Goal: Task Accomplishment & Management: Use online tool/utility

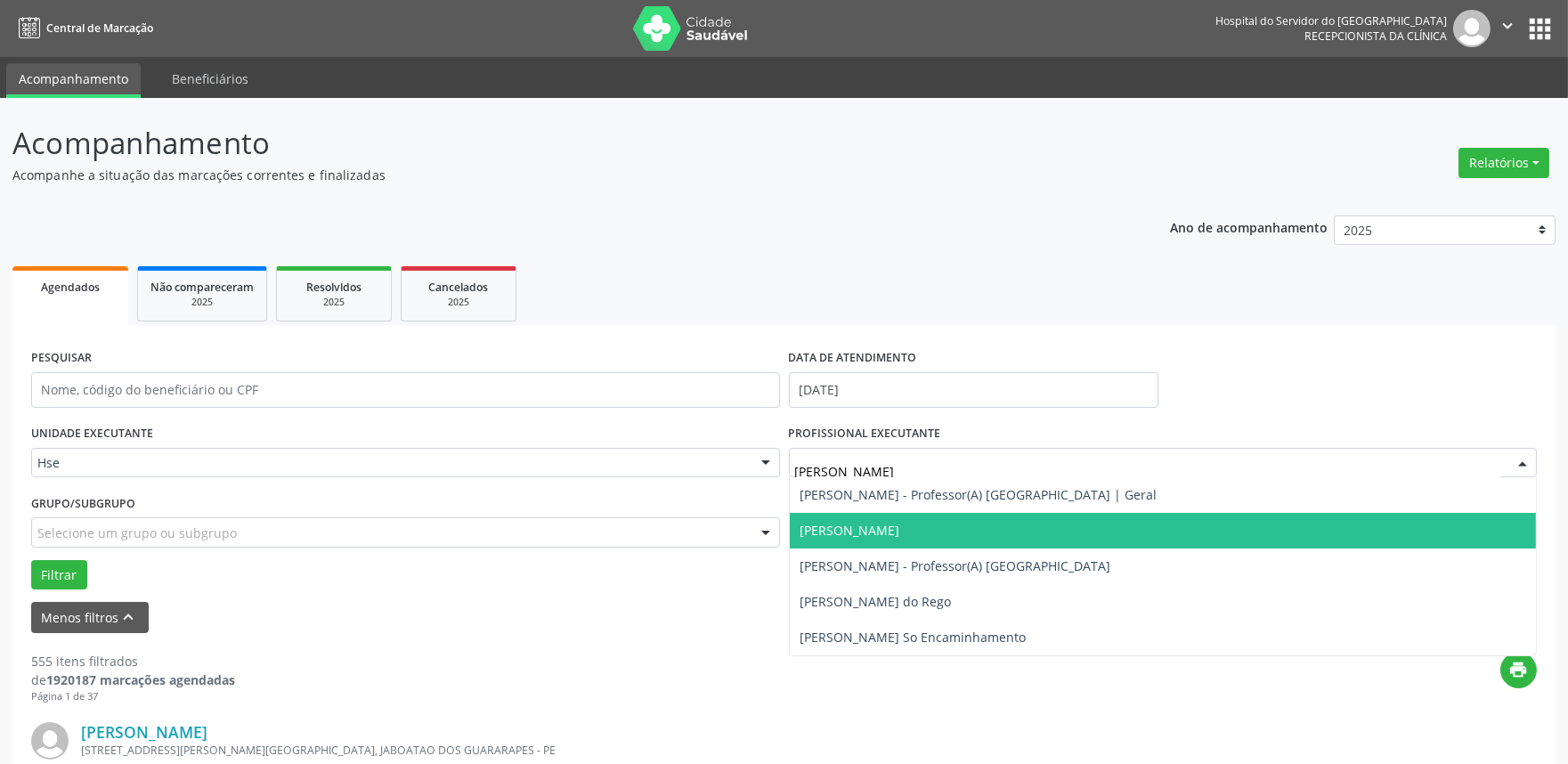
click at [859, 539] on span "[PERSON_NAME]" at bounding box center [1163, 531] width 747 height 36
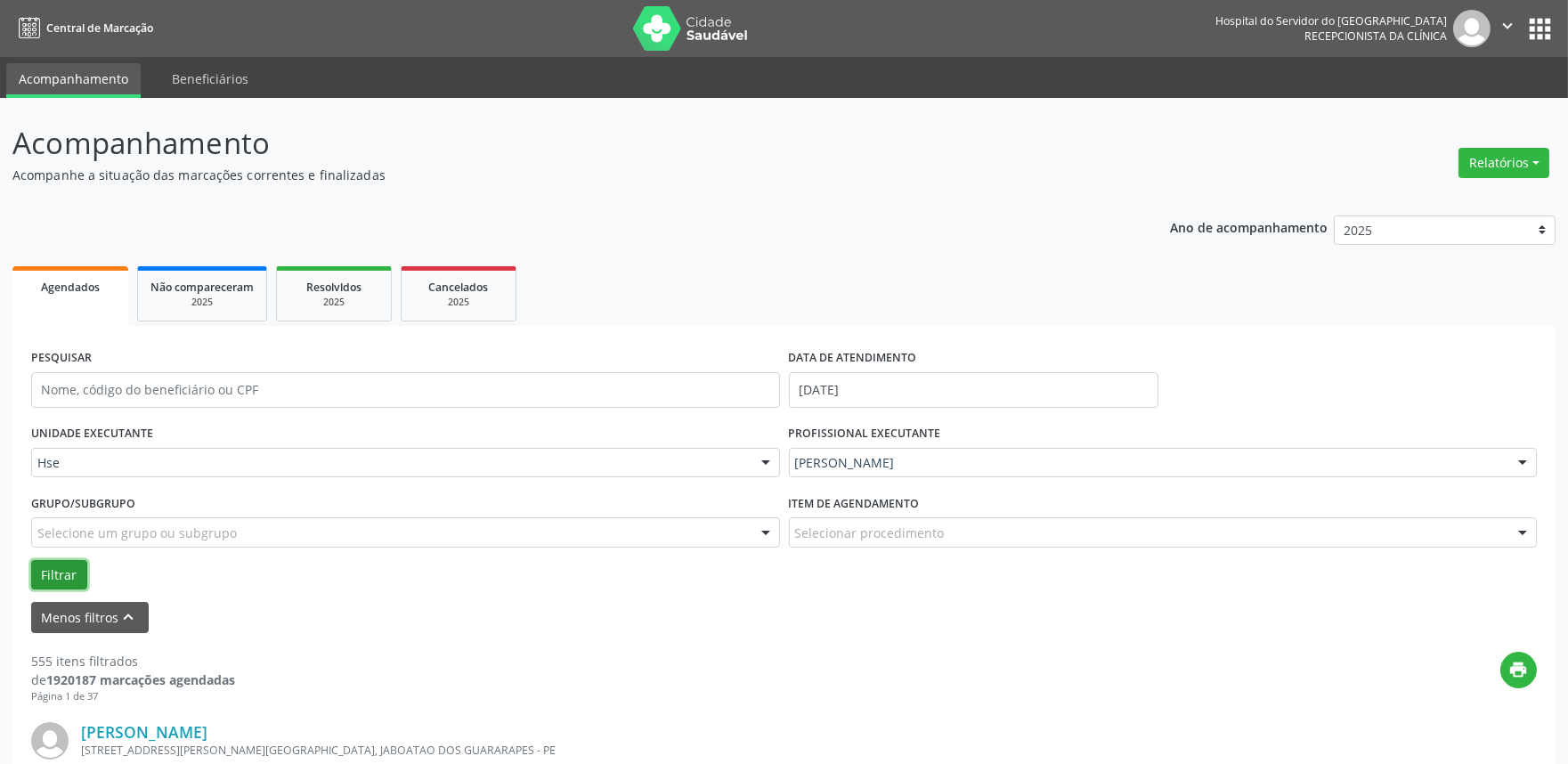
click at [55, 586] on button "Filtrar" at bounding box center [59, 575] width 56 height 30
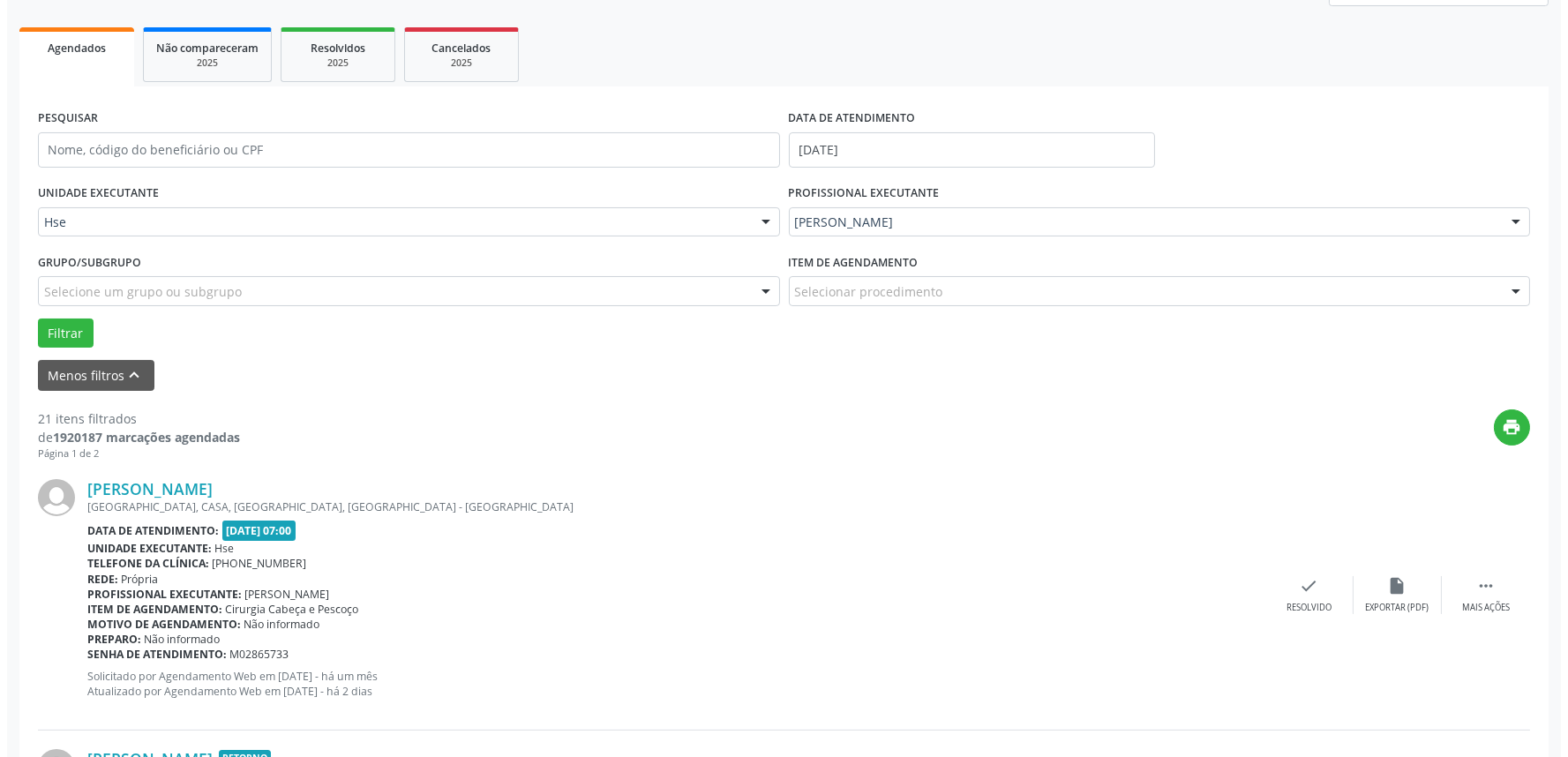
scroll to position [306, 0]
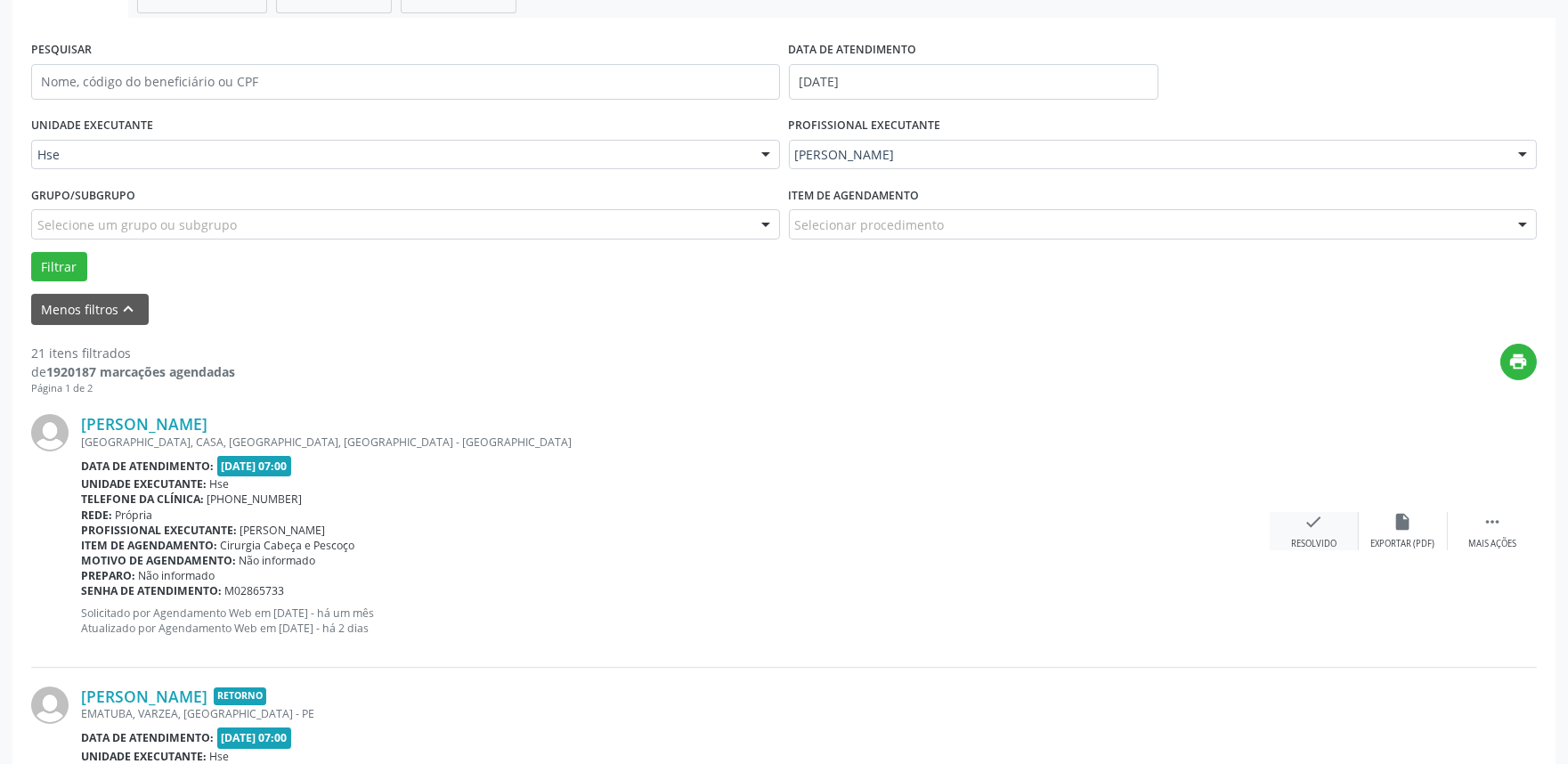
click at [1331, 542] on div "Resolvido" at bounding box center [1314, 544] width 46 height 13
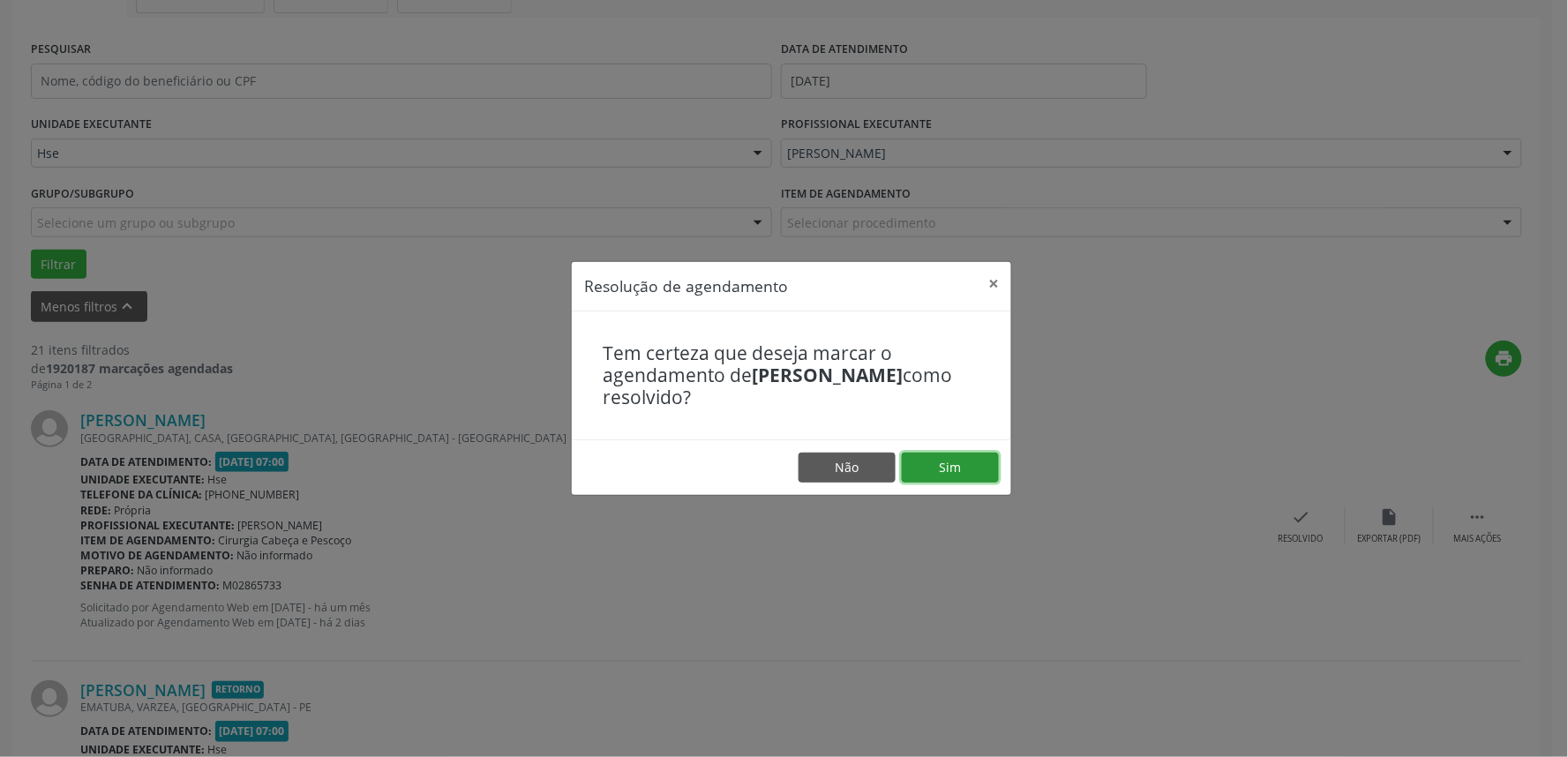
click at [955, 463] on button "Sim" at bounding box center [950, 467] width 97 height 30
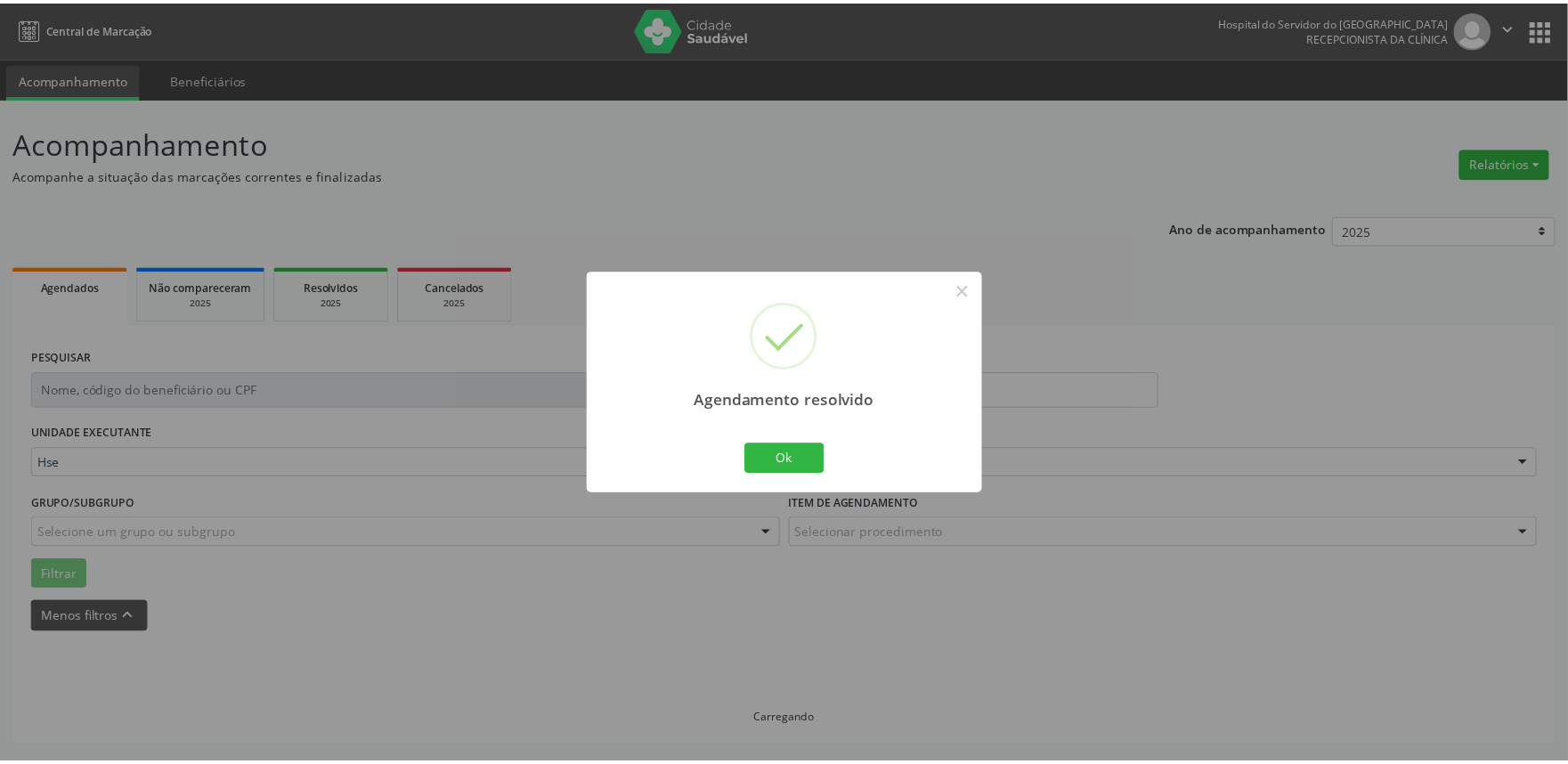
scroll to position [0, 0]
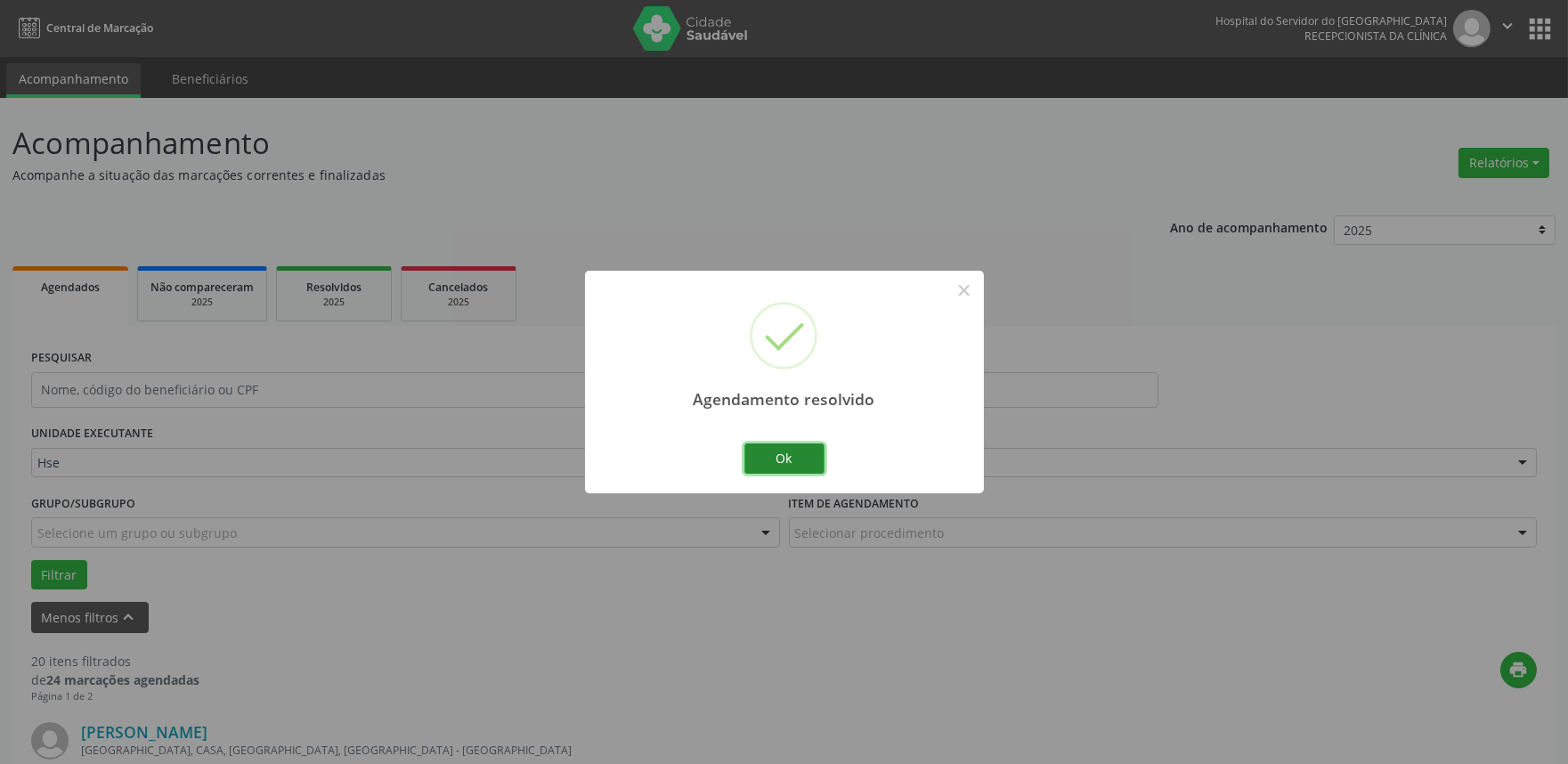
click at [793, 460] on button "Ok" at bounding box center [785, 458] width 81 height 30
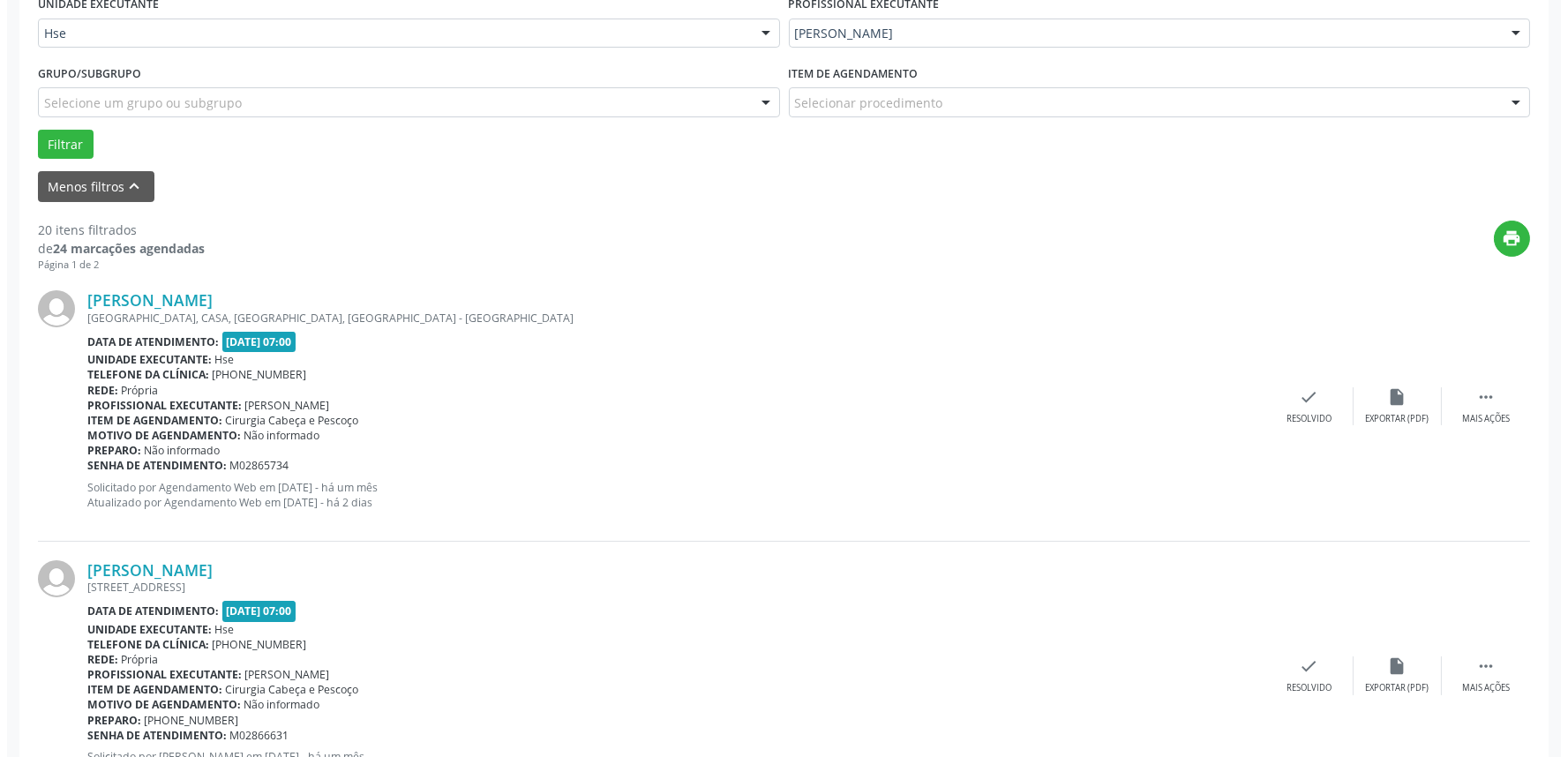
scroll to position [490, 0]
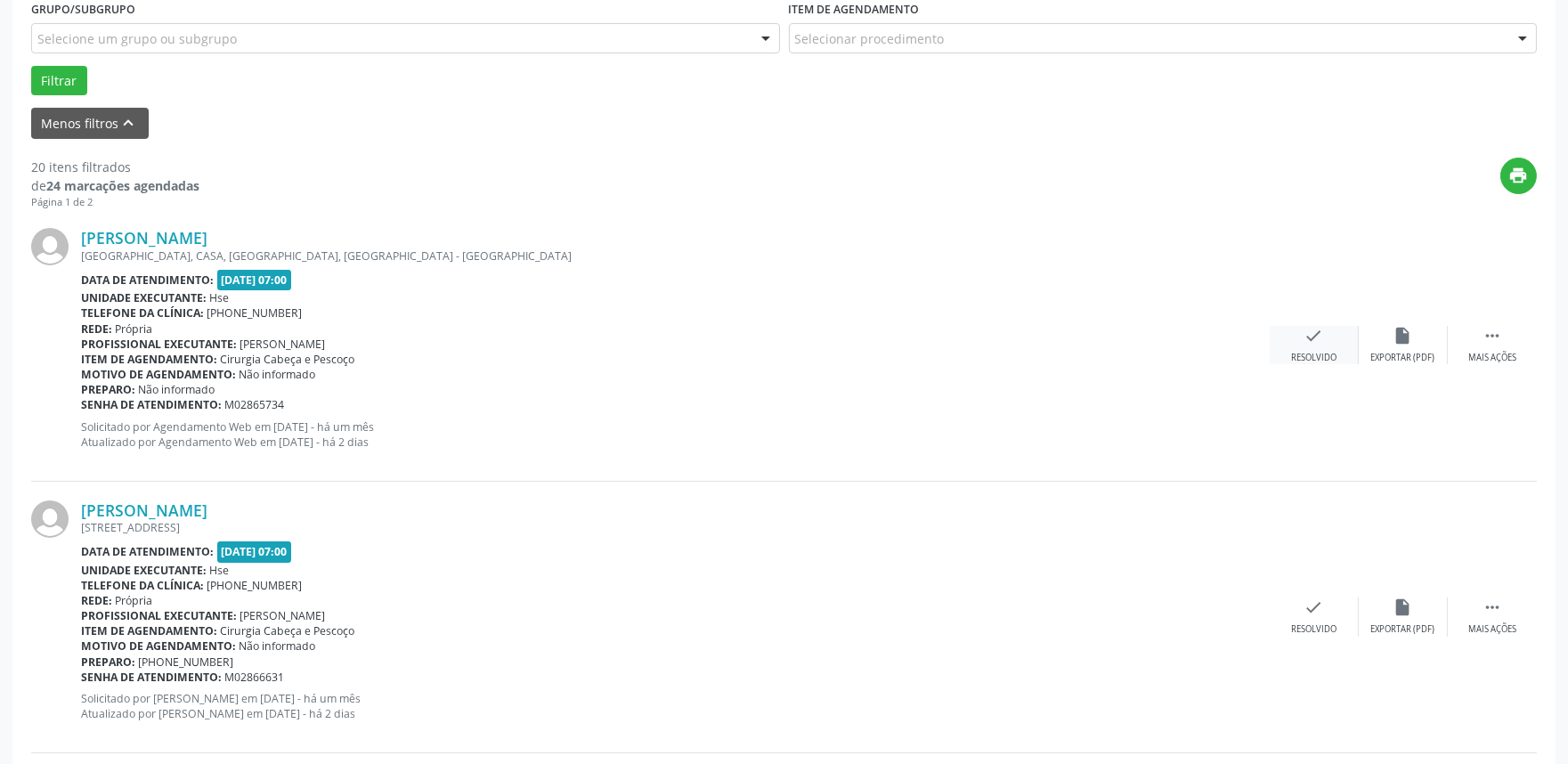
click at [1296, 345] on div "check Resolvido" at bounding box center [1314, 345] width 89 height 38
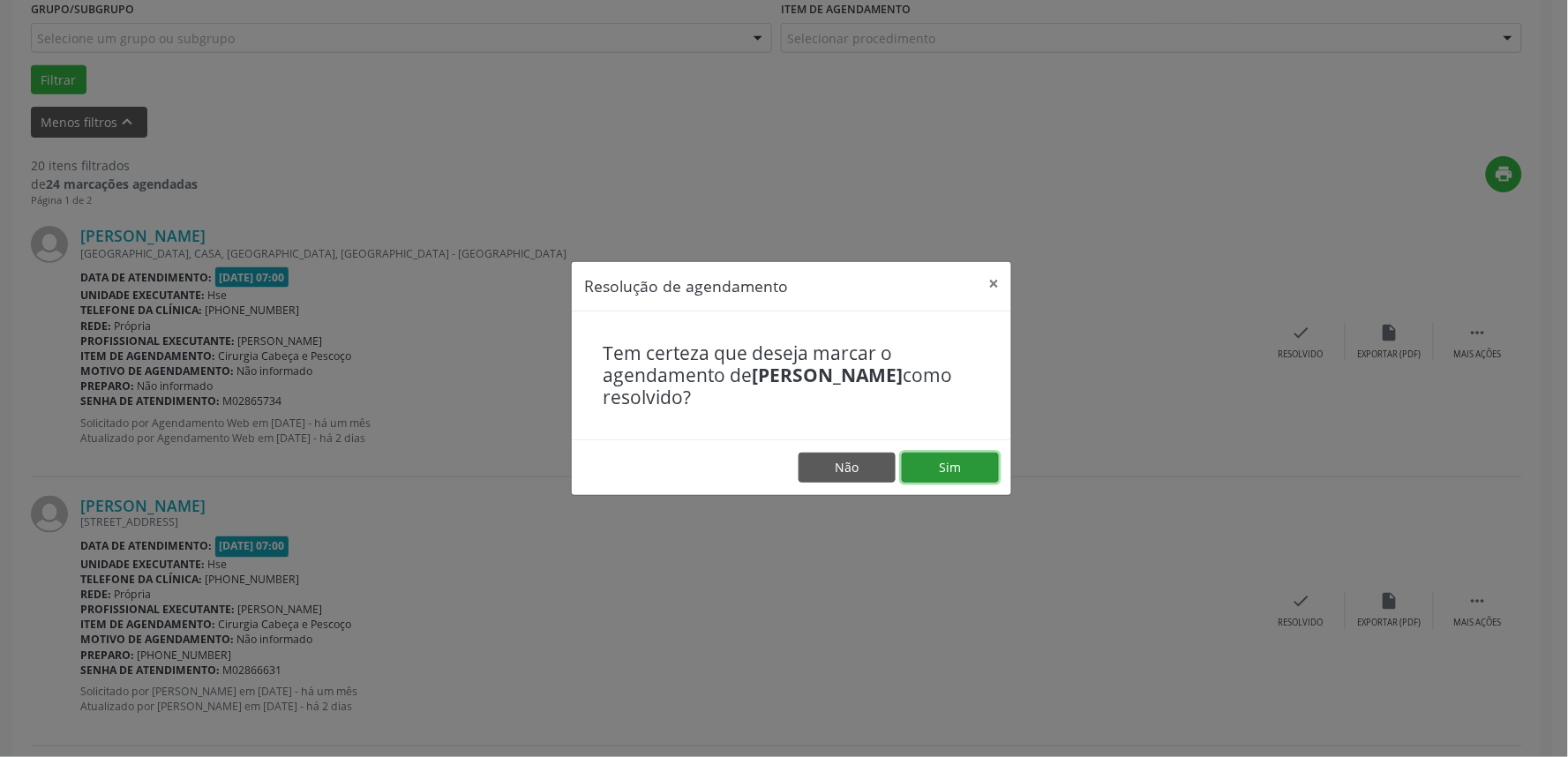
click at [946, 464] on button "Sim" at bounding box center [950, 467] width 97 height 30
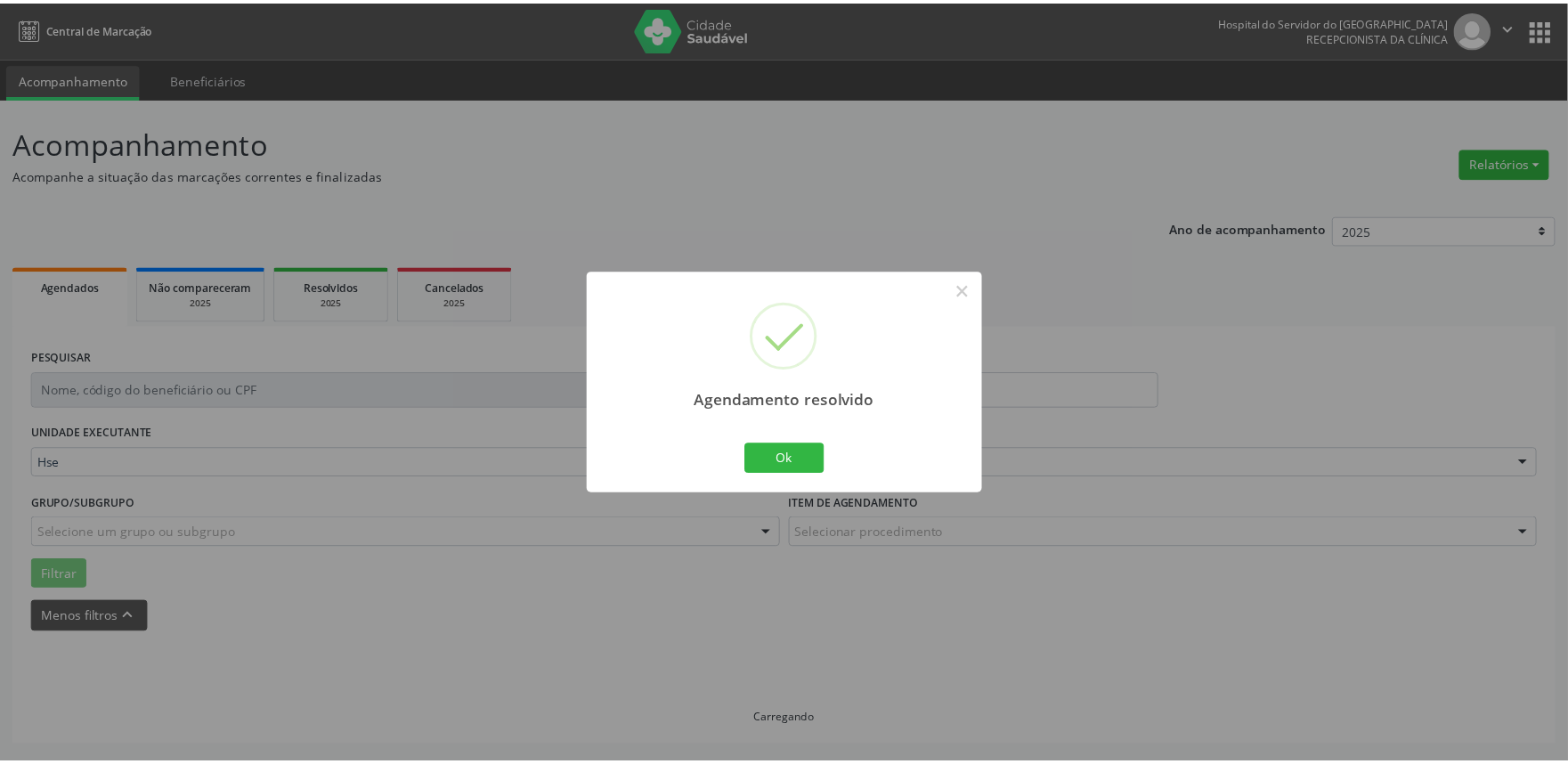
scroll to position [0, 0]
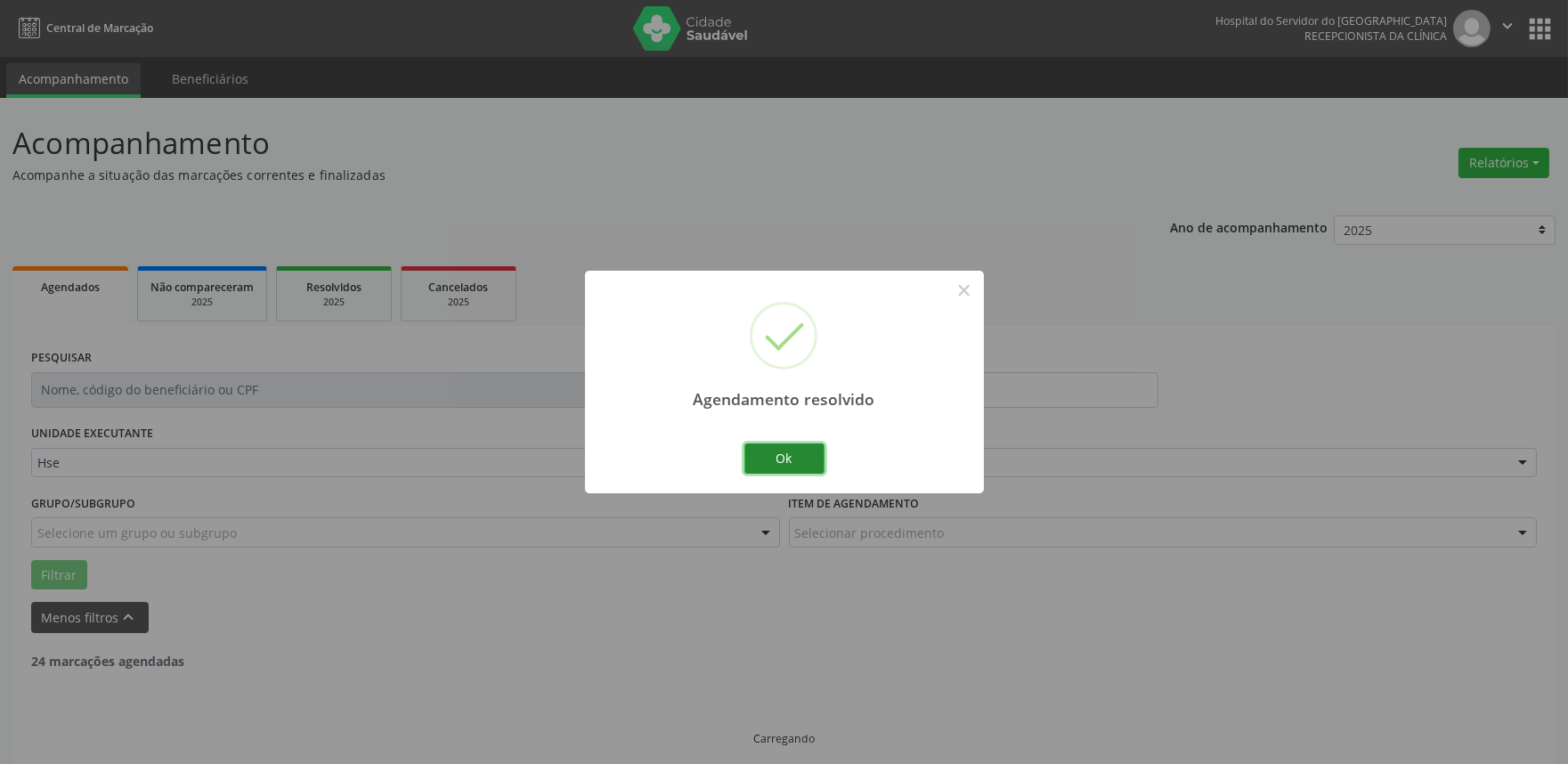
click at [815, 467] on button "Ok" at bounding box center [785, 458] width 81 height 30
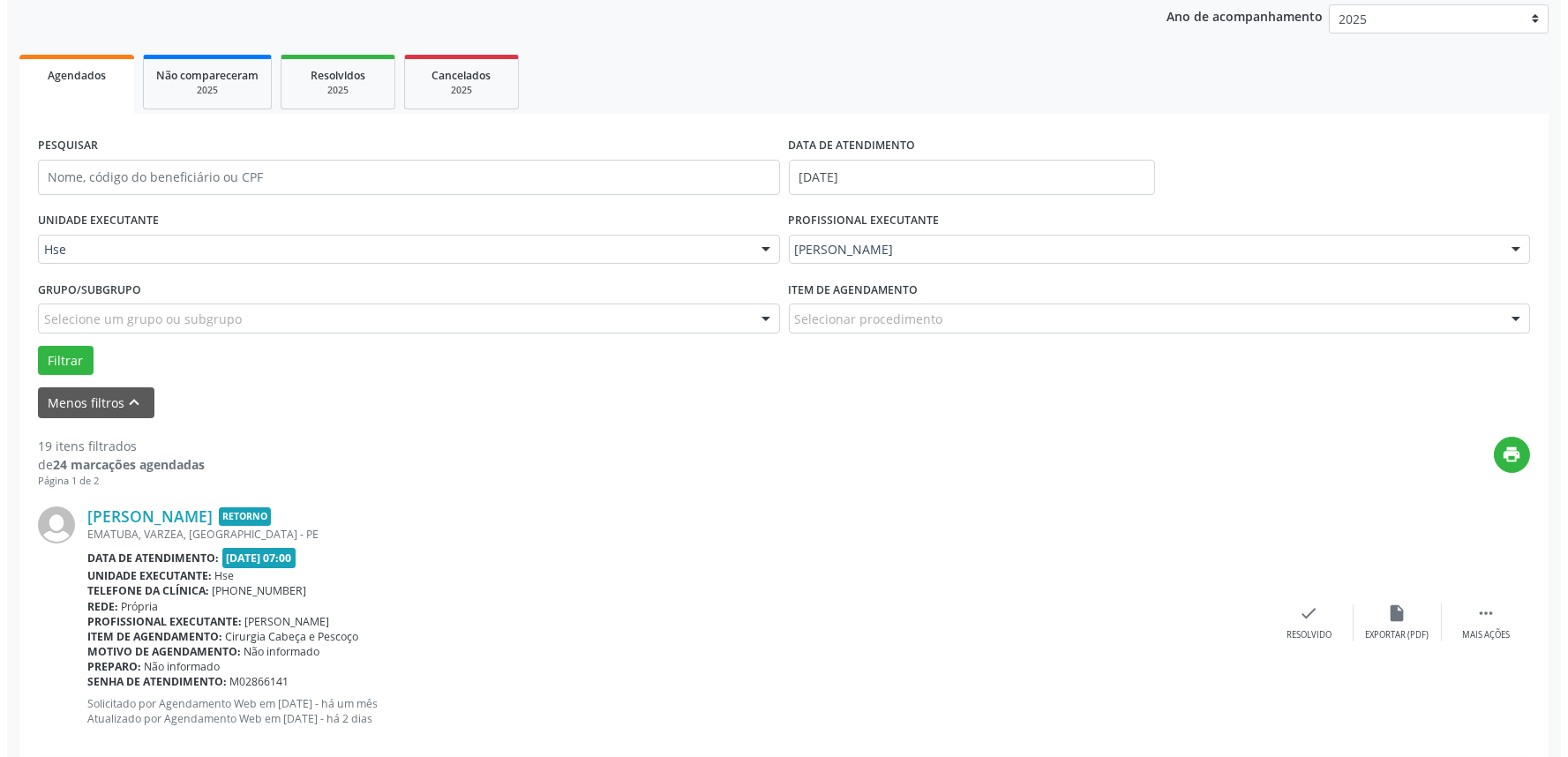
scroll to position [392, 0]
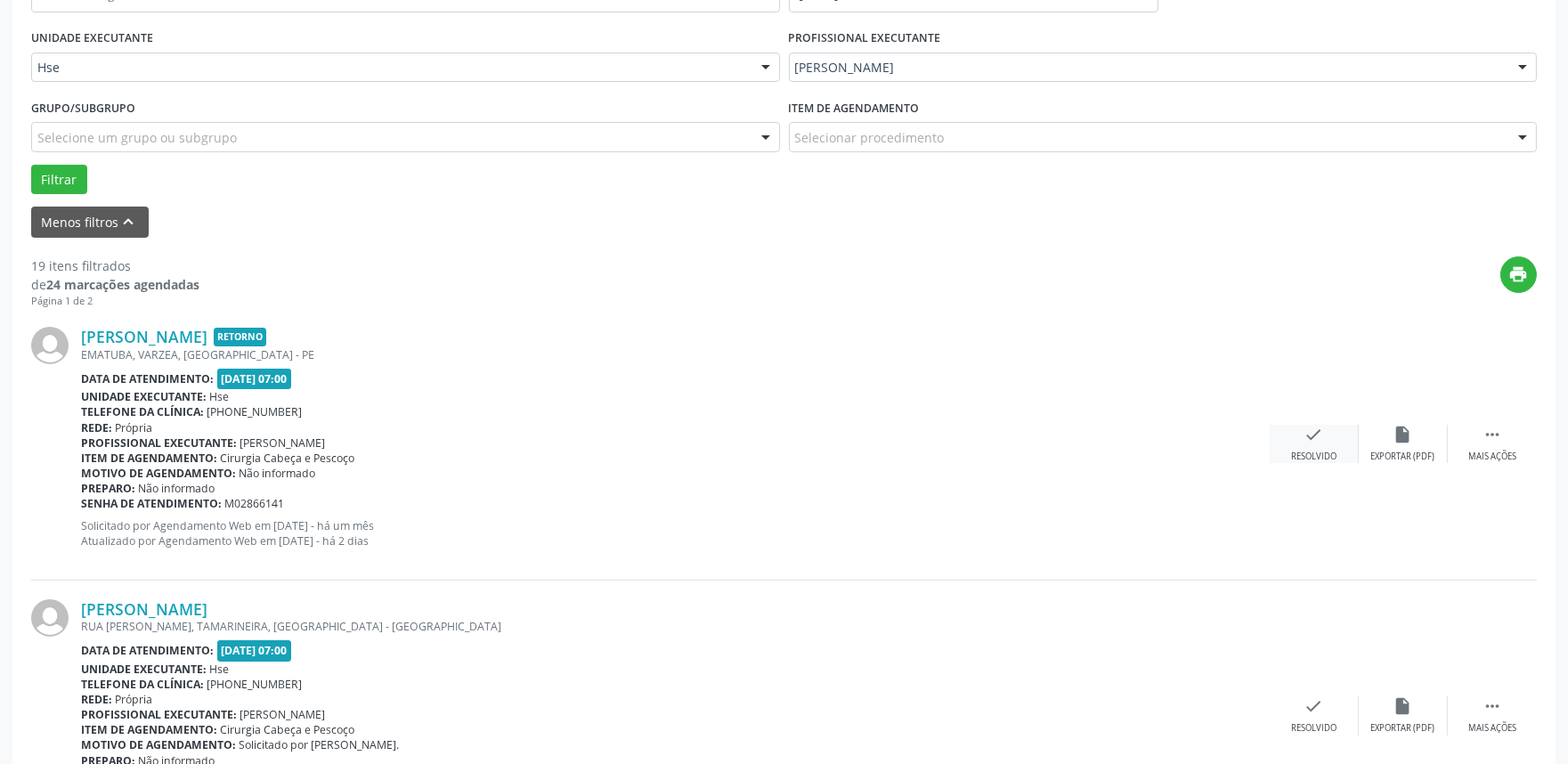
click at [1313, 425] on icon "check" at bounding box center [1314, 434] width 19 height 19
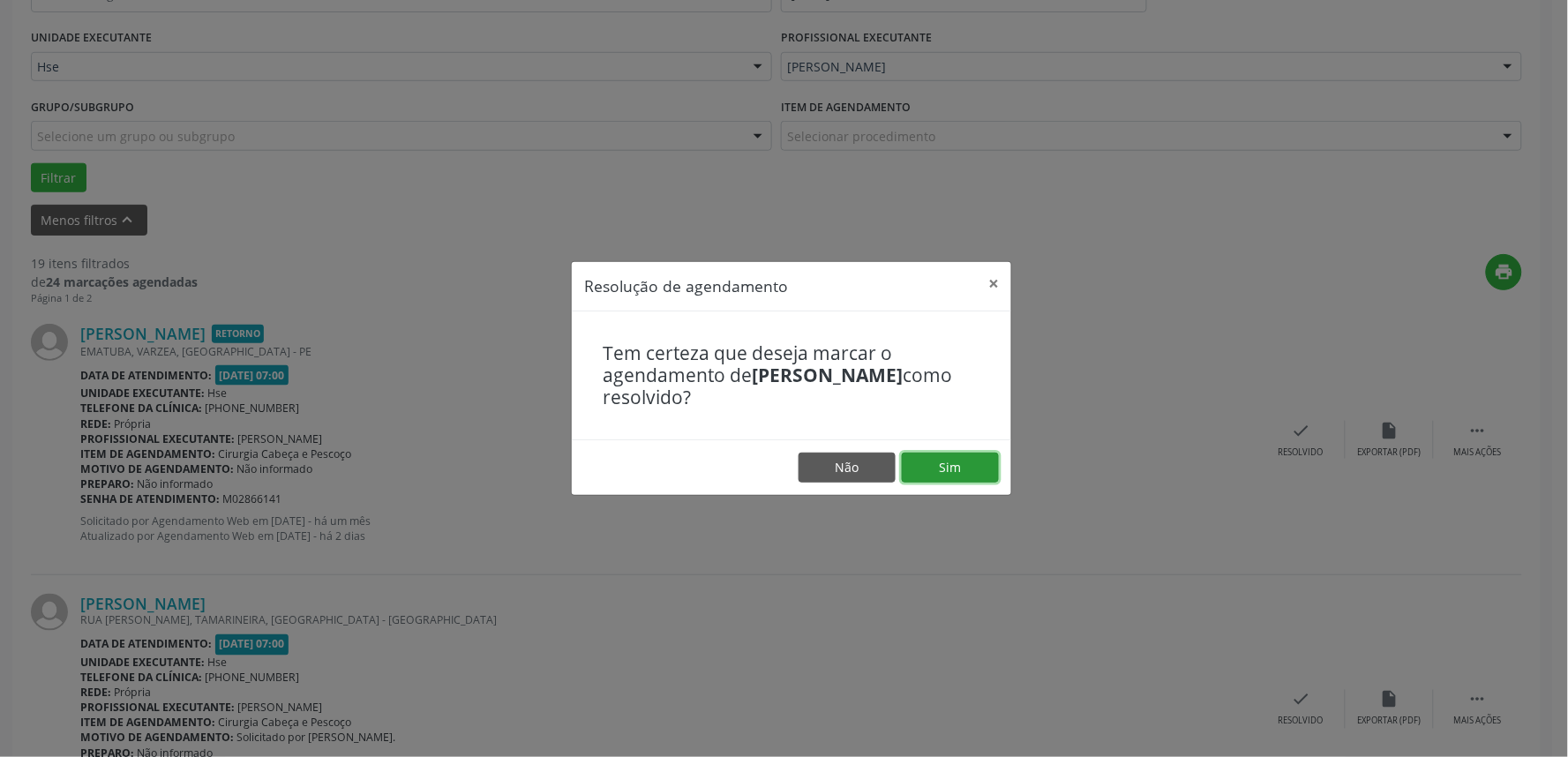
click at [948, 465] on button "Sim" at bounding box center [950, 467] width 97 height 30
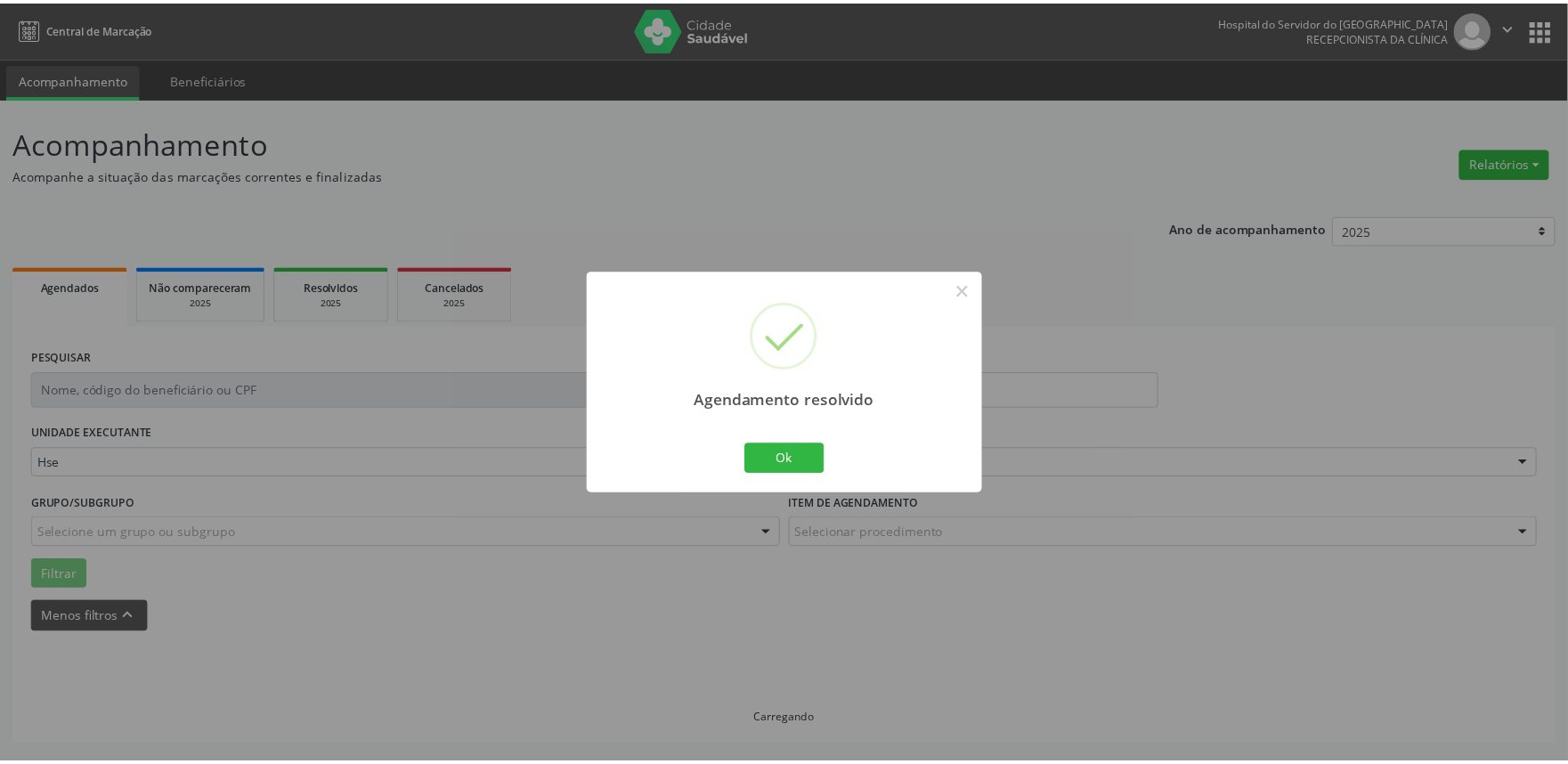
scroll to position [0, 0]
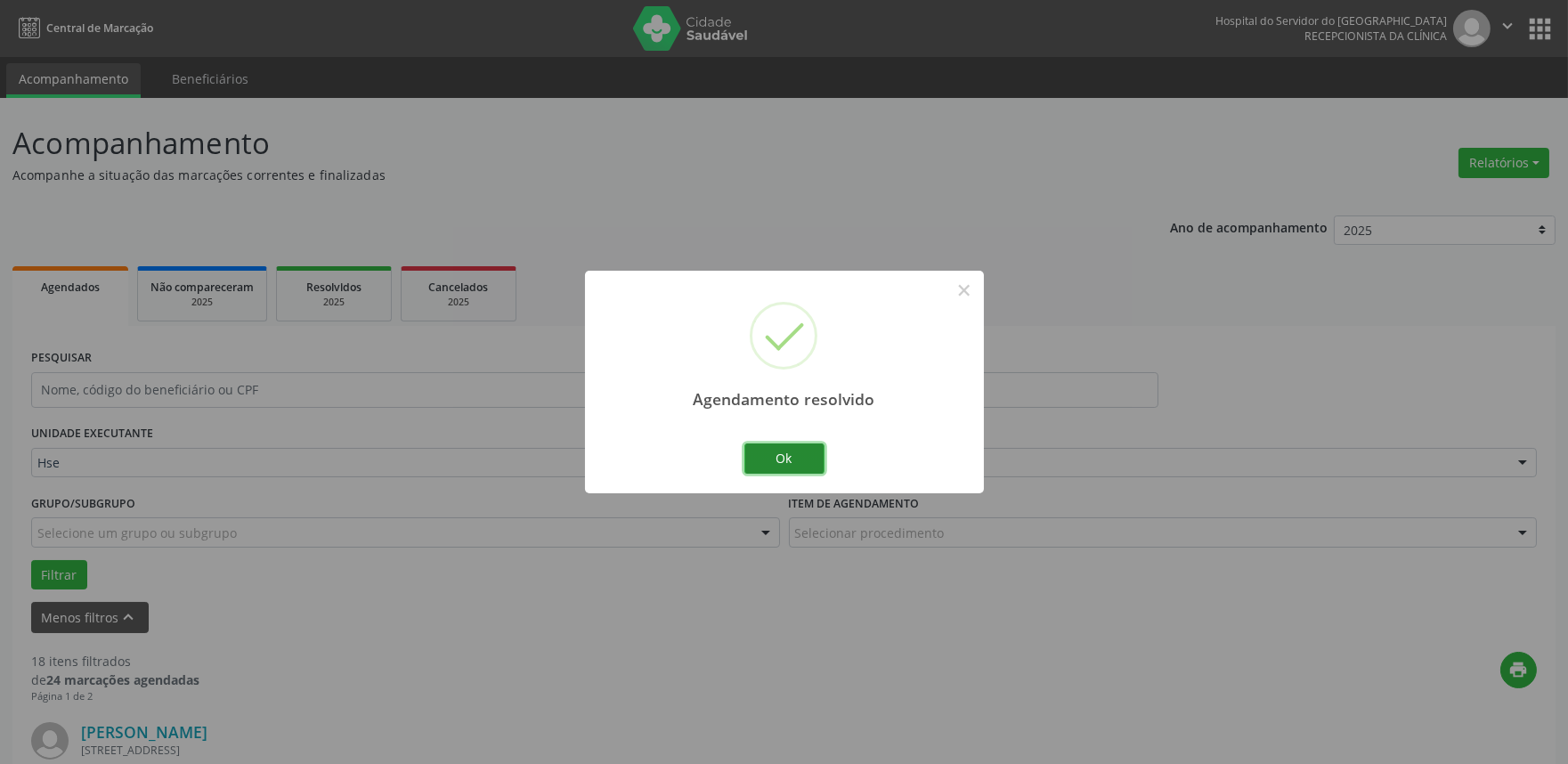
click at [782, 454] on button "Ok" at bounding box center [785, 458] width 81 height 30
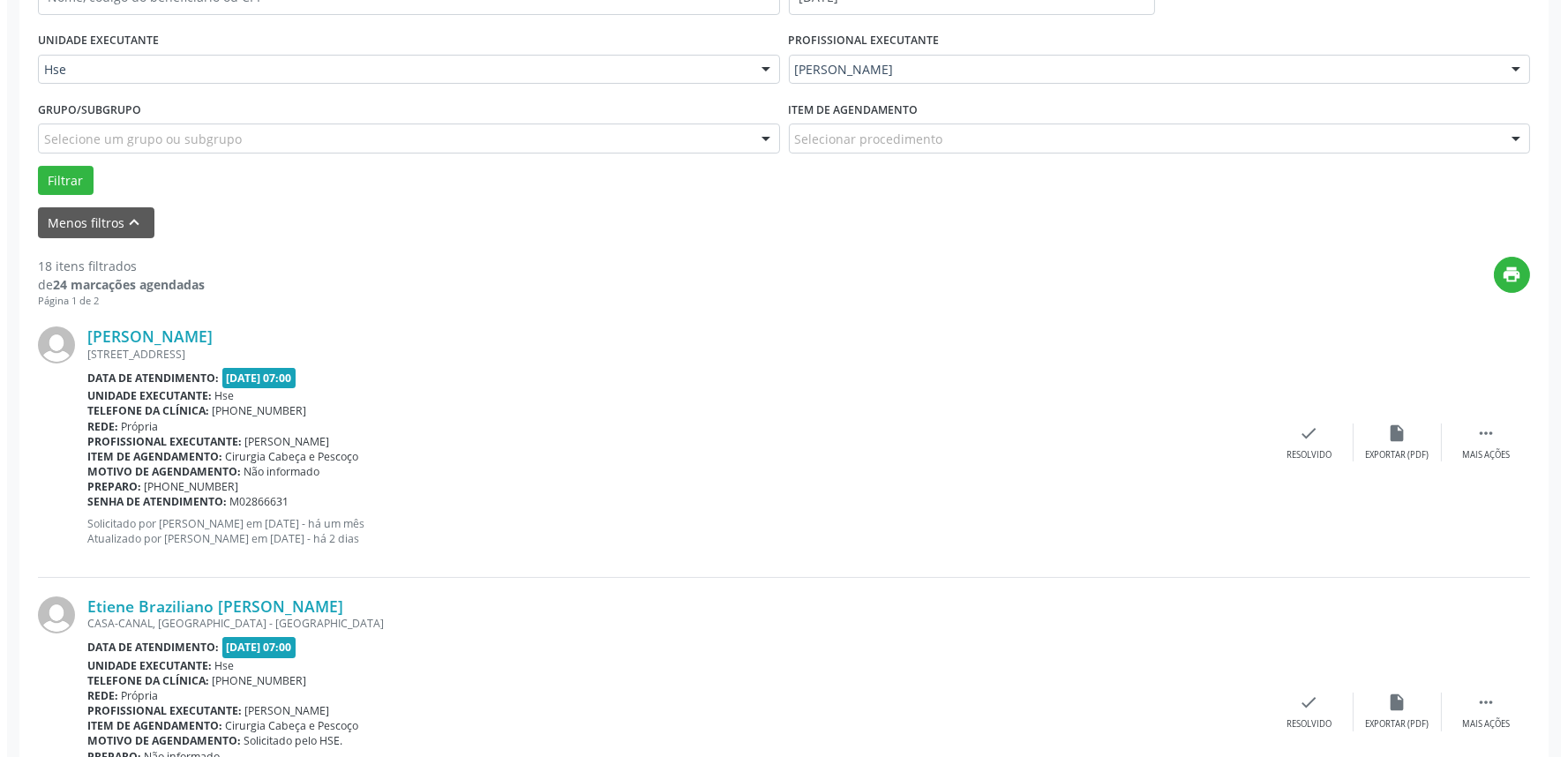
scroll to position [392, 0]
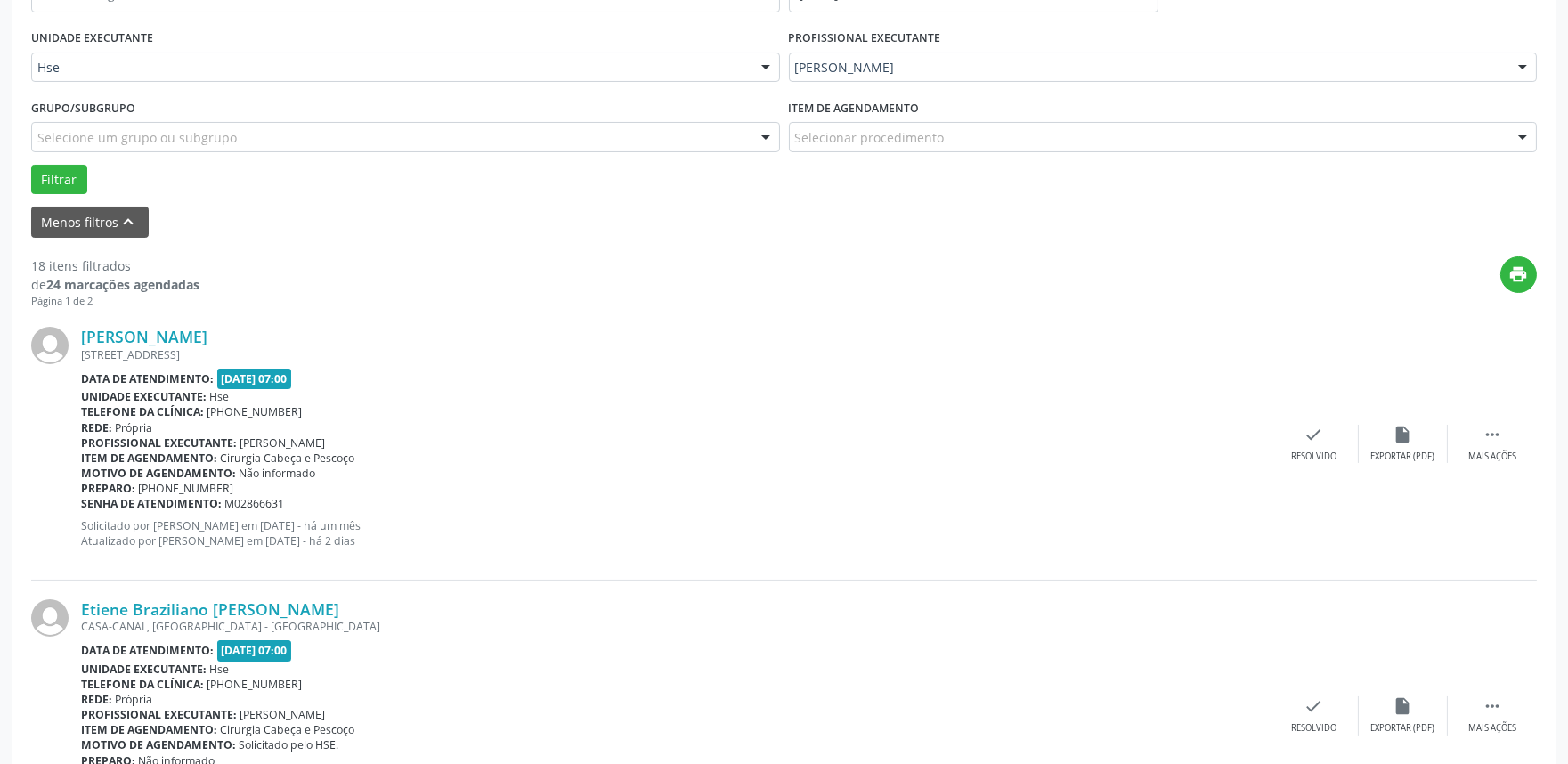
click at [1304, 470] on div "[PERSON_NAME] [STREET_ADDRESS] Data de atendimento: [DATE] 07:00 Unidade execut…" at bounding box center [784, 444] width 1506 height 272
click at [1303, 452] on div "Resolvido" at bounding box center [1314, 457] width 46 height 13
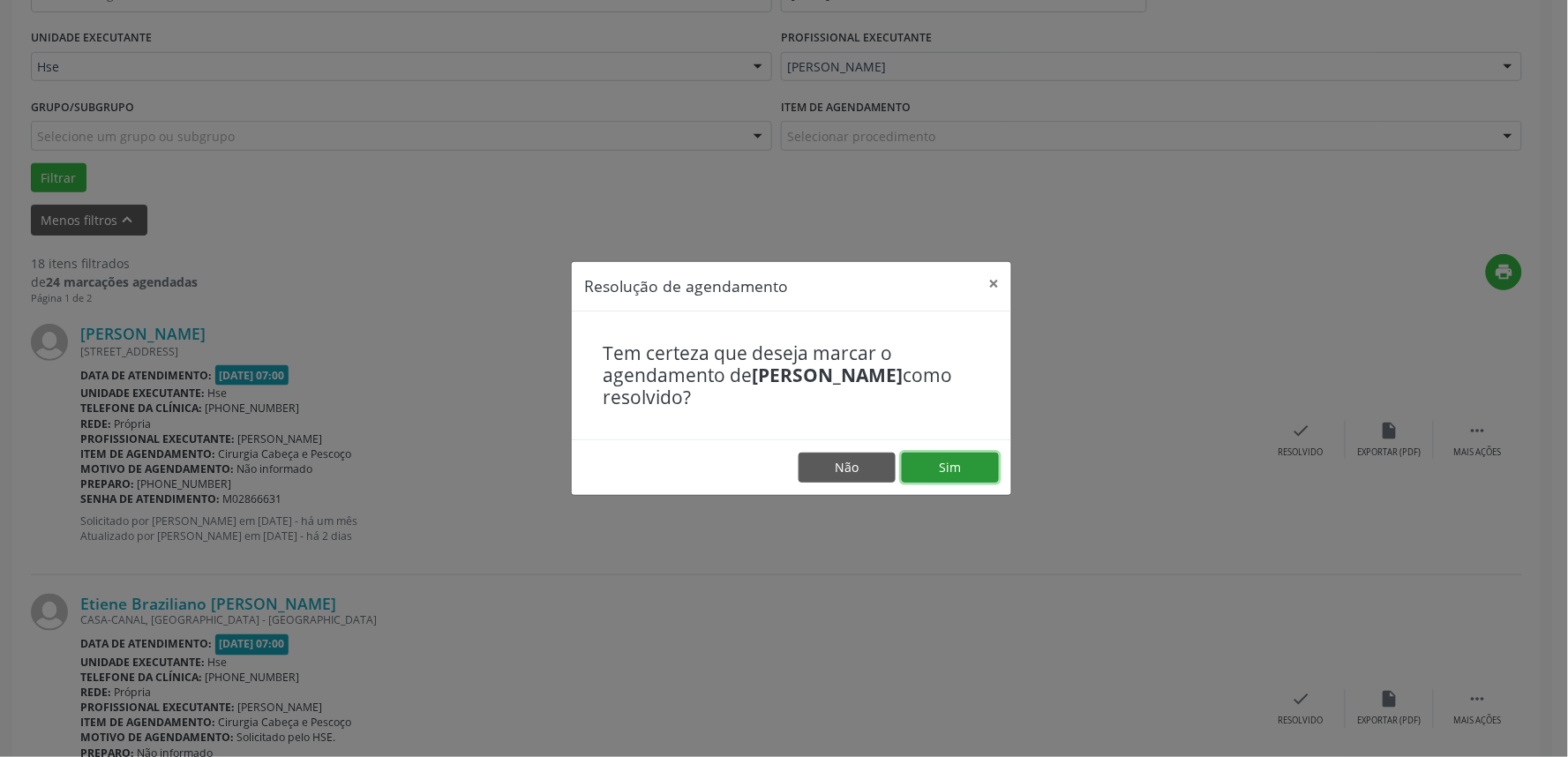
click at [946, 477] on button "Sim" at bounding box center [950, 467] width 97 height 30
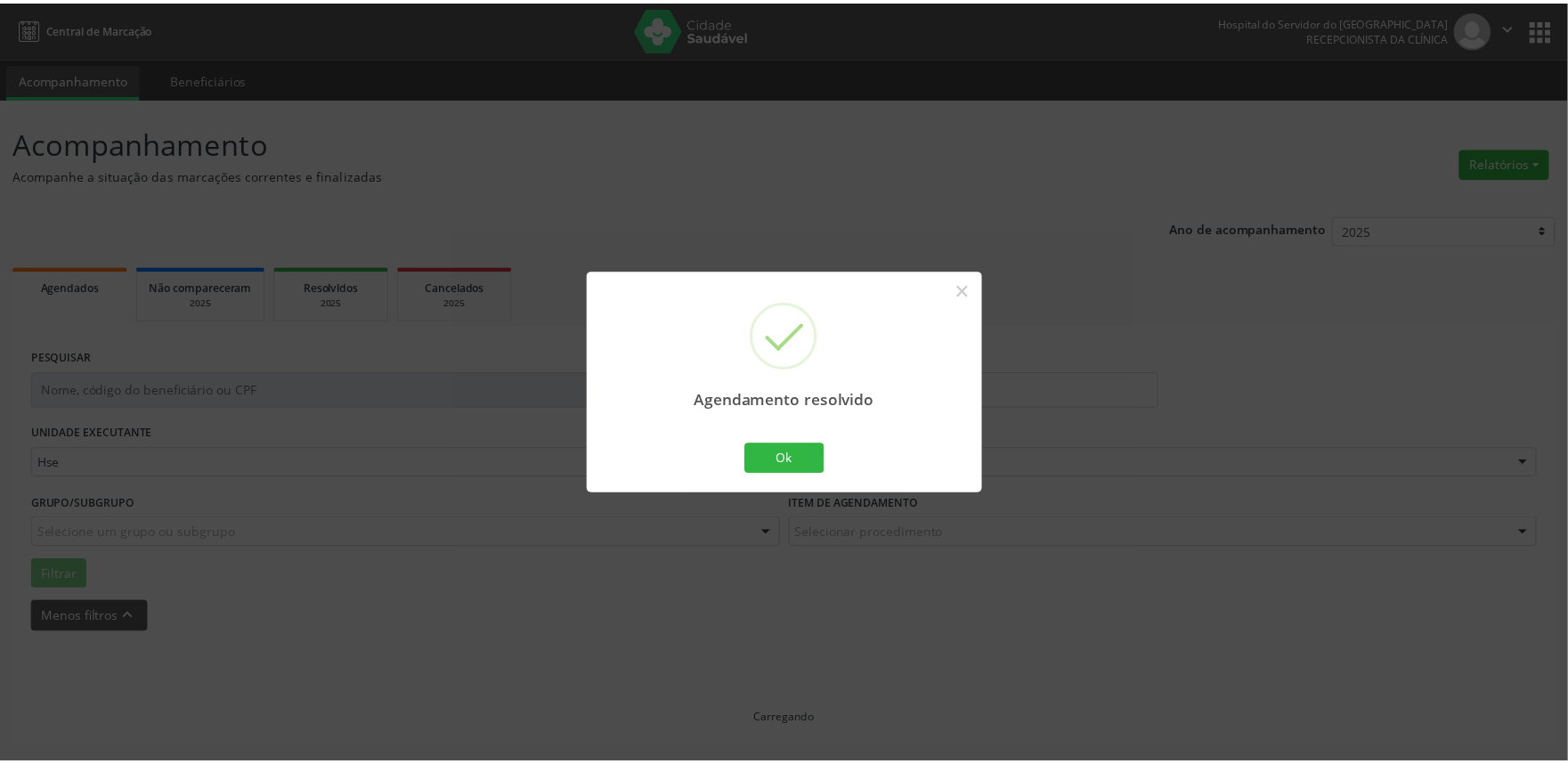
scroll to position [0, 0]
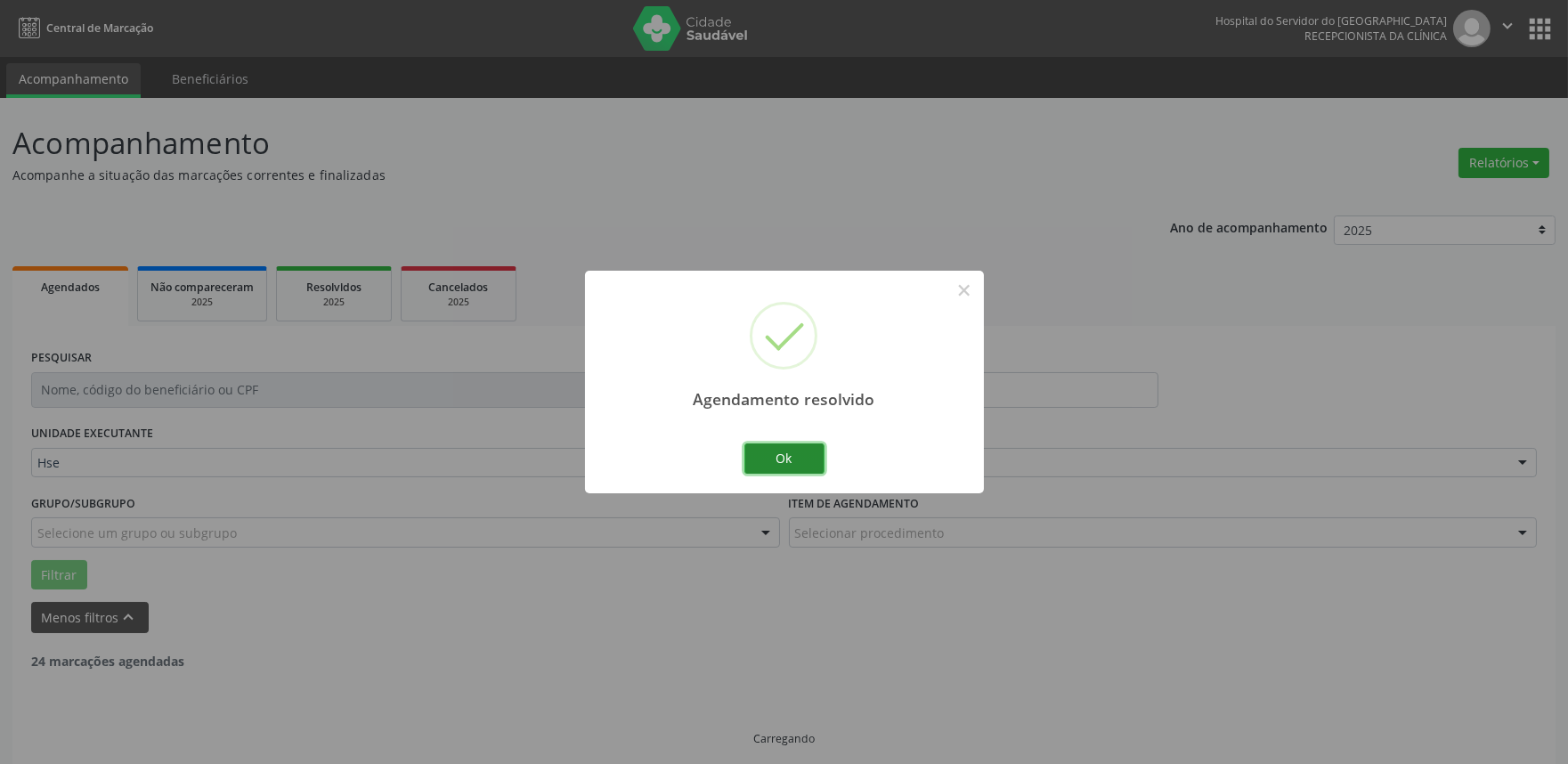
click at [779, 460] on button "Ok" at bounding box center [785, 458] width 81 height 30
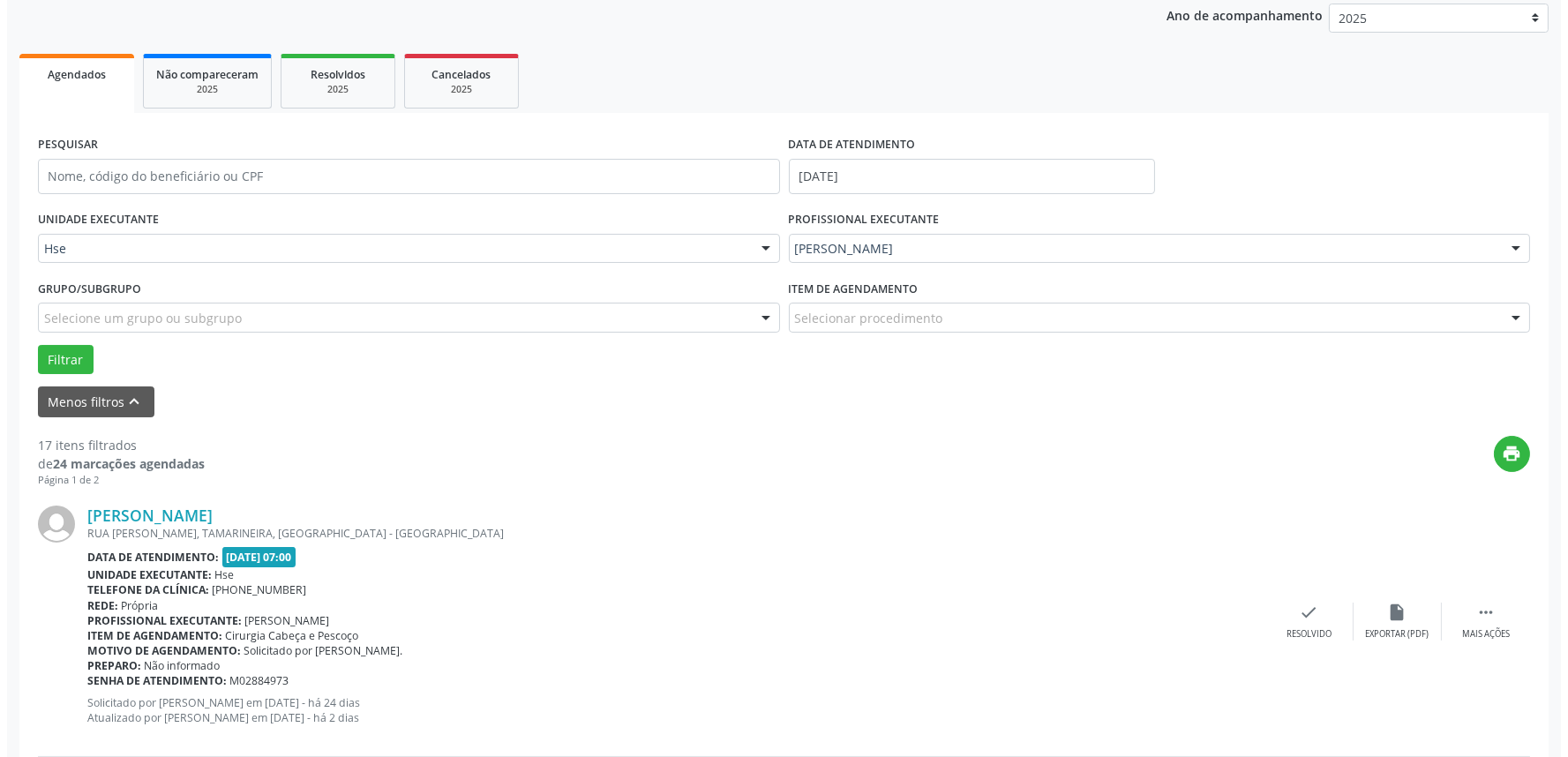
scroll to position [294, 0]
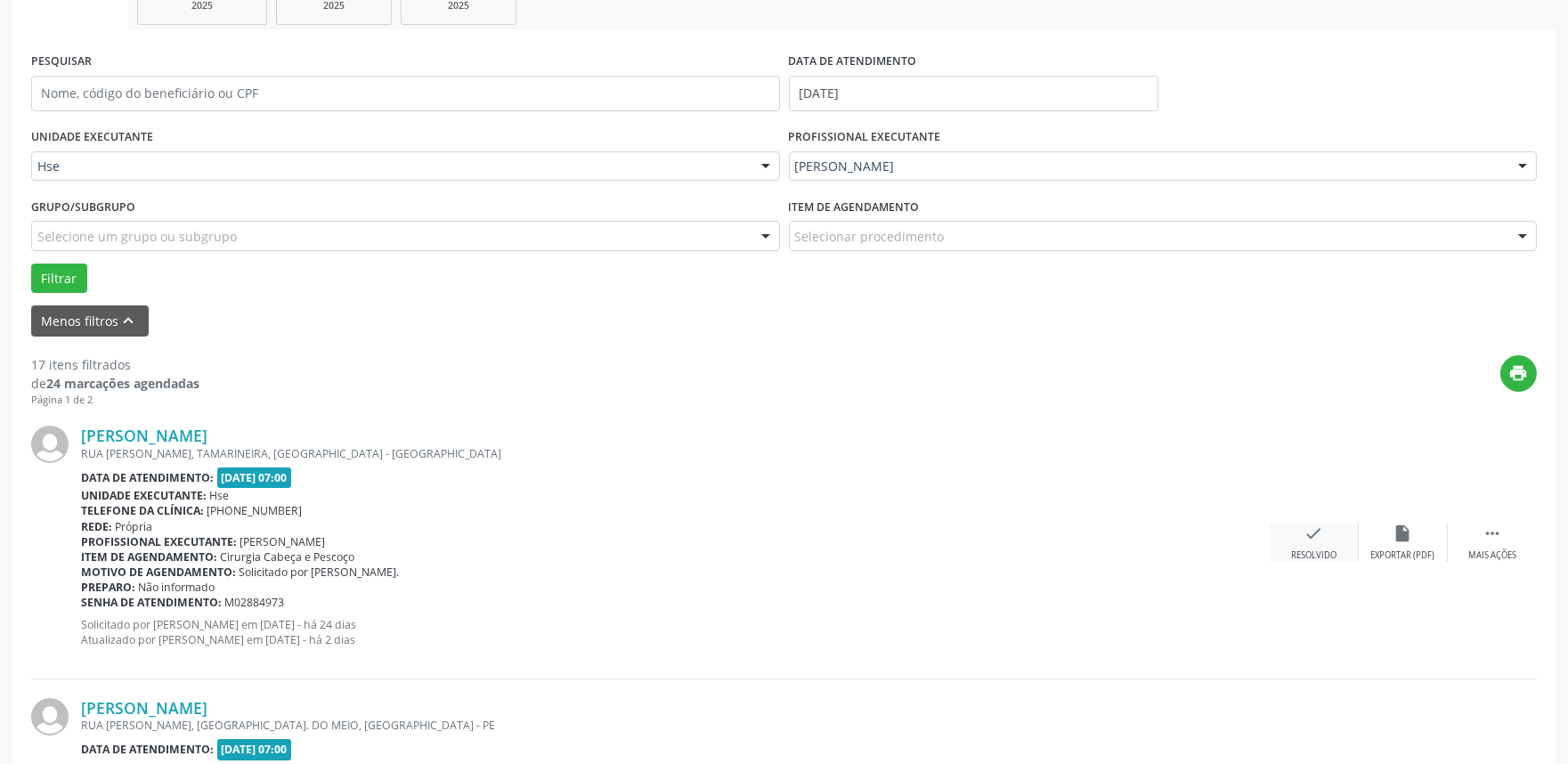
click at [1323, 556] on div "Resolvido" at bounding box center [1314, 556] width 46 height 13
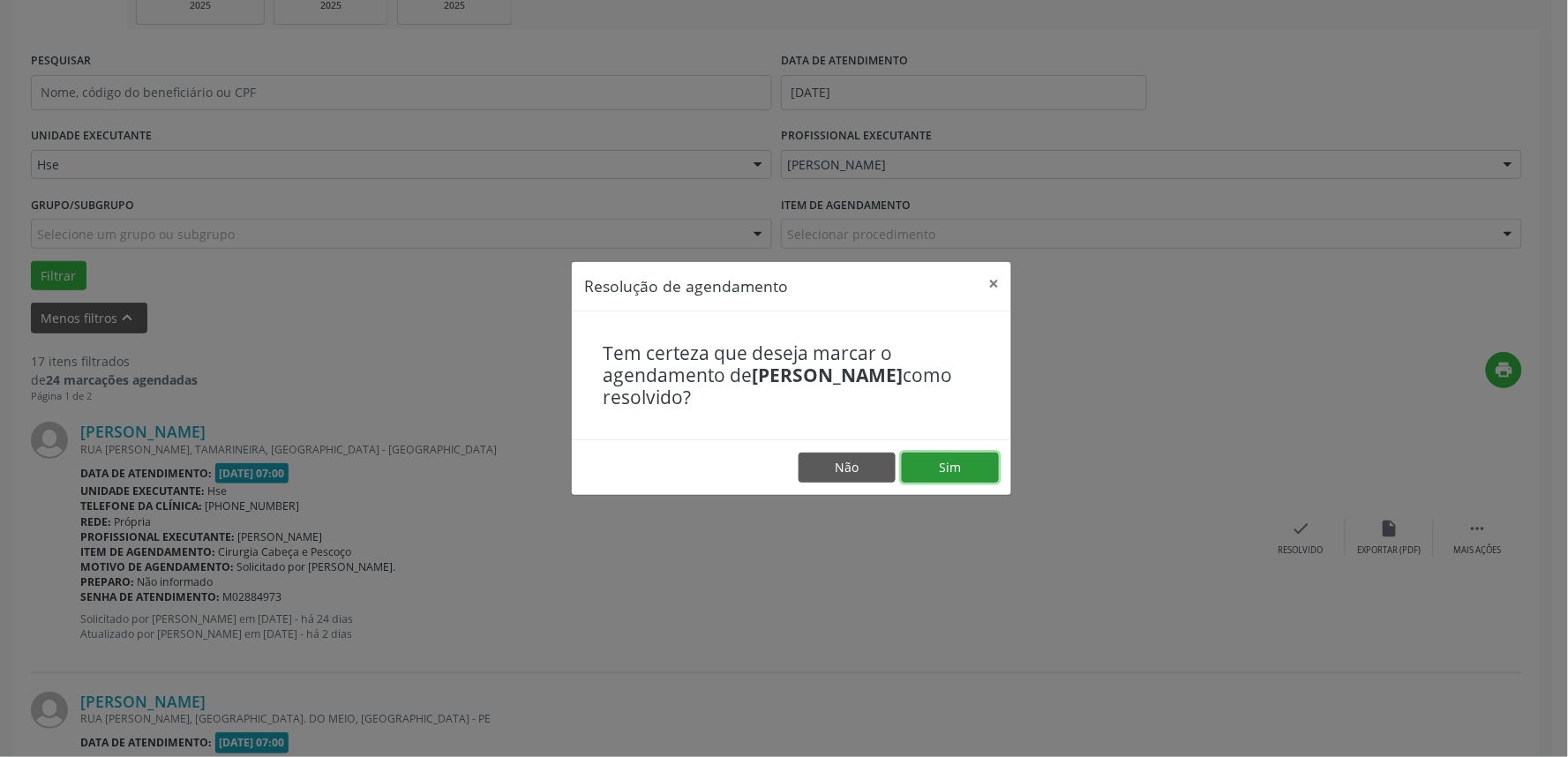
click at [991, 474] on button "Sim" at bounding box center [950, 467] width 97 height 30
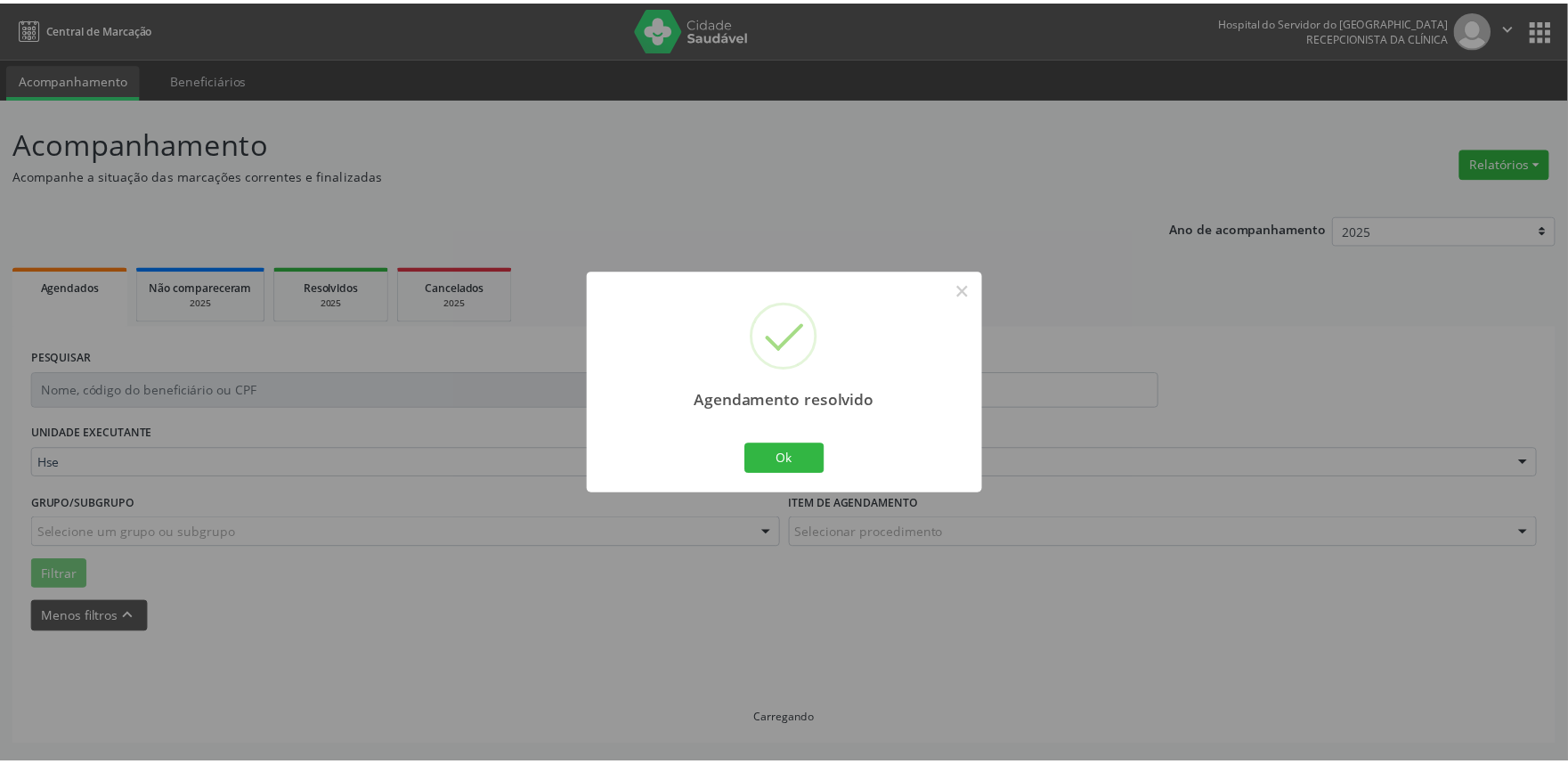
scroll to position [0, 0]
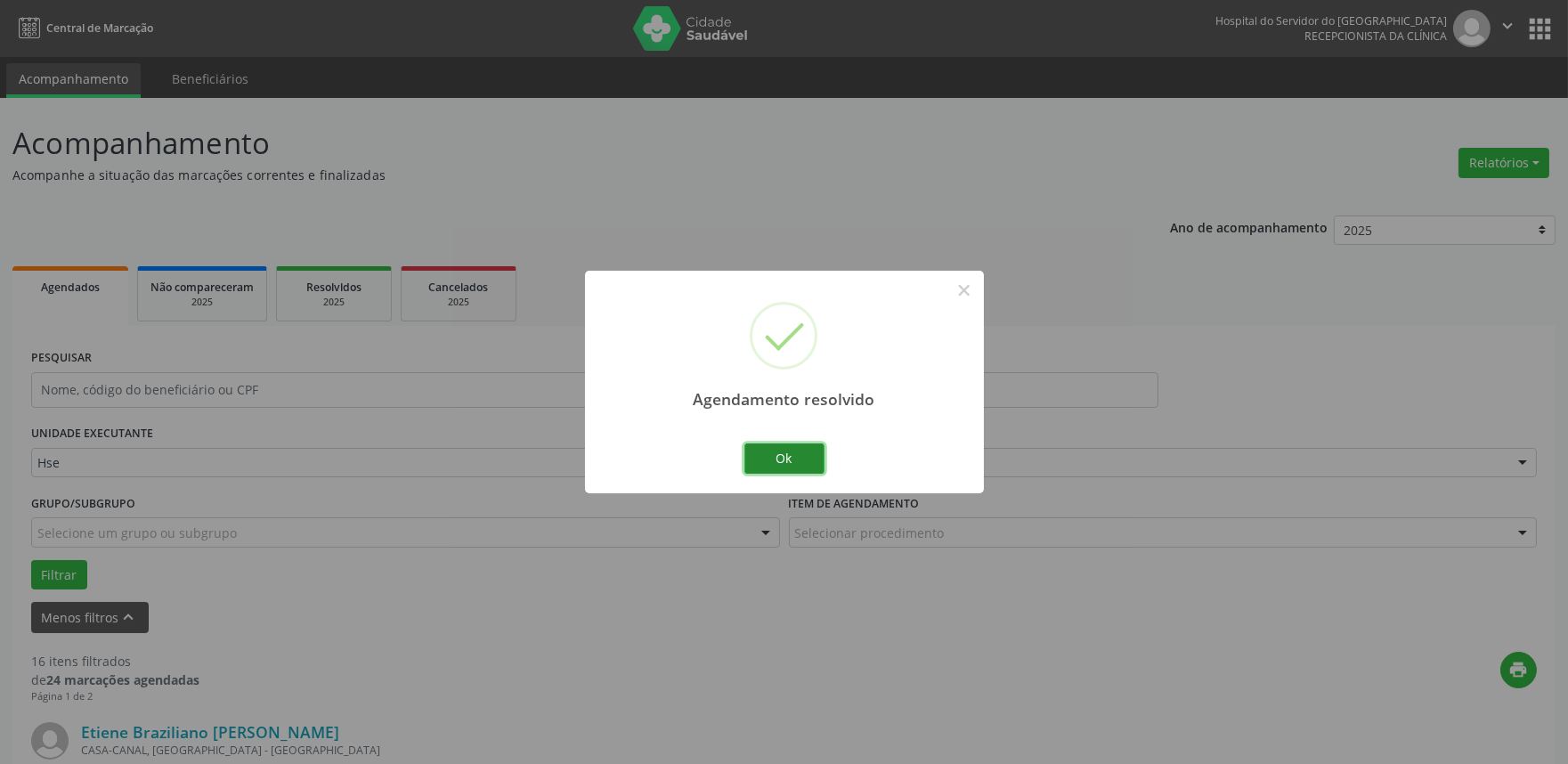
click at [807, 458] on button "Ok" at bounding box center [785, 458] width 81 height 30
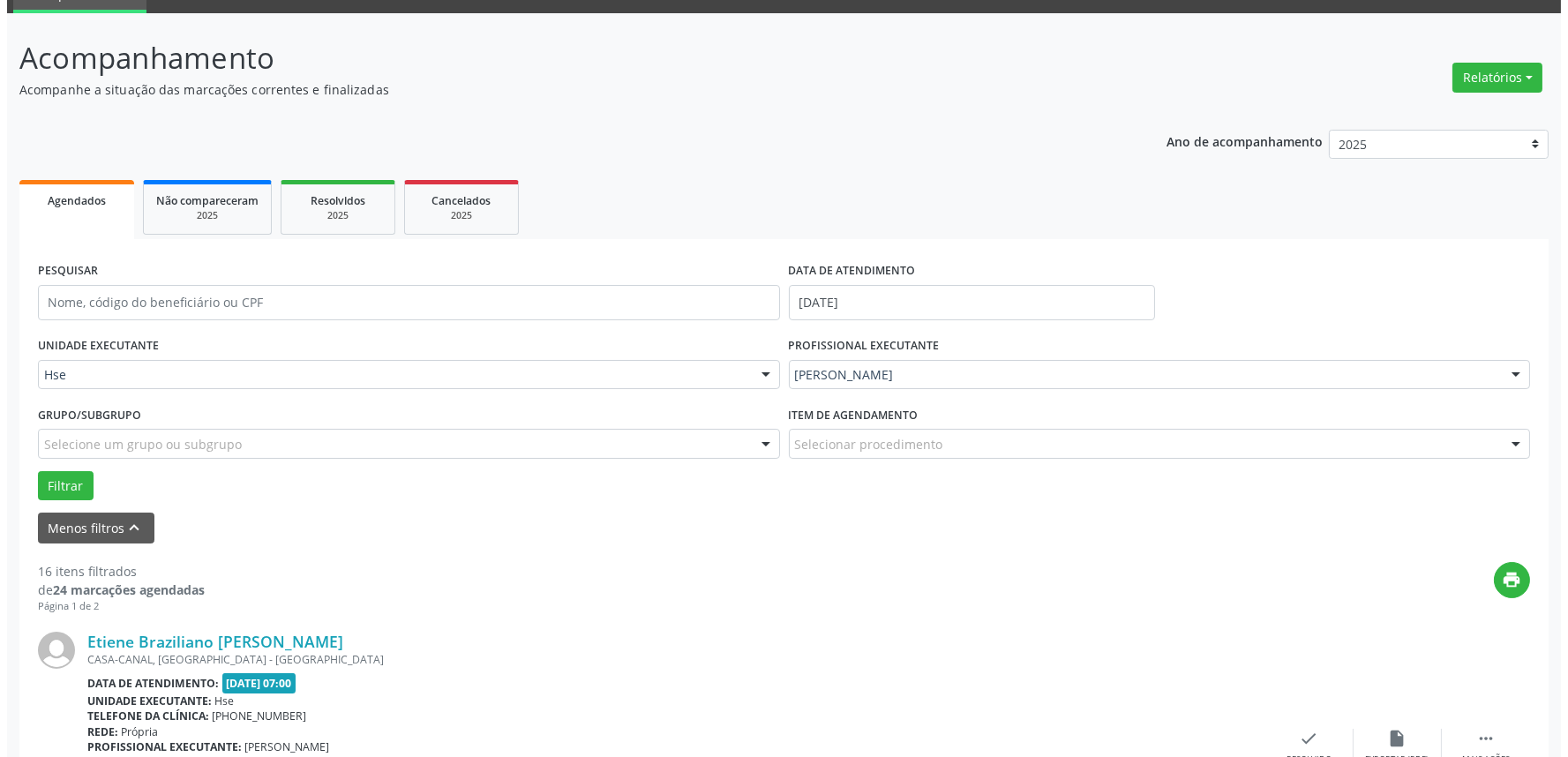
scroll to position [196, 0]
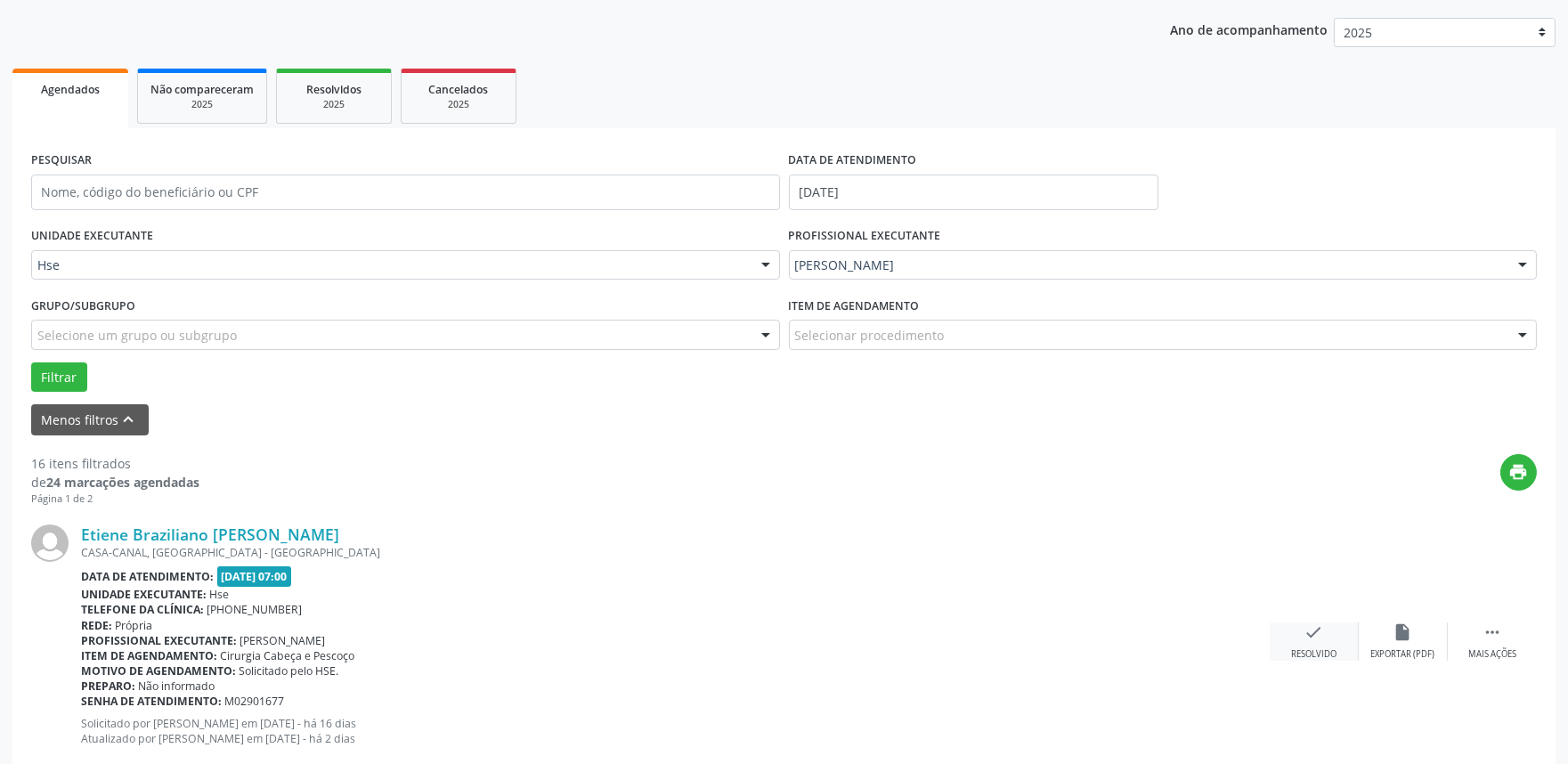
click at [1329, 629] on div "check Resolvido" at bounding box center [1314, 641] width 89 height 38
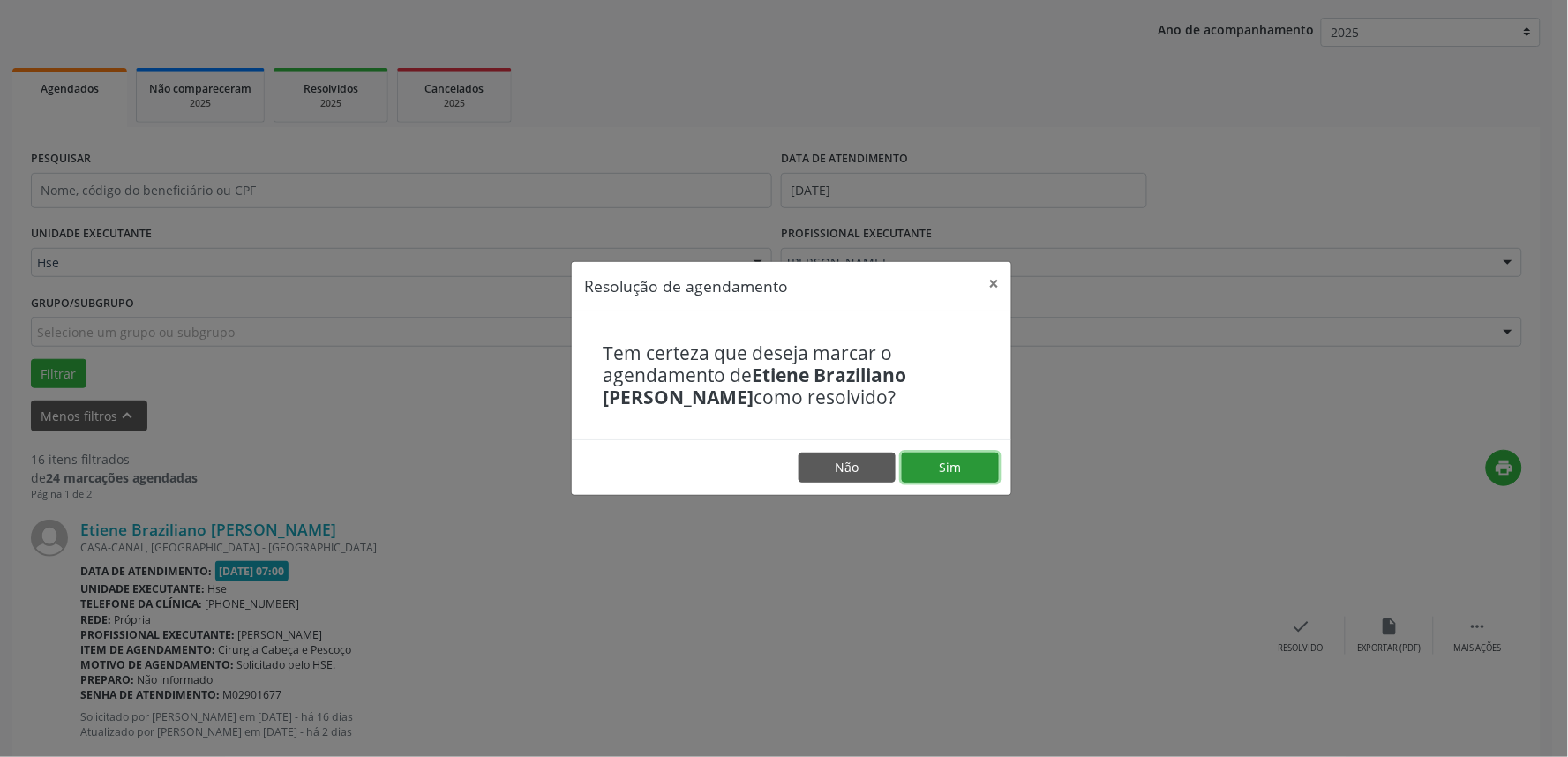
click at [960, 456] on button "Sim" at bounding box center [950, 467] width 97 height 30
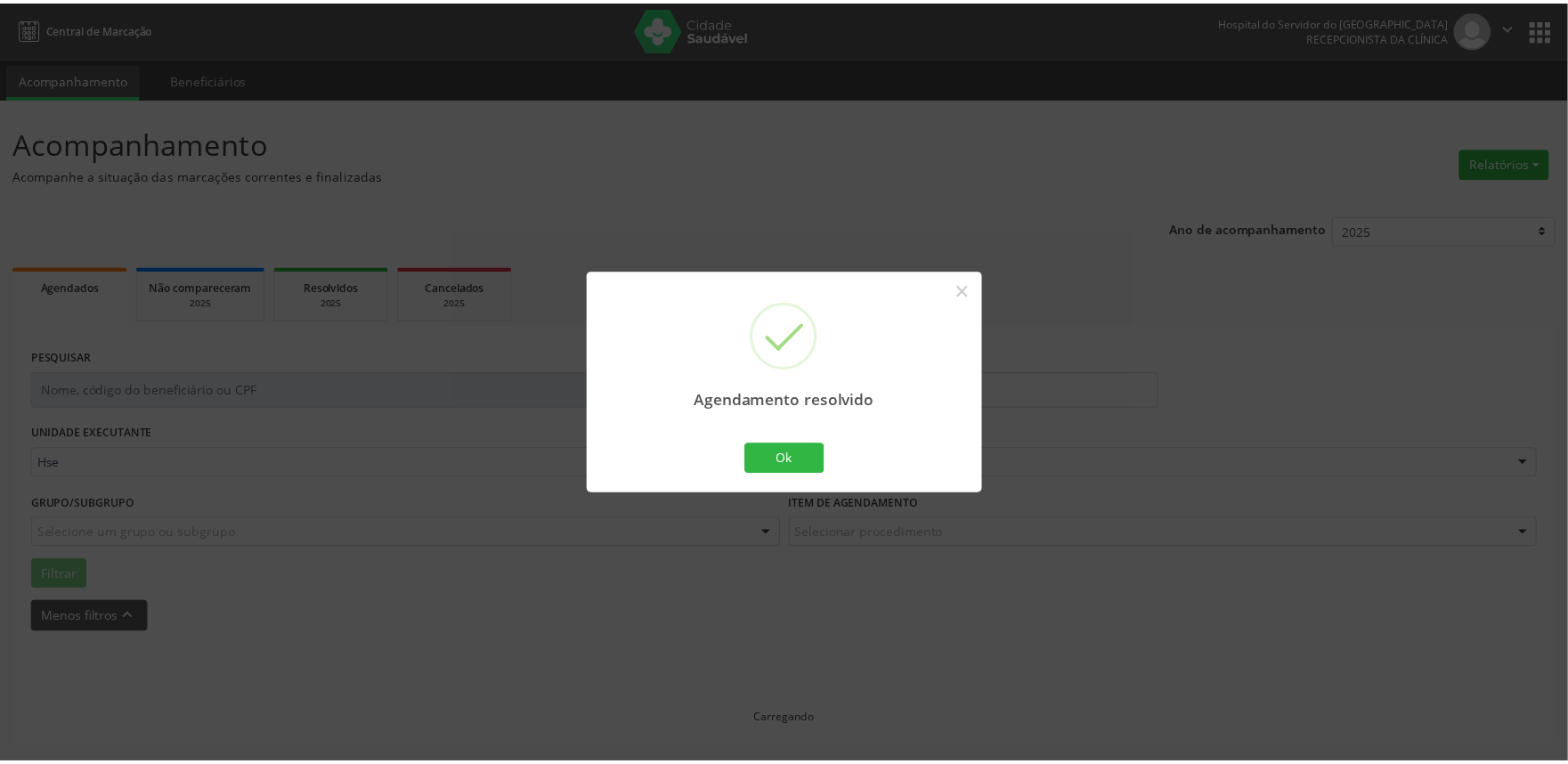
scroll to position [0, 0]
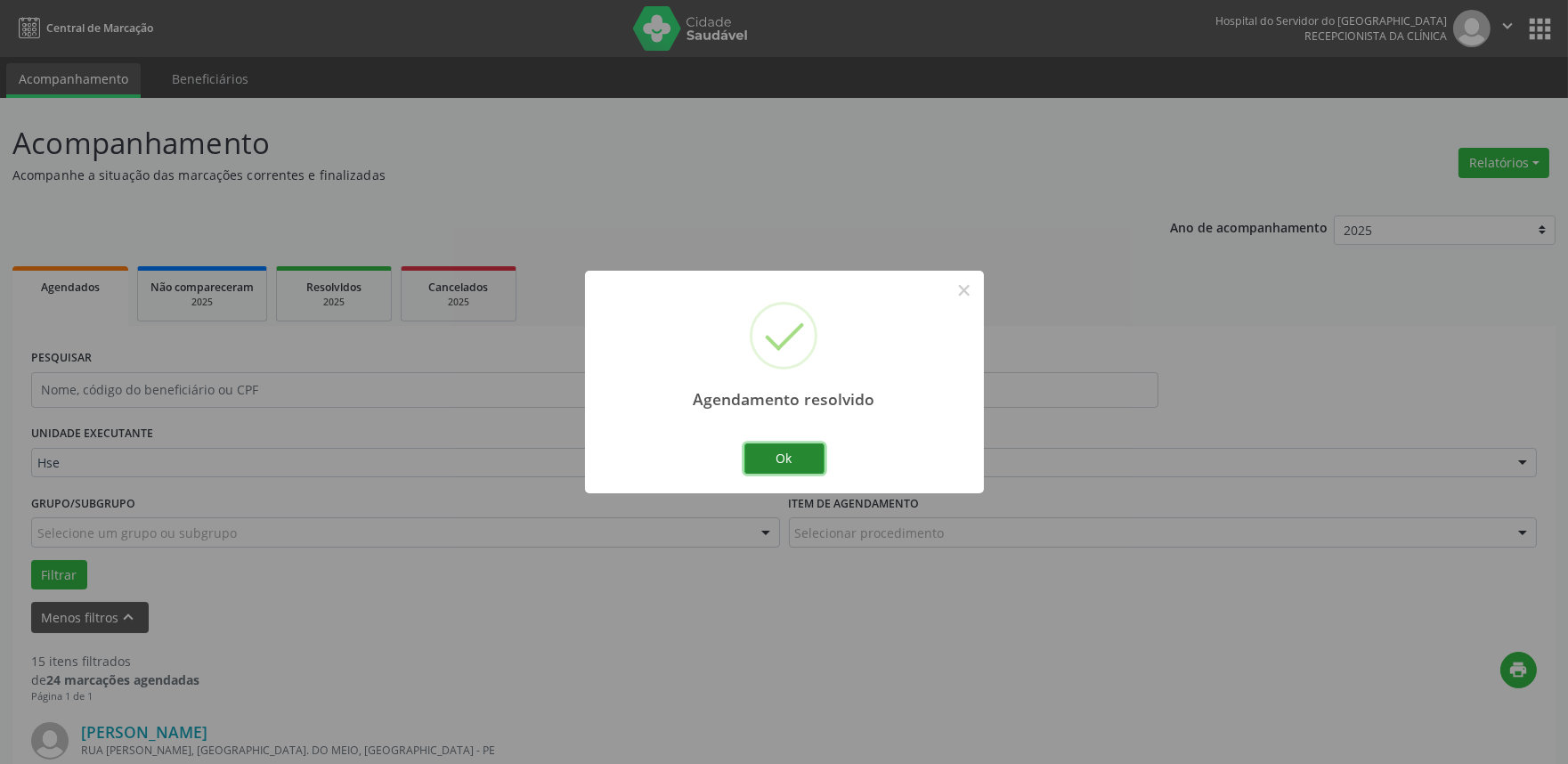
click at [802, 456] on button "Ok" at bounding box center [785, 458] width 81 height 30
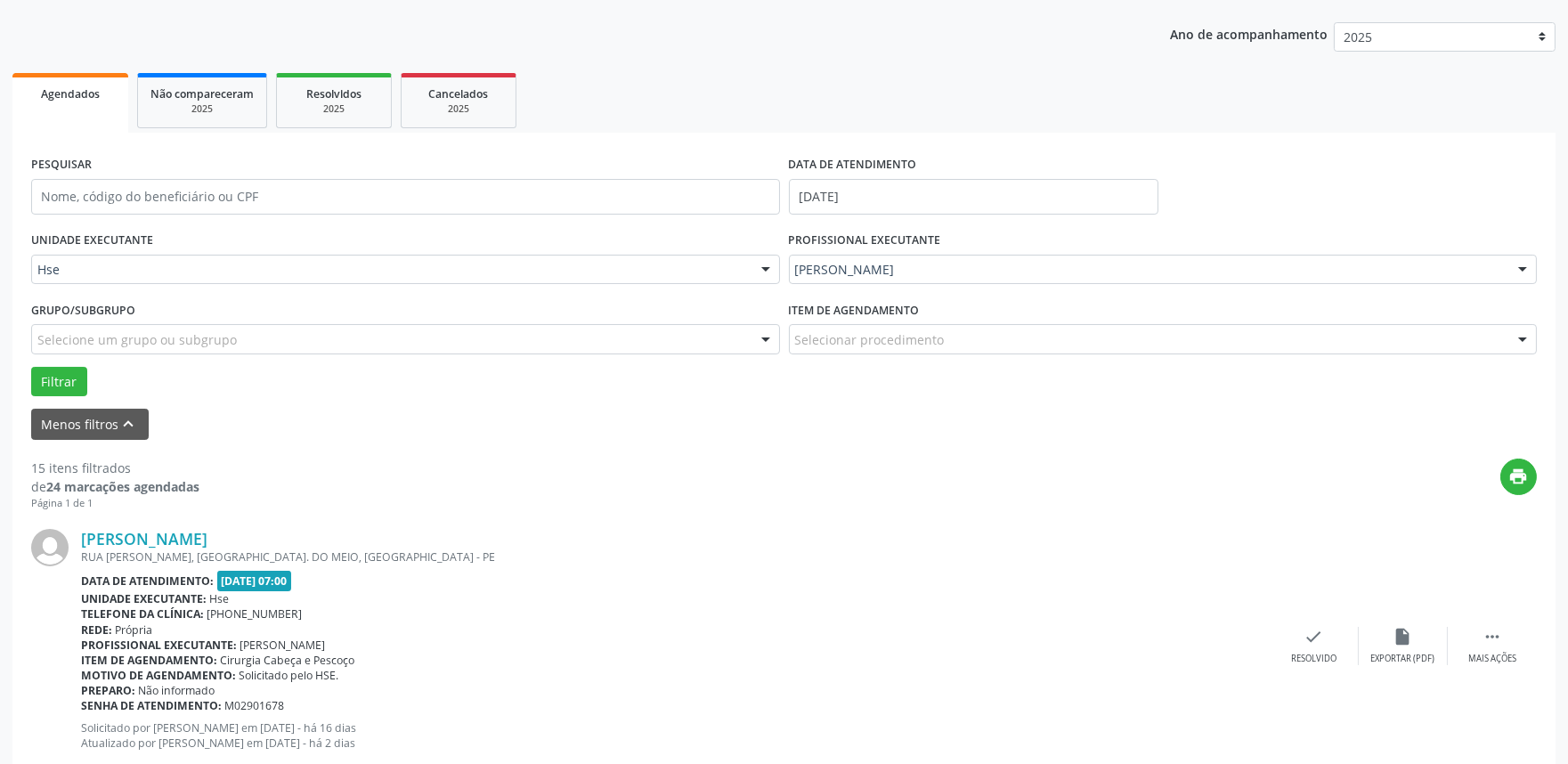
scroll to position [198, 0]
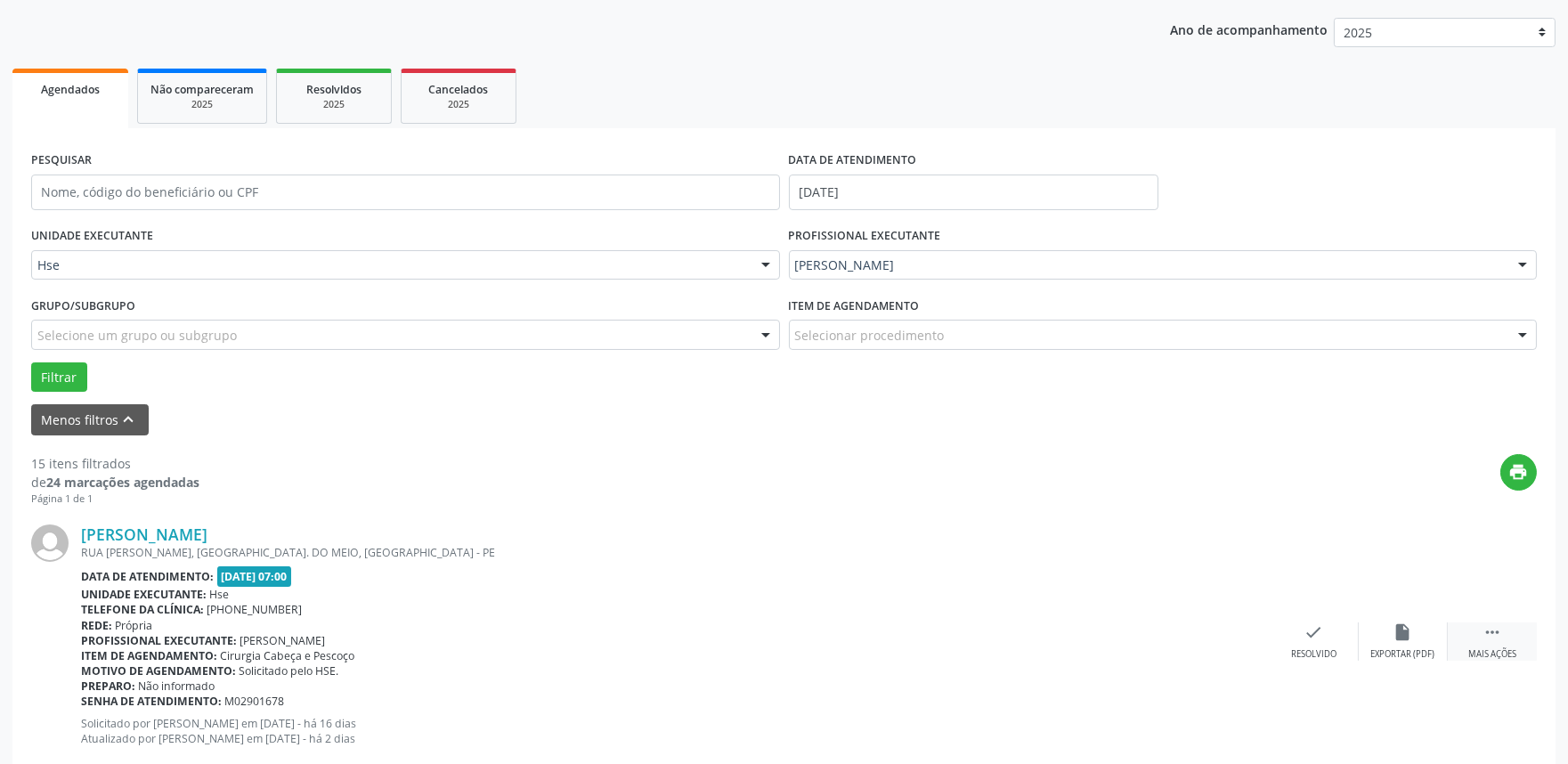
click at [1488, 642] on div " Mais ações" at bounding box center [1492, 641] width 89 height 38
click at [1404, 633] on icon "alarm_off" at bounding box center [1402, 631] width 19 height 19
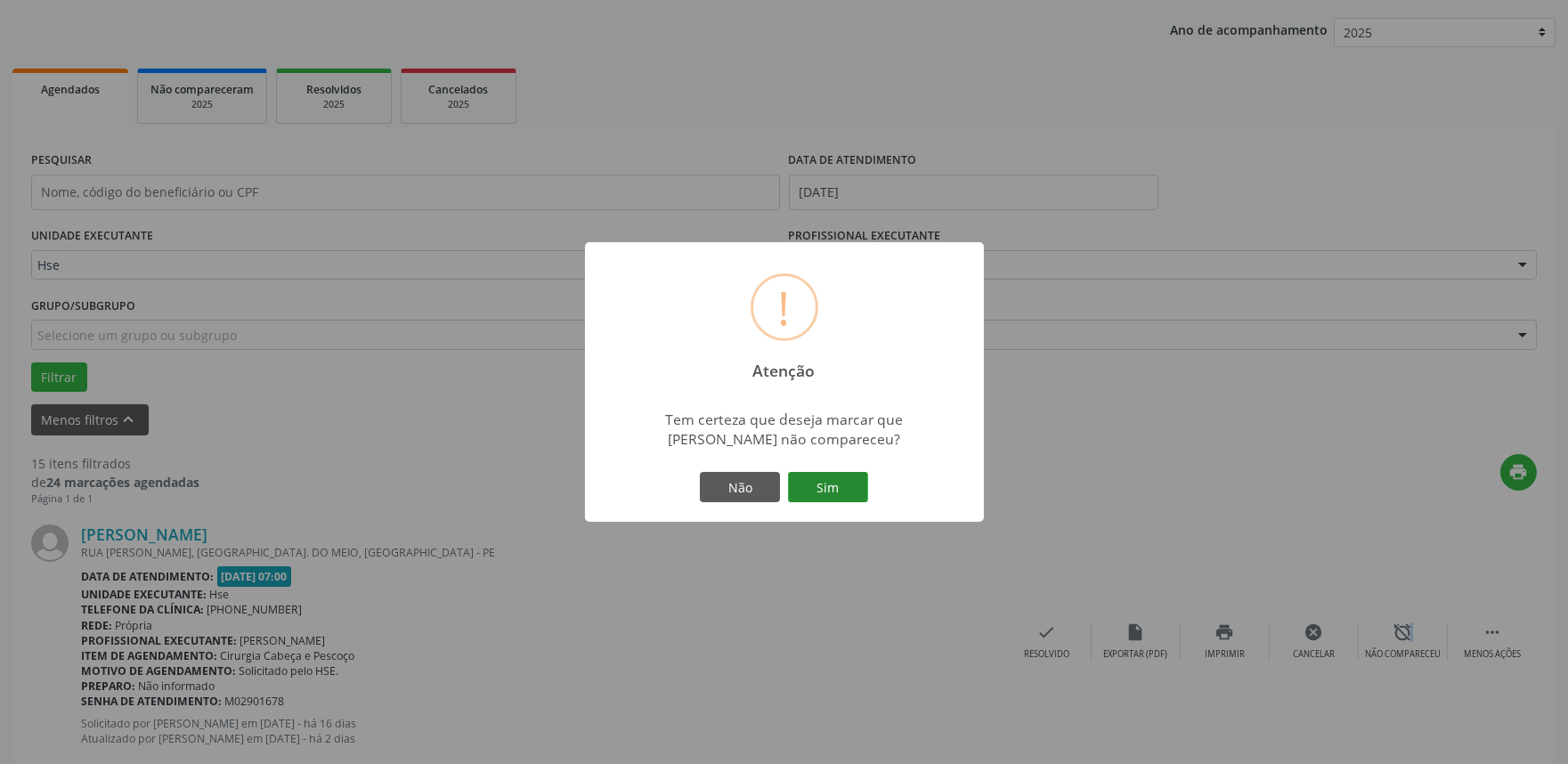
click at [846, 486] on button "Sim" at bounding box center [828, 487] width 81 height 30
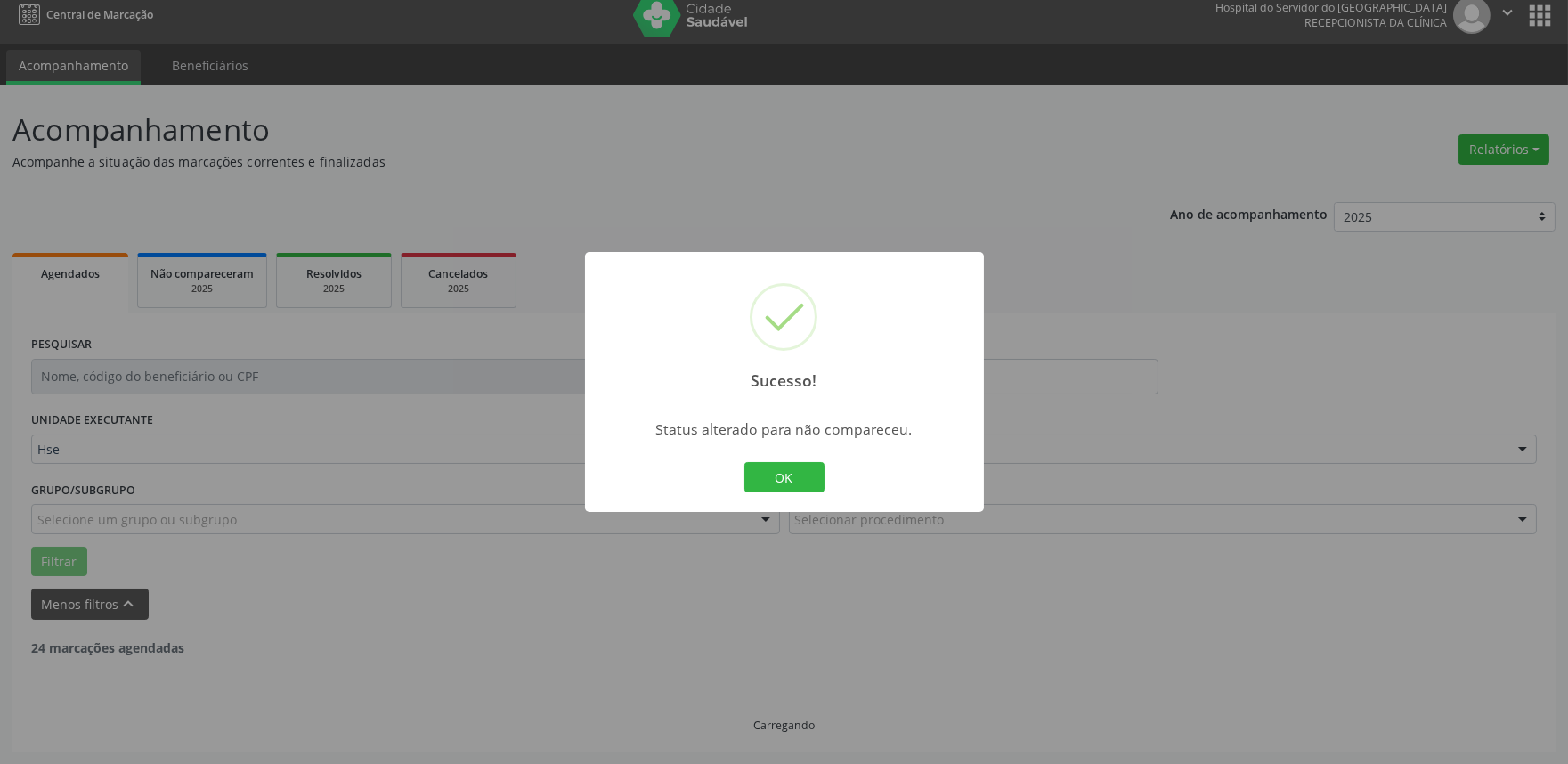
scroll to position [12, 0]
click at [799, 492] on div "Sucesso! × Status alterado para não compareceu. OK Cancel" at bounding box center [785, 382] width 399 height 260
drag, startPoint x: 799, startPoint y: 474, endPoint x: 797, endPoint y: 464, distance: 10.2
click at [797, 464] on button "OK" at bounding box center [785, 477] width 81 height 30
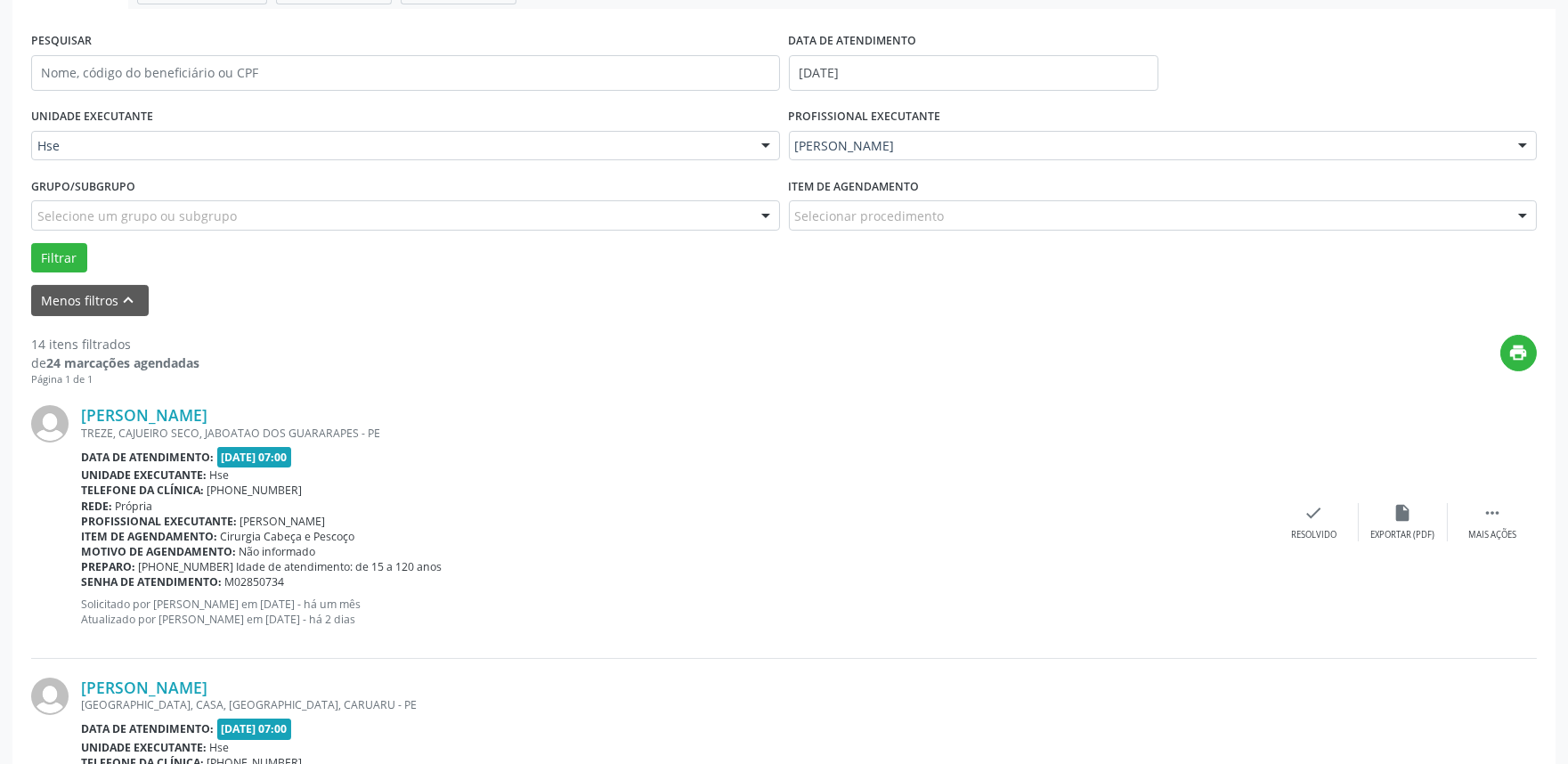
scroll to position [407, 0]
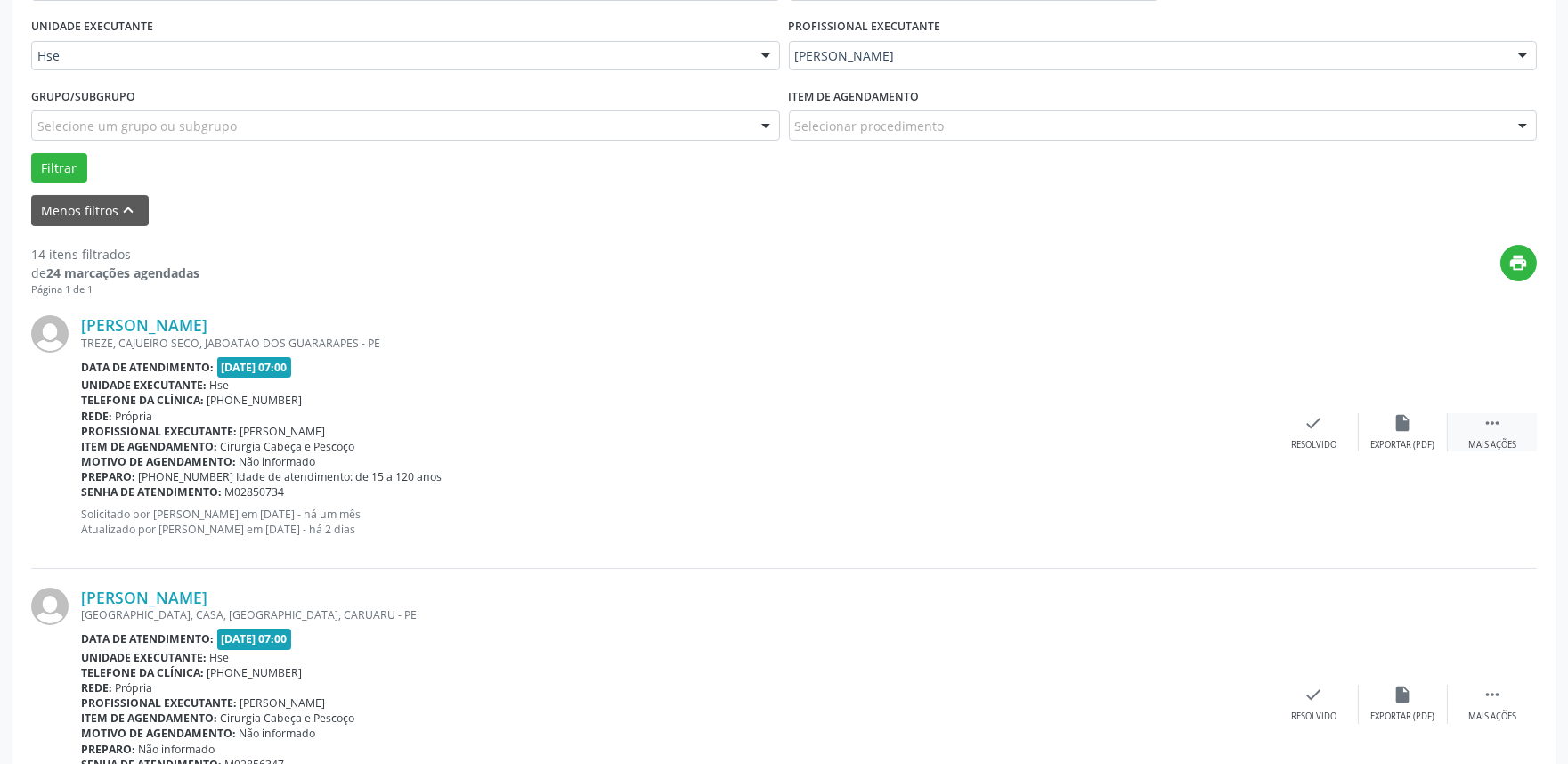
click at [1479, 436] on div " Mais ações" at bounding box center [1492, 433] width 89 height 38
click at [1378, 448] on div "Não compareceu" at bounding box center [1402, 446] width 76 height 13
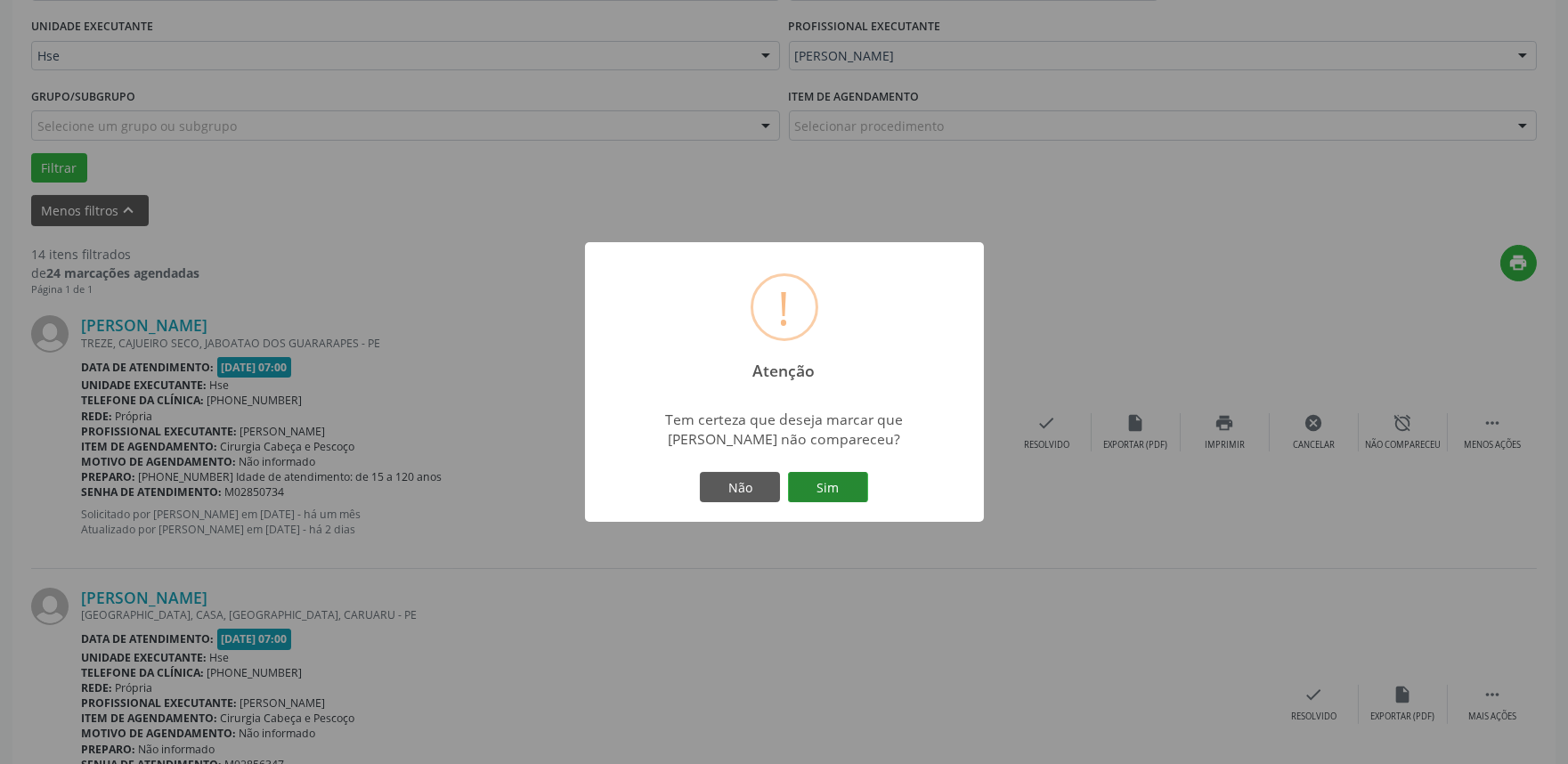
click at [848, 479] on button "Sim" at bounding box center [828, 487] width 81 height 30
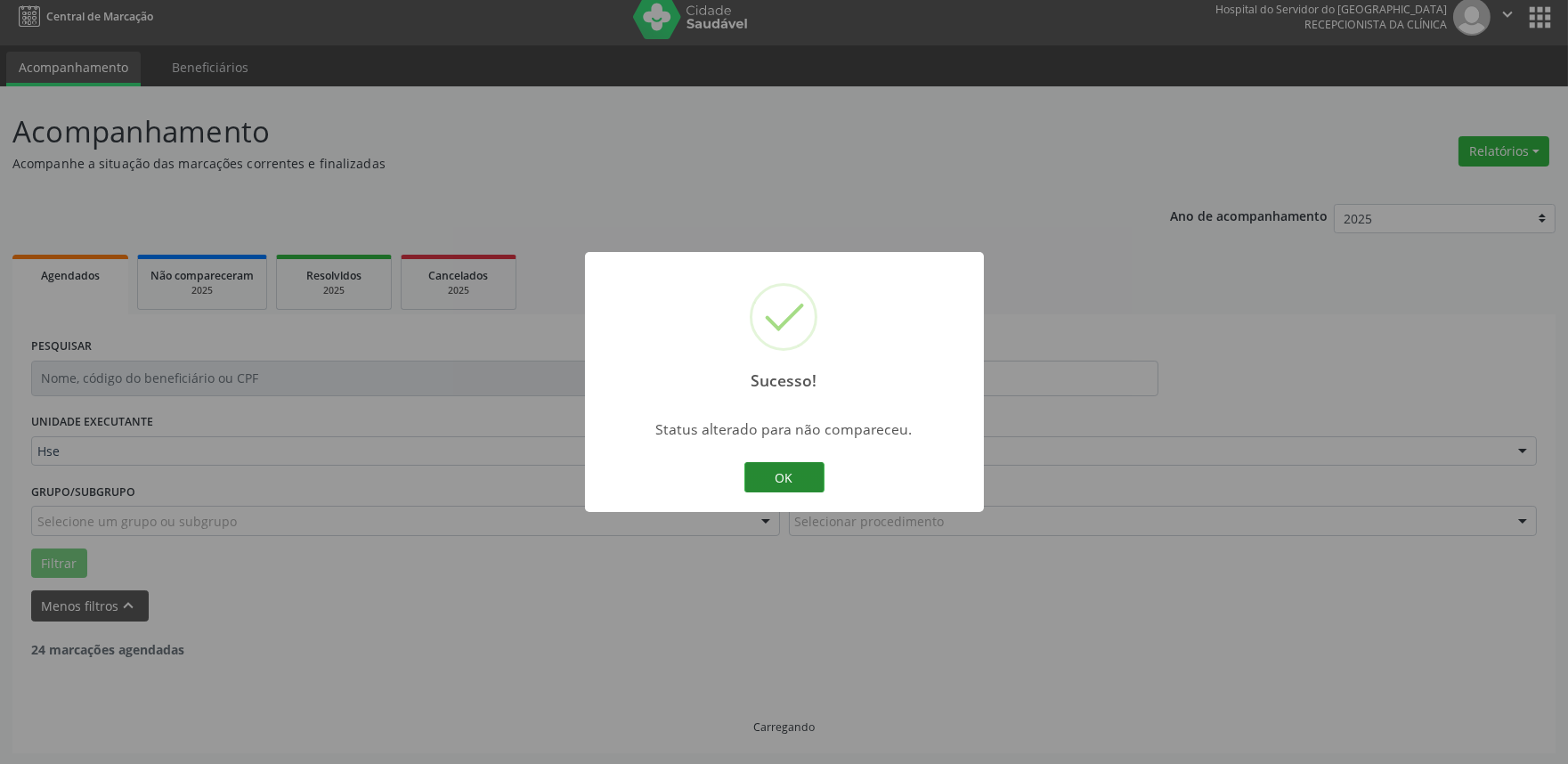
click at [780, 479] on button "OK" at bounding box center [785, 477] width 81 height 30
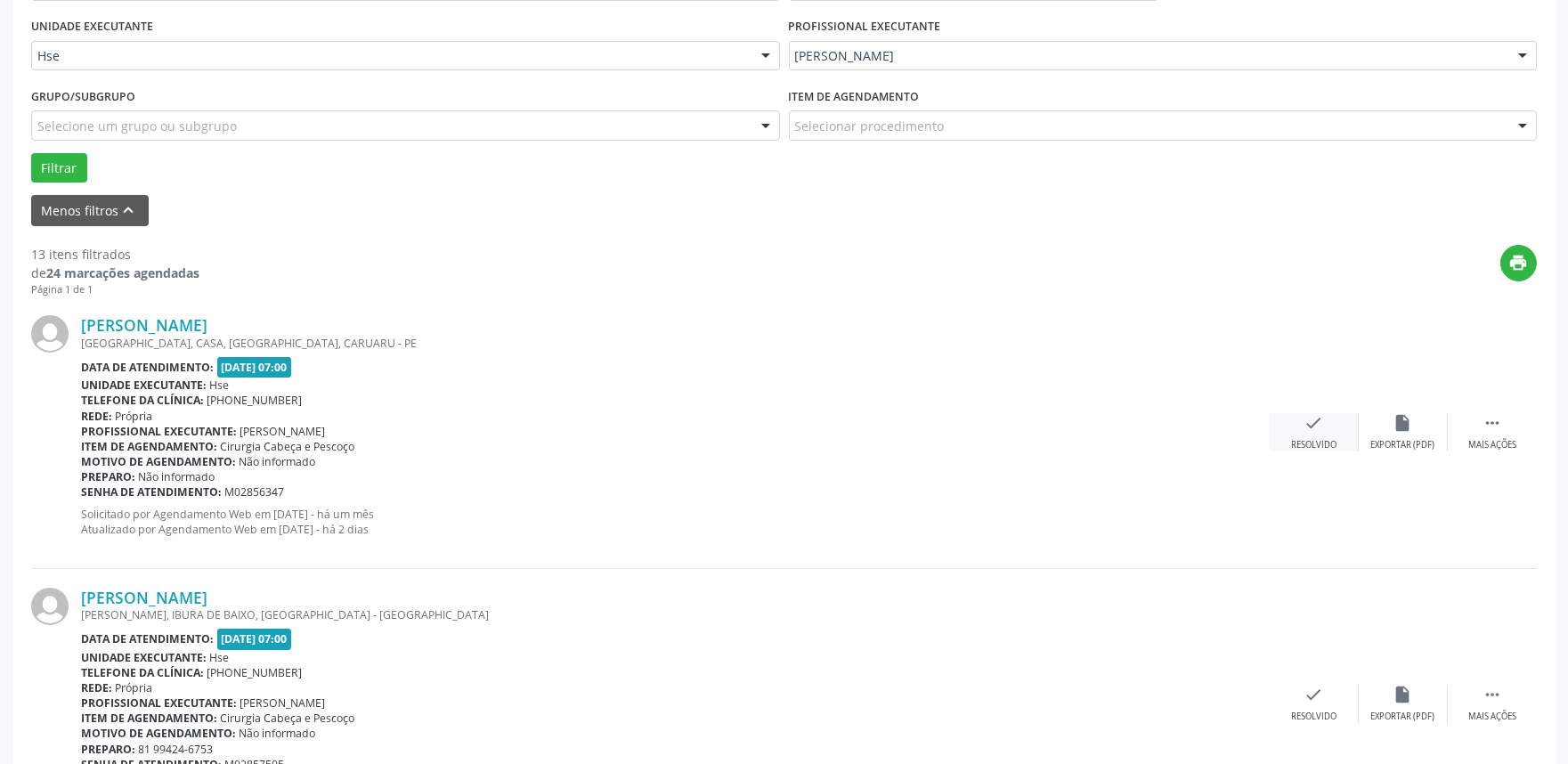
click at [1330, 434] on div "check Resolvido" at bounding box center [1314, 433] width 89 height 38
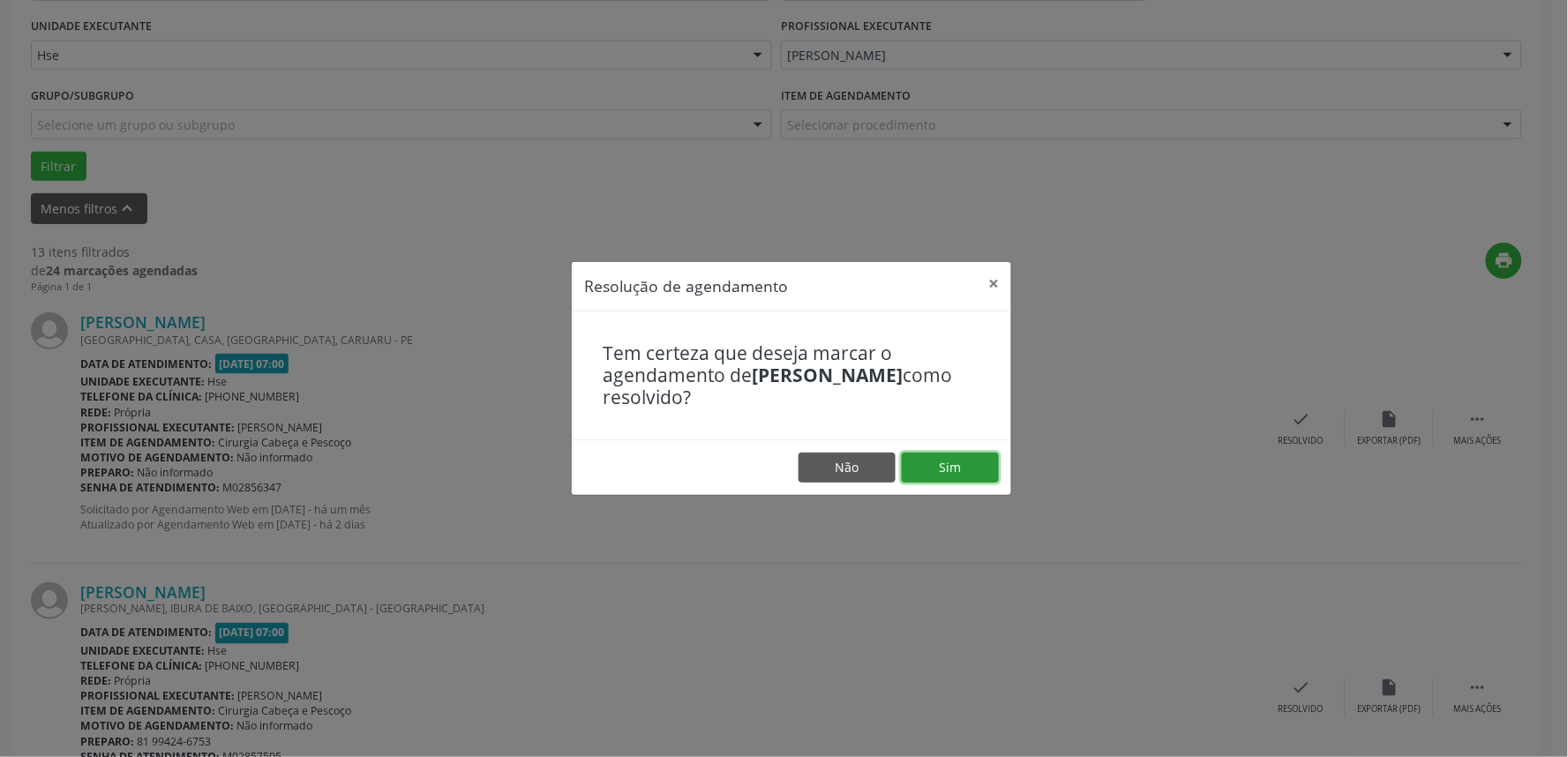
click at [953, 480] on button "Sim" at bounding box center [950, 467] width 97 height 30
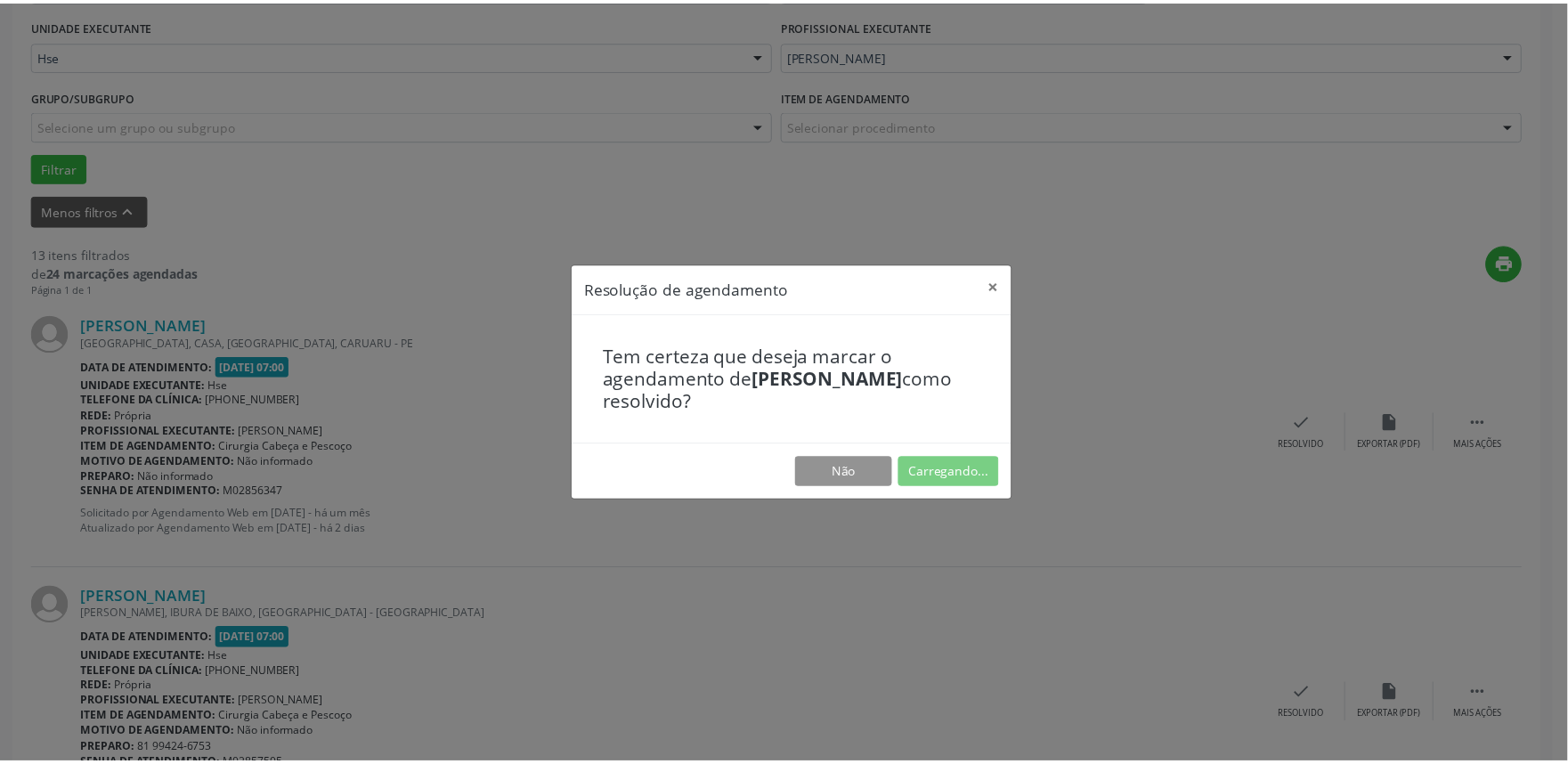
scroll to position [0, 0]
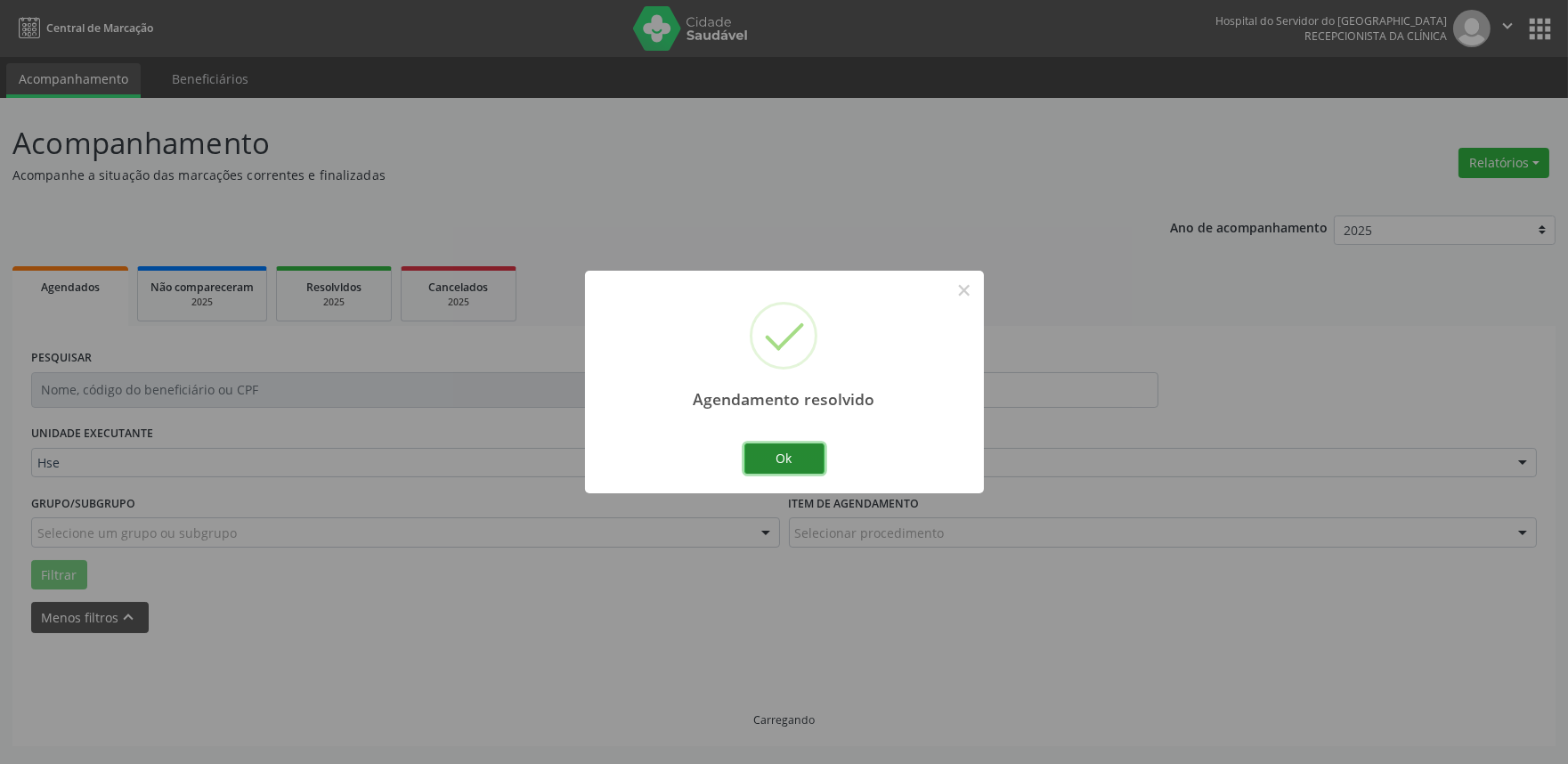
click at [784, 463] on button "Ok" at bounding box center [785, 458] width 81 height 30
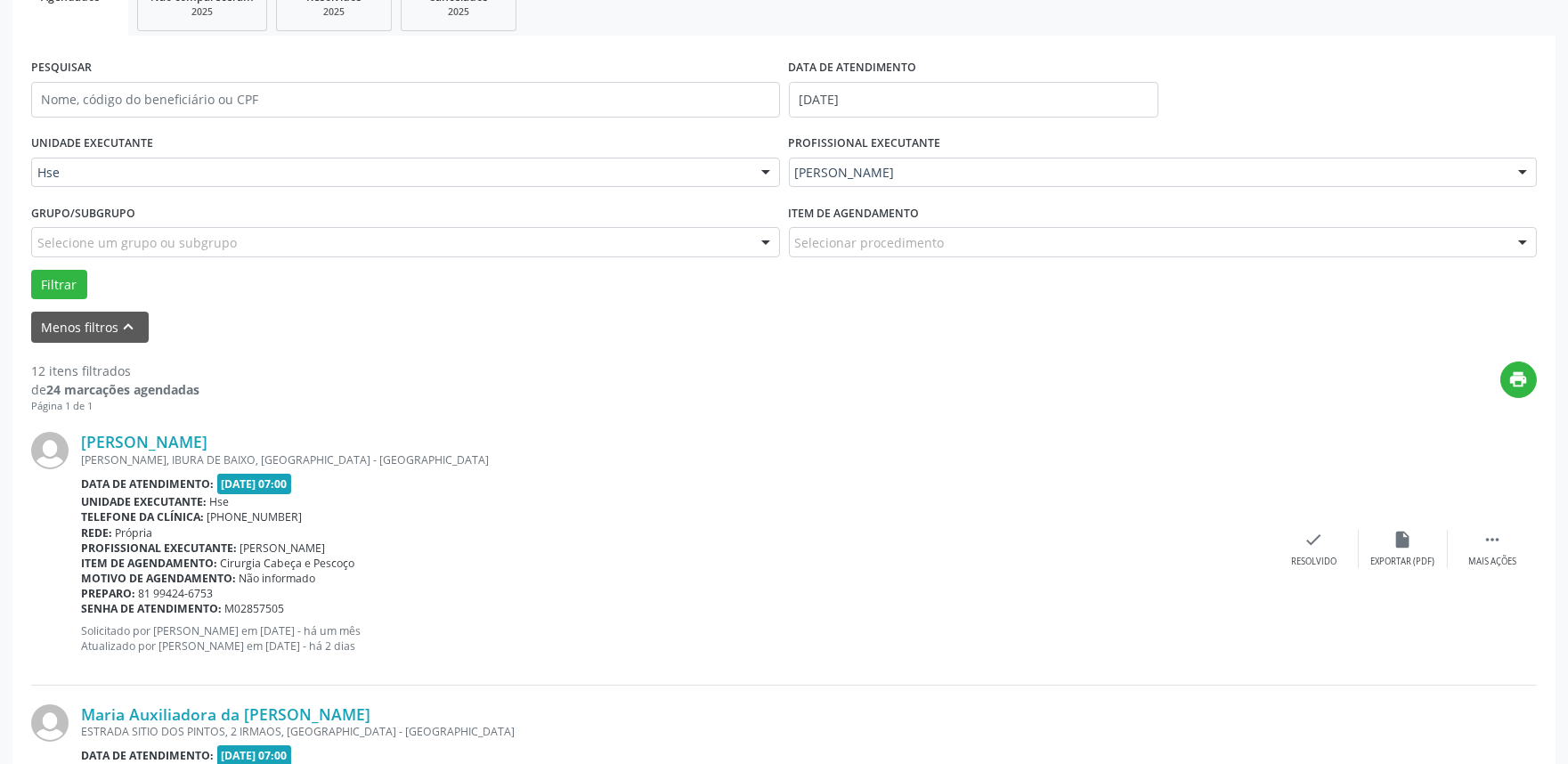
scroll to position [296, 0]
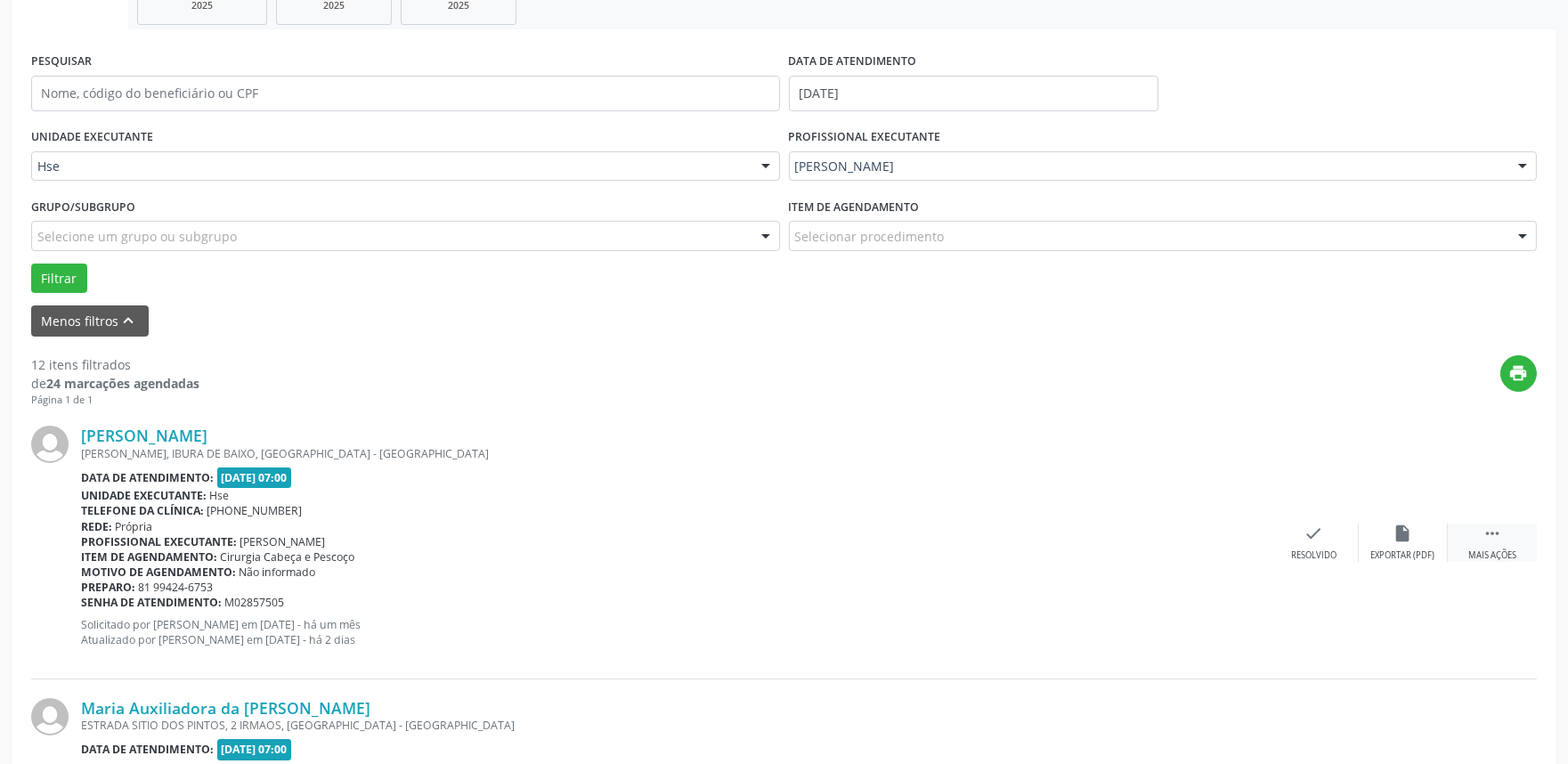
click at [1509, 542] on div " Mais ações" at bounding box center [1492, 543] width 89 height 38
click at [1428, 554] on div "Não compareceu" at bounding box center [1402, 556] width 76 height 13
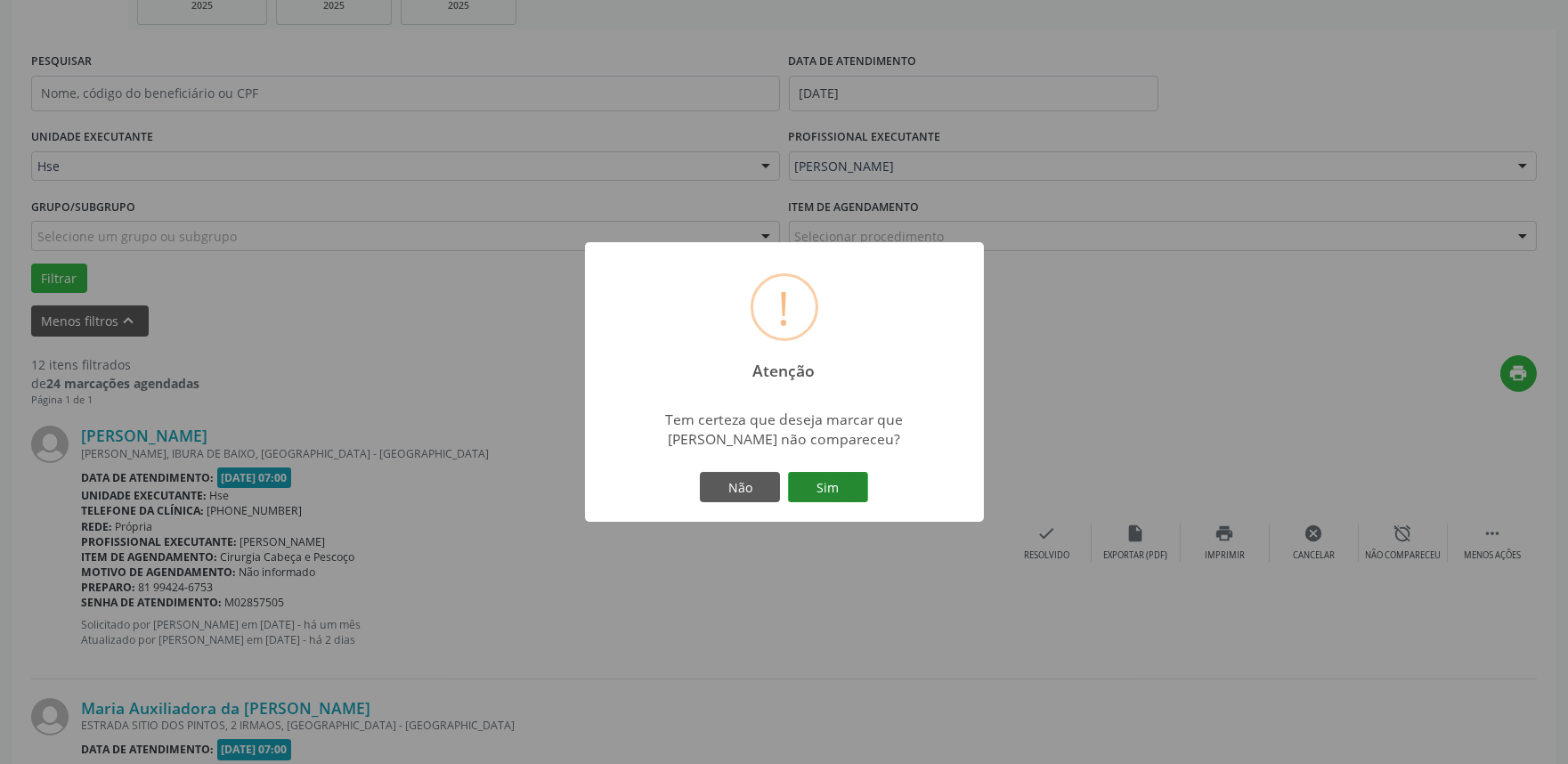
click at [865, 487] on button "Sim" at bounding box center [828, 487] width 81 height 30
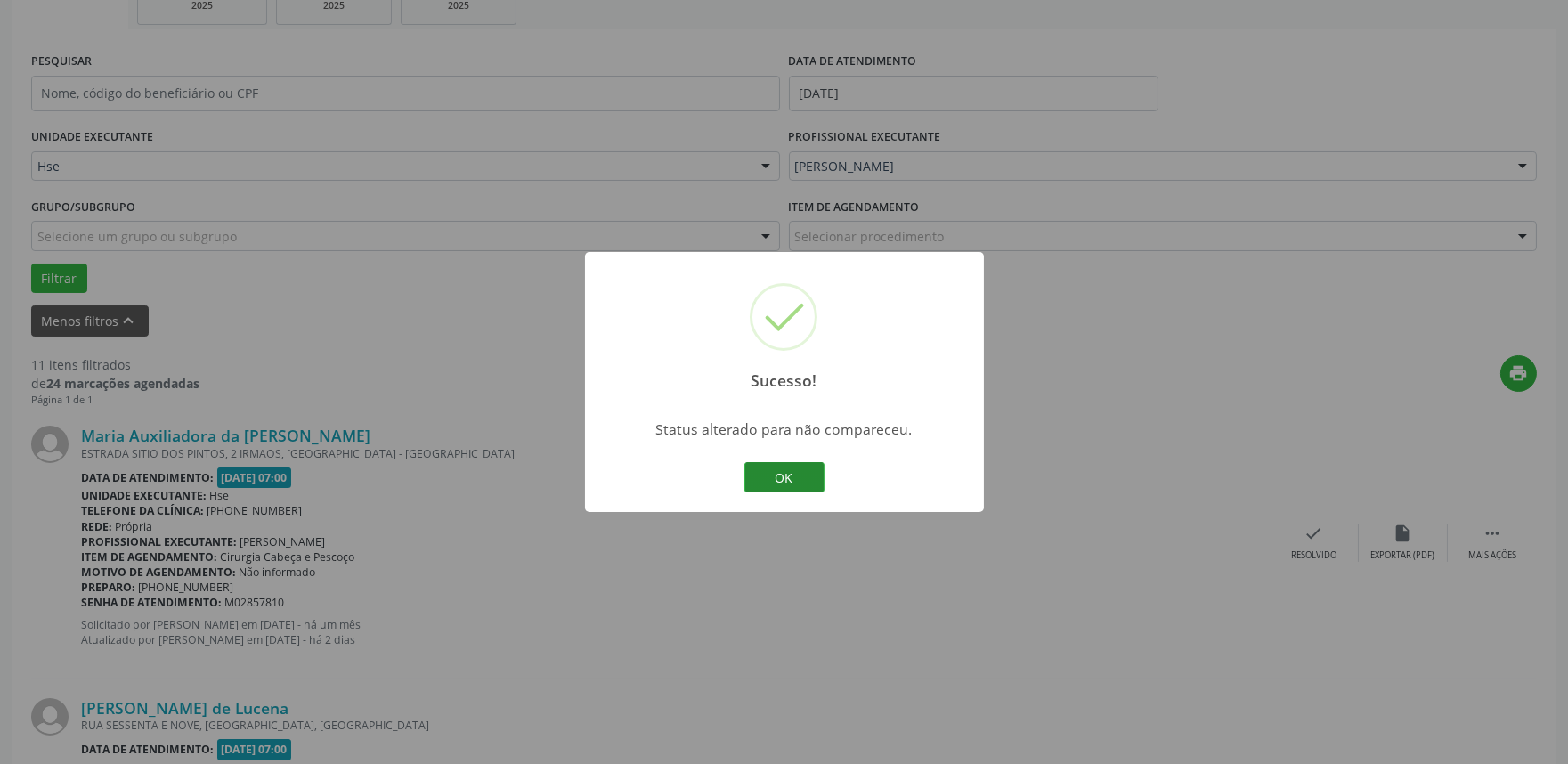
click at [780, 487] on button "OK" at bounding box center [785, 477] width 81 height 30
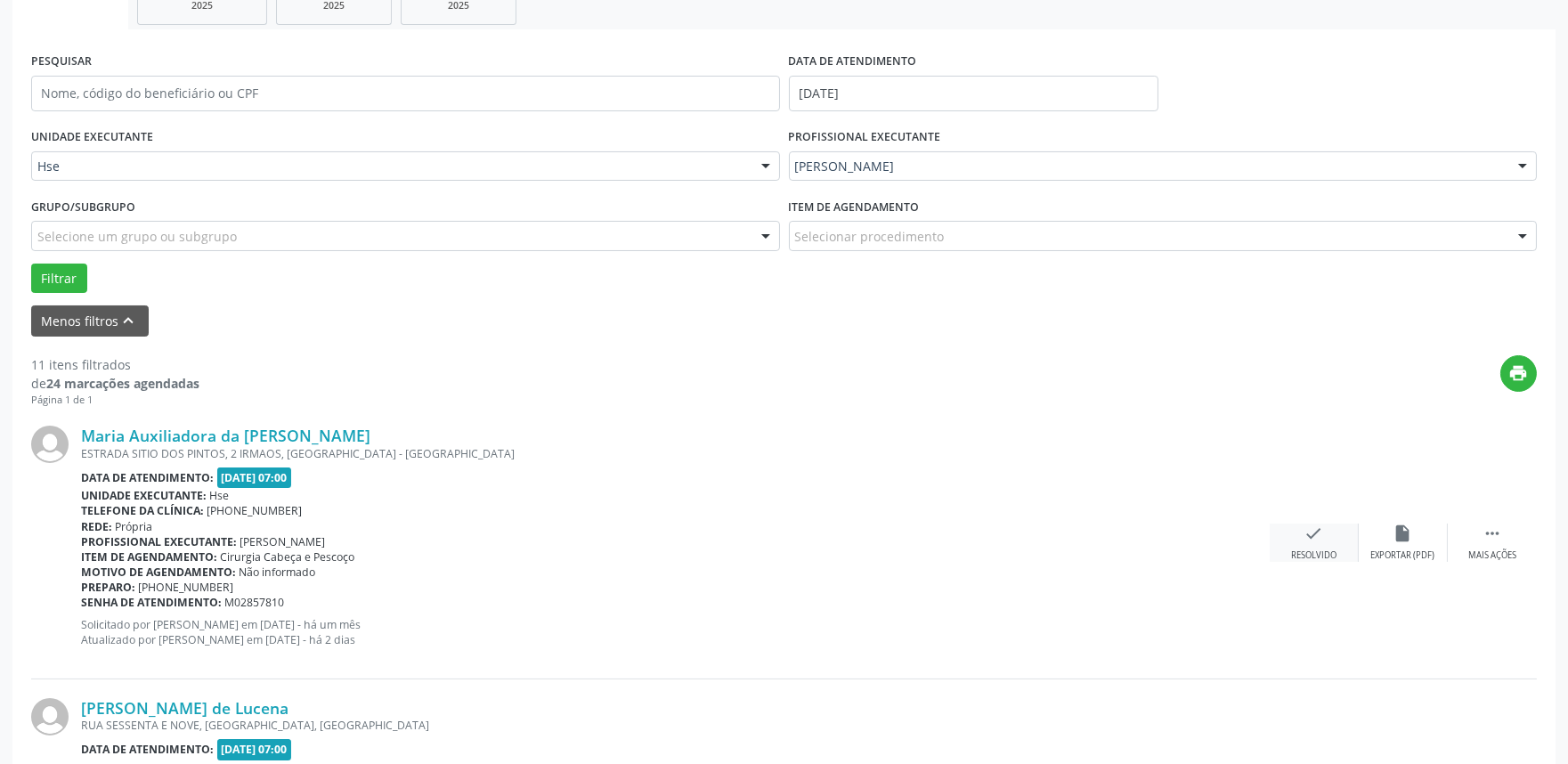
click at [1289, 535] on div "check Resolvido" at bounding box center [1314, 543] width 89 height 38
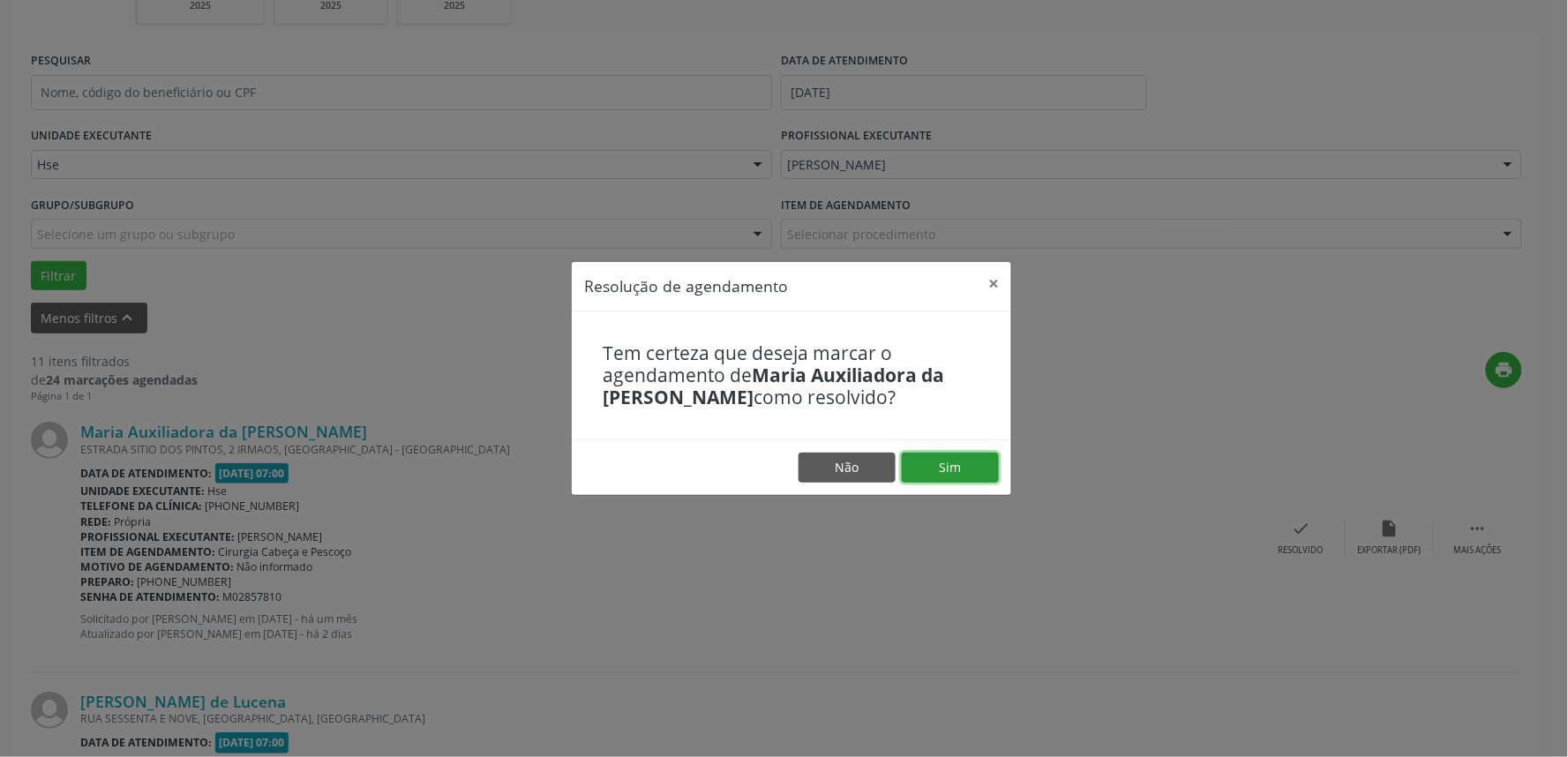
click at [945, 472] on button "Sim" at bounding box center [950, 467] width 97 height 30
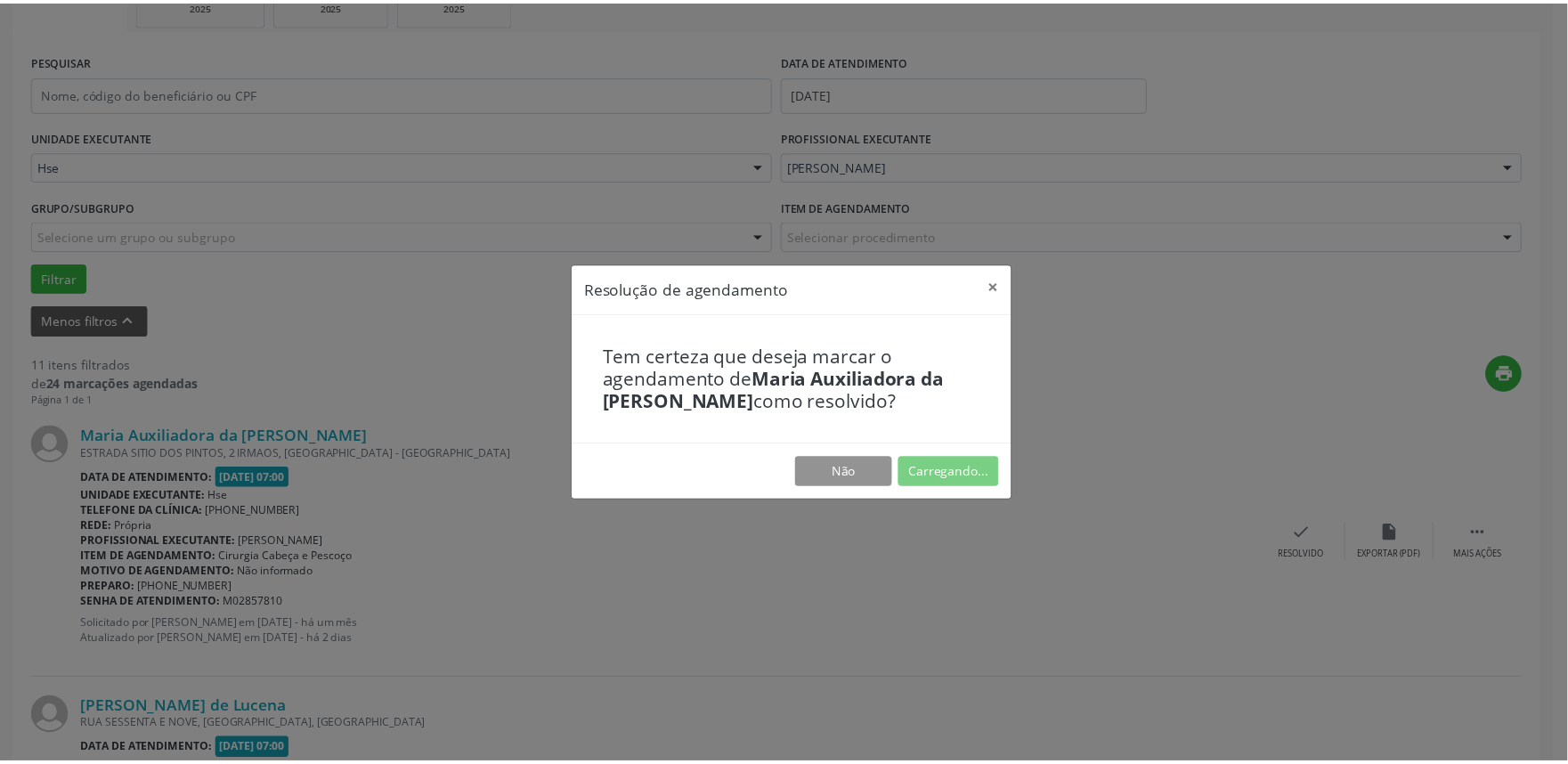
scroll to position [0, 0]
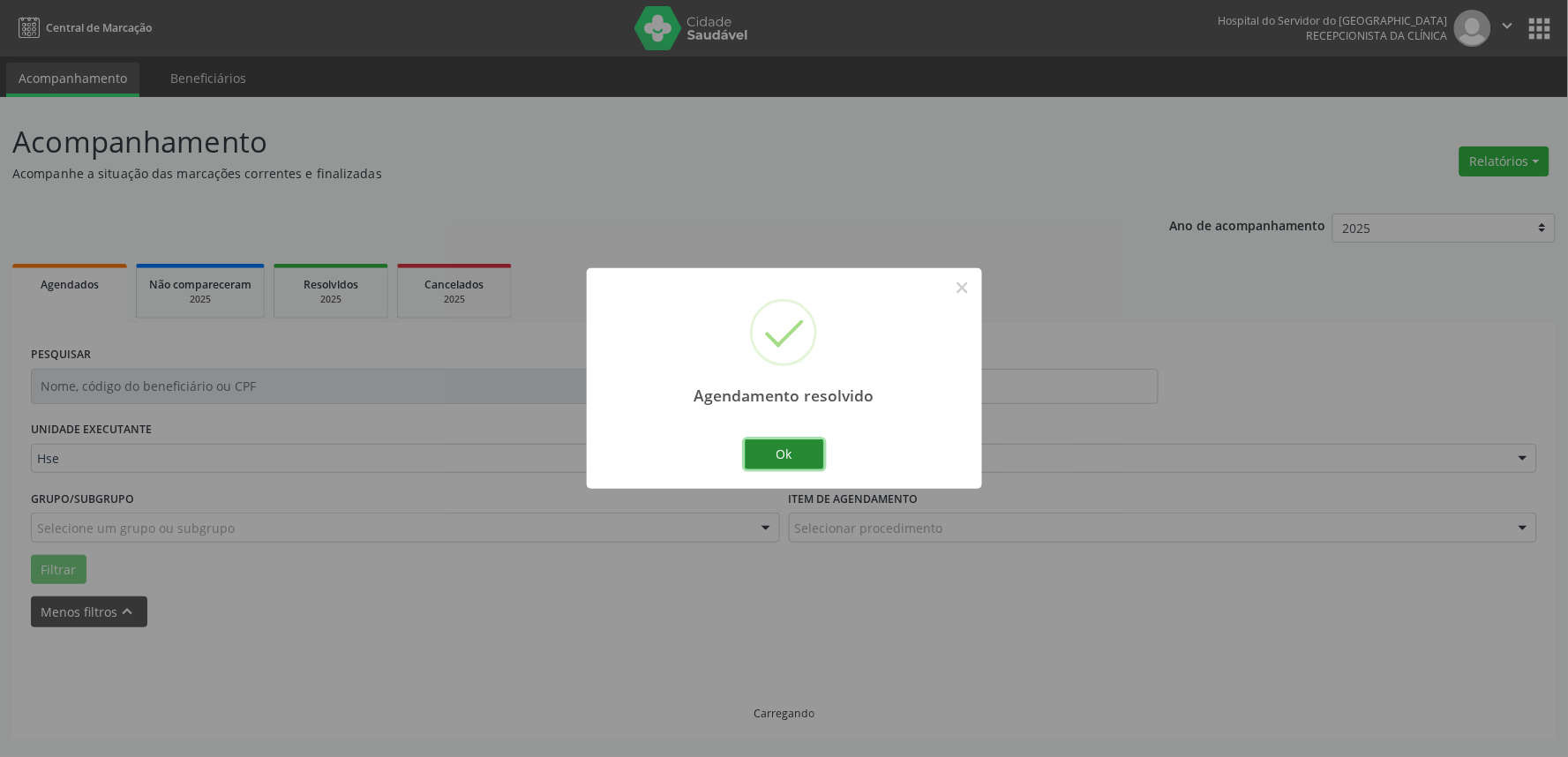
click at [751, 448] on button "Ok" at bounding box center [785, 454] width 80 height 30
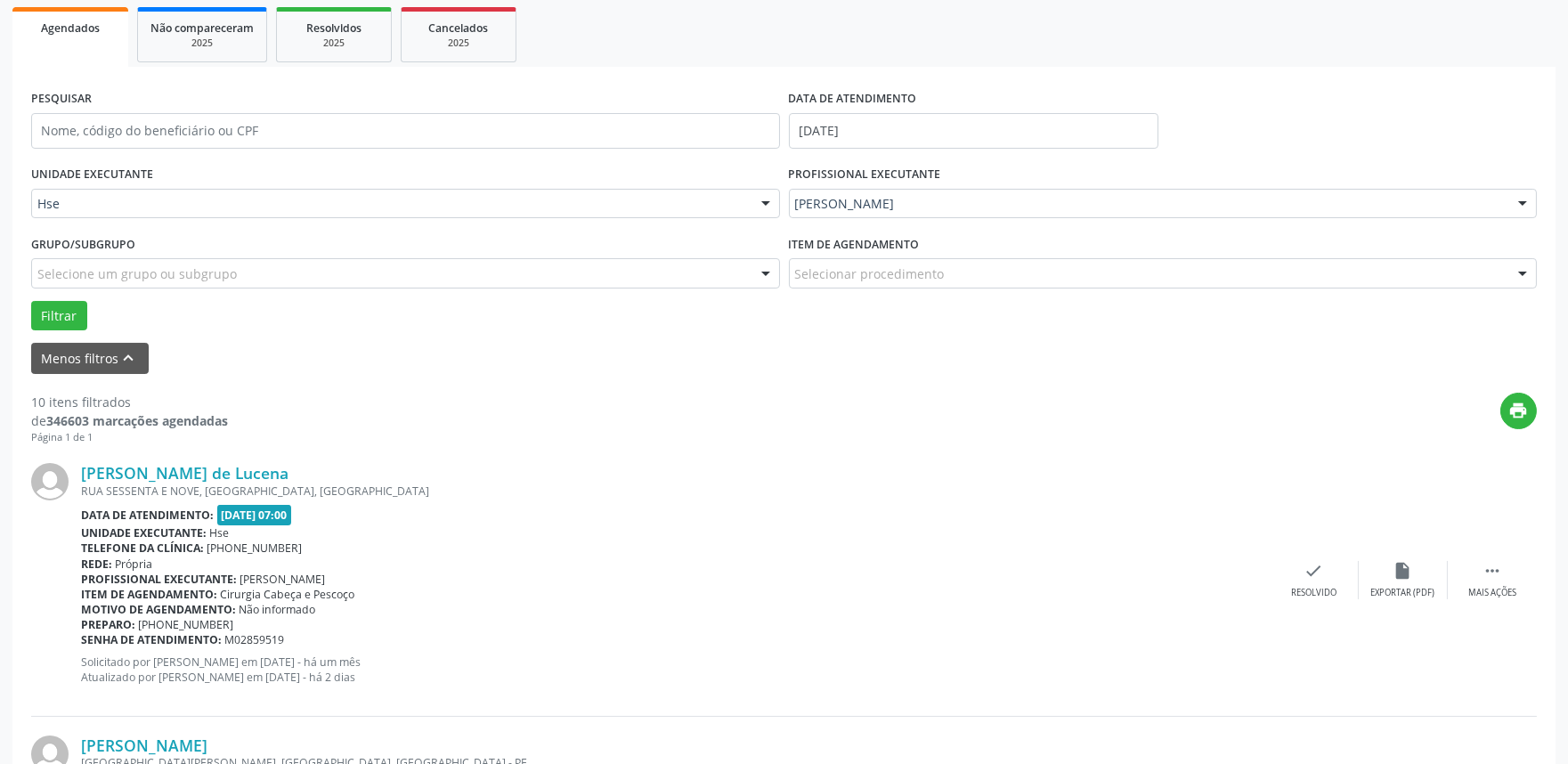
scroll to position [296, 0]
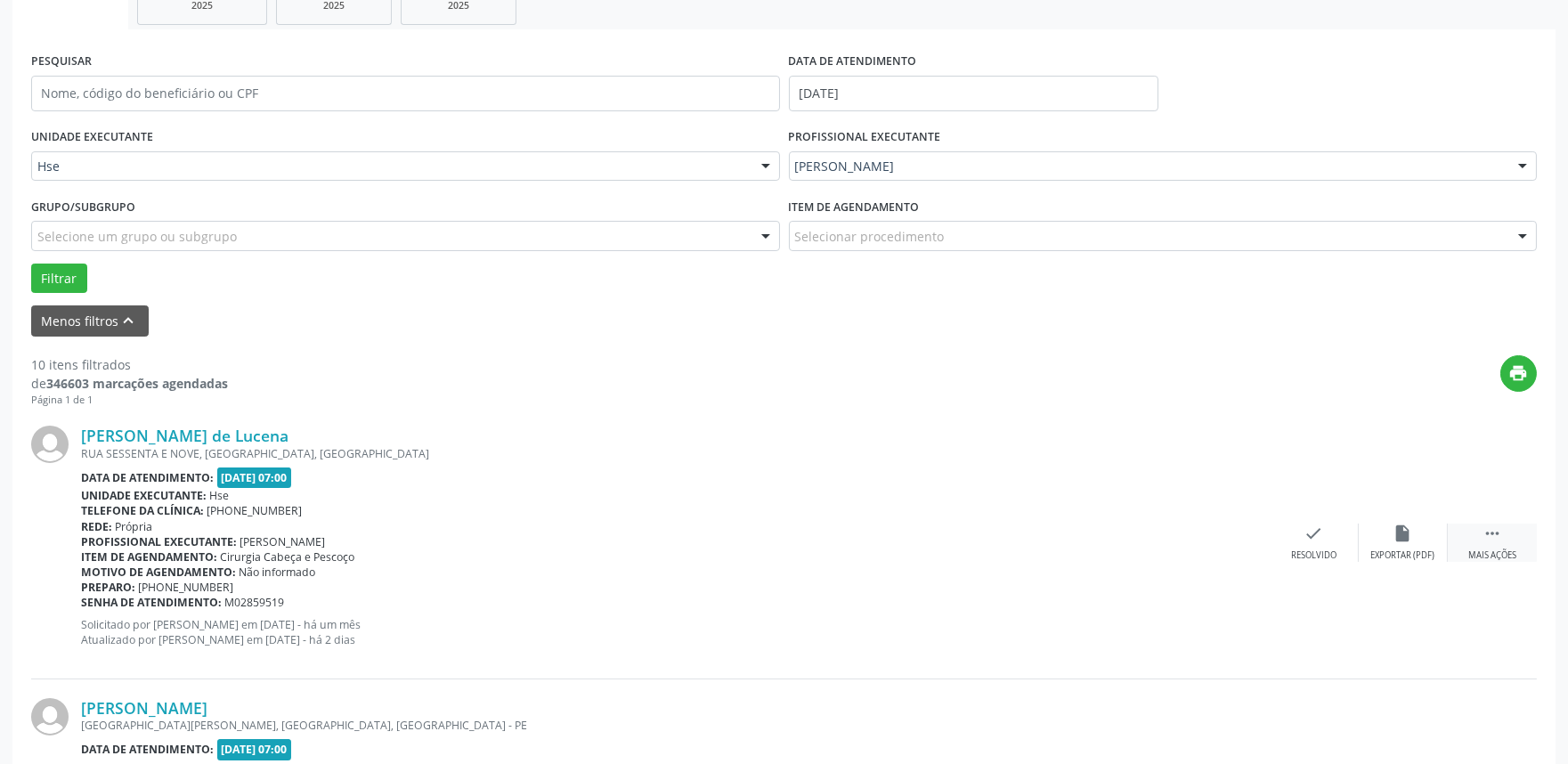
click at [1474, 529] on div " Mais ações" at bounding box center [1492, 543] width 89 height 38
click at [1412, 539] on div "alarm_off Não compareceu" at bounding box center [1402, 543] width 89 height 38
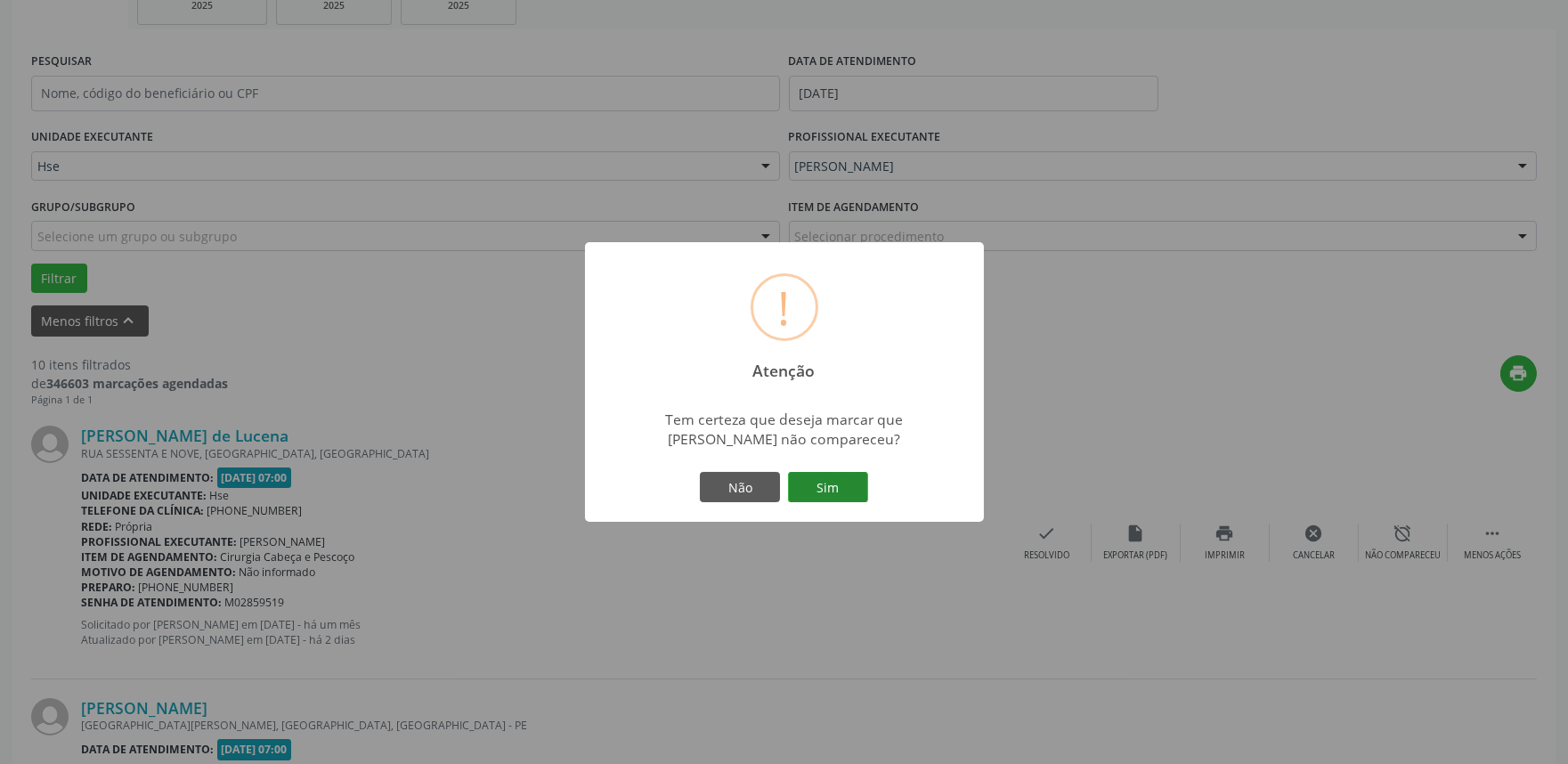
click at [825, 486] on button "Sim" at bounding box center [828, 487] width 81 height 30
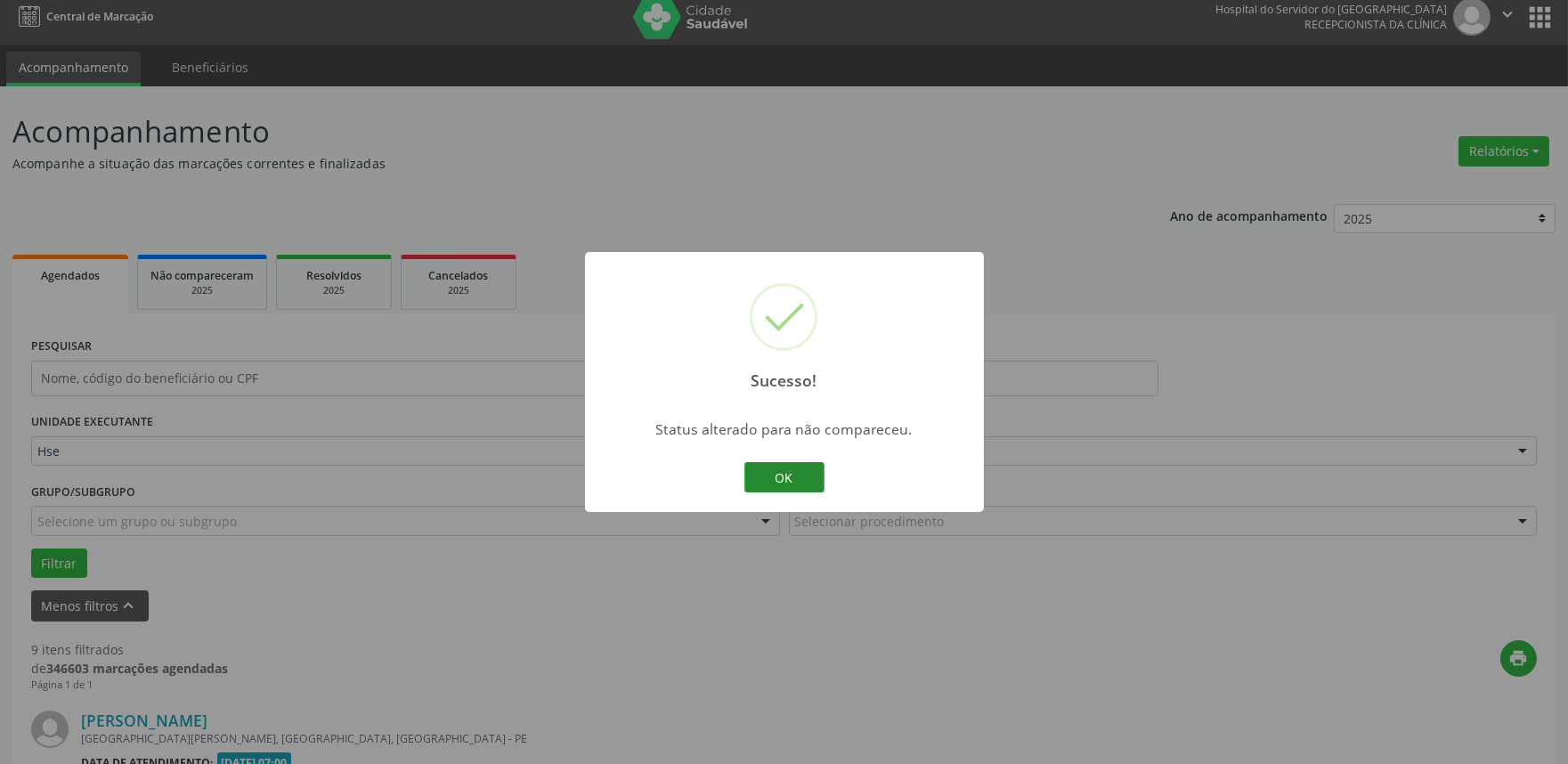
click at [813, 479] on button "OK" at bounding box center [785, 477] width 81 height 30
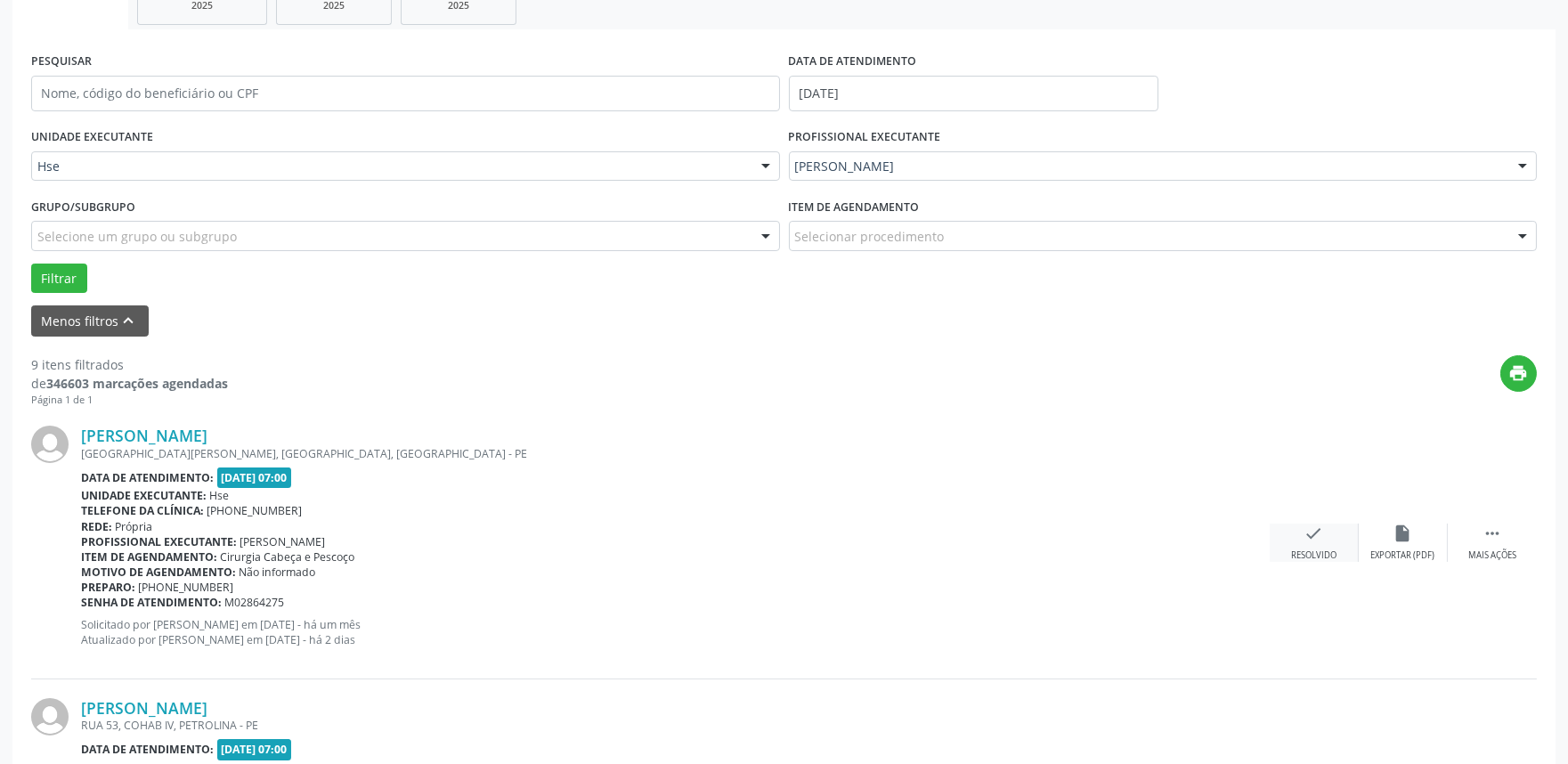
click at [1314, 528] on icon "check" at bounding box center [1314, 533] width 19 height 19
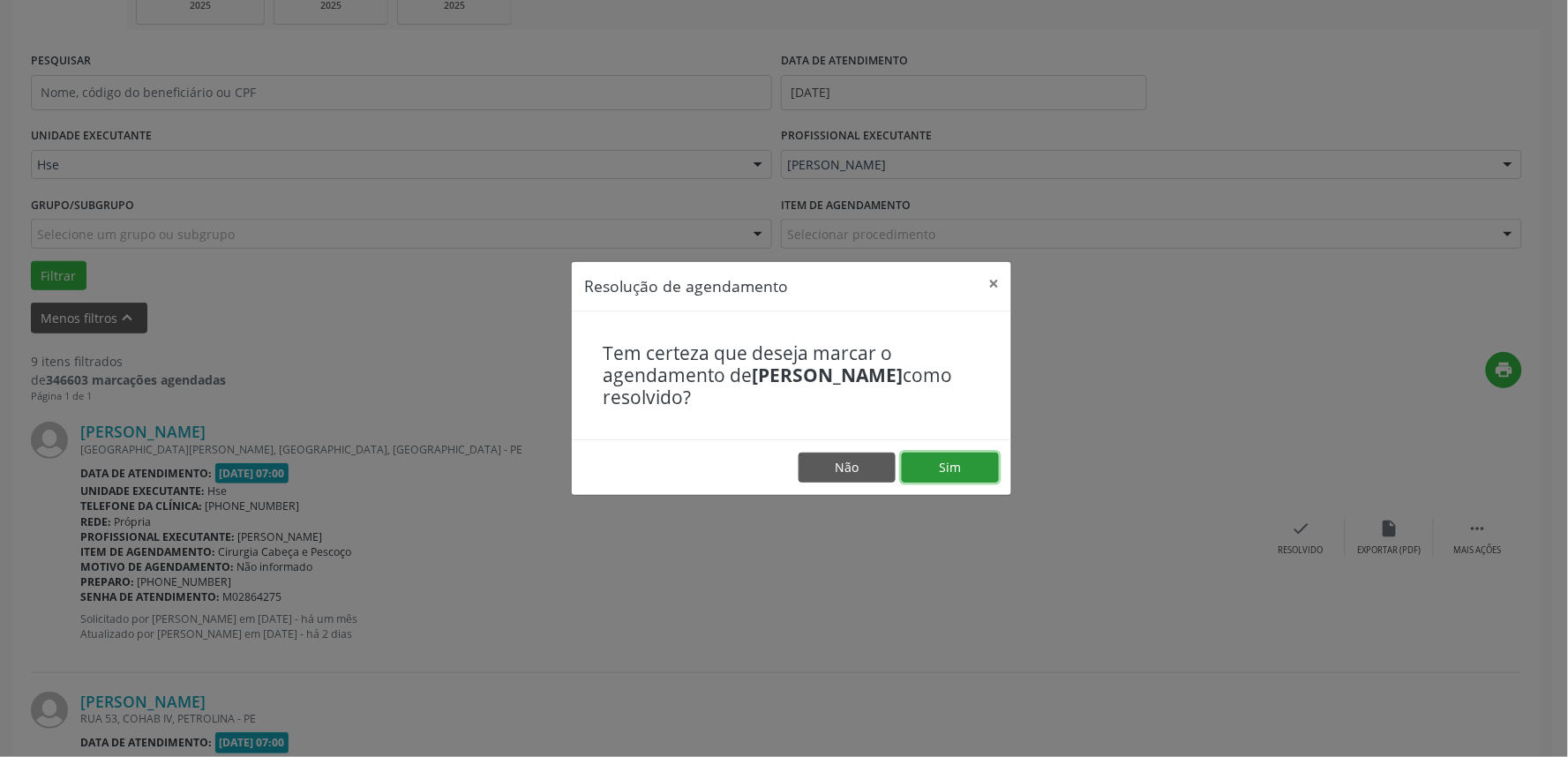
click at [947, 464] on button "Sim" at bounding box center [950, 467] width 97 height 30
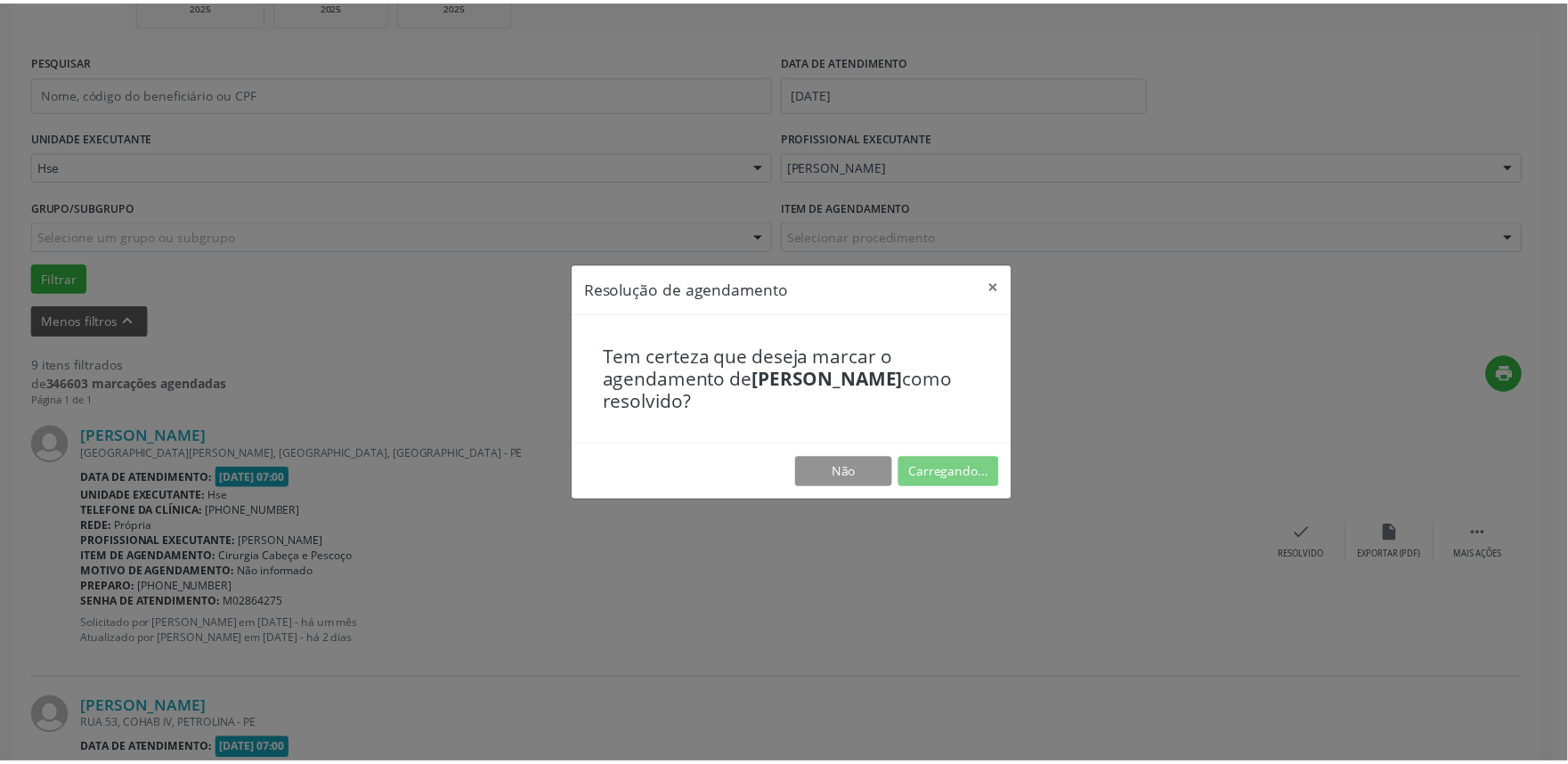
scroll to position [0, 0]
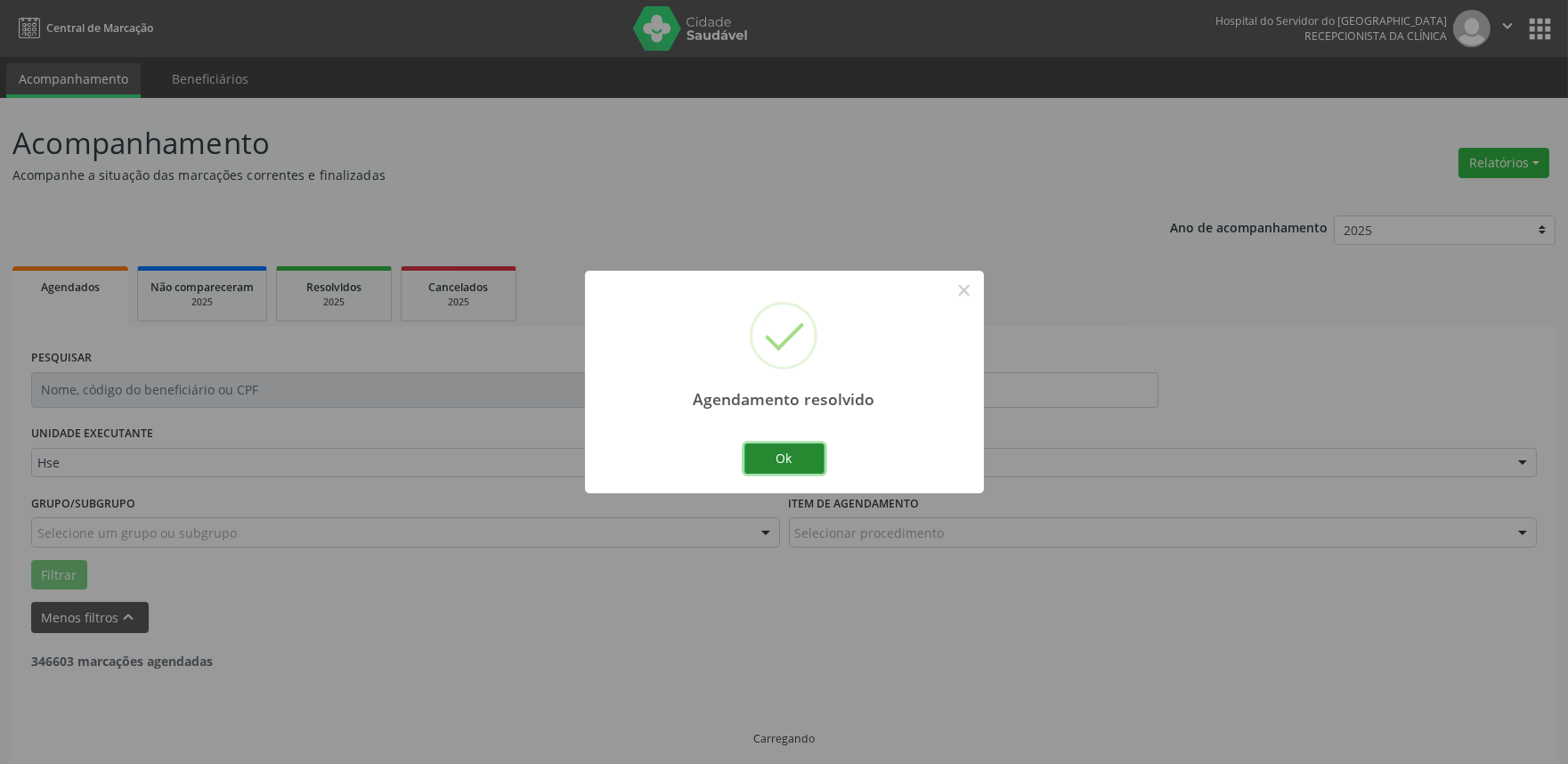
click at [773, 451] on button "Ok" at bounding box center [785, 458] width 81 height 30
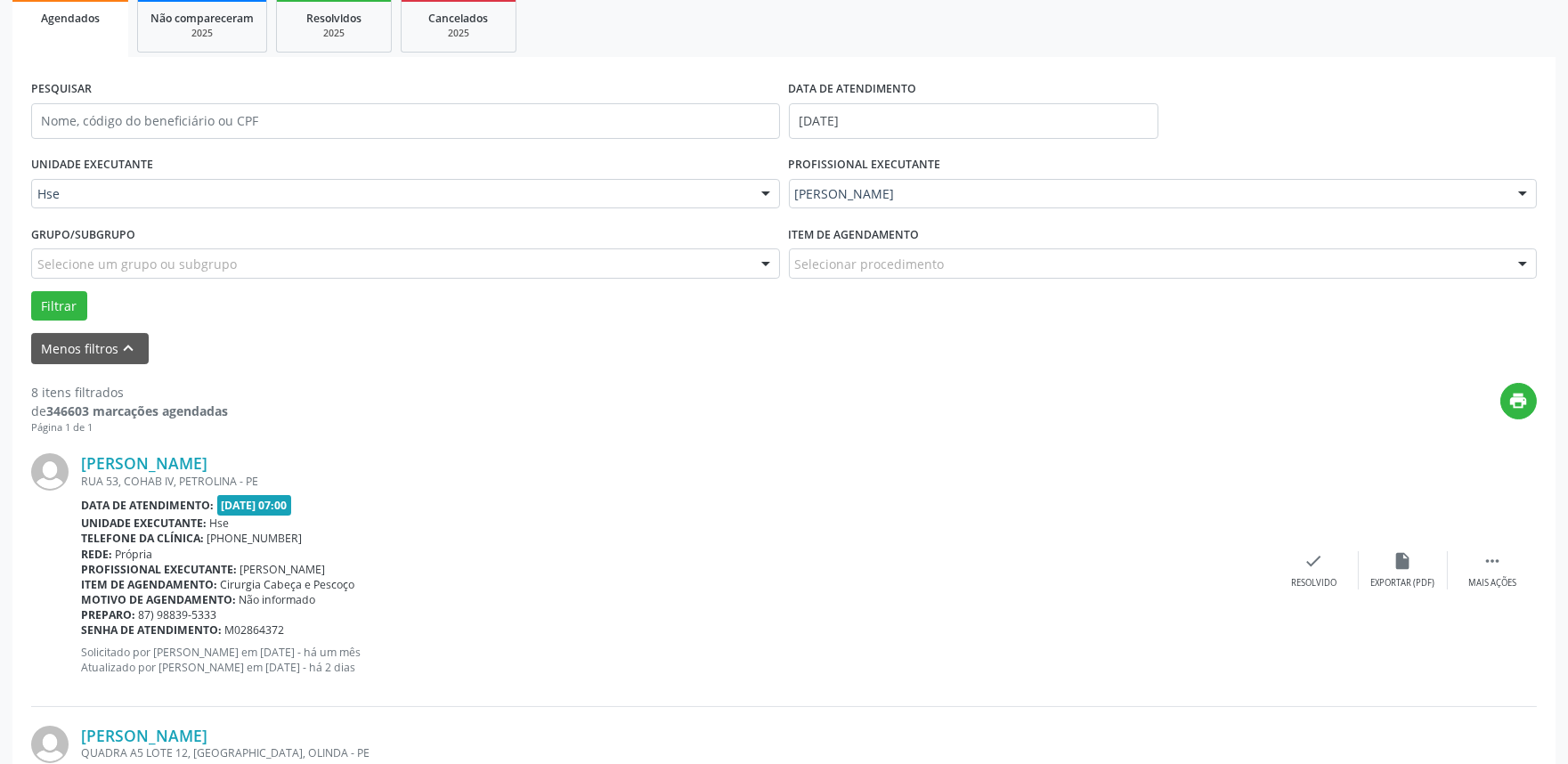
scroll to position [296, 0]
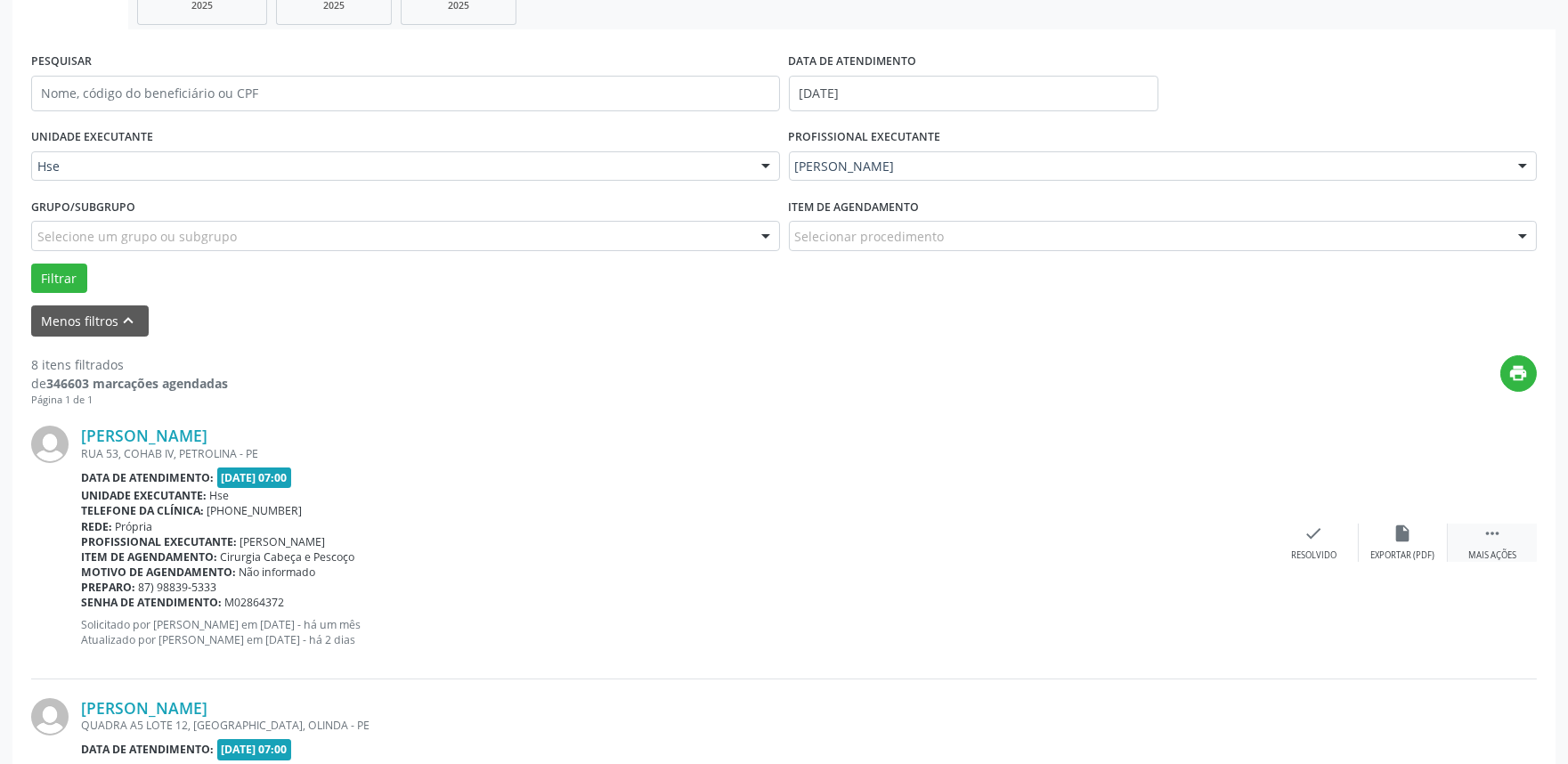
click at [1483, 538] on icon "" at bounding box center [1492, 533] width 19 height 19
click at [1379, 531] on div "alarm_off Não compareceu" at bounding box center [1402, 543] width 89 height 38
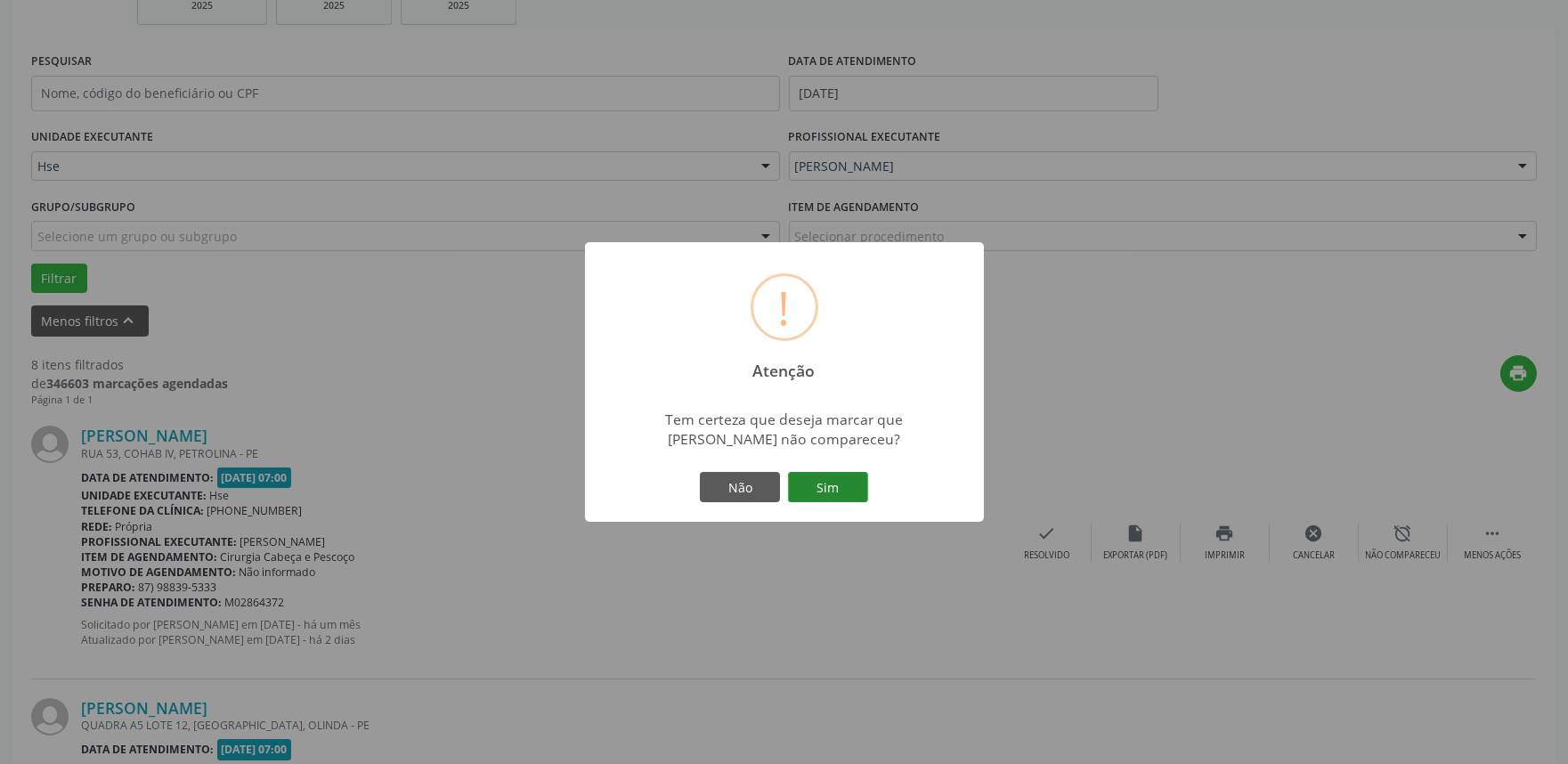
click at [821, 479] on button "Sim" at bounding box center [828, 487] width 81 height 30
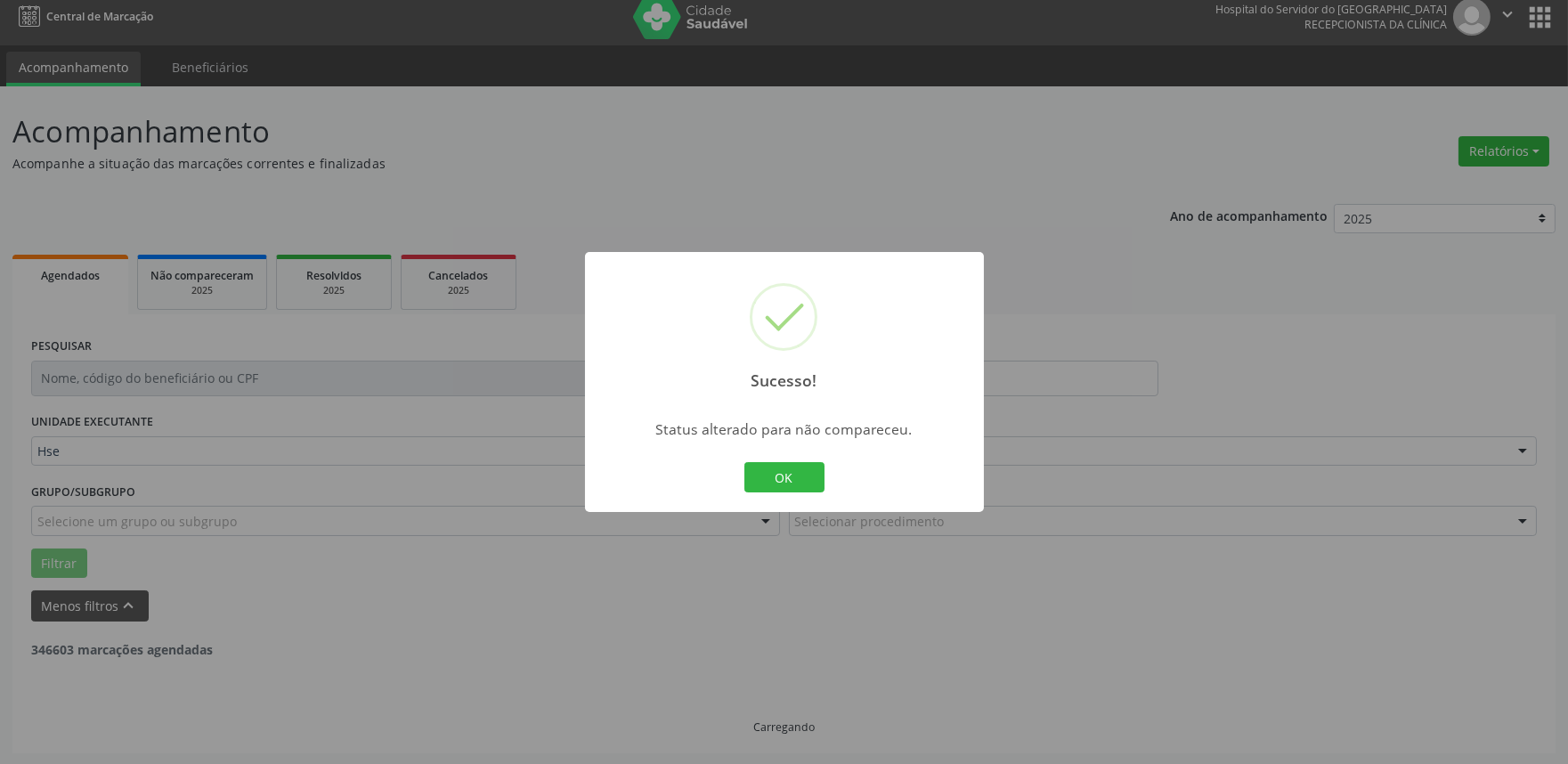
click at [811, 479] on button "OK" at bounding box center [785, 477] width 81 height 30
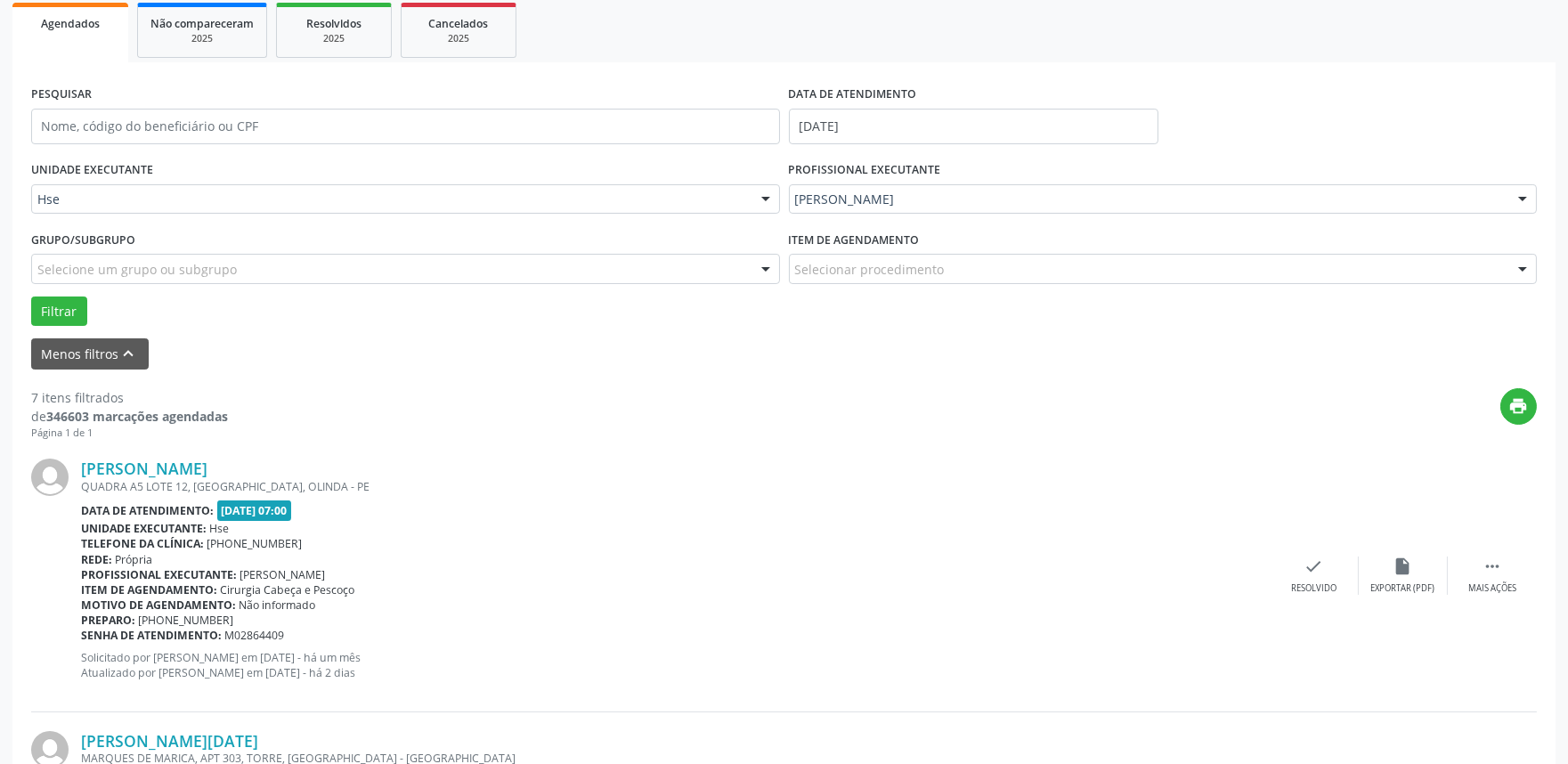
scroll to position [308, 0]
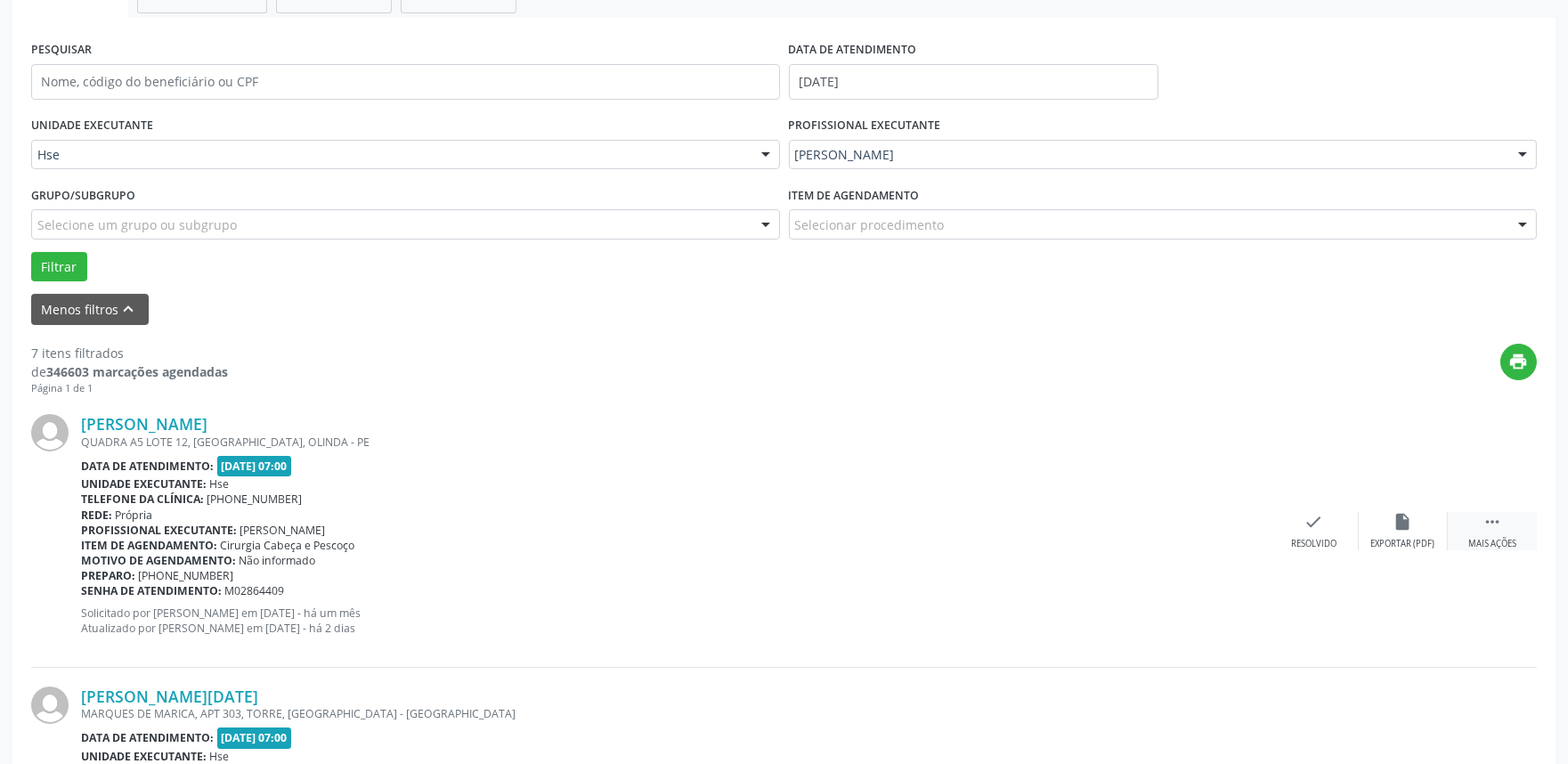
click at [1476, 531] on div " Mais ações" at bounding box center [1492, 532] width 89 height 38
click at [1404, 529] on icon "alarm_off" at bounding box center [1402, 522] width 19 height 19
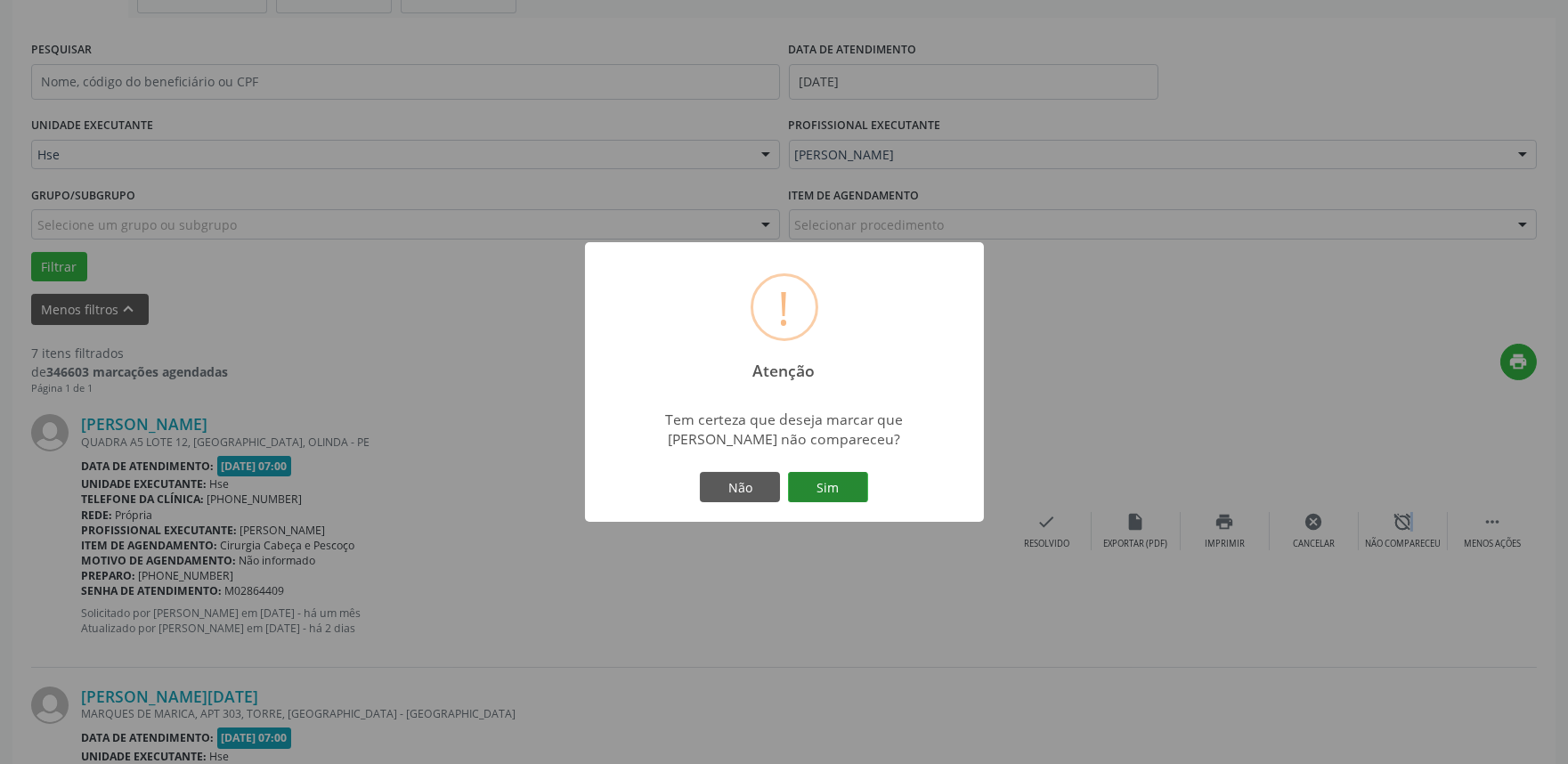
click at [850, 499] on button "Sim" at bounding box center [828, 487] width 81 height 30
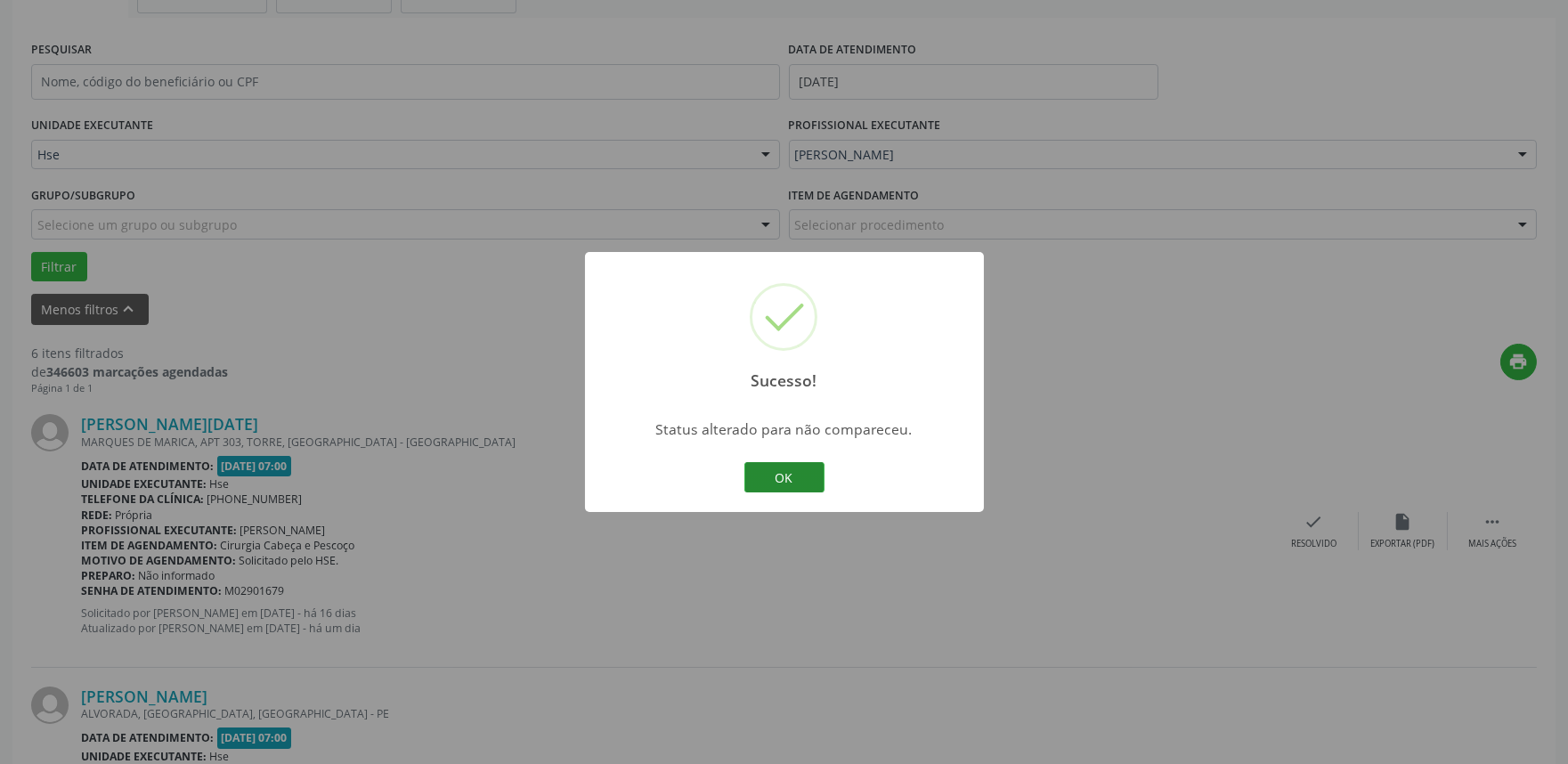
click at [788, 483] on button "OK" at bounding box center [785, 477] width 81 height 30
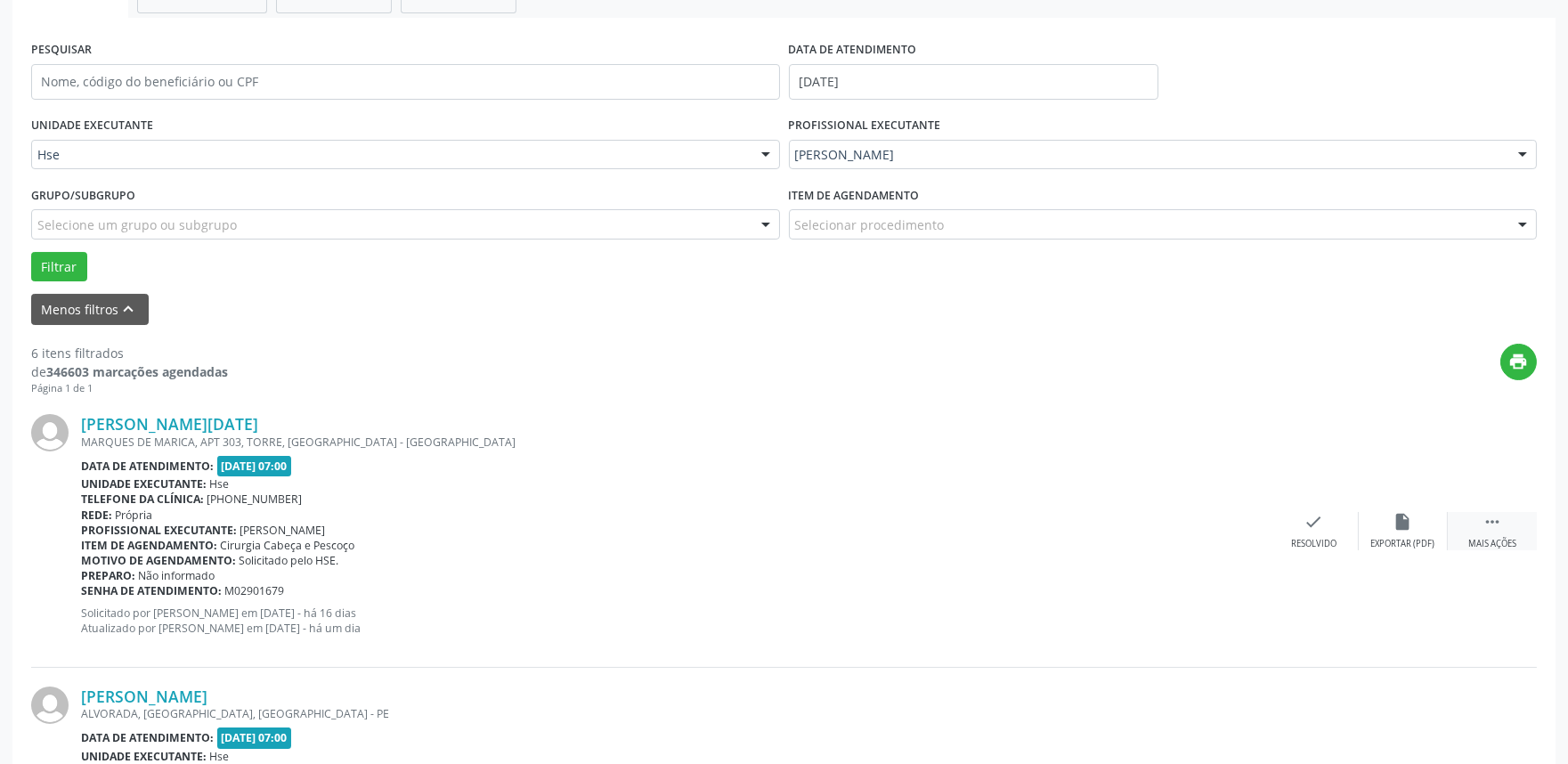
click at [1485, 538] on div "Mais ações" at bounding box center [1492, 544] width 48 height 13
click at [1351, 519] on div "cancel Cancelar" at bounding box center [1314, 532] width 89 height 38
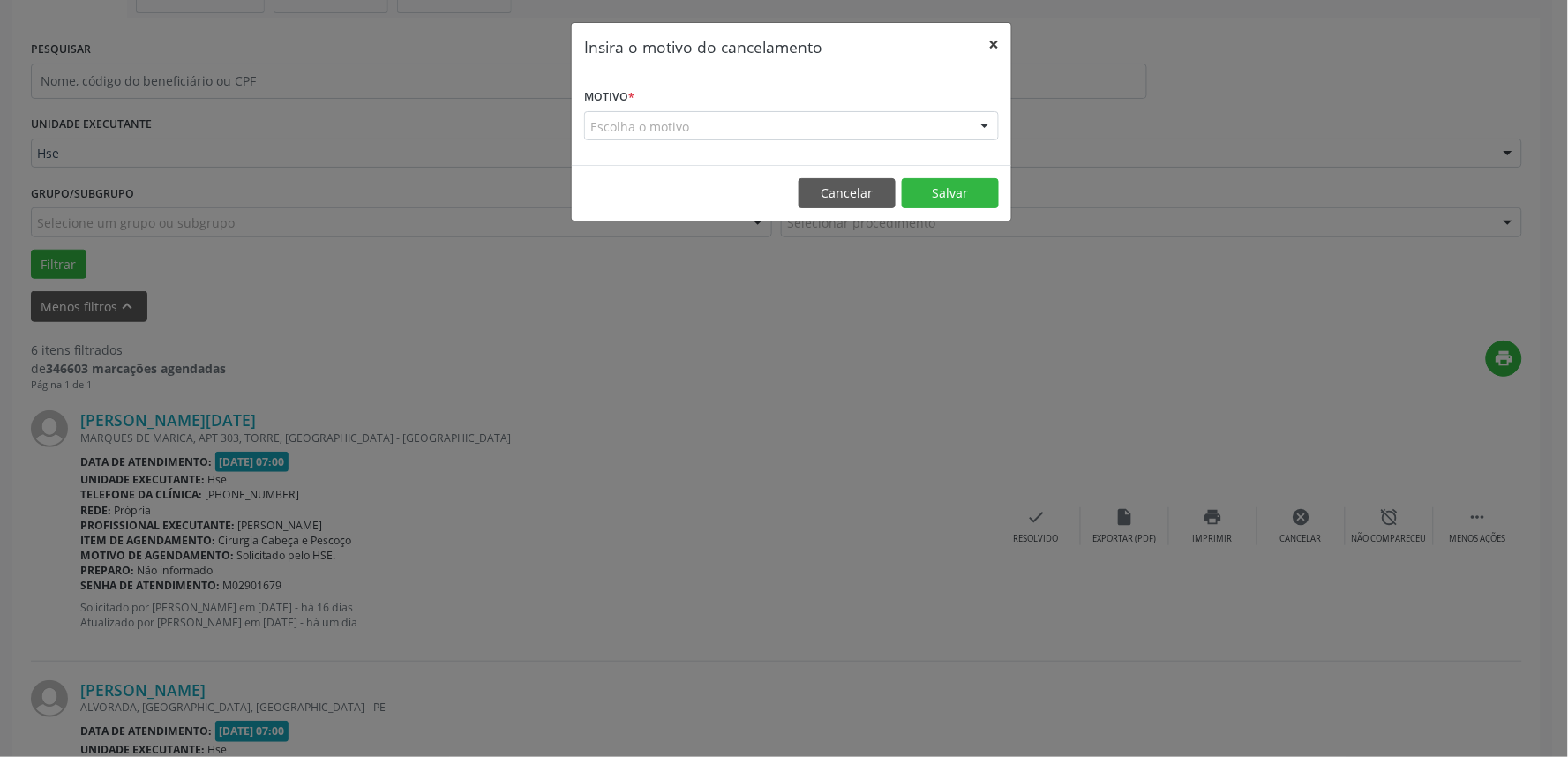
click at [993, 53] on button "×" at bounding box center [993, 44] width 35 height 44
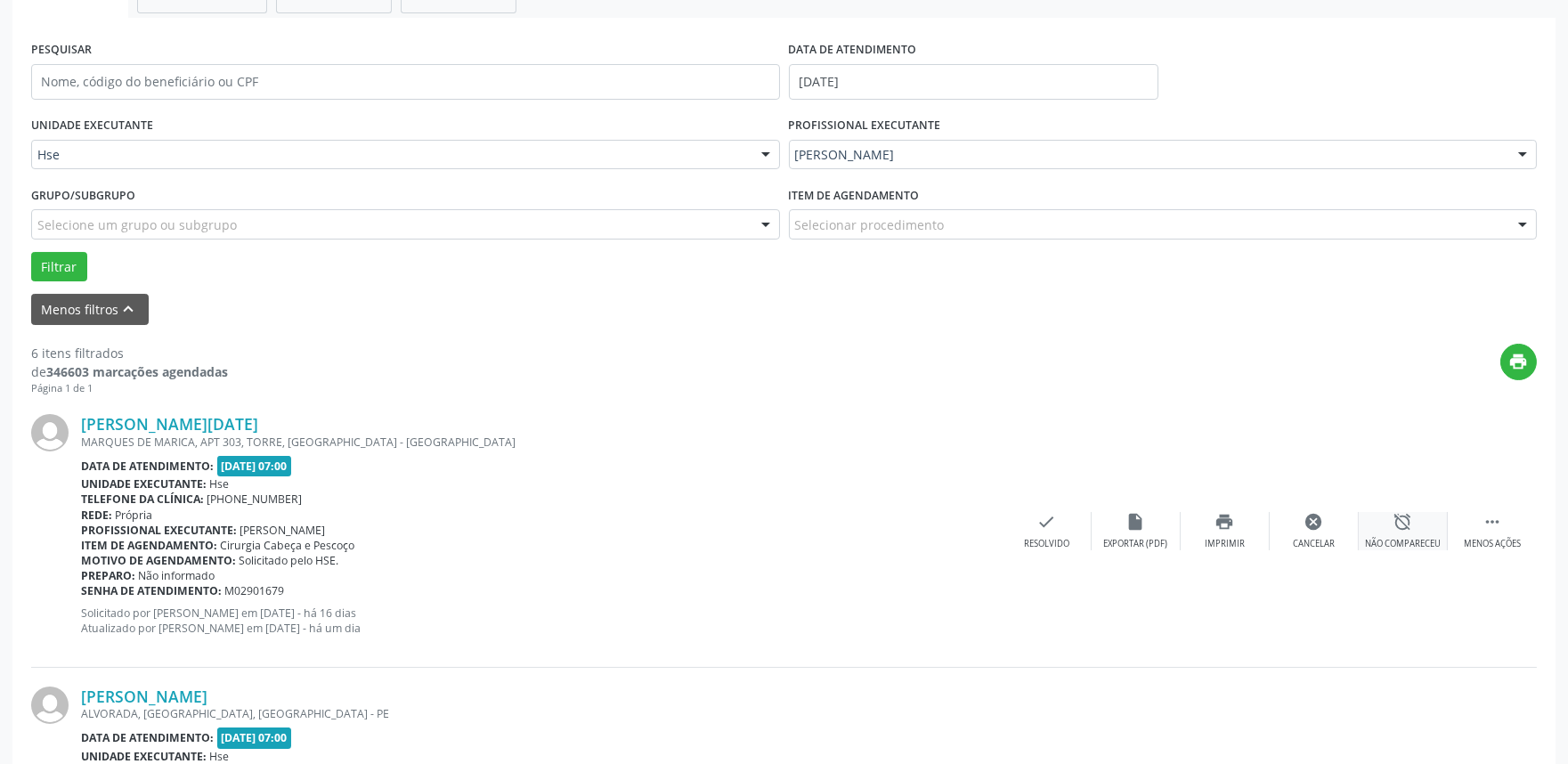
click at [1404, 522] on icon "alarm_off" at bounding box center [1402, 522] width 19 height 19
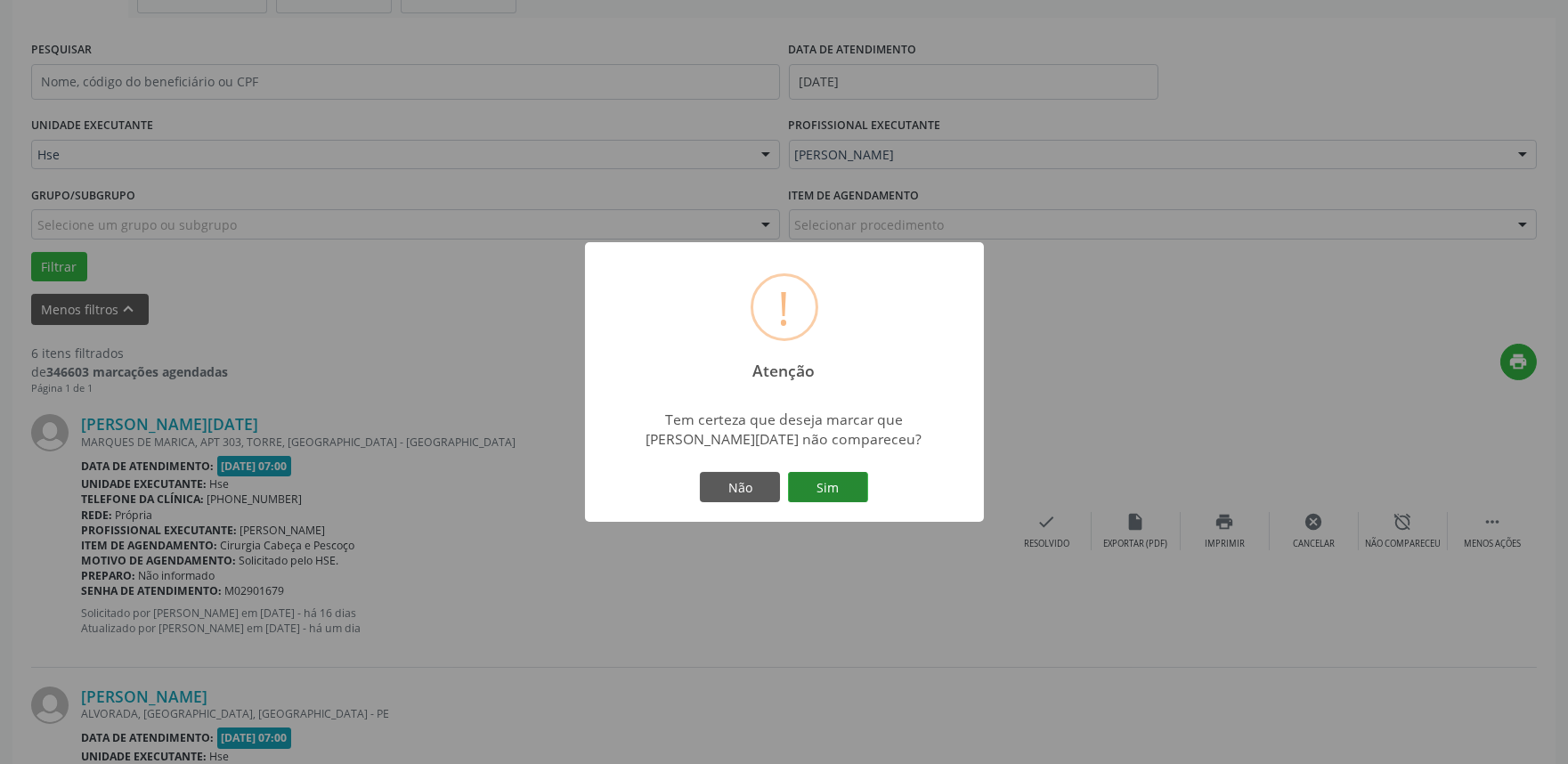
click at [840, 487] on button "Sim" at bounding box center [828, 487] width 81 height 30
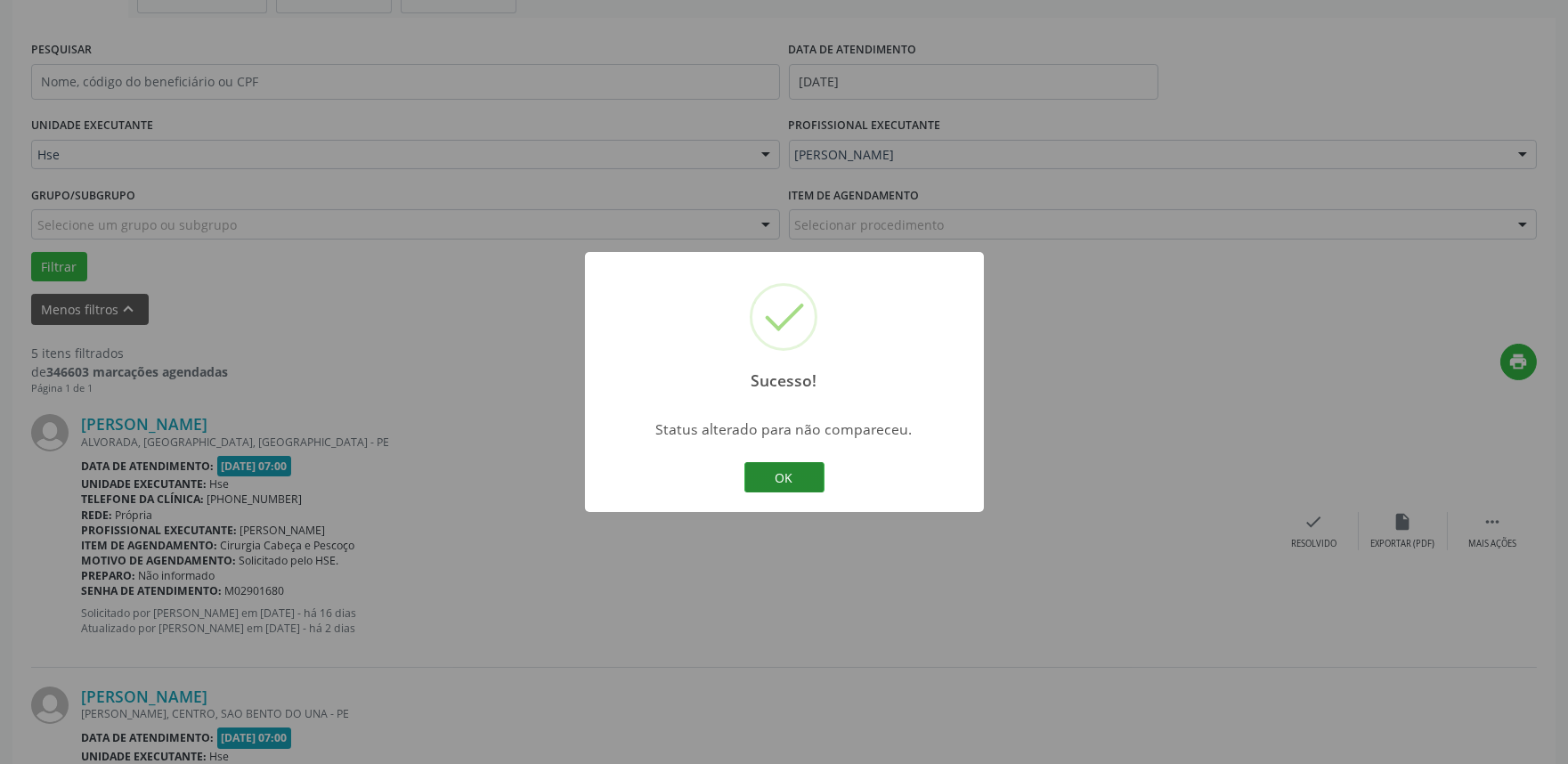
click at [794, 476] on button "OK" at bounding box center [785, 477] width 81 height 30
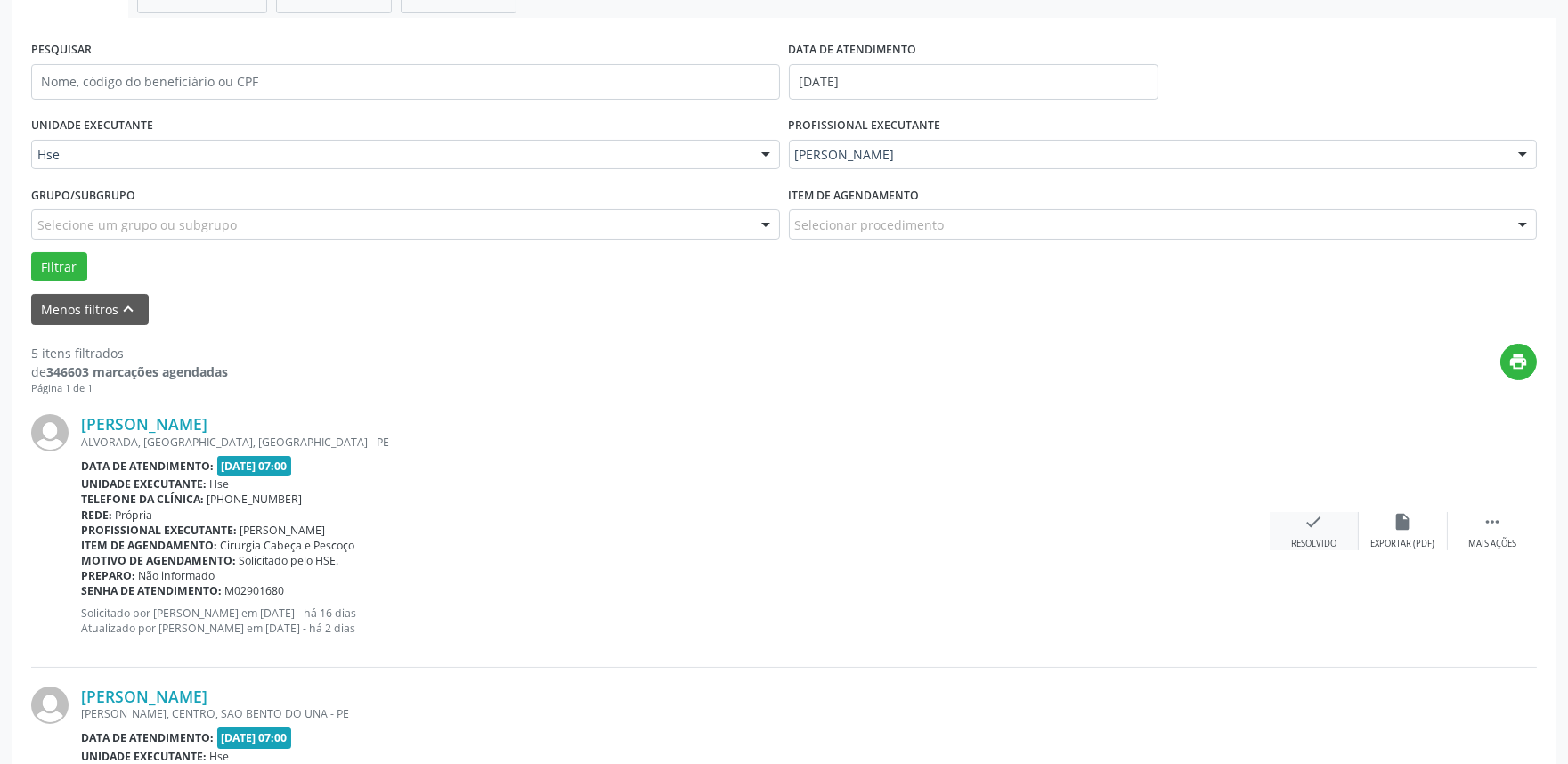
click at [1280, 542] on div "check Resolvido" at bounding box center [1314, 532] width 89 height 38
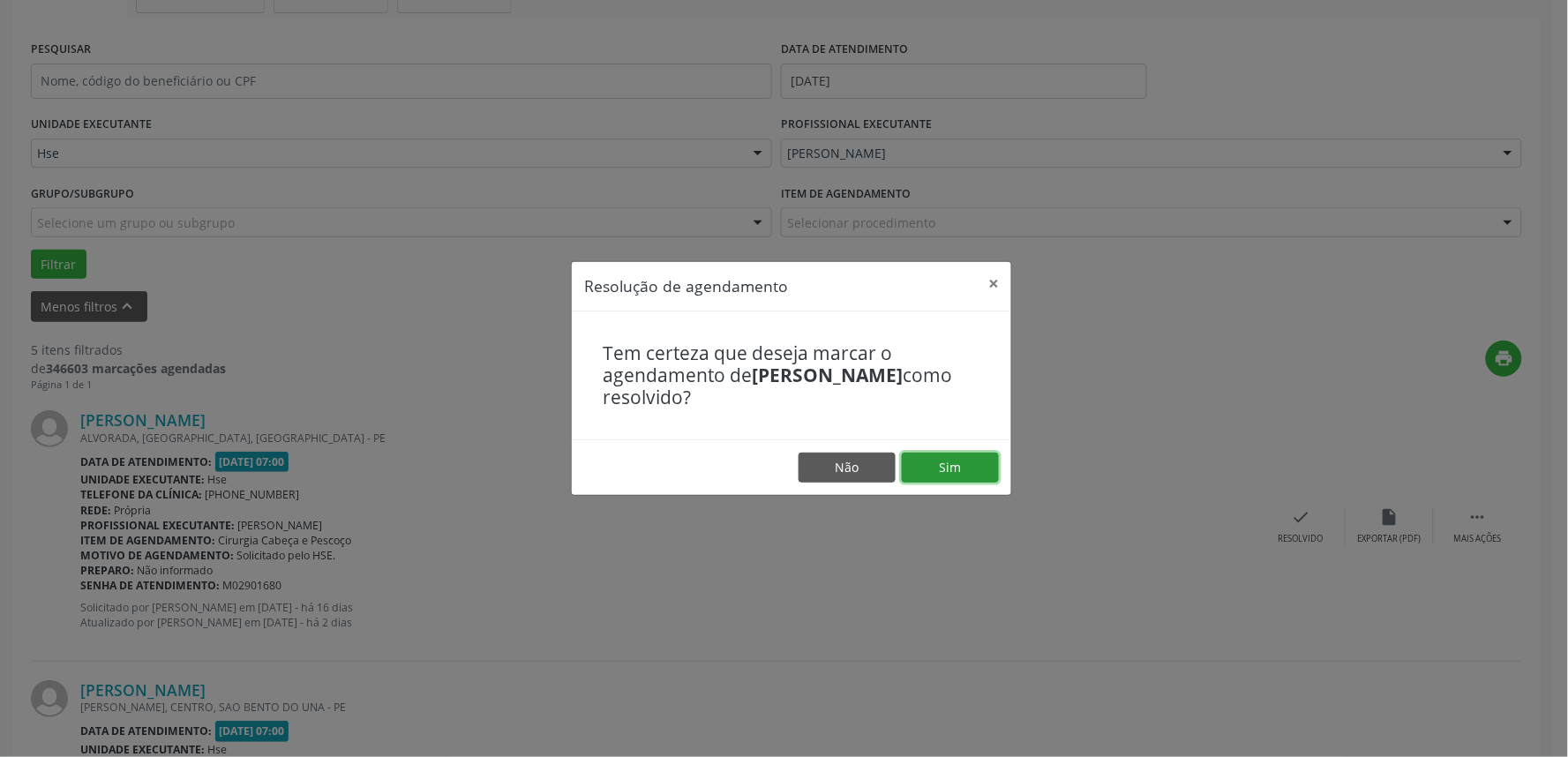
click at [981, 480] on button "Sim" at bounding box center [950, 467] width 97 height 30
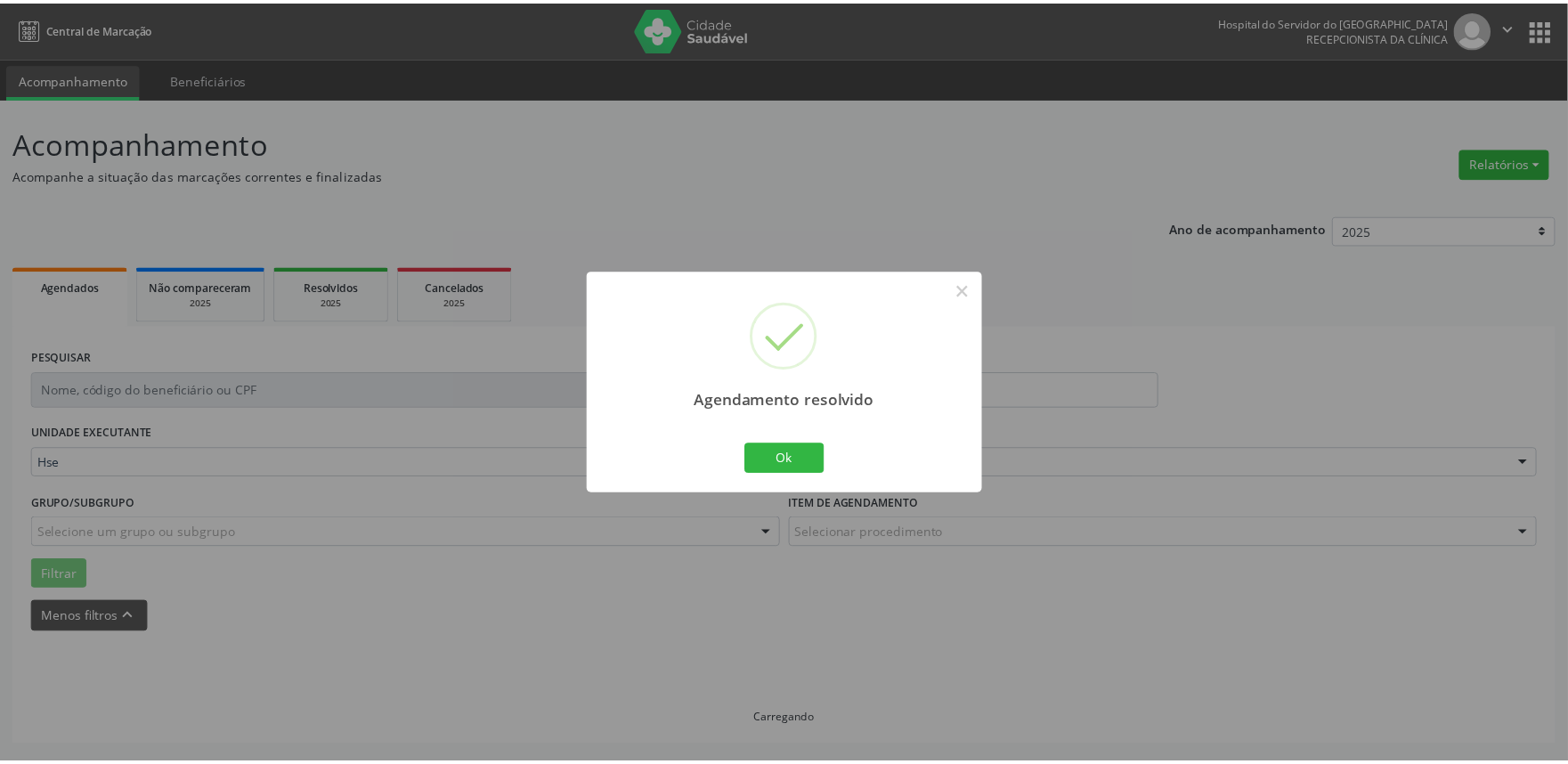
scroll to position [0, 0]
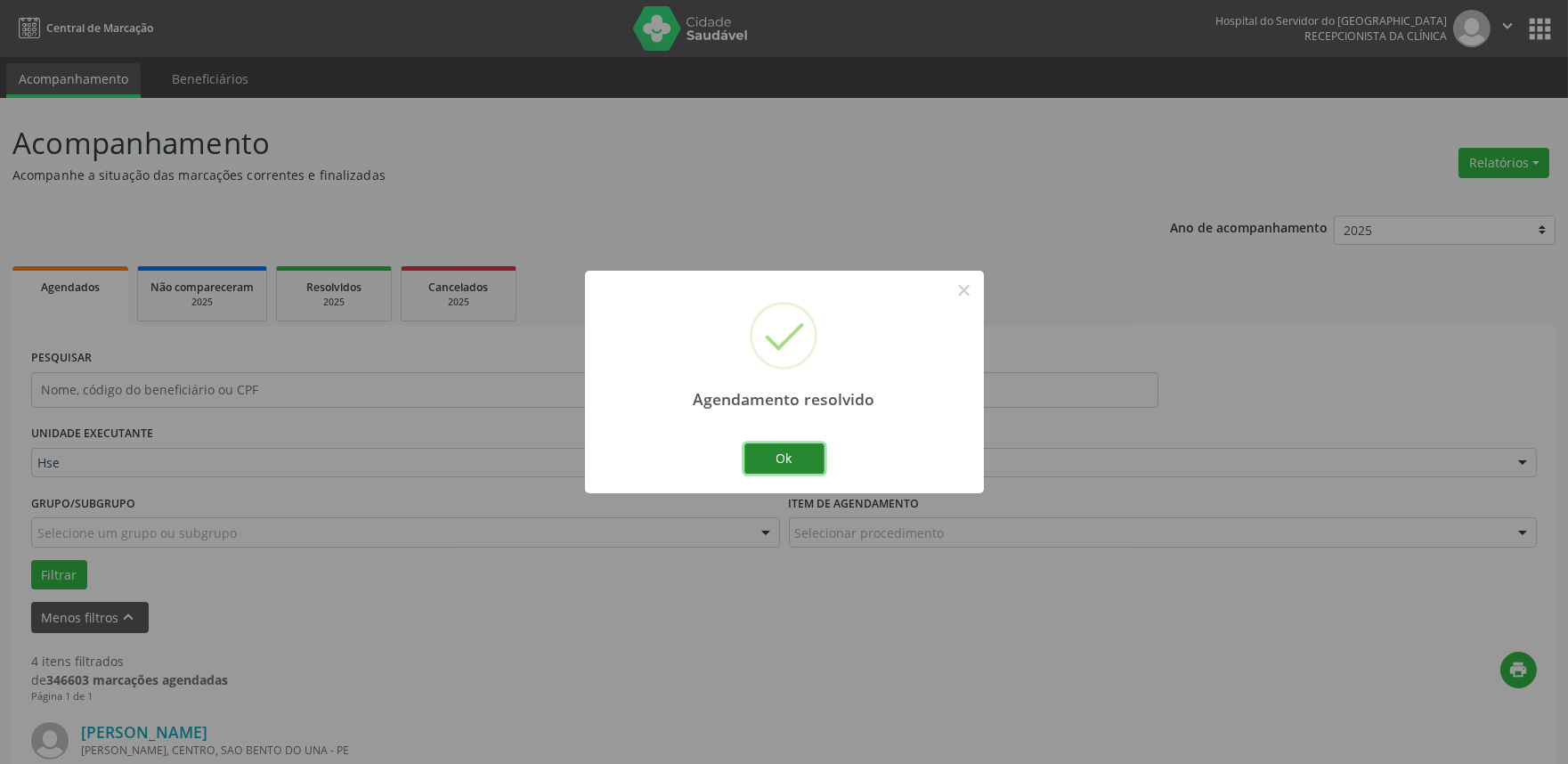
click at [789, 461] on button "Ok" at bounding box center [785, 458] width 81 height 30
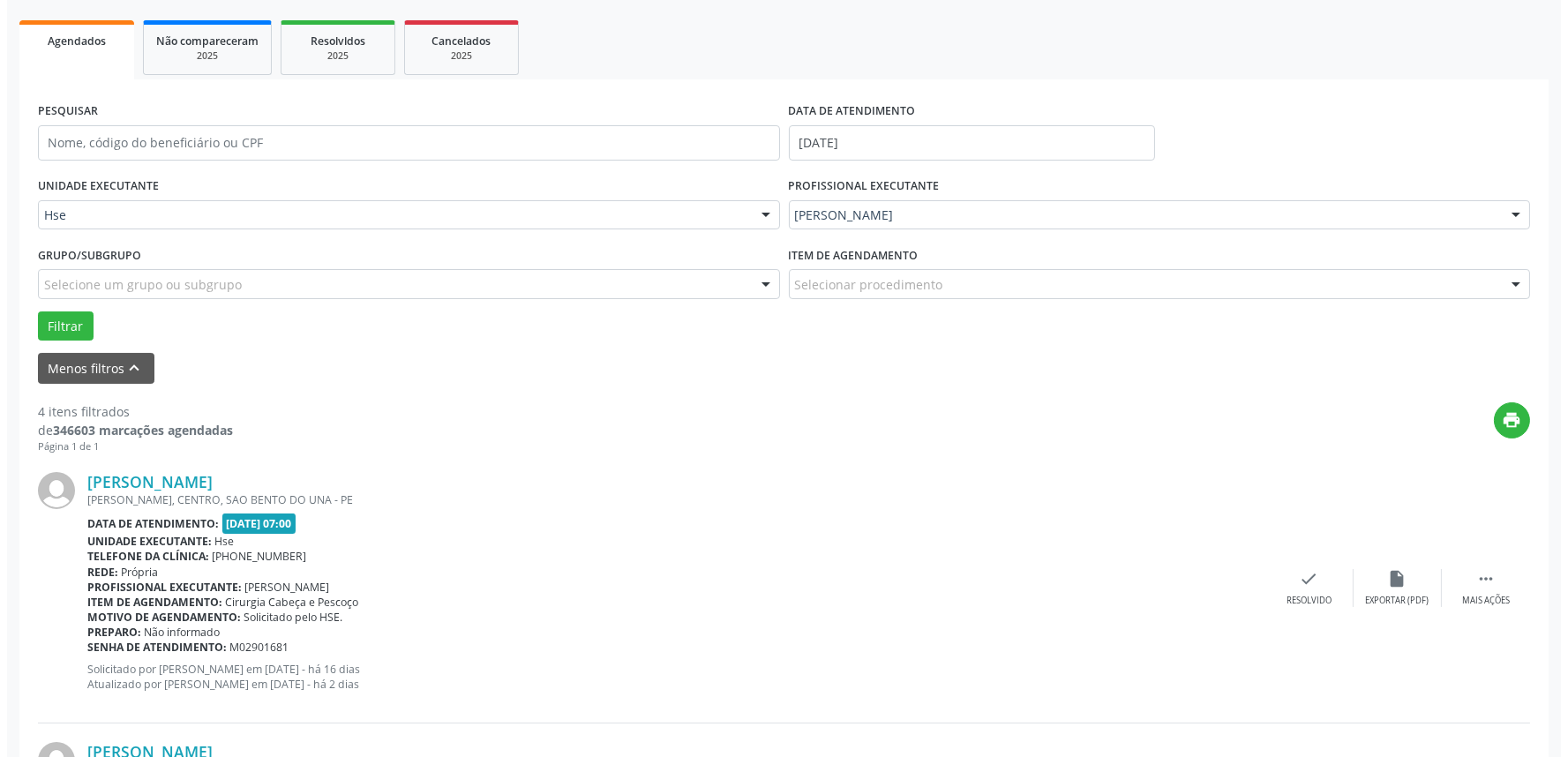
scroll to position [294, 0]
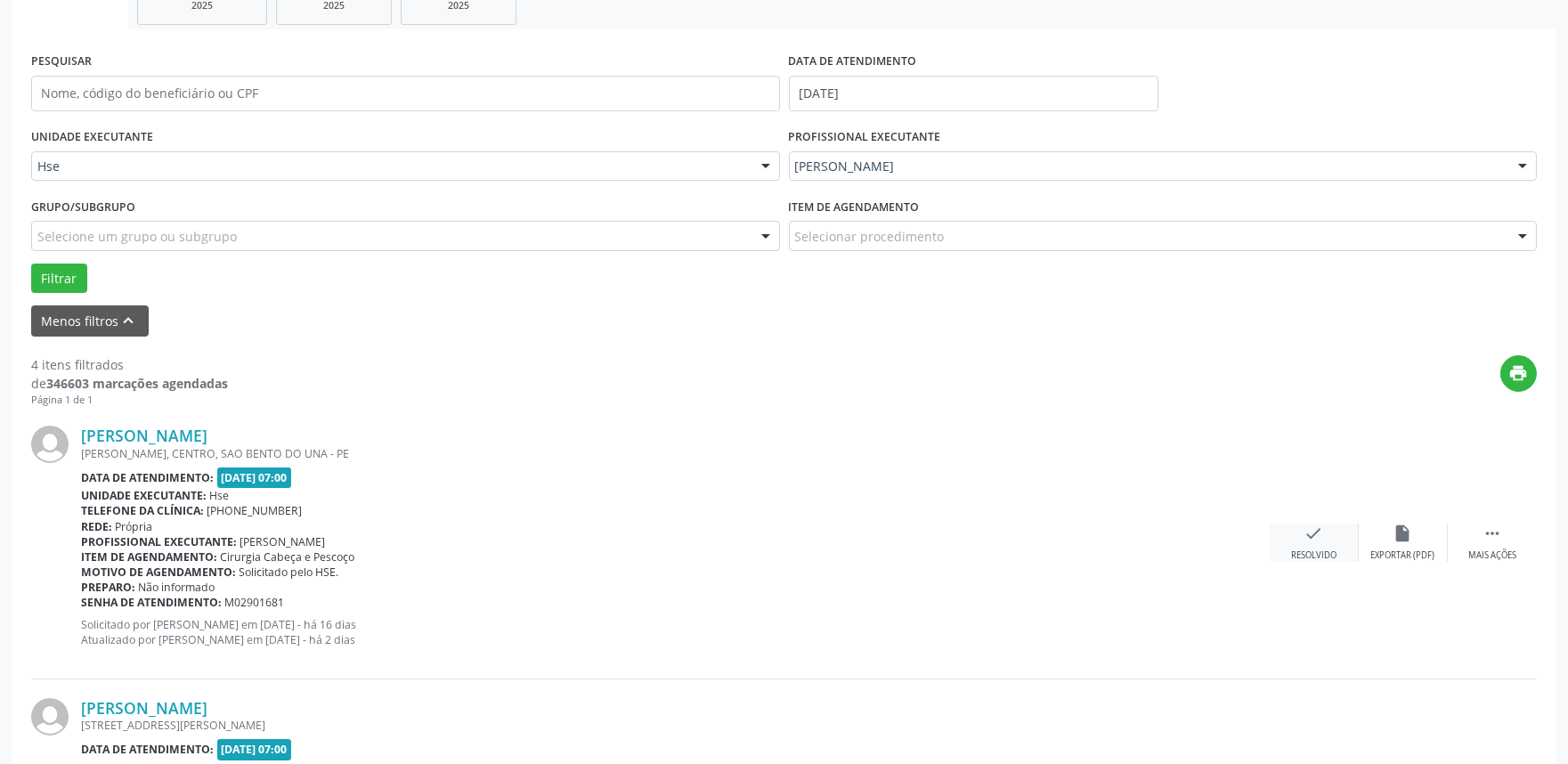
click at [1300, 541] on div "check Resolvido" at bounding box center [1314, 543] width 89 height 38
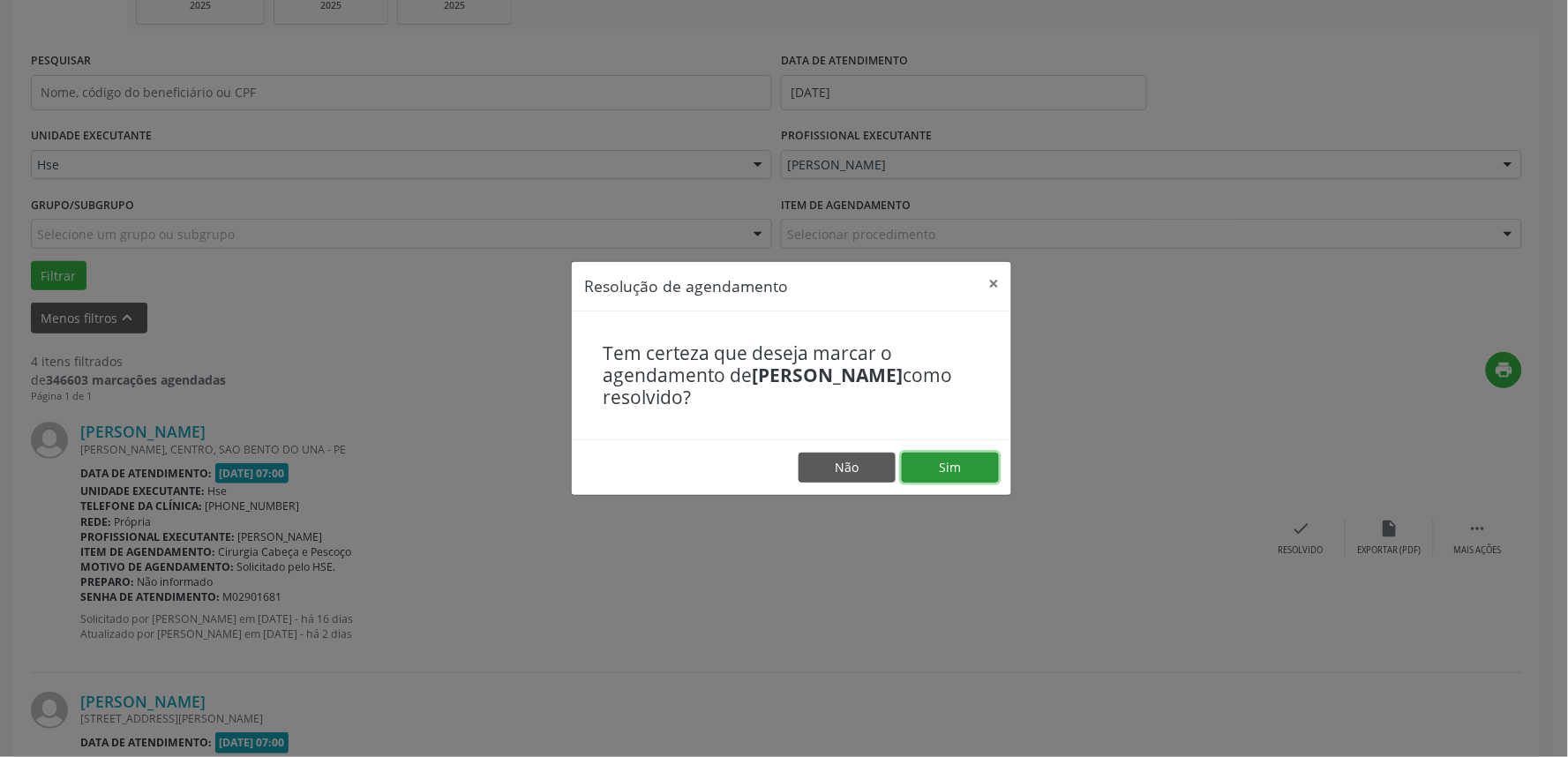
click at [959, 460] on button "Sim" at bounding box center [950, 467] width 97 height 30
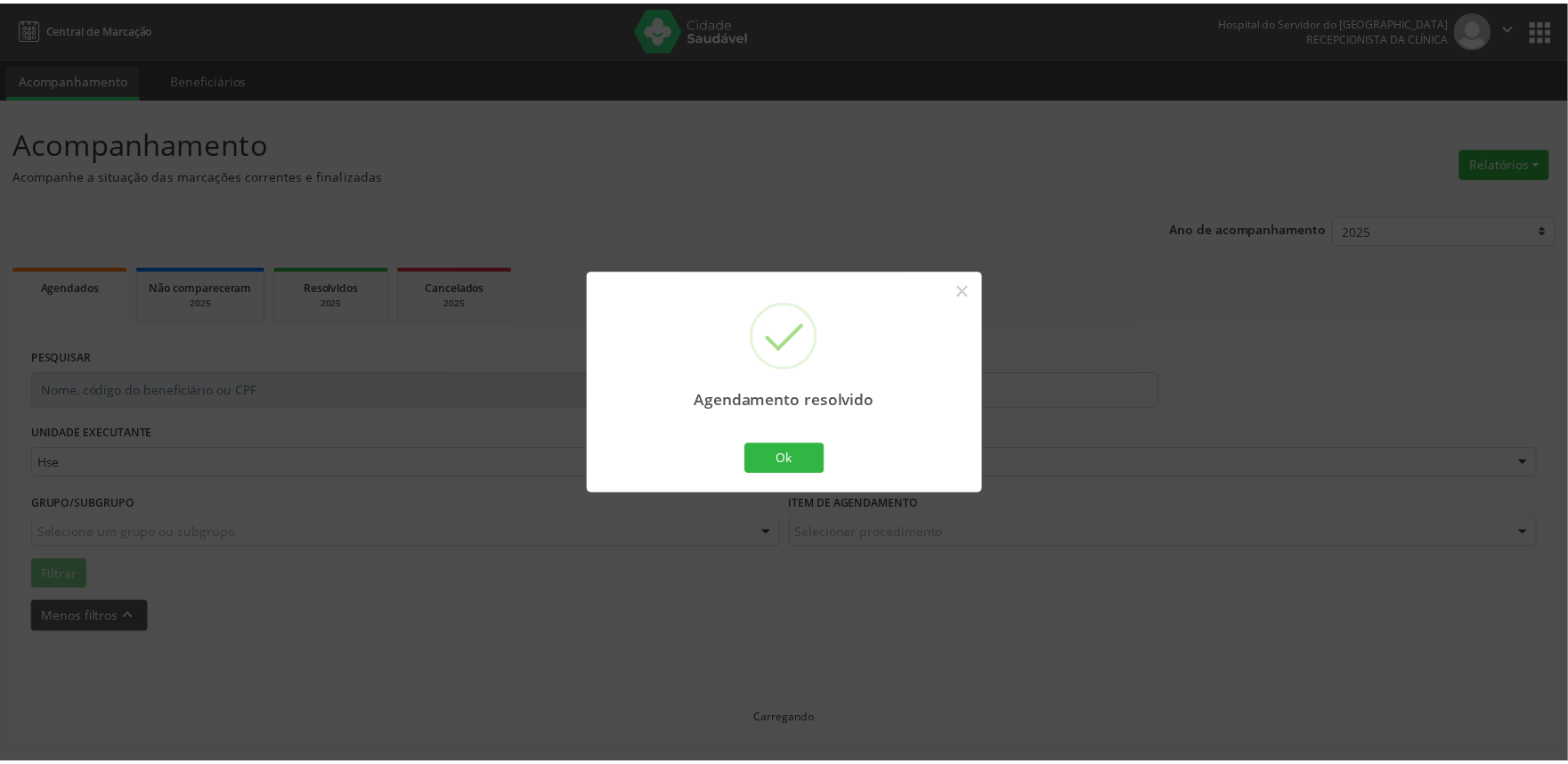
scroll to position [0, 0]
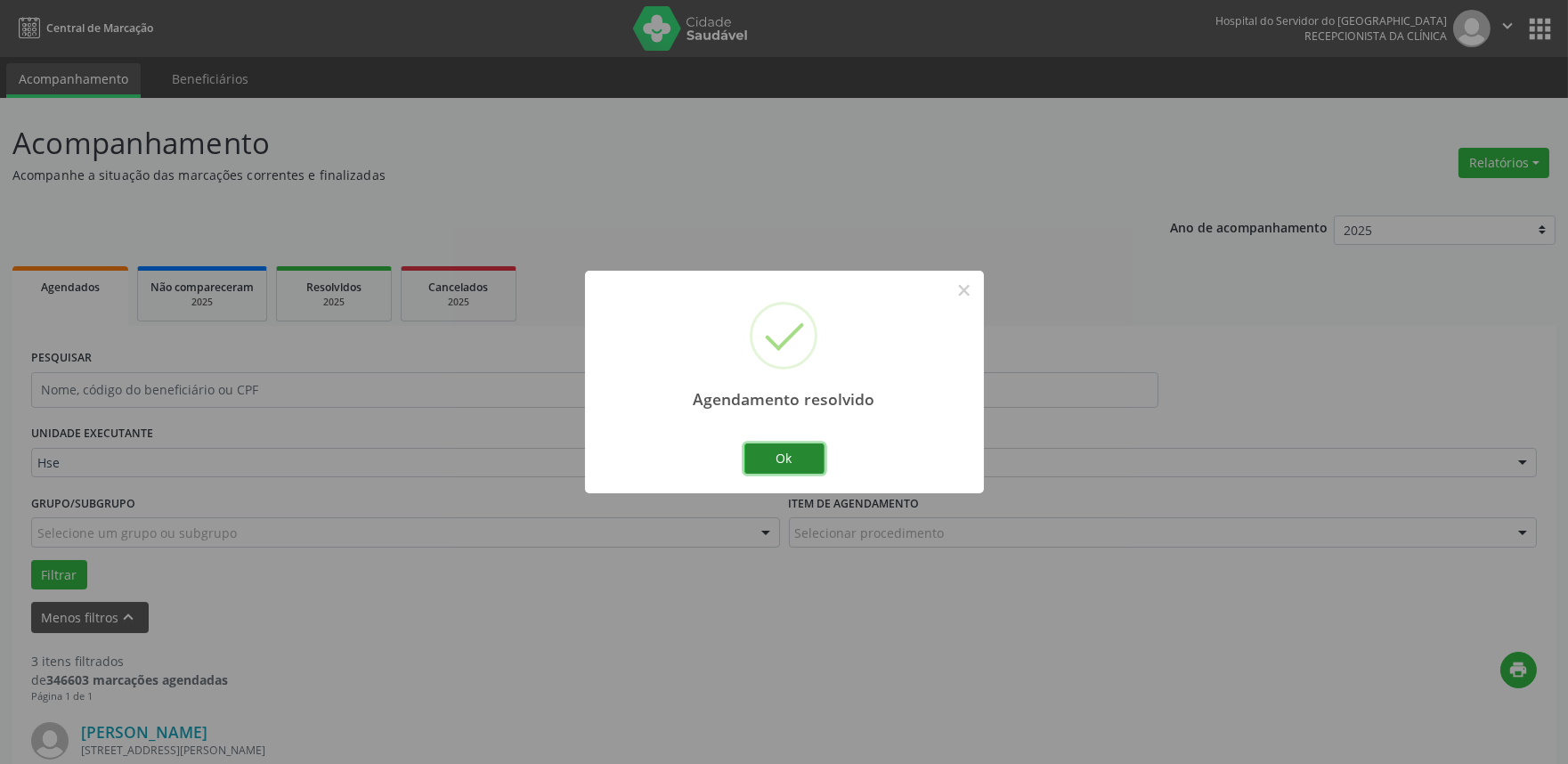
click at [811, 446] on button "Ok" at bounding box center [785, 458] width 81 height 30
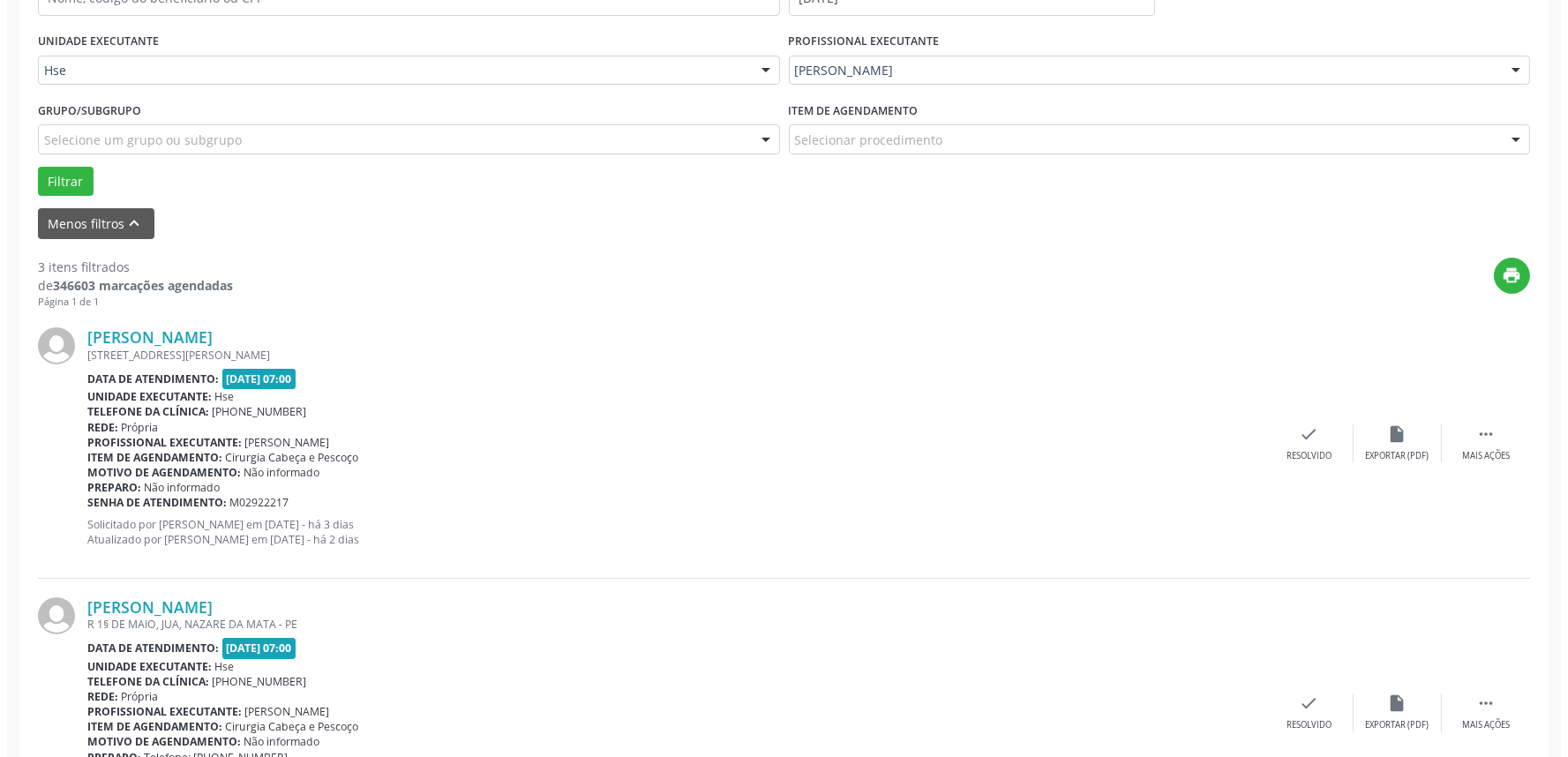
scroll to position [392, 0]
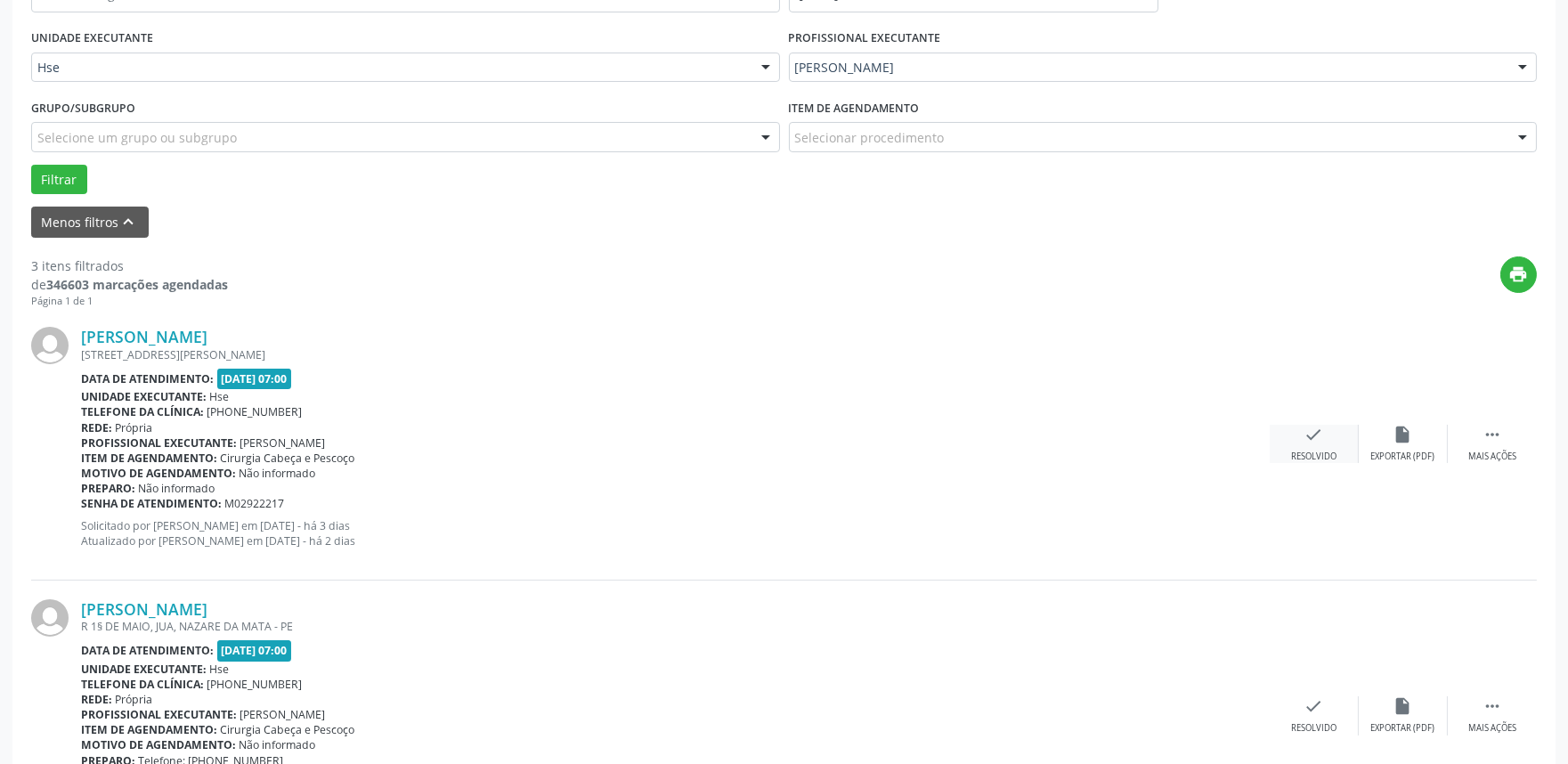
click at [1316, 460] on div "Resolvido" at bounding box center [1314, 457] width 46 height 13
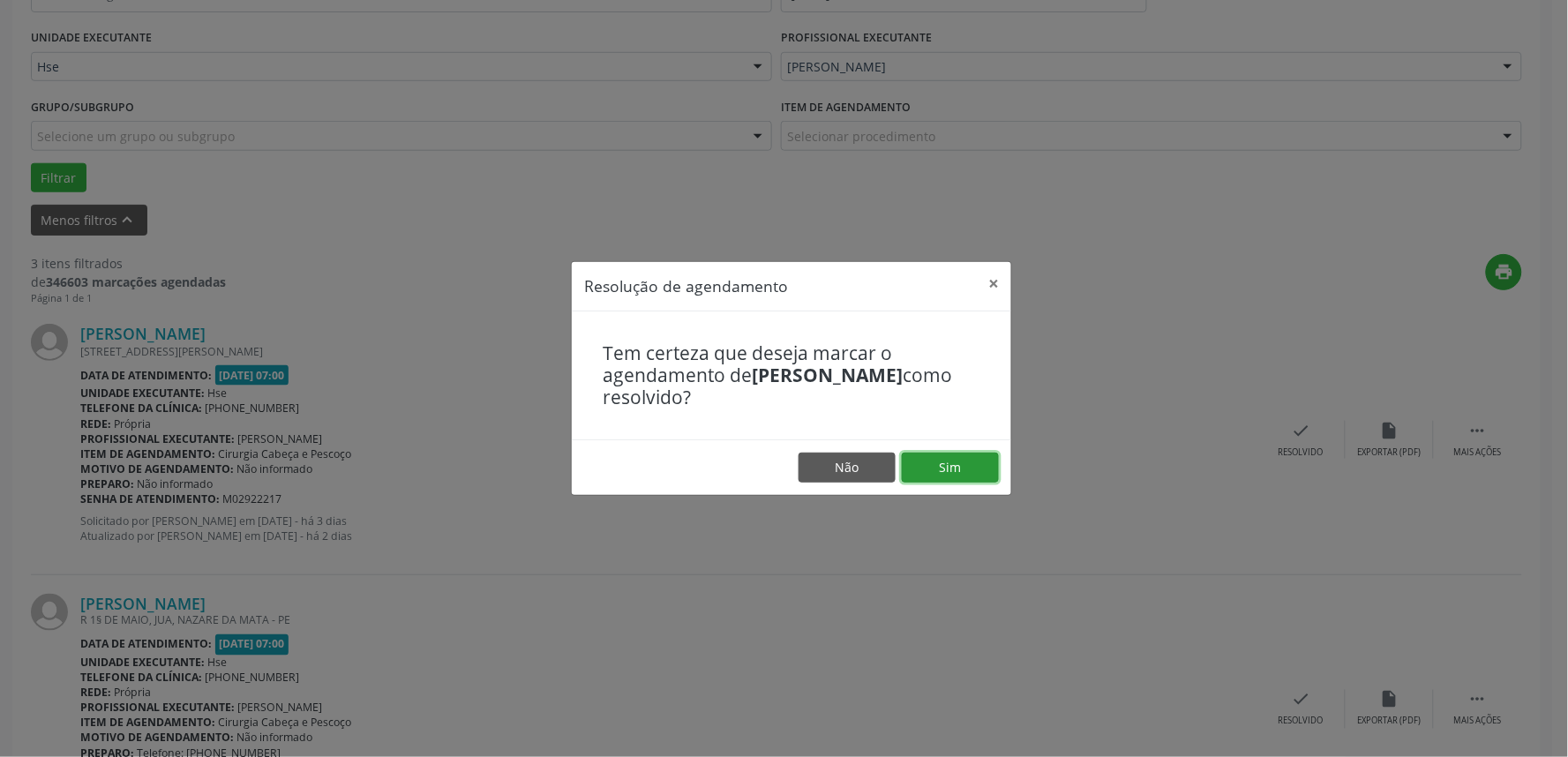
click at [986, 463] on button "Sim" at bounding box center [950, 467] width 97 height 30
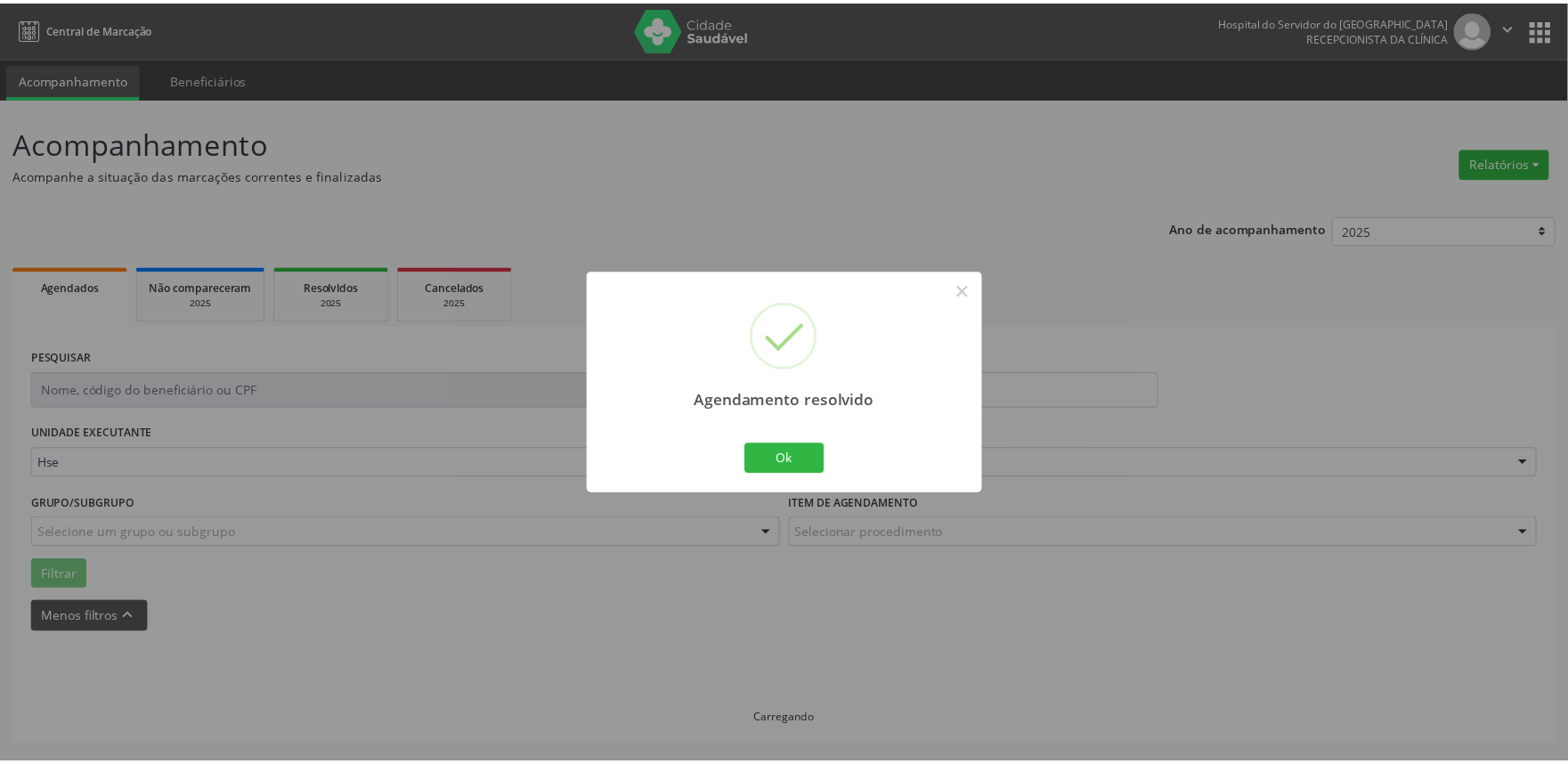
scroll to position [0, 0]
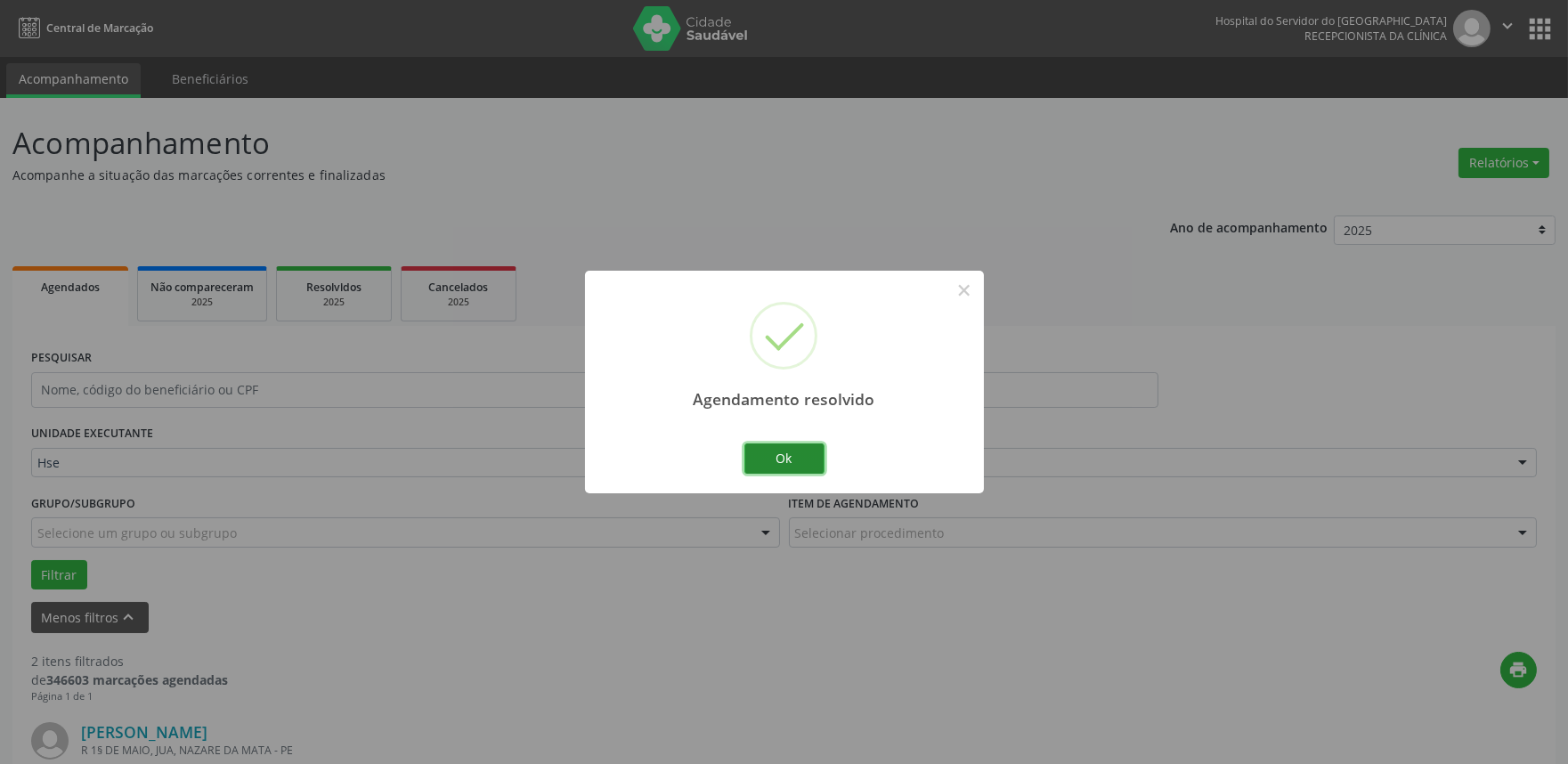
click at [805, 455] on button "Ok" at bounding box center [785, 458] width 81 height 30
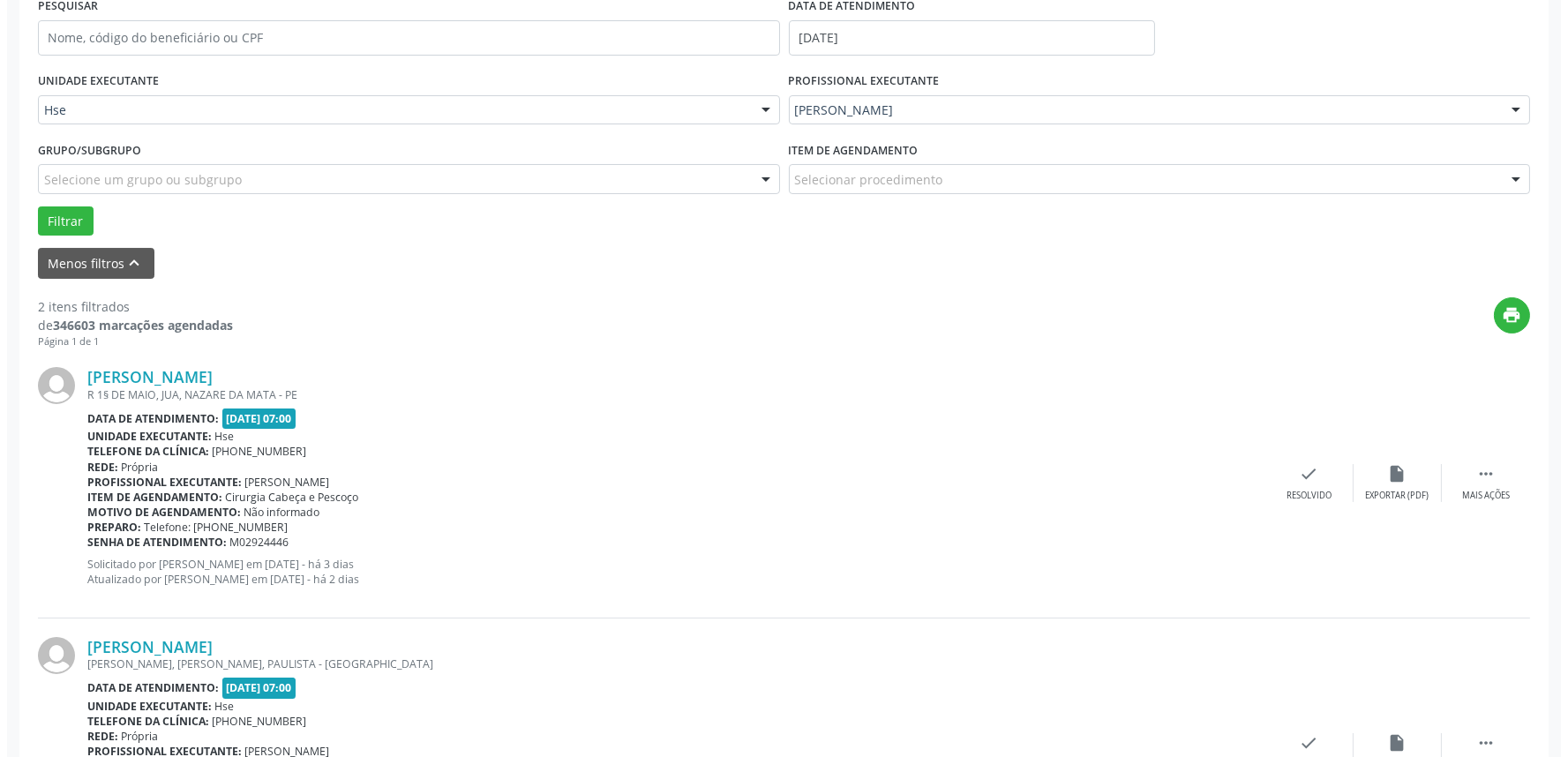
scroll to position [508, 0]
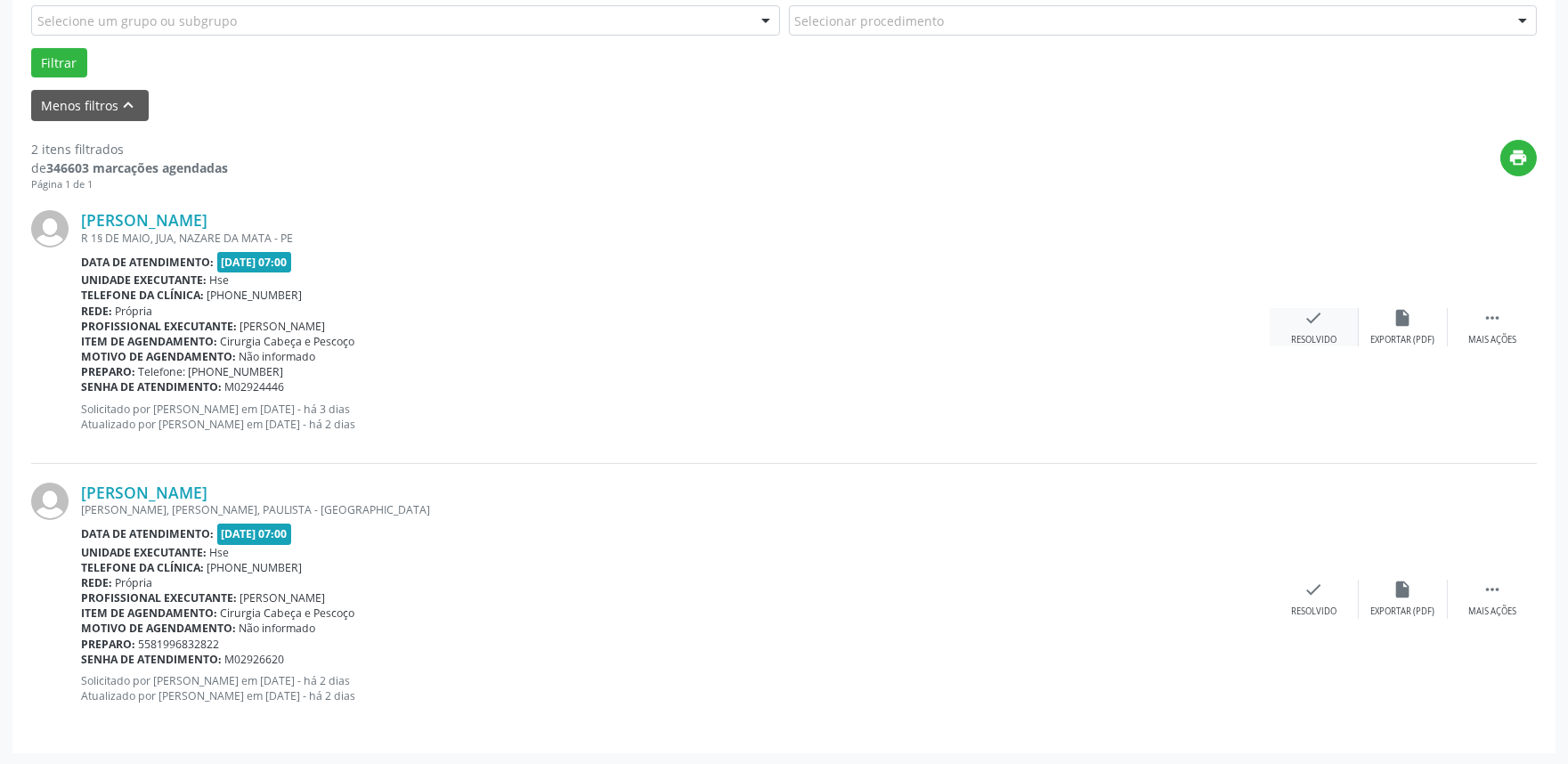
click at [1318, 324] on icon "check" at bounding box center [1314, 317] width 19 height 19
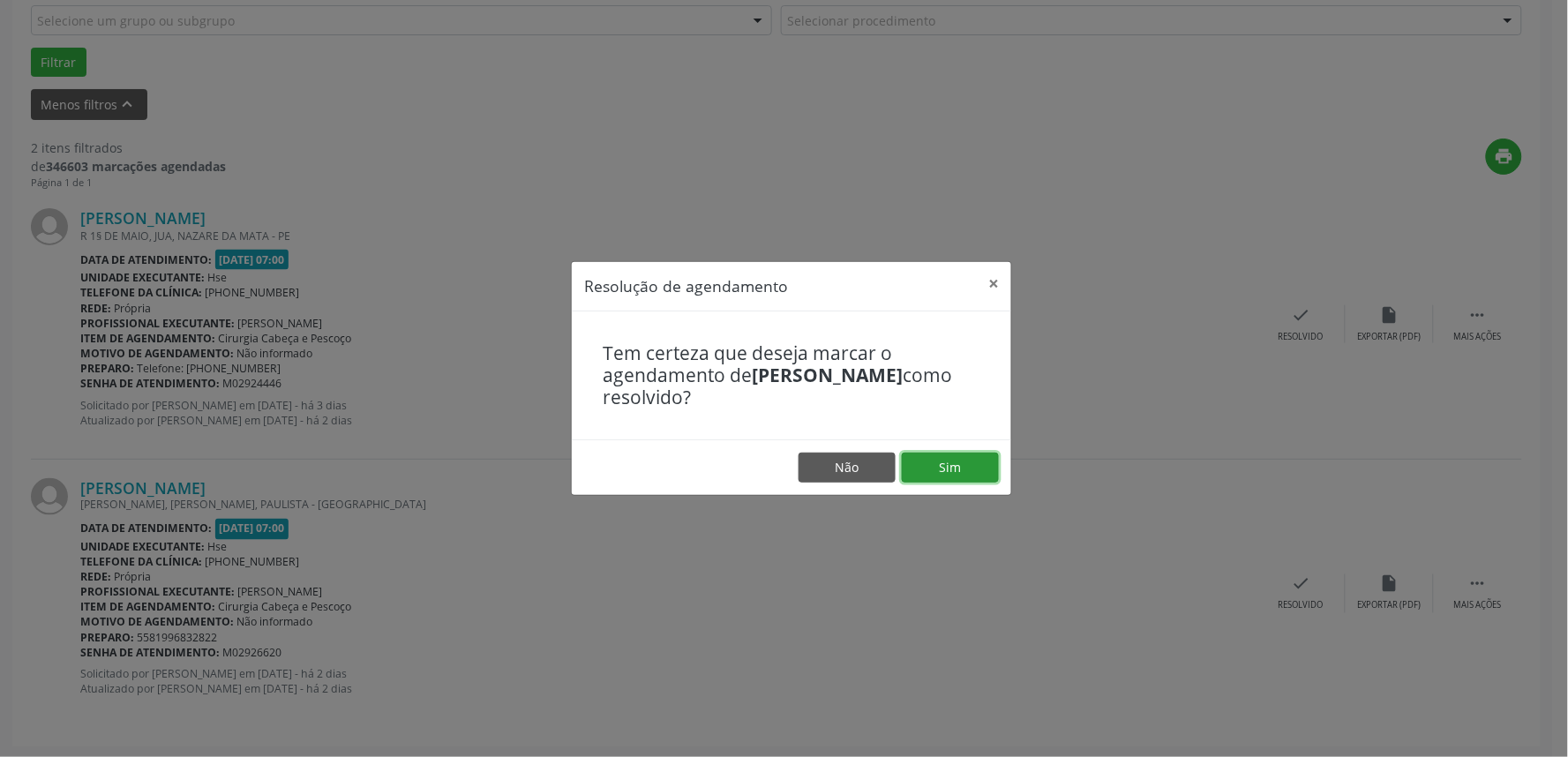
click at [956, 459] on button "Sim" at bounding box center [950, 467] width 97 height 30
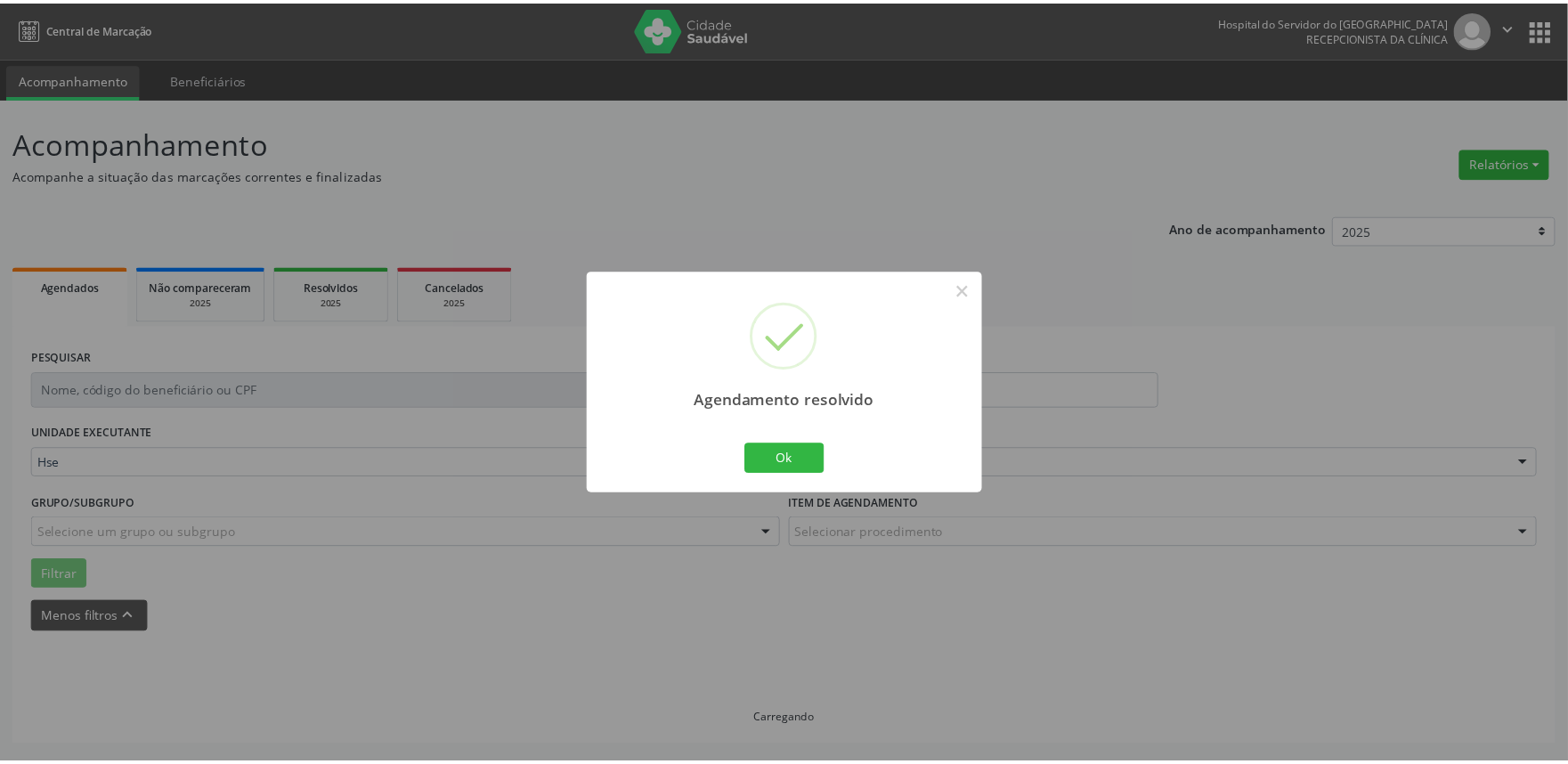
scroll to position [0, 0]
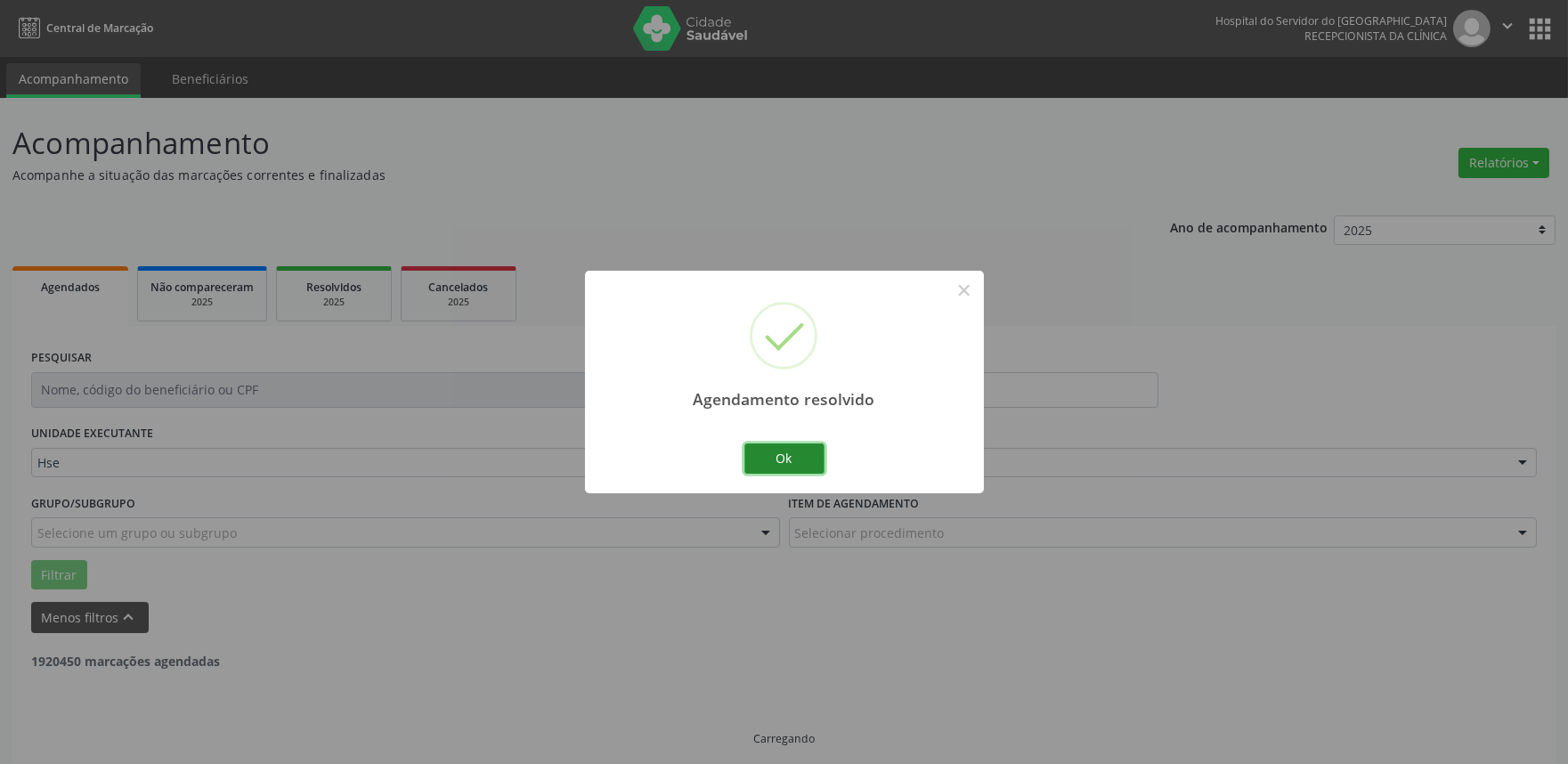
click at [788, 468] on button "Ok" at bounding box center [785, 458] width 81 height 30
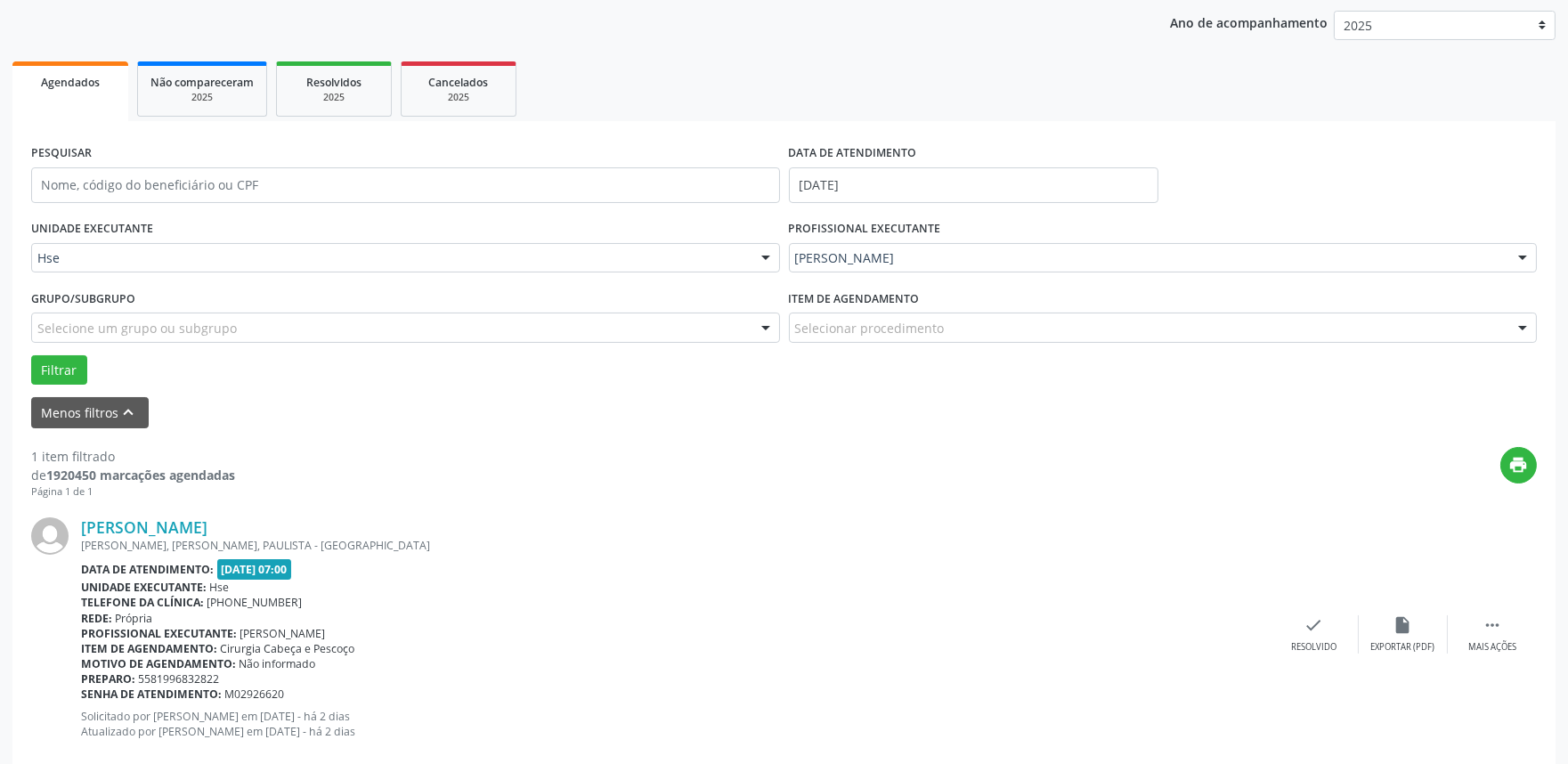
scroll to position [241, 0]
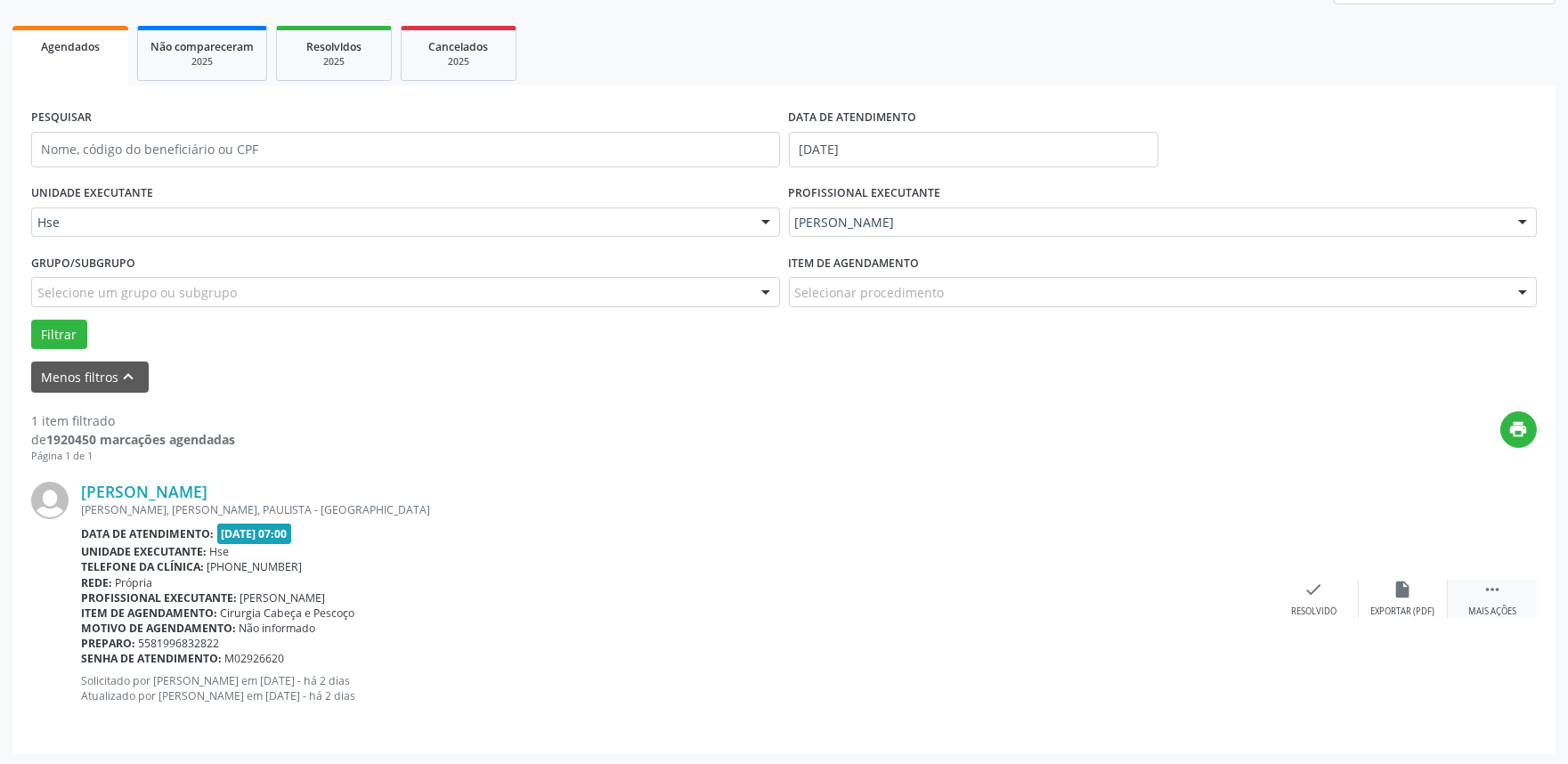
click at [1514, 612] on div "Mais ações" at bounding box center [1492, 612] width 48 height 13
click at [1394, 595] on icon "alarm_off" at bounding box center [1402, 589] width 19 height 19
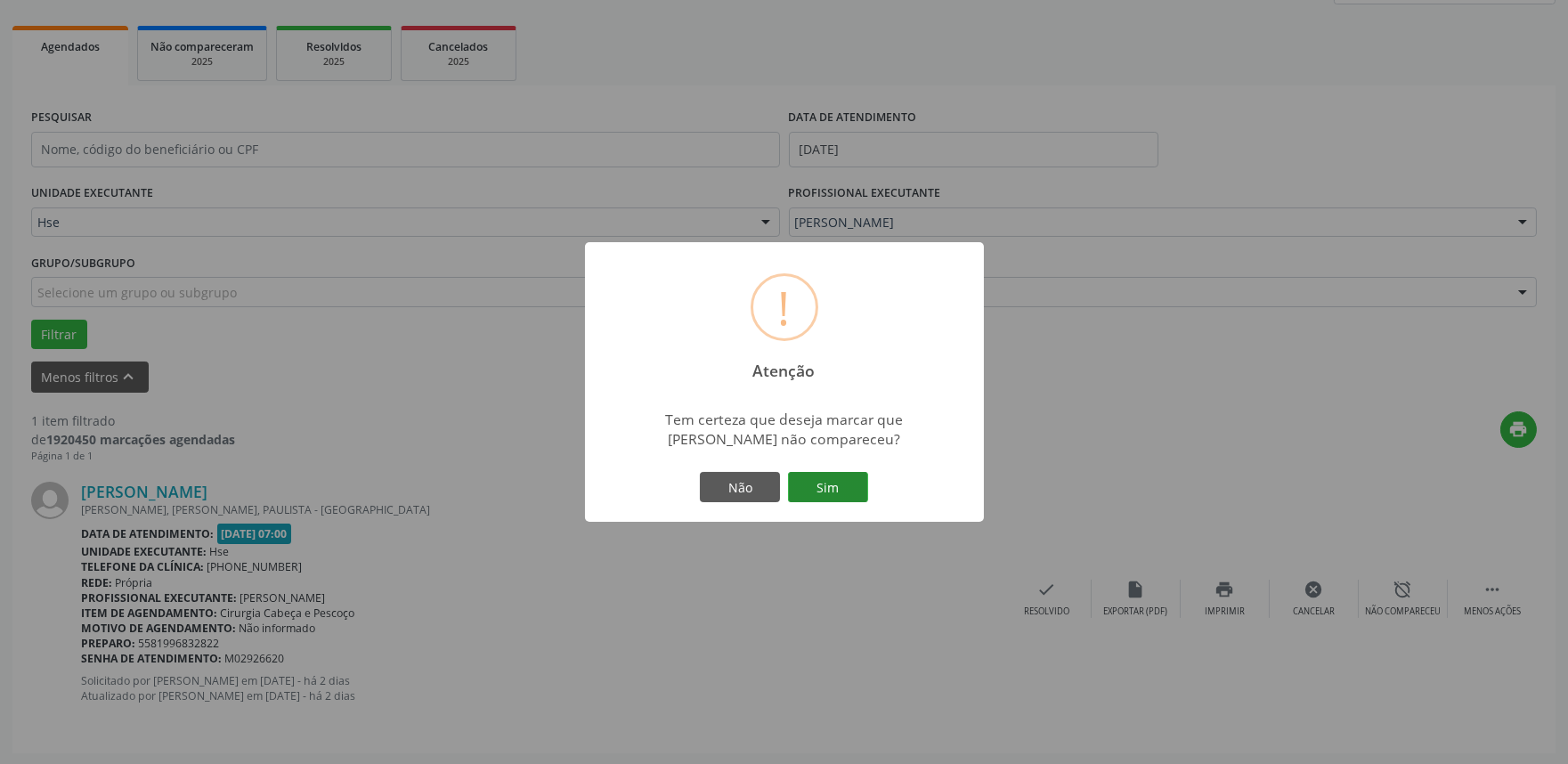
click at [809, 491] on button "Sim" at bounding box center [828, 487] width 81 height 30
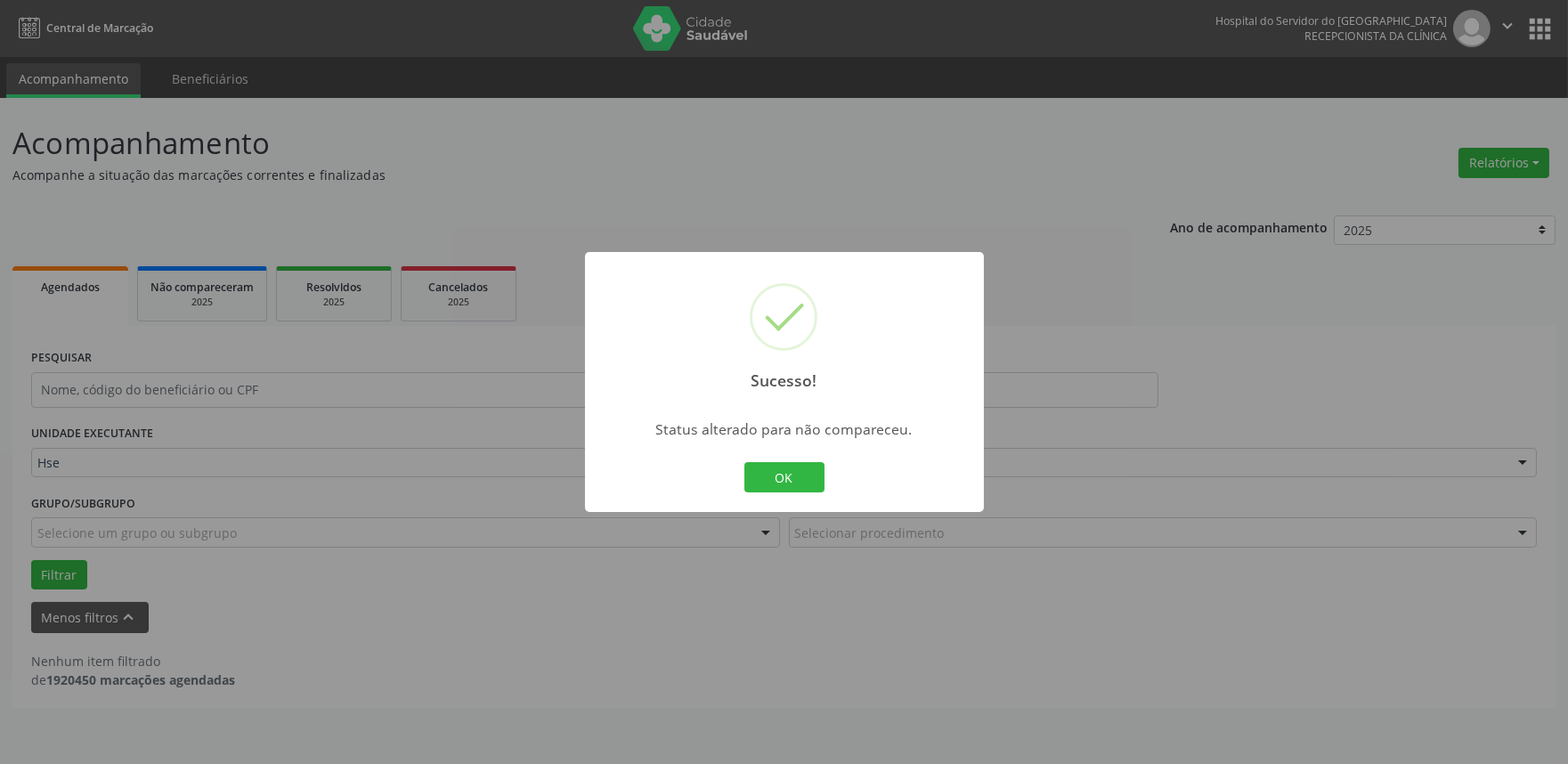
scroll to position [0, 0]
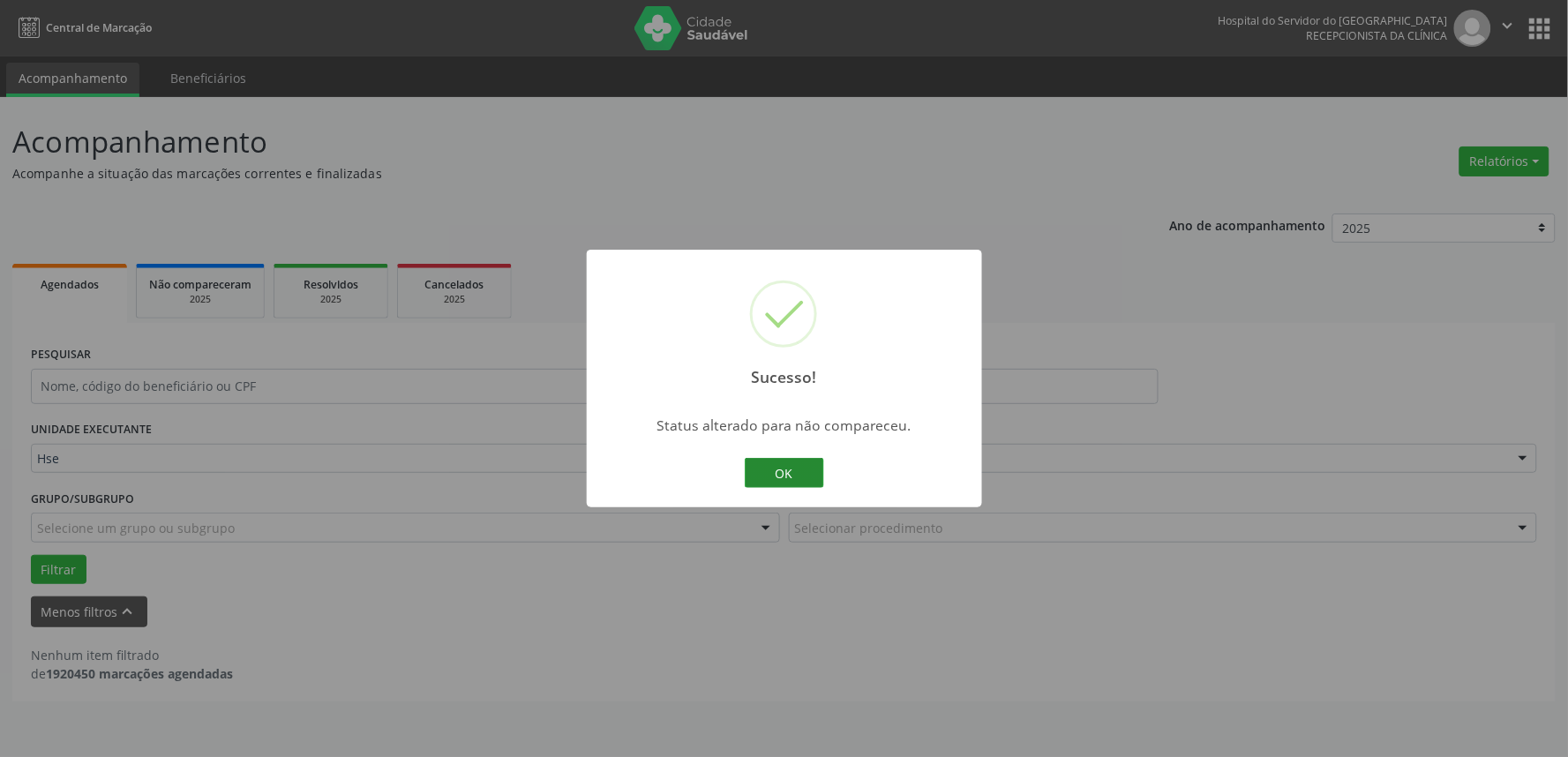
click at [746, 471] on button "OK" at bounding box center [785, 472] width 80 height 30
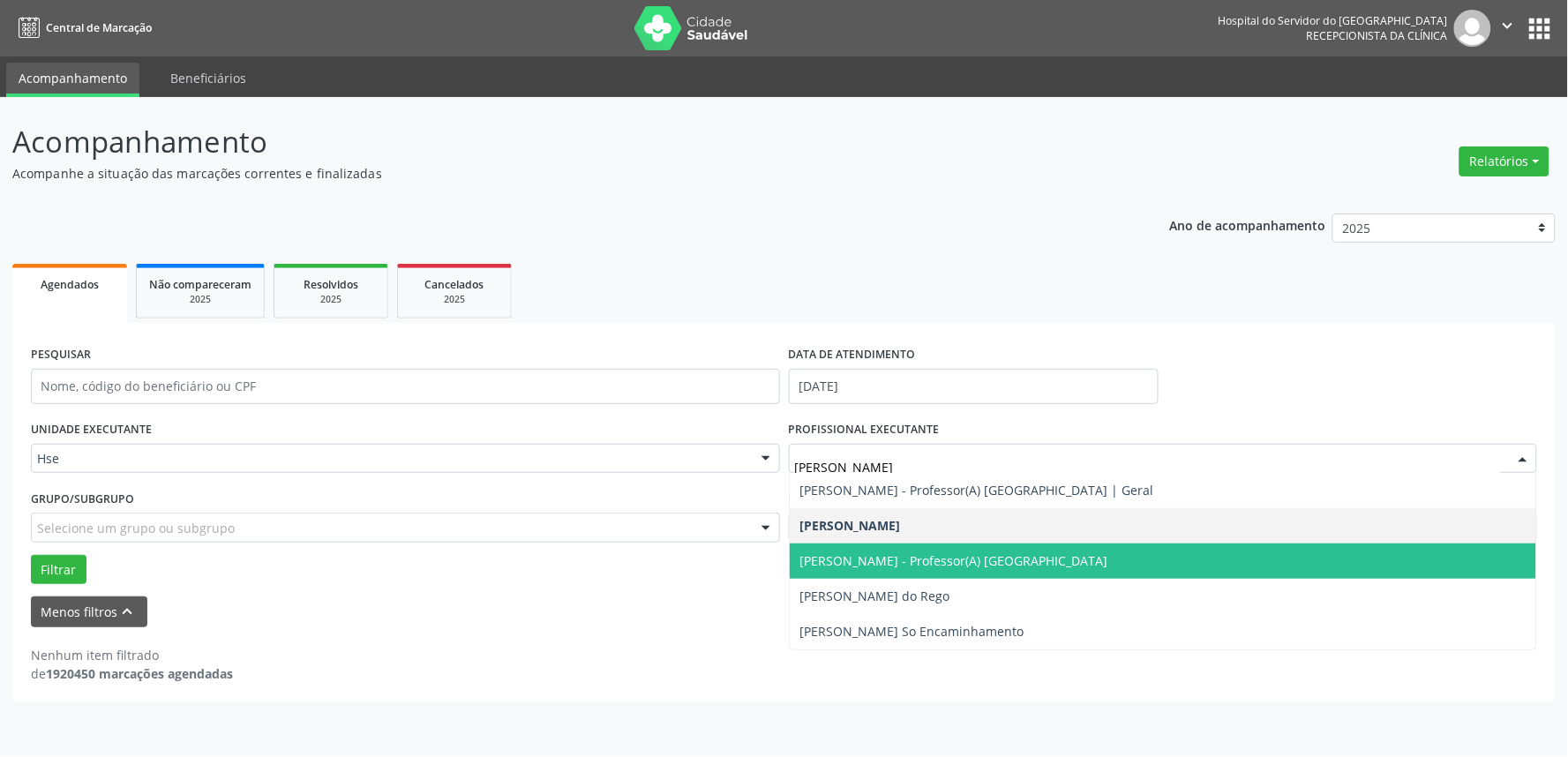
click at [914, 560] on span "[PERSON_NAME] - Professor(A) [GEOGRAPHIC_DATA]" at bounding box center [954, 560] width 308 height 16
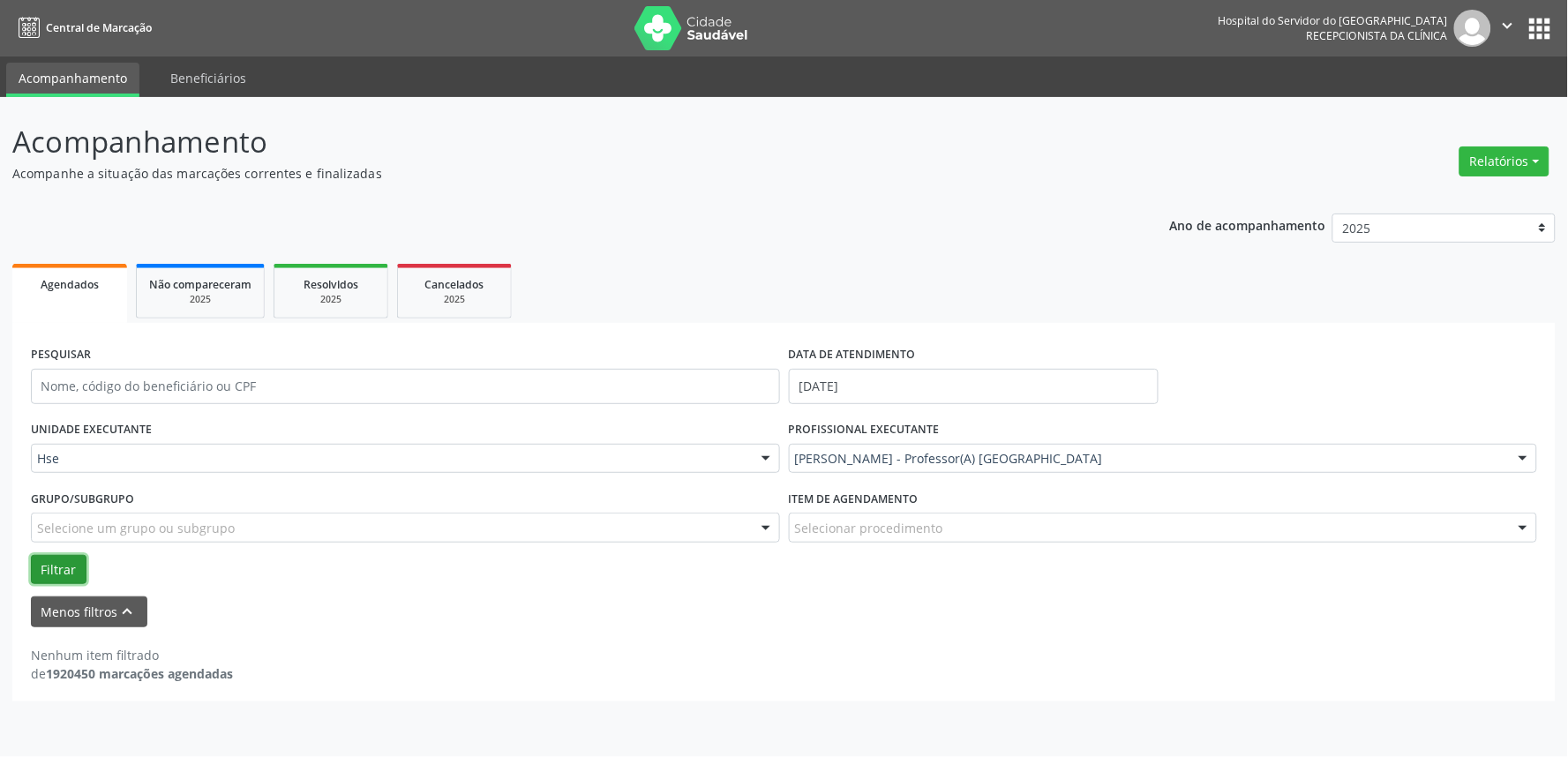
click at [76, 567] on button "Filtrar" at bounding box center [58, 569] width 55 height 30
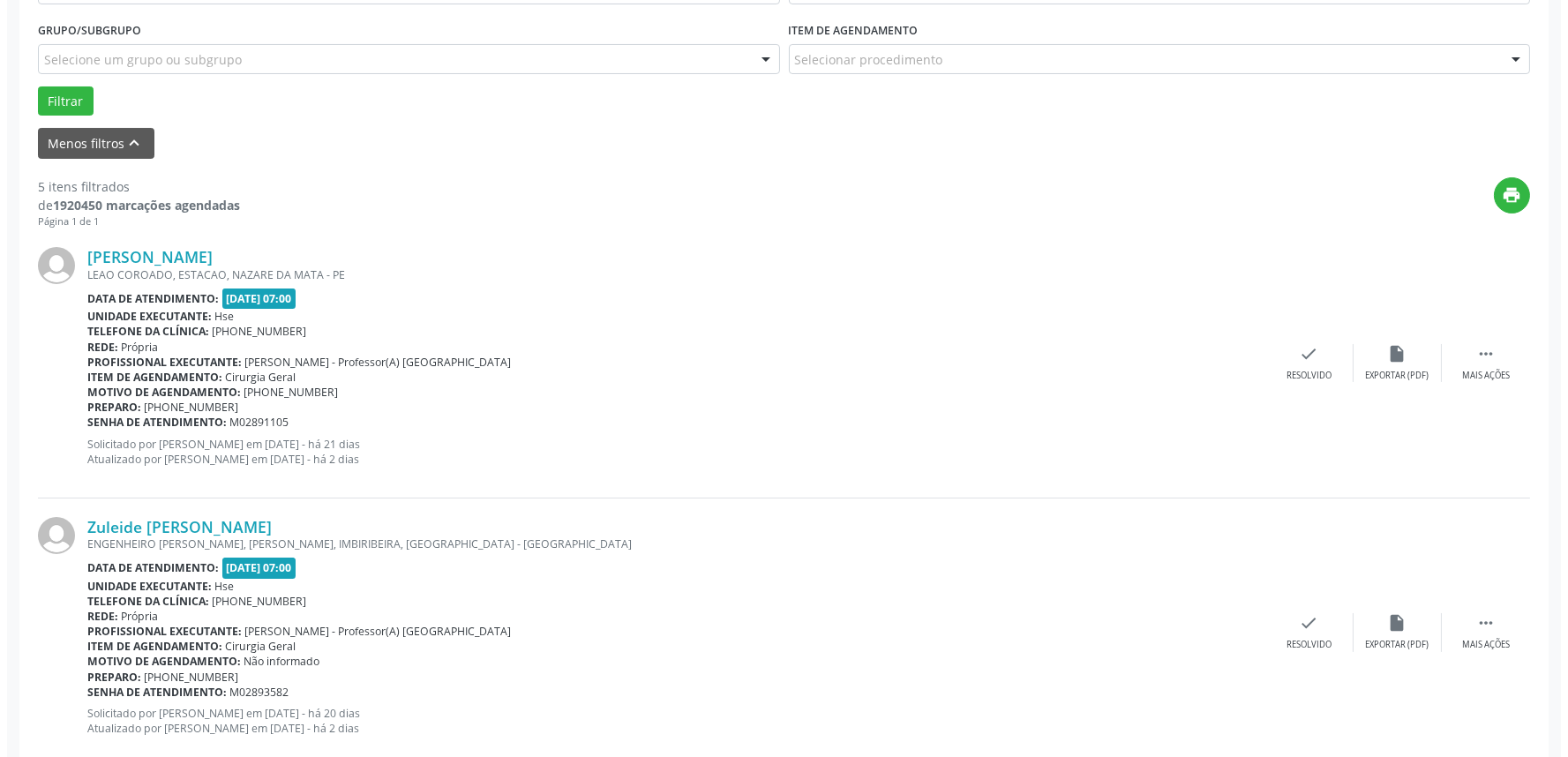
scroll to position [490, 0]
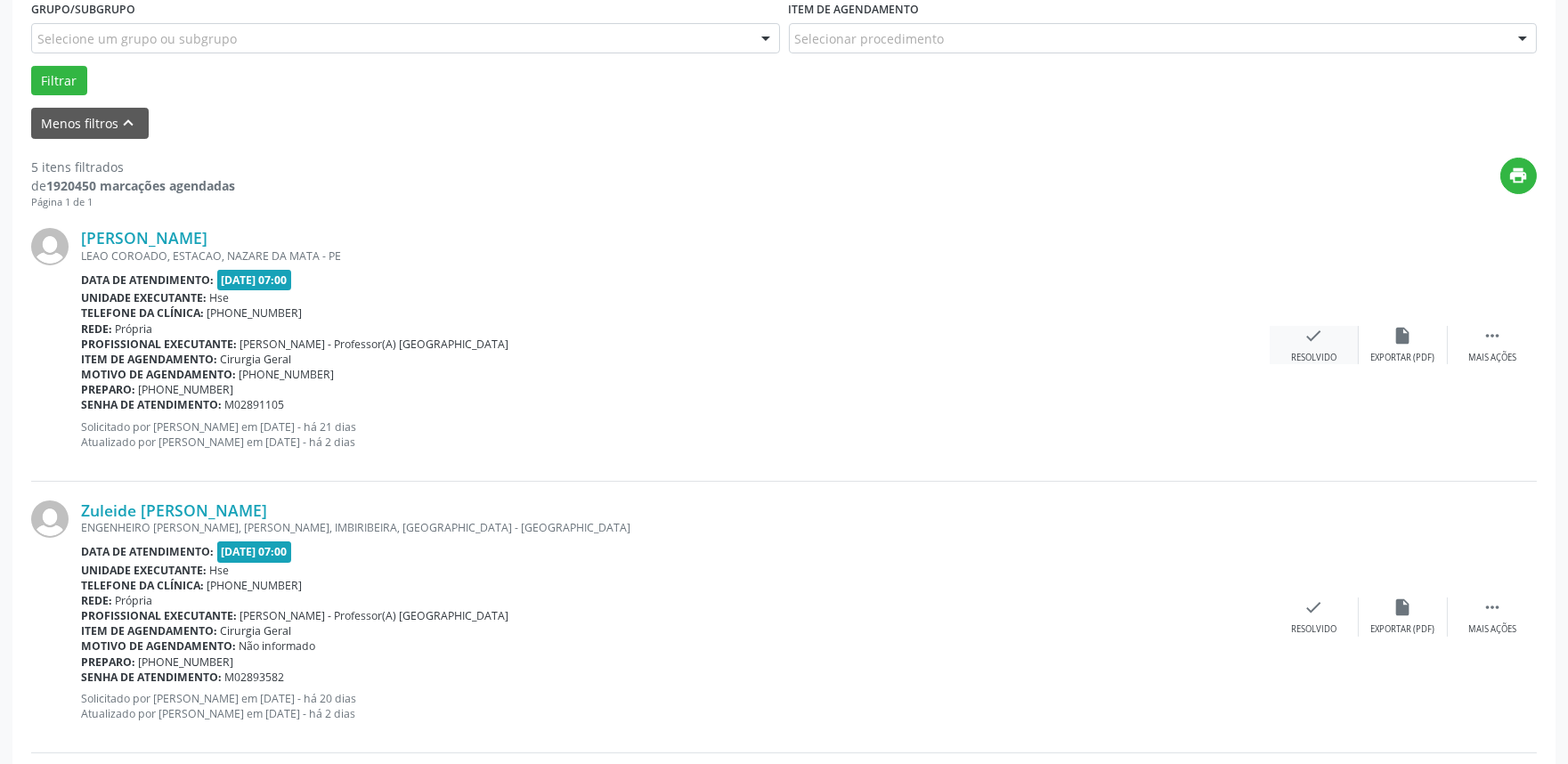
click at [1315, 351] on div "Resolvido" at bounding box center [1314, 358] width 46 height 13
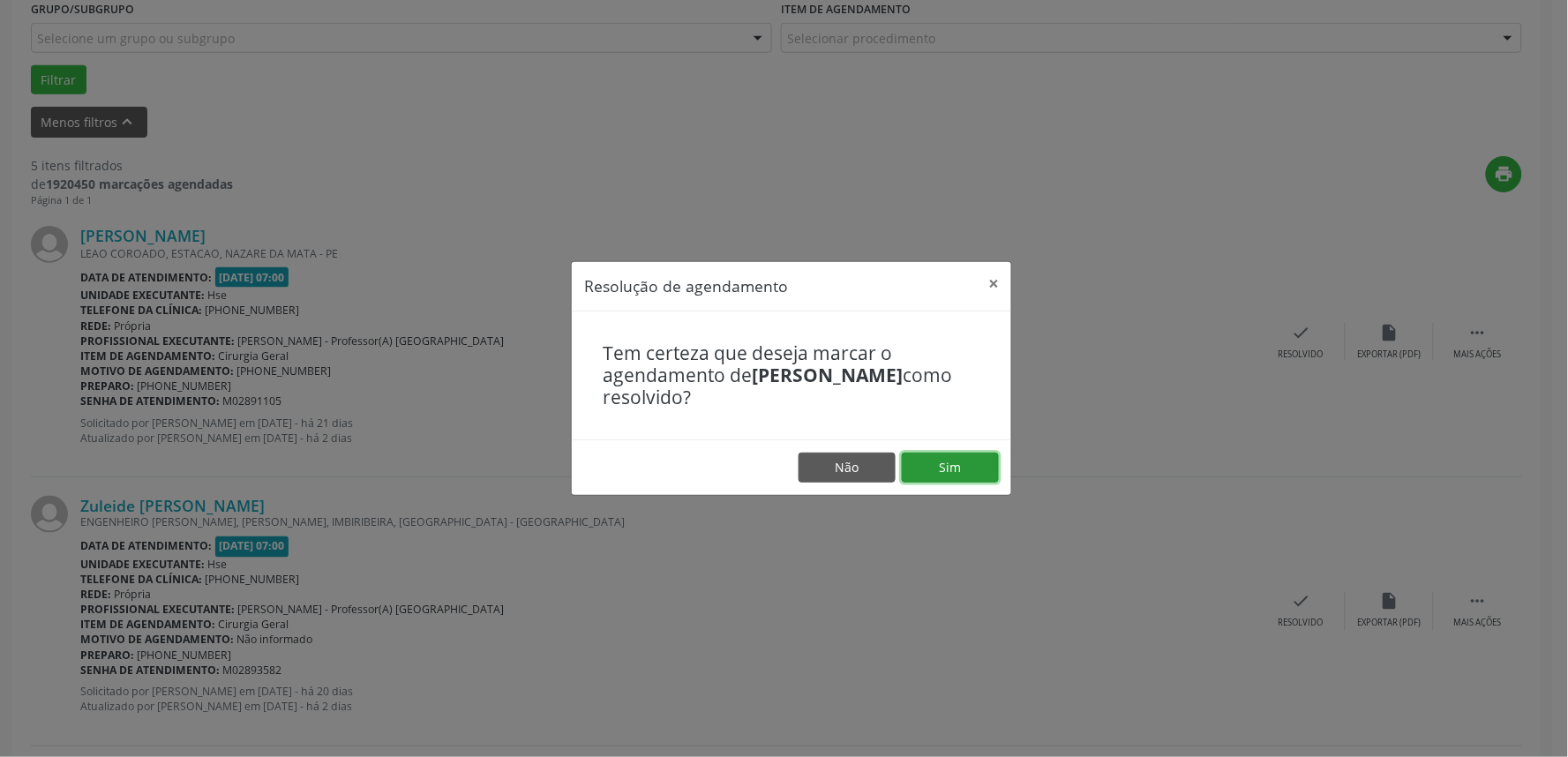
click at [947, 469] on button "Sim" at bounding box center [950, 467] width 97 height 30
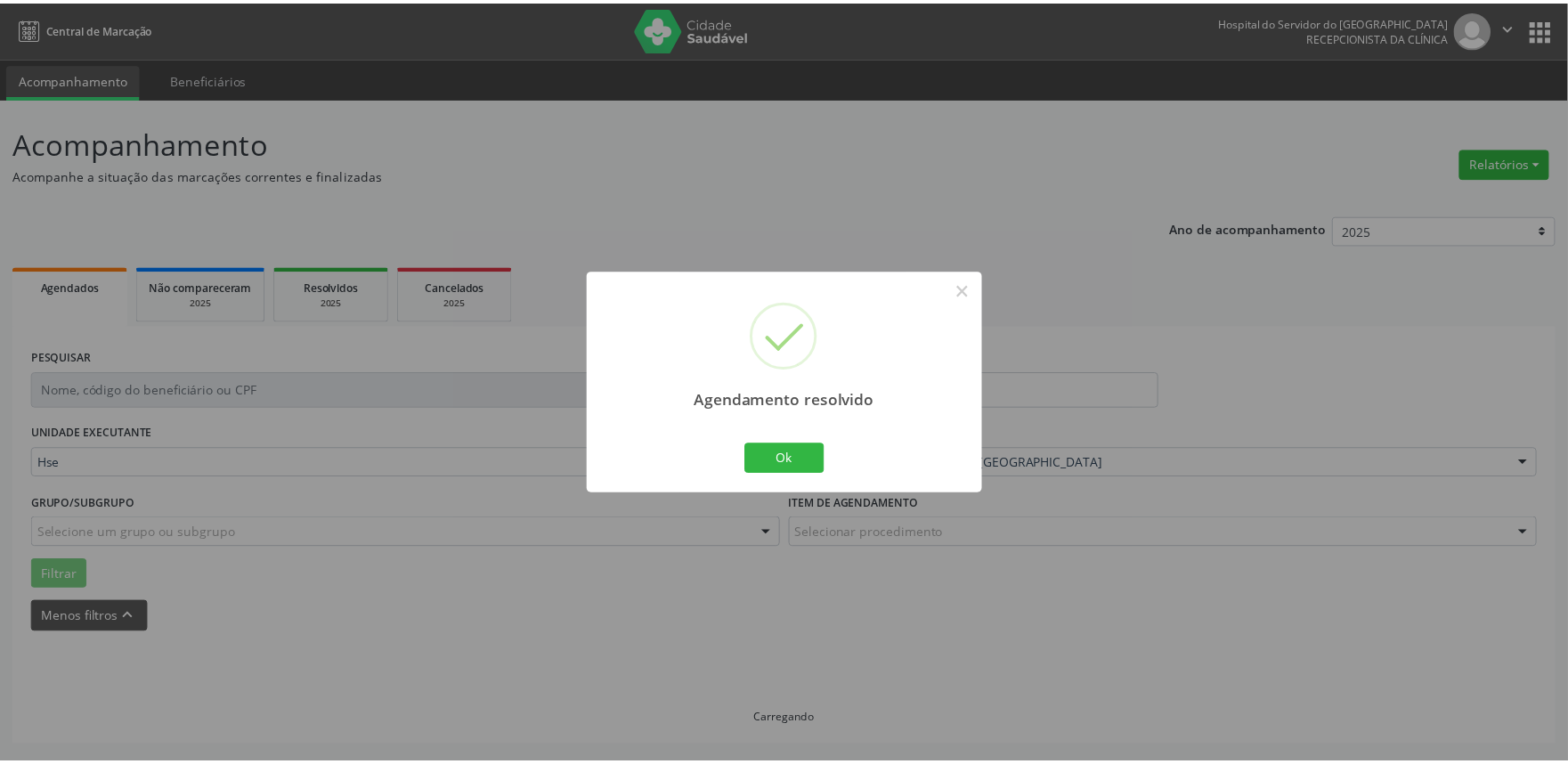
scroll to position [0, 0]
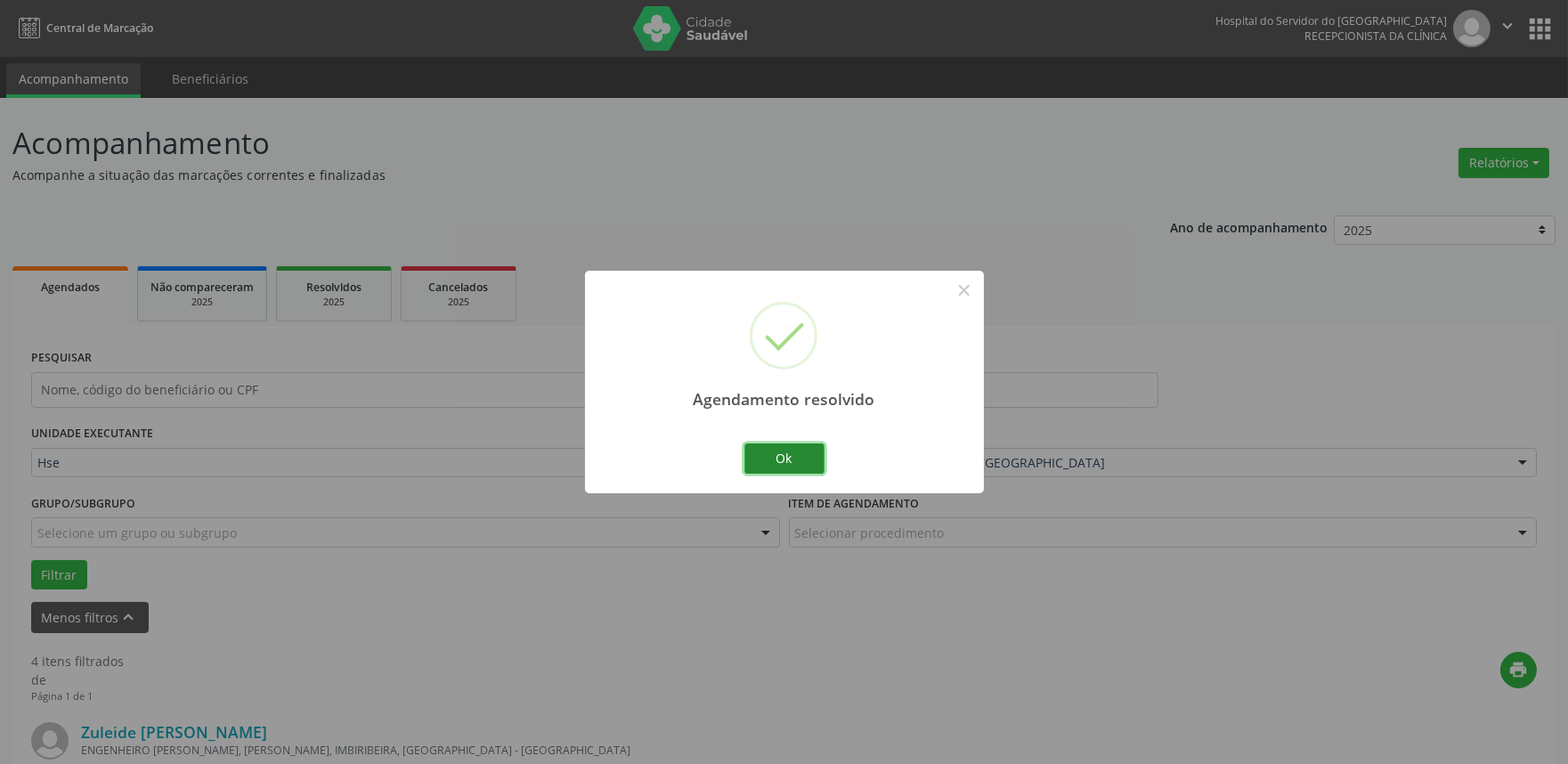
click at [811, 447] on button "Ok" at bounding box center [785, 458] width 81 height 30
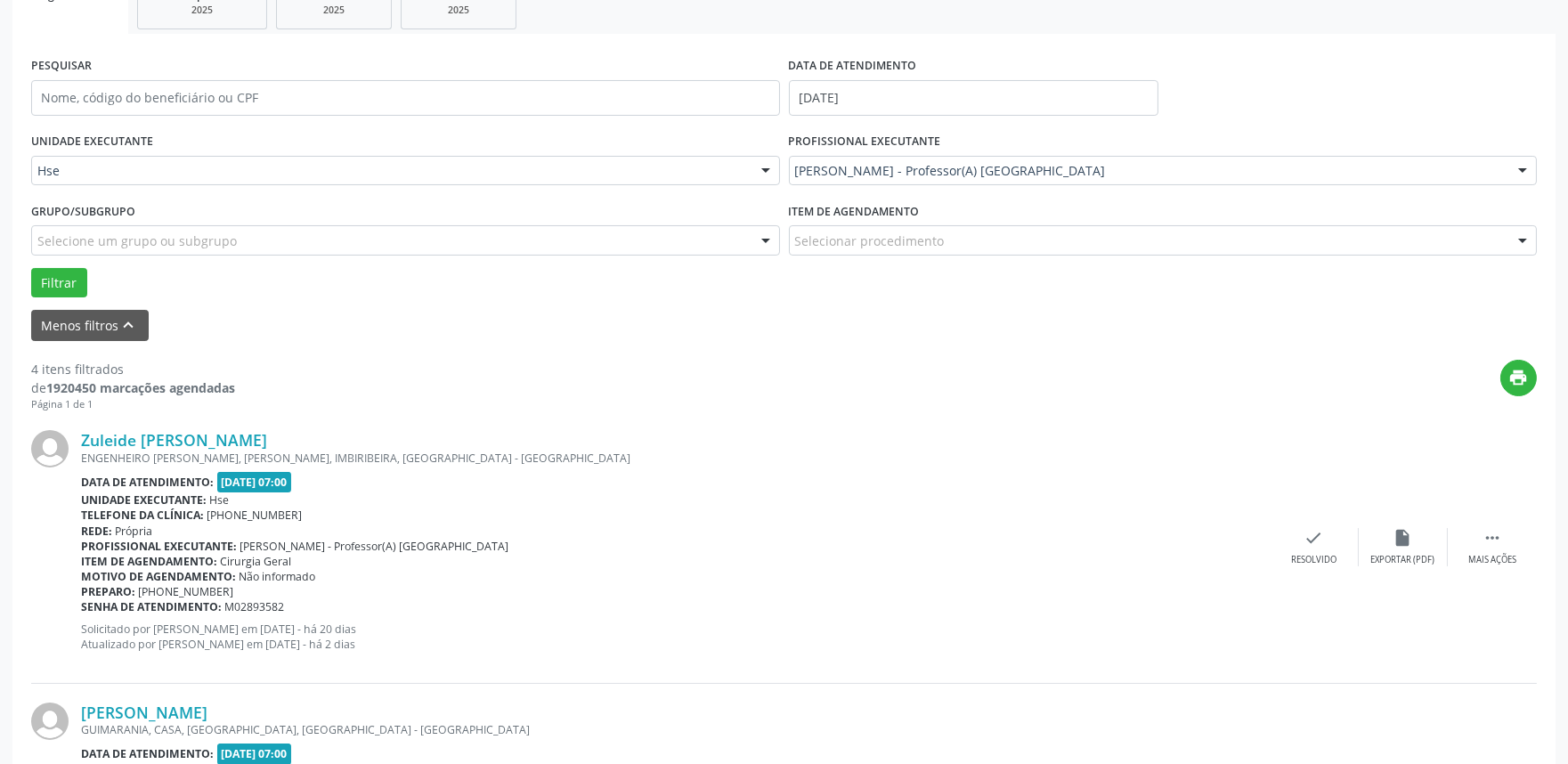
scroll to position [296, 0]
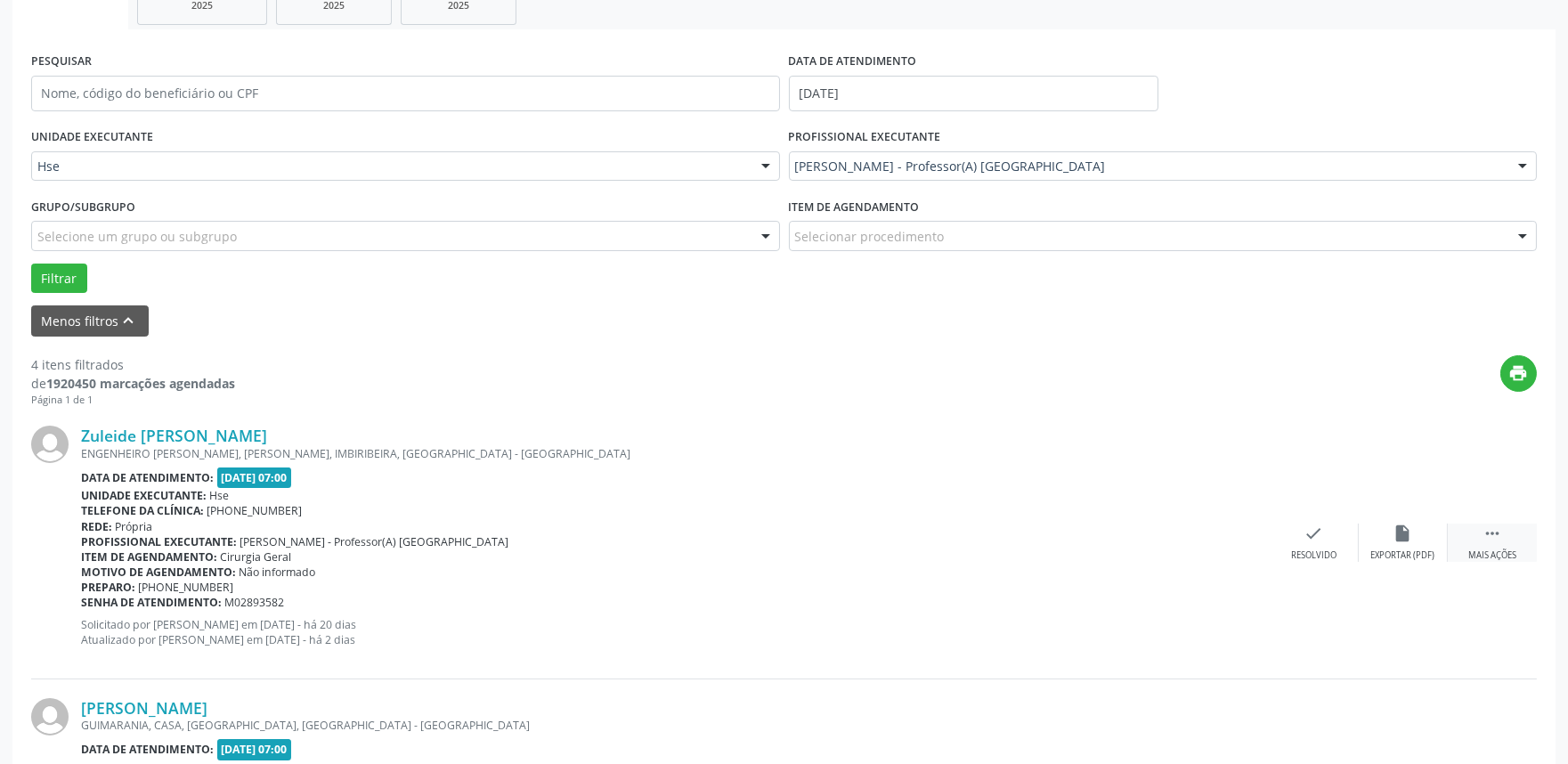
click at [1521, 540] on div " Mais ações" at bounding box center [1492, 543] width 89 height 38
click at [1383, 530] on div "alarm_off Não compareceu" at bounding box center [1402, 543] width 89 height 38
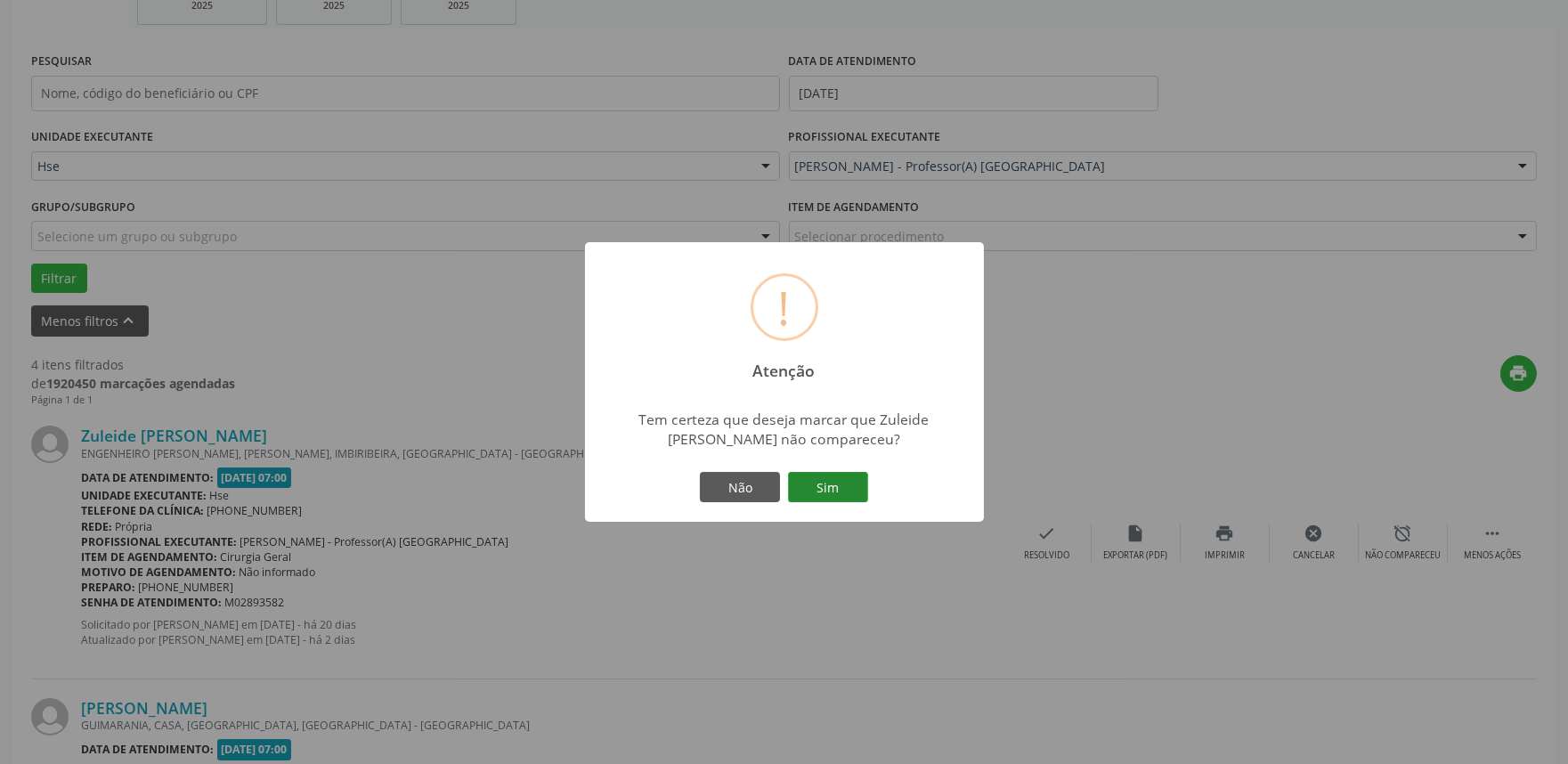
click at [811, 483] on button "Sim" at bounding box center [828, 487] width 81 height 30
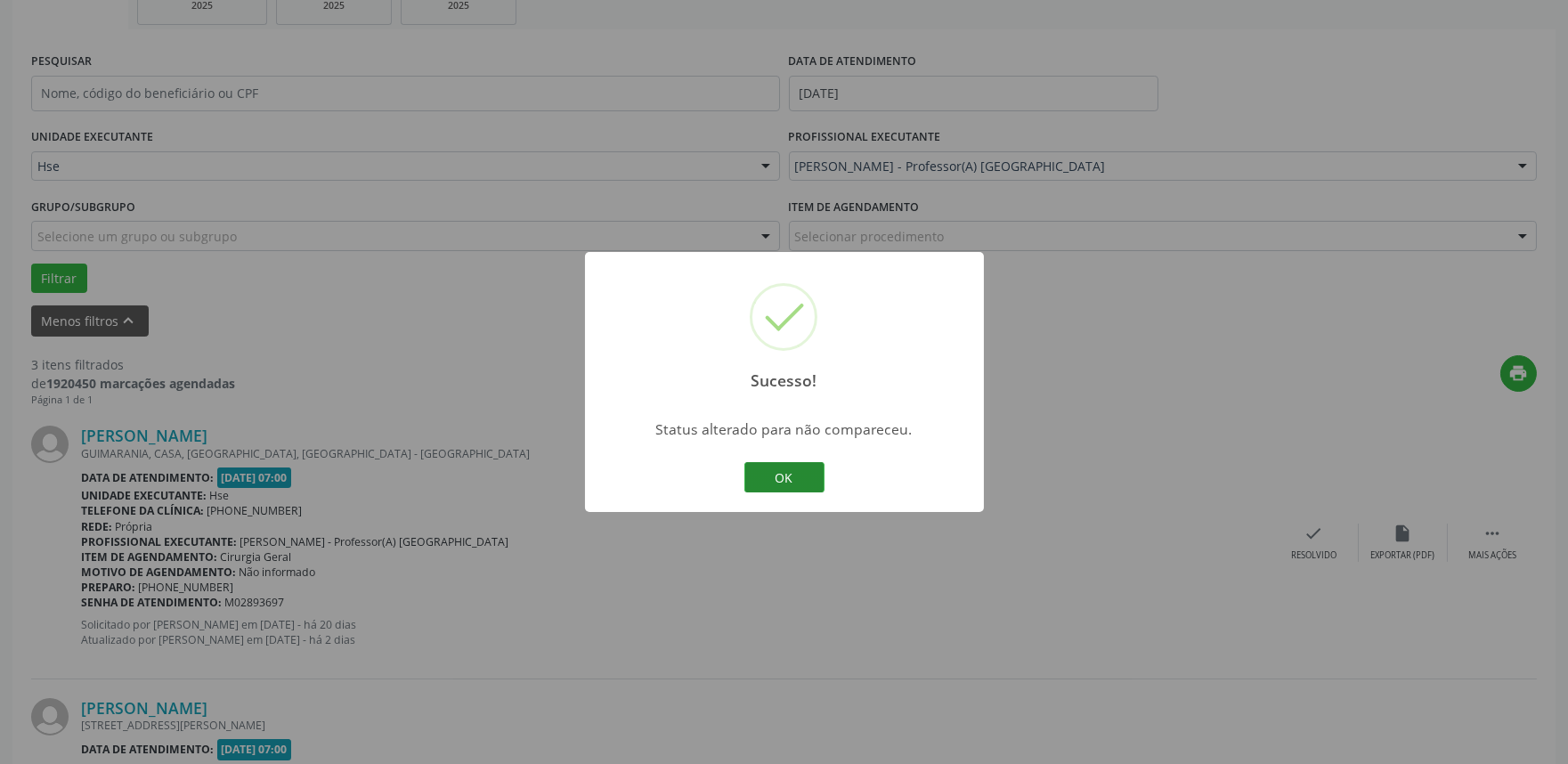
click at [784, 490] on button "OK" at bounding box center [785, 477] width 81 height 30
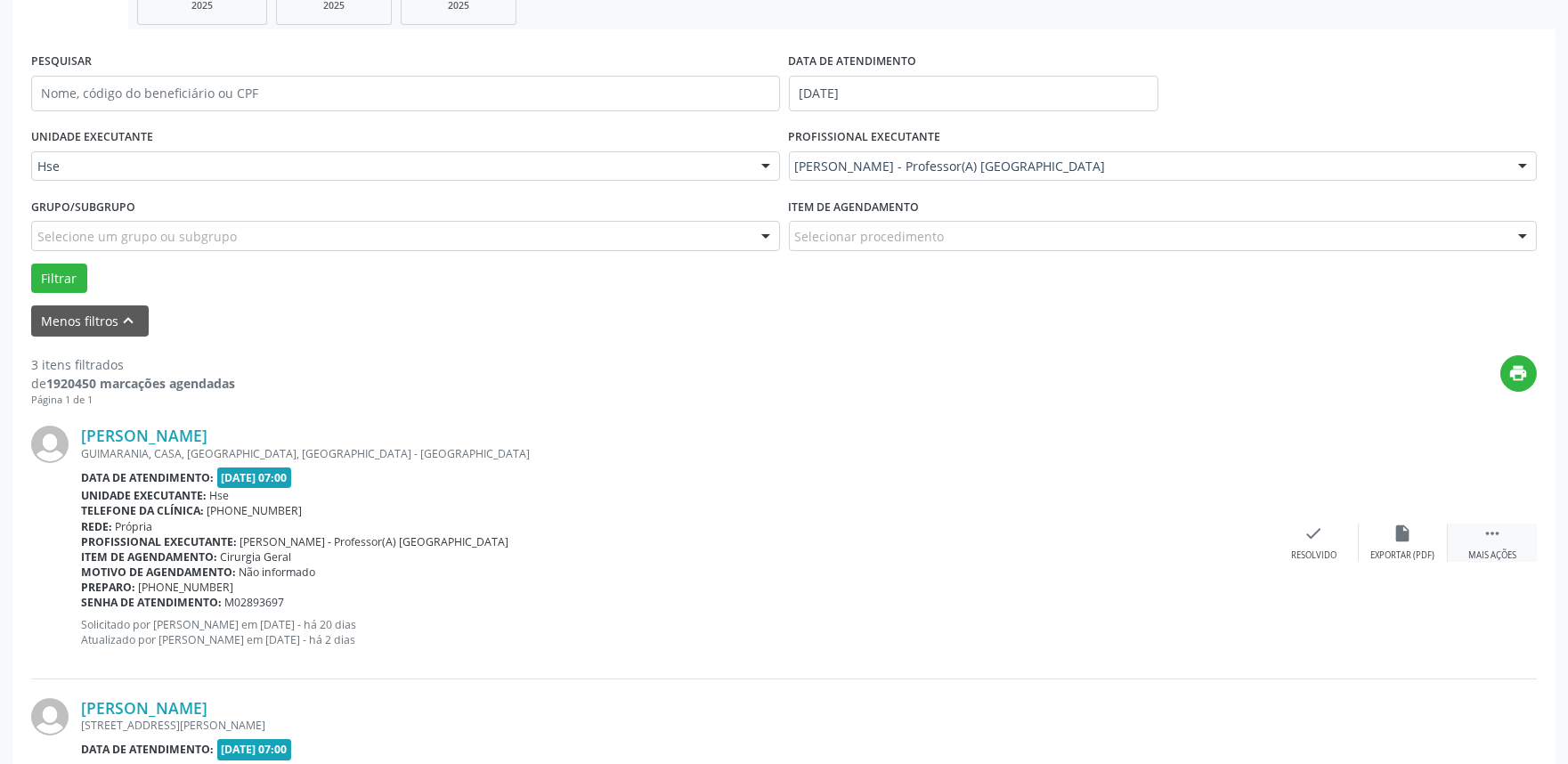
drag, startPoint x: 1509, startPoint y: 537, endPoint x: 1466, endPoint y: 534, distance: 43.1
click at [1507, 535] on div " Mais ações" at bounding box center [1492, 543] width 89 height 38
click at [1402, 539] on icon "alarm_off" at bounding box center [1402, 533] width 19 height 19
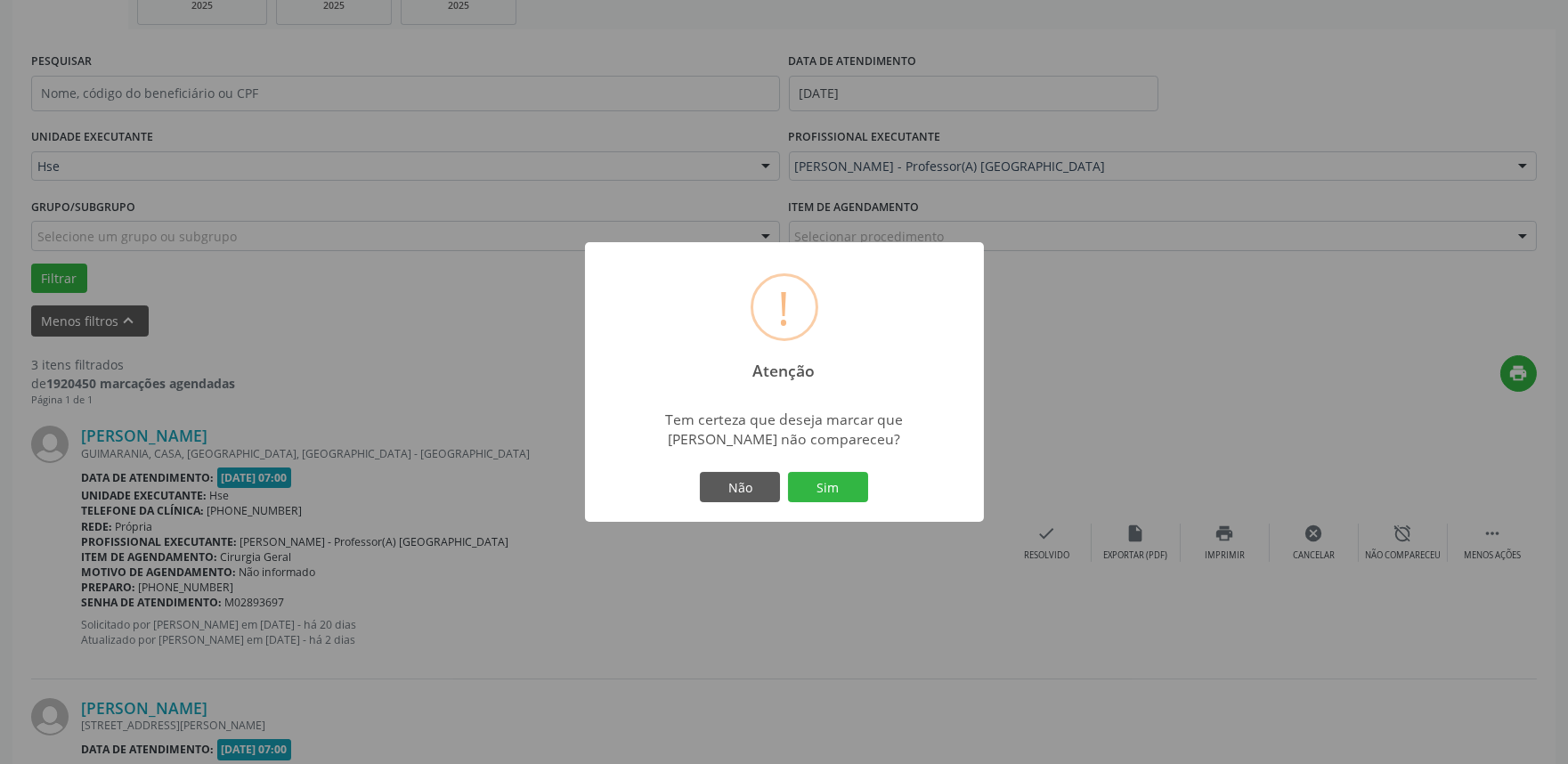
click at [838, 488] on button "Sim" at bounding box center [828, 487] width 81 height 30
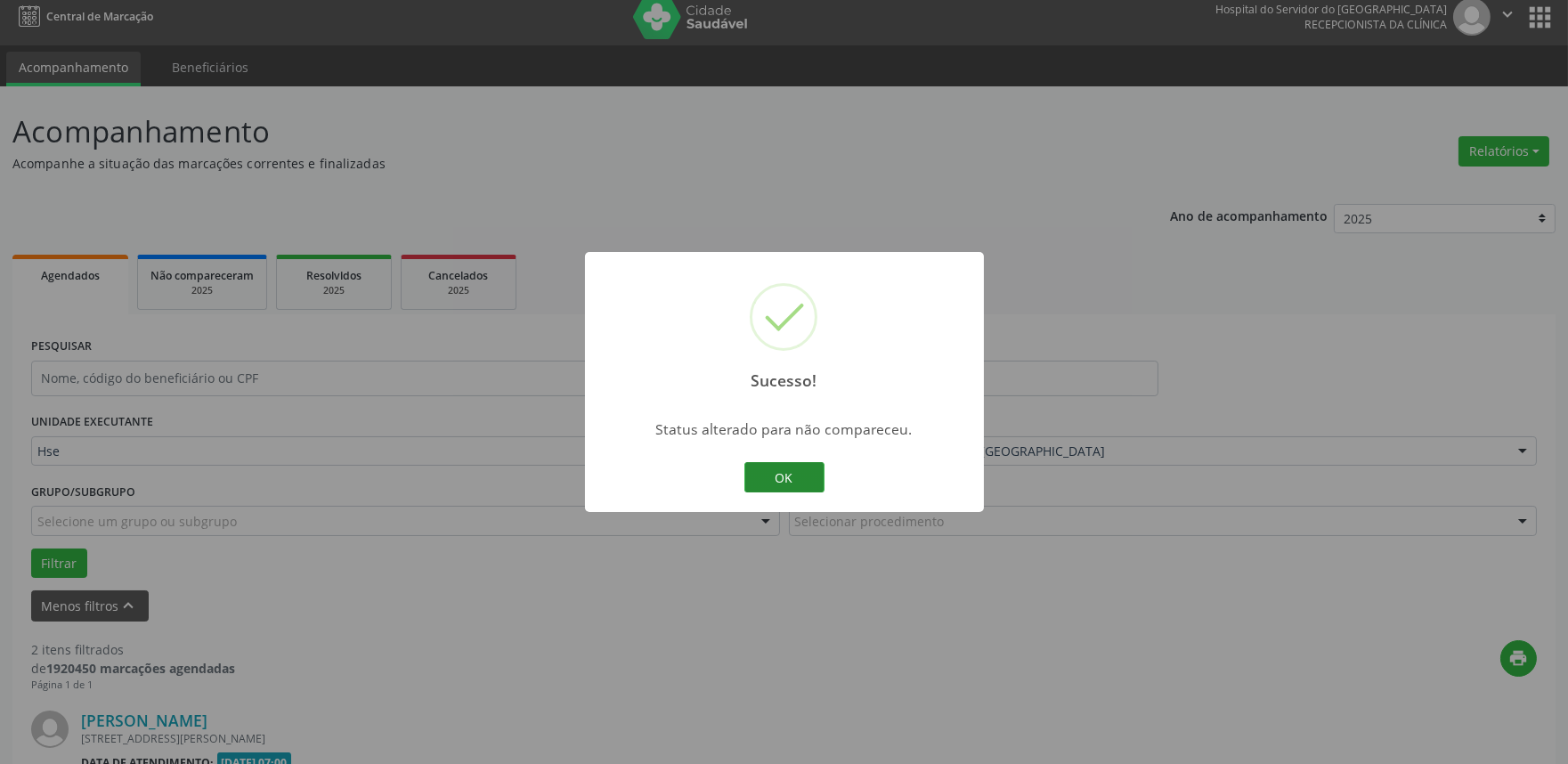
click at [790, 486] on button "OK" at bounding box center [785, 477] width 81 height 30
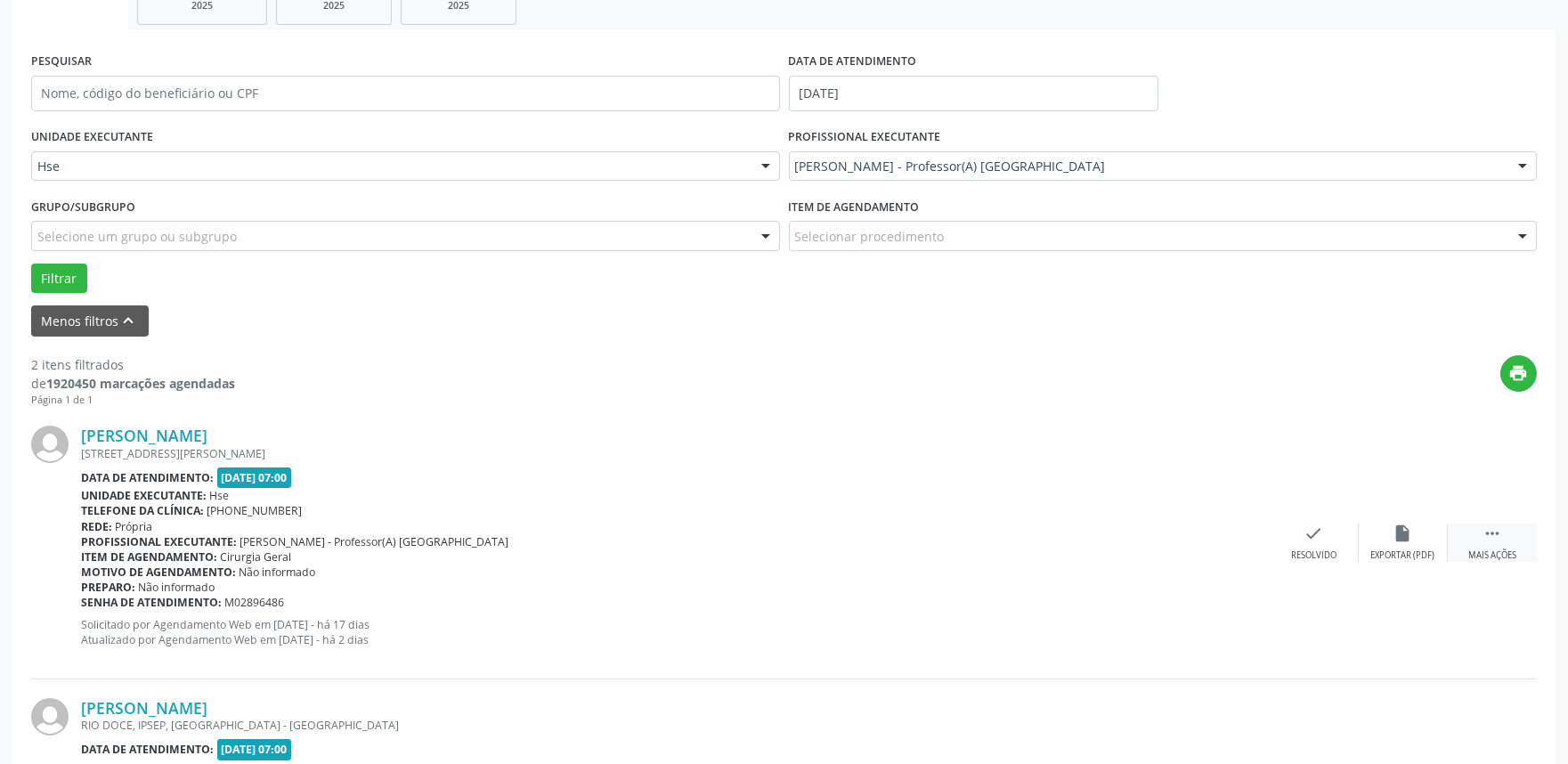
click at [1498, 541] on icon "" at bounding box center [1492, 533] width 19 height 19
click at [1377, 546] on div "alarm_off Não compareceu" at bounding box center [1402, 543] width 89 height 38
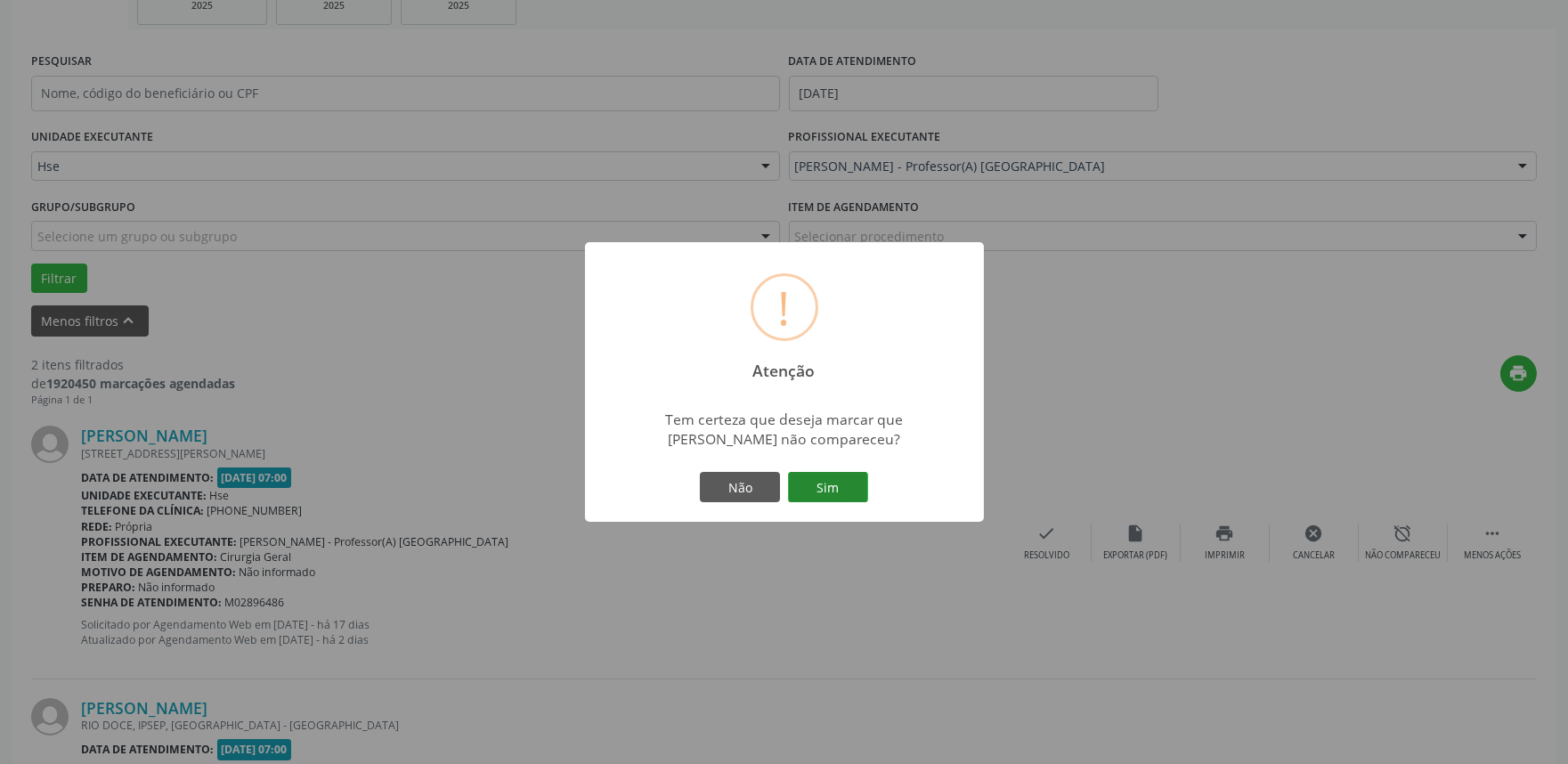
click at [822, 491] on button "Sim" at bounding box center [828, 487] width 81 height 30
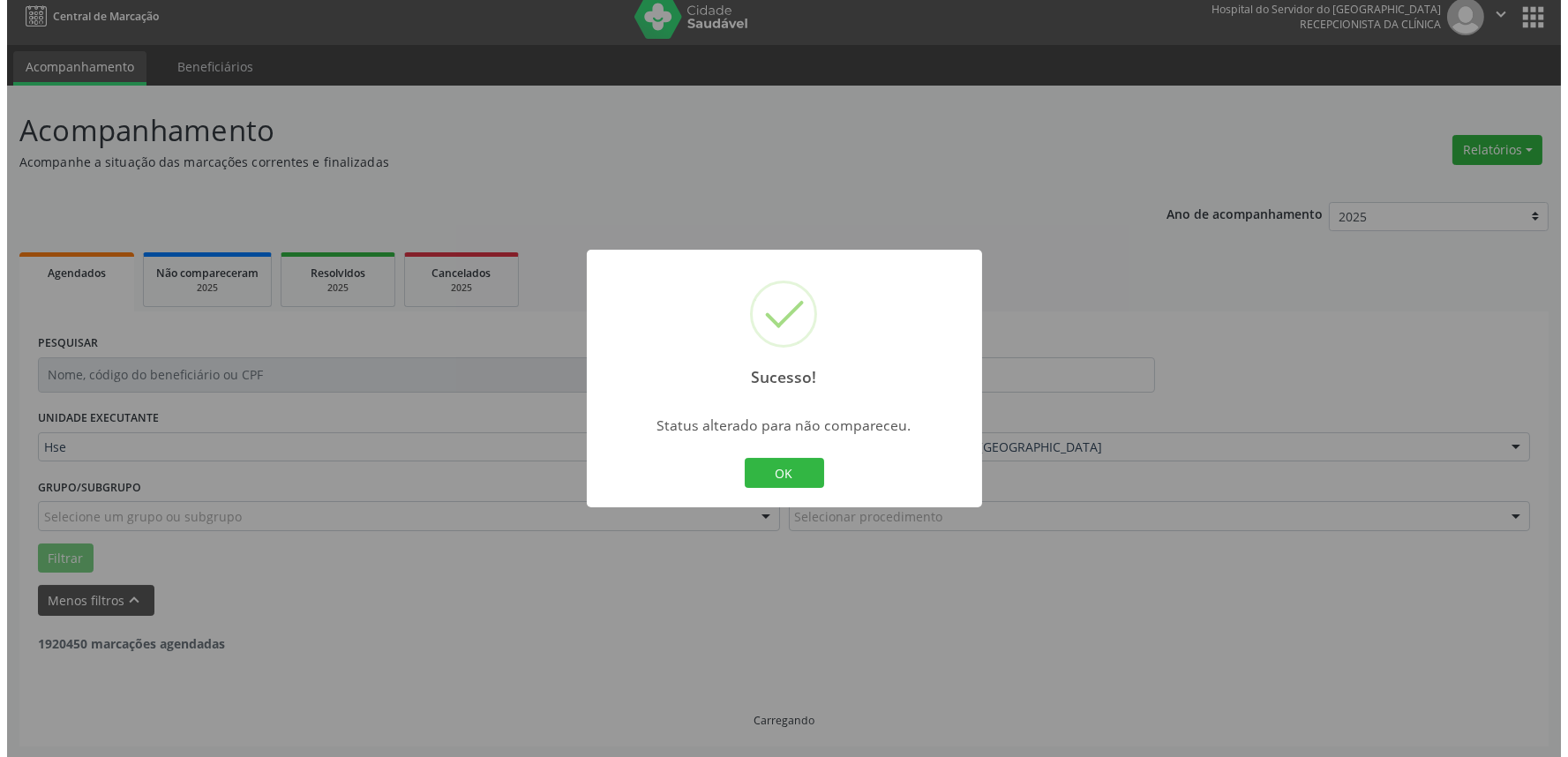
scroll to position [238, 0]
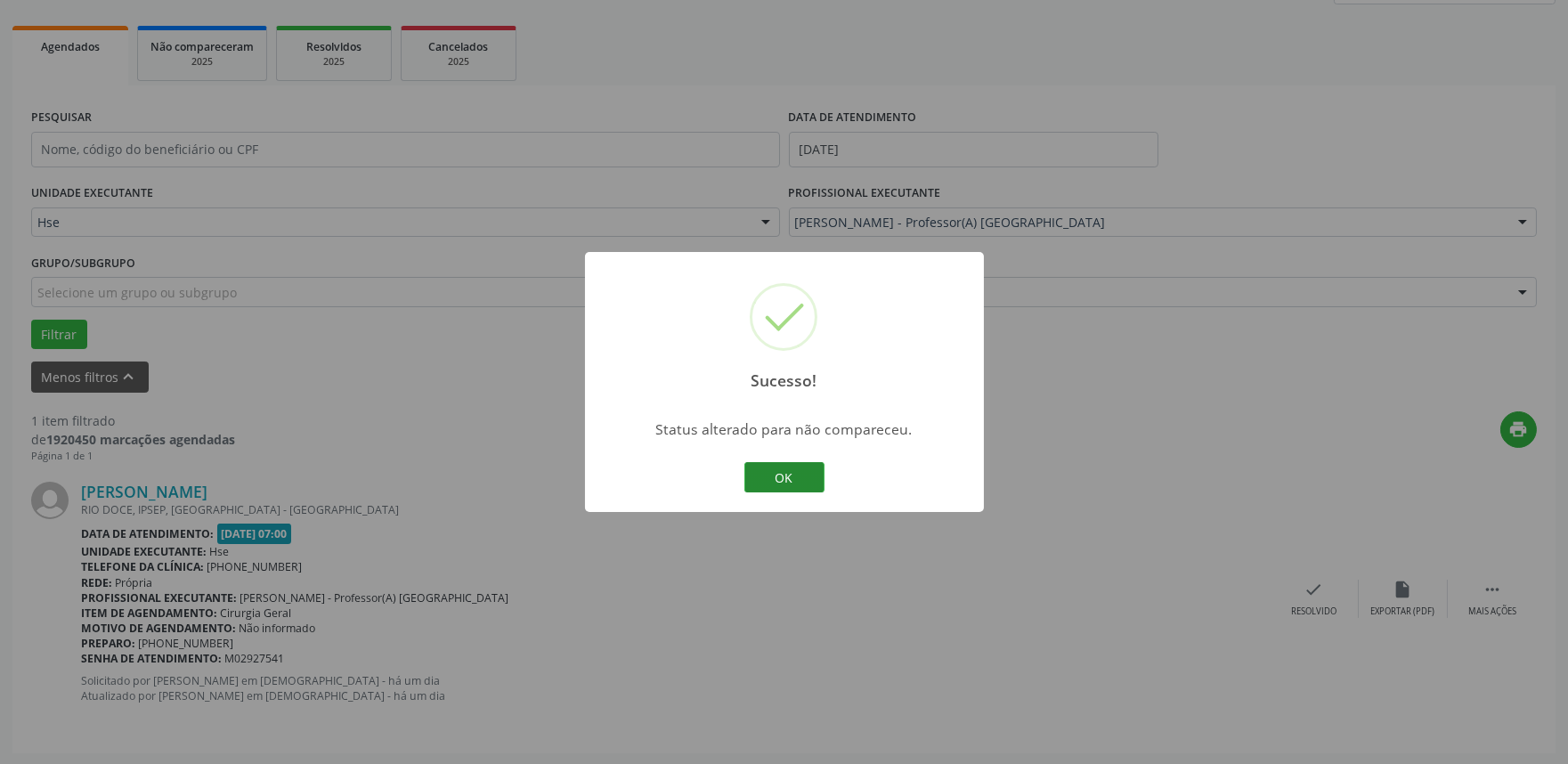
click at [800, 485] on button "OK" at bounding box center [785, 477] width 81 height 30
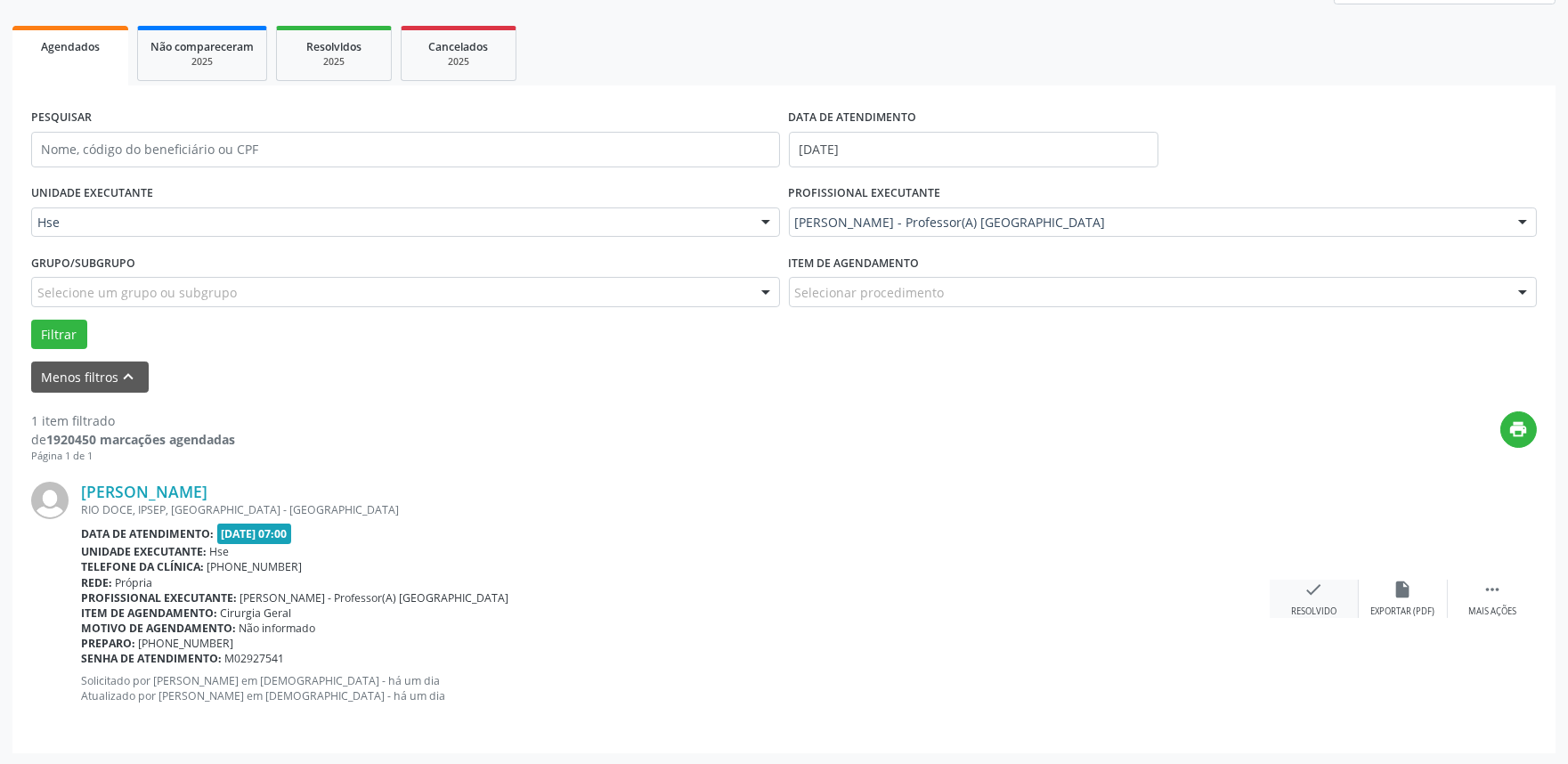
click at [1321, 593] on icon "check" at bounding box center [1314, 589] width 19 height 19
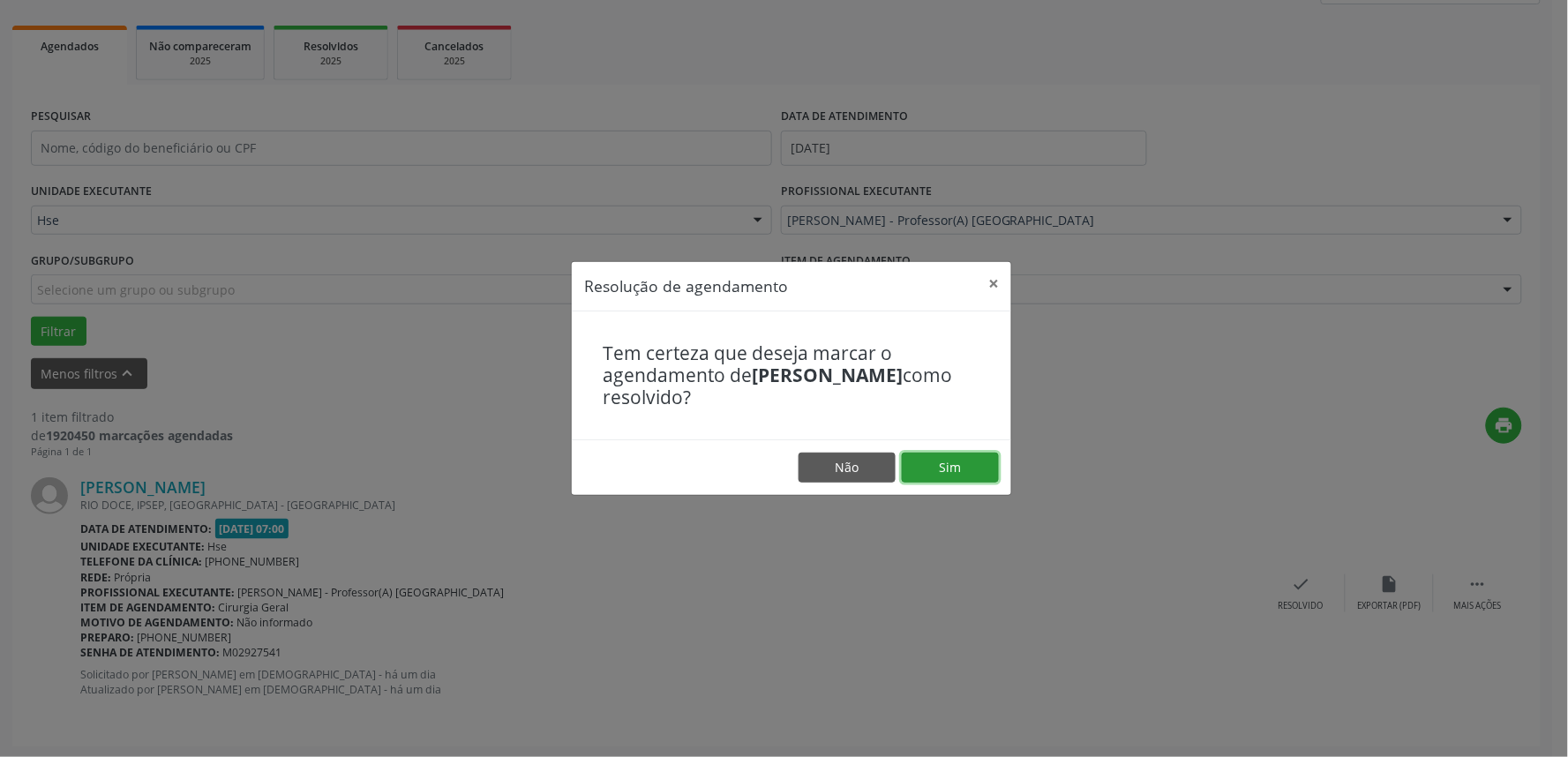
click at [973, 471] on button "Sim" at bounding box center [950, 467] width 97 height 30
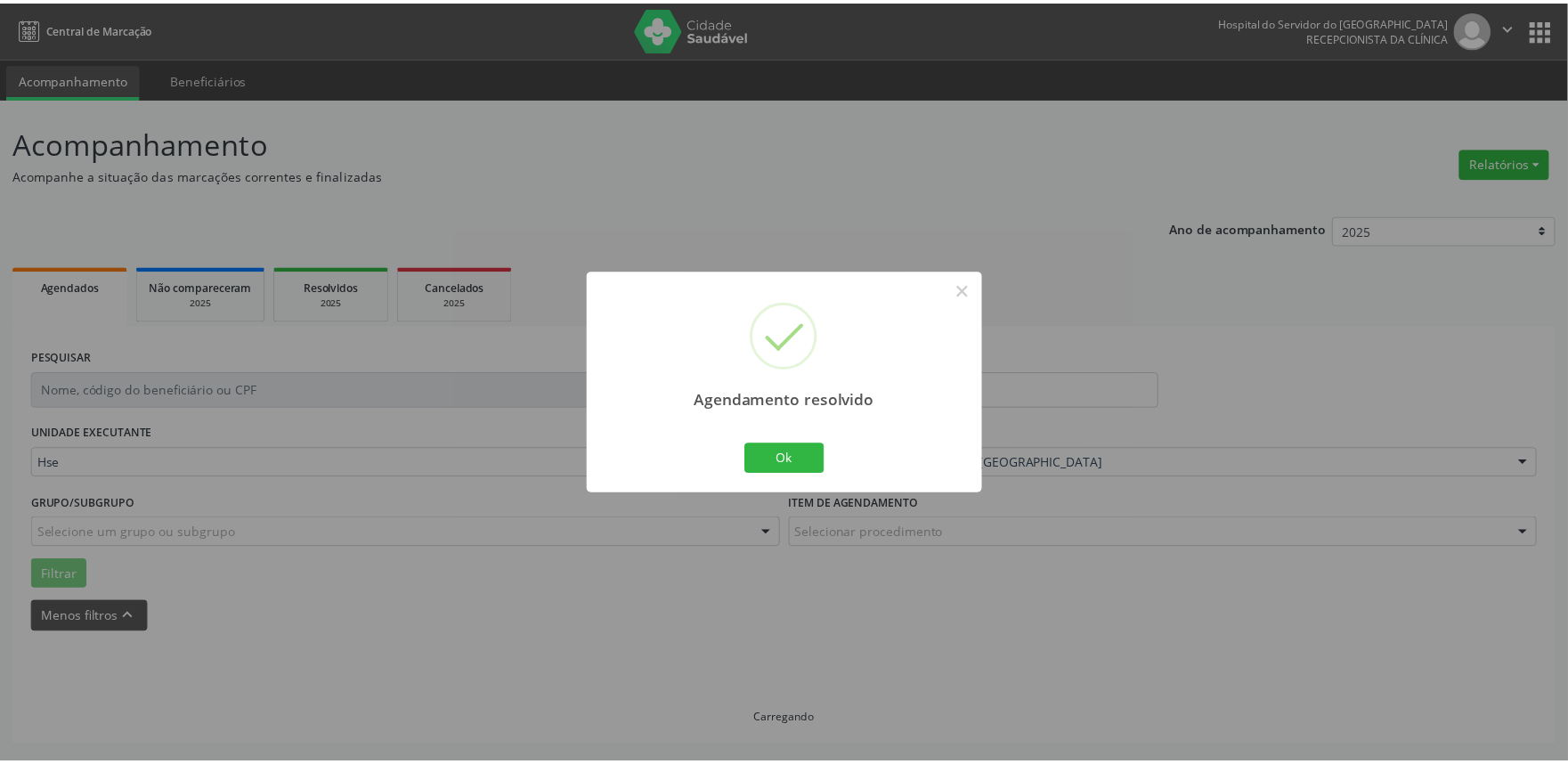
scroll to position [0, 0]
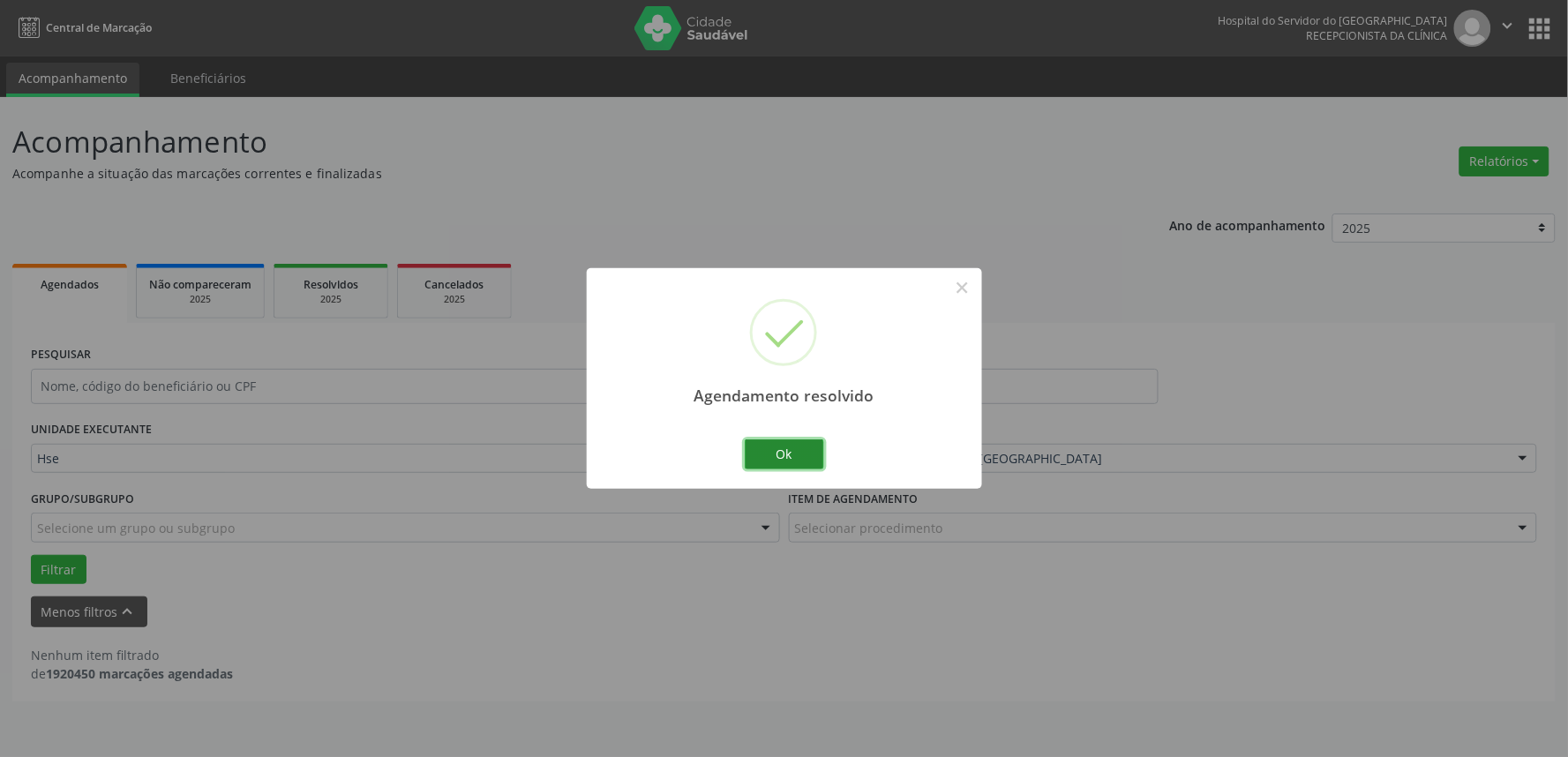
click at [815, 453] on button "Ok" at bounding box center [785, 454] width 80 height 30
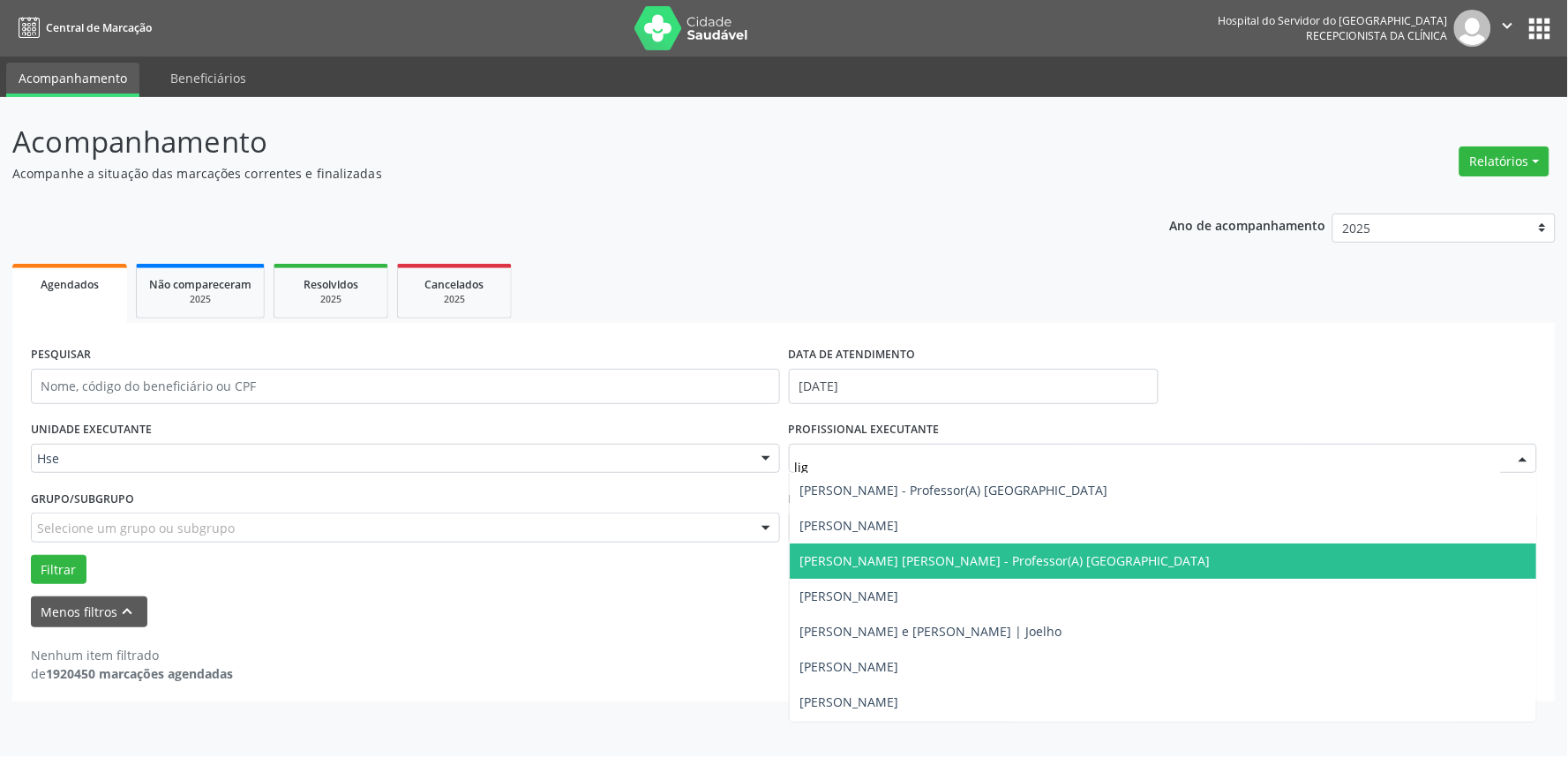
type input "ligi"
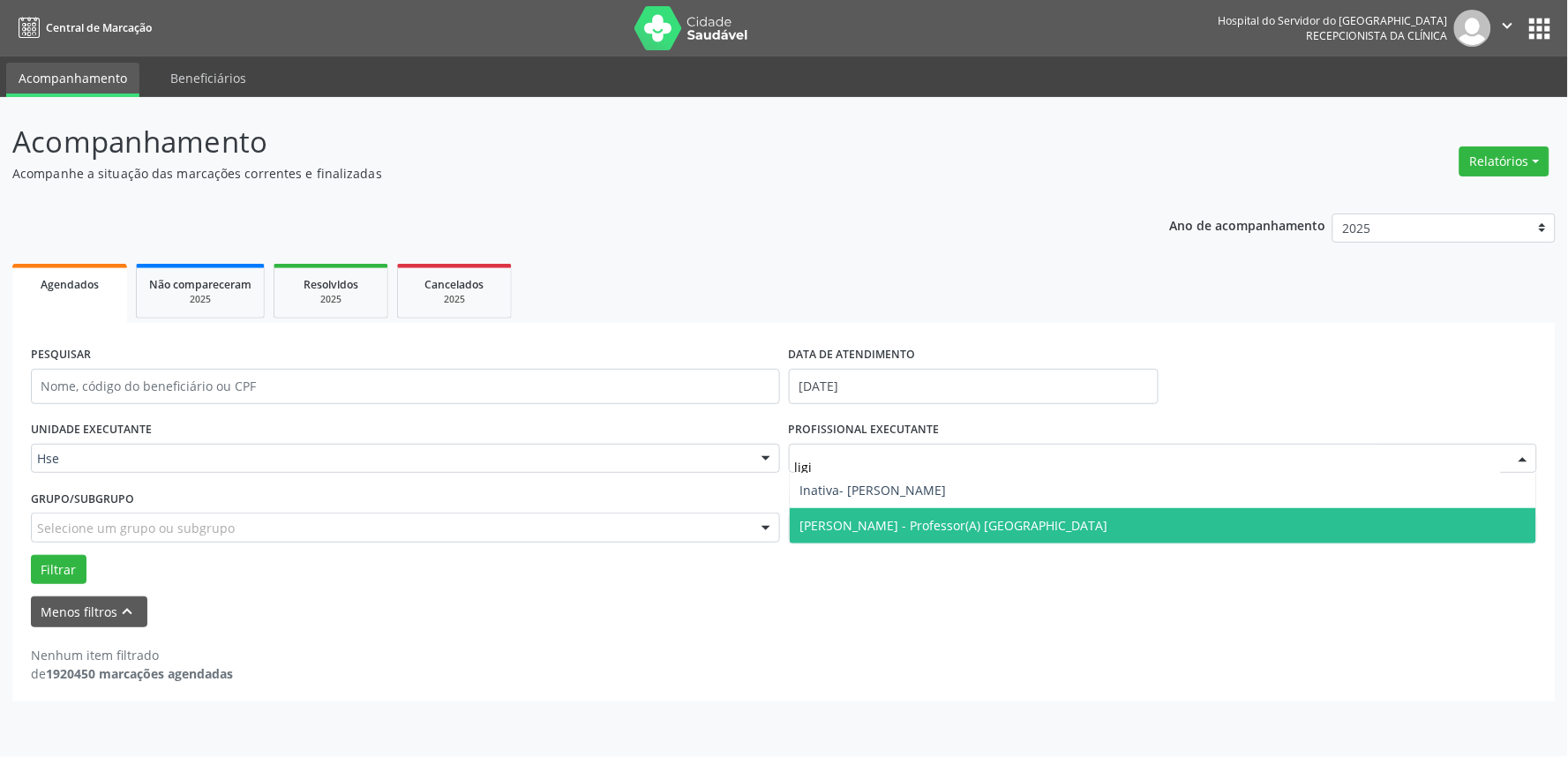
click at [1014, 525] on span "[PERSON_NAME] - Professor(A) [GEOGRAPHIC_DATA]" at bounding box center [954, 525] width 308 height 16
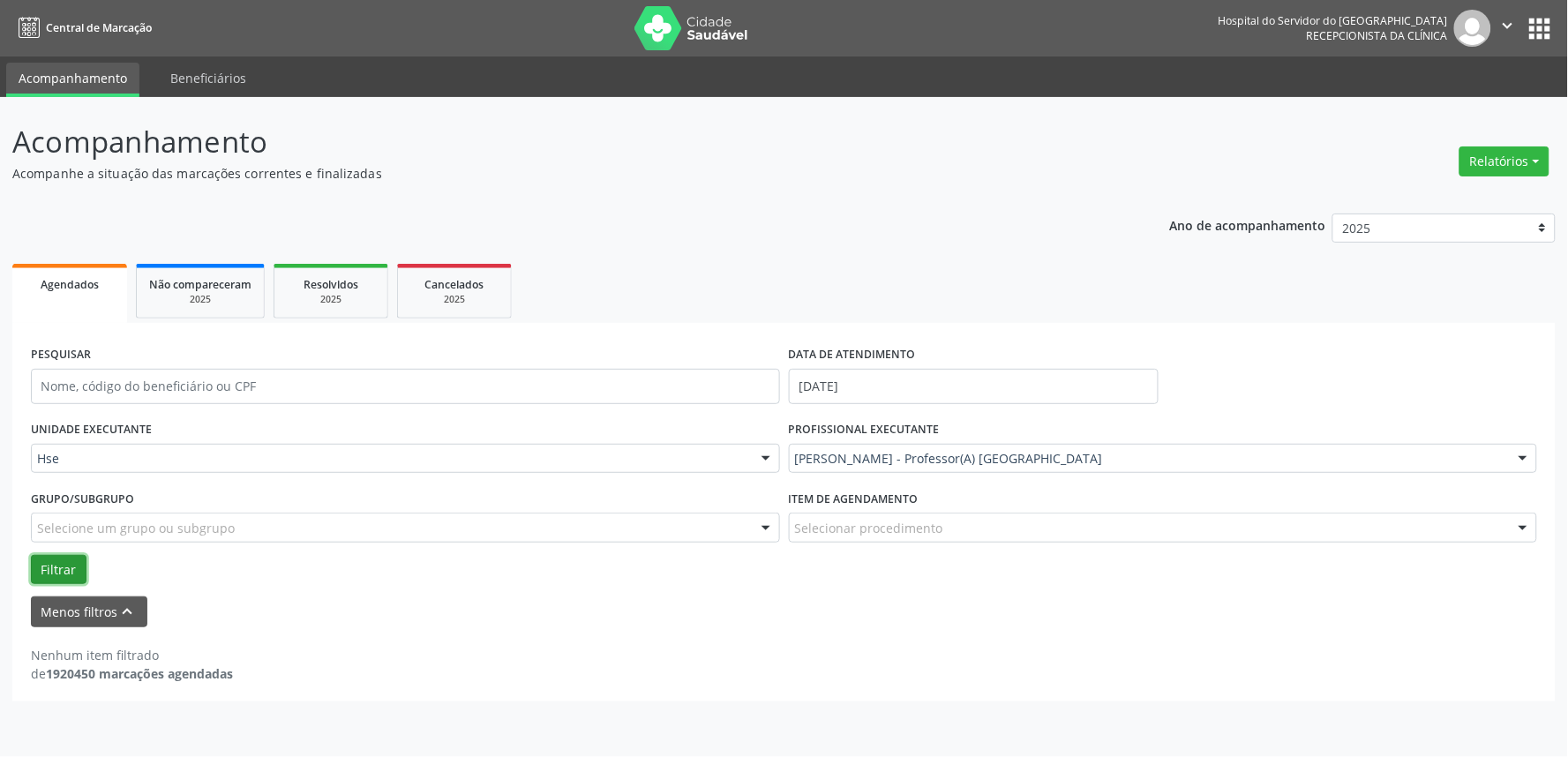
click at [48, 562] on button "Filtrar" at bounding box center [58, 569] width 55 height 30
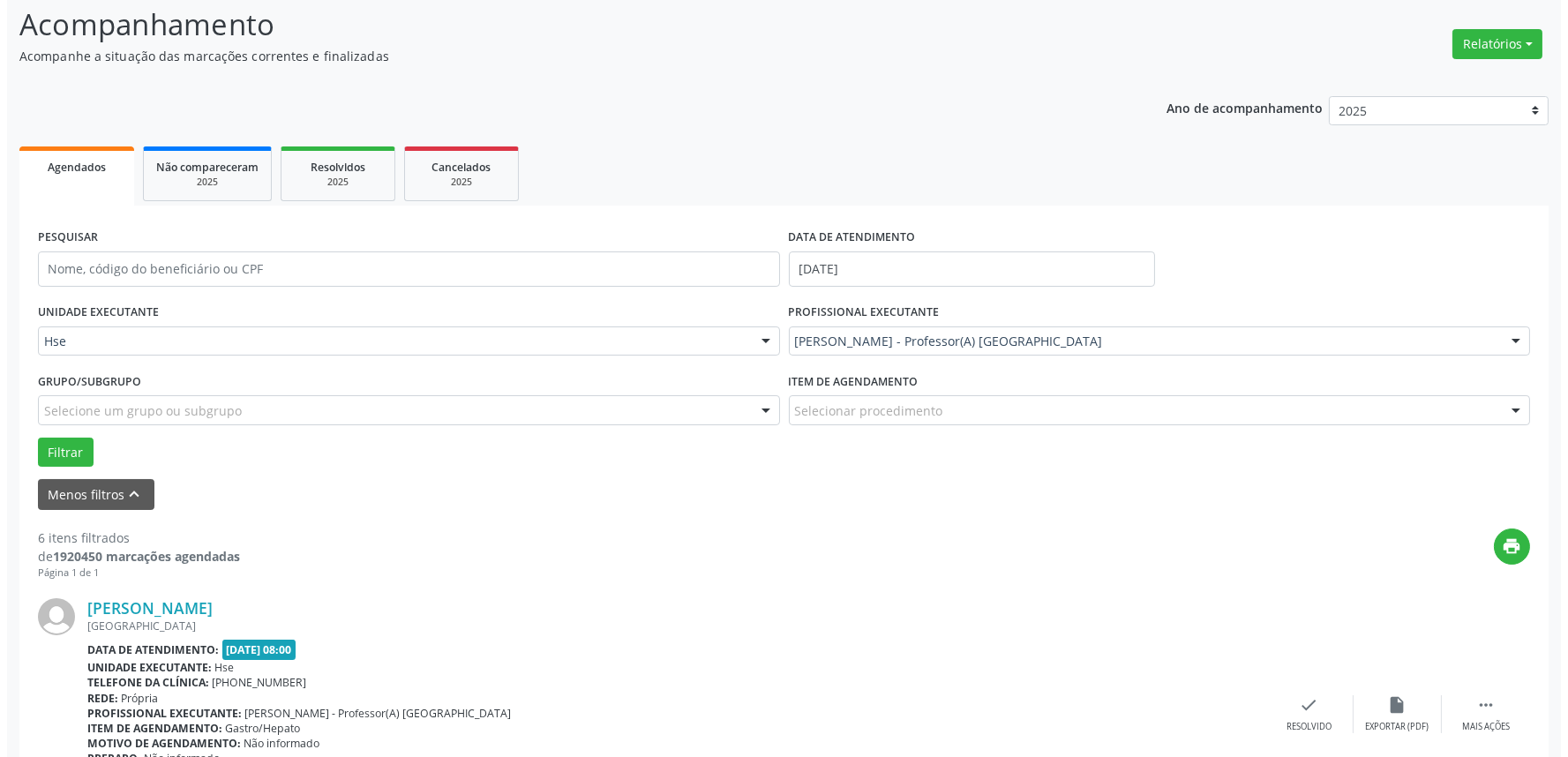
scroll to position [306, 0]
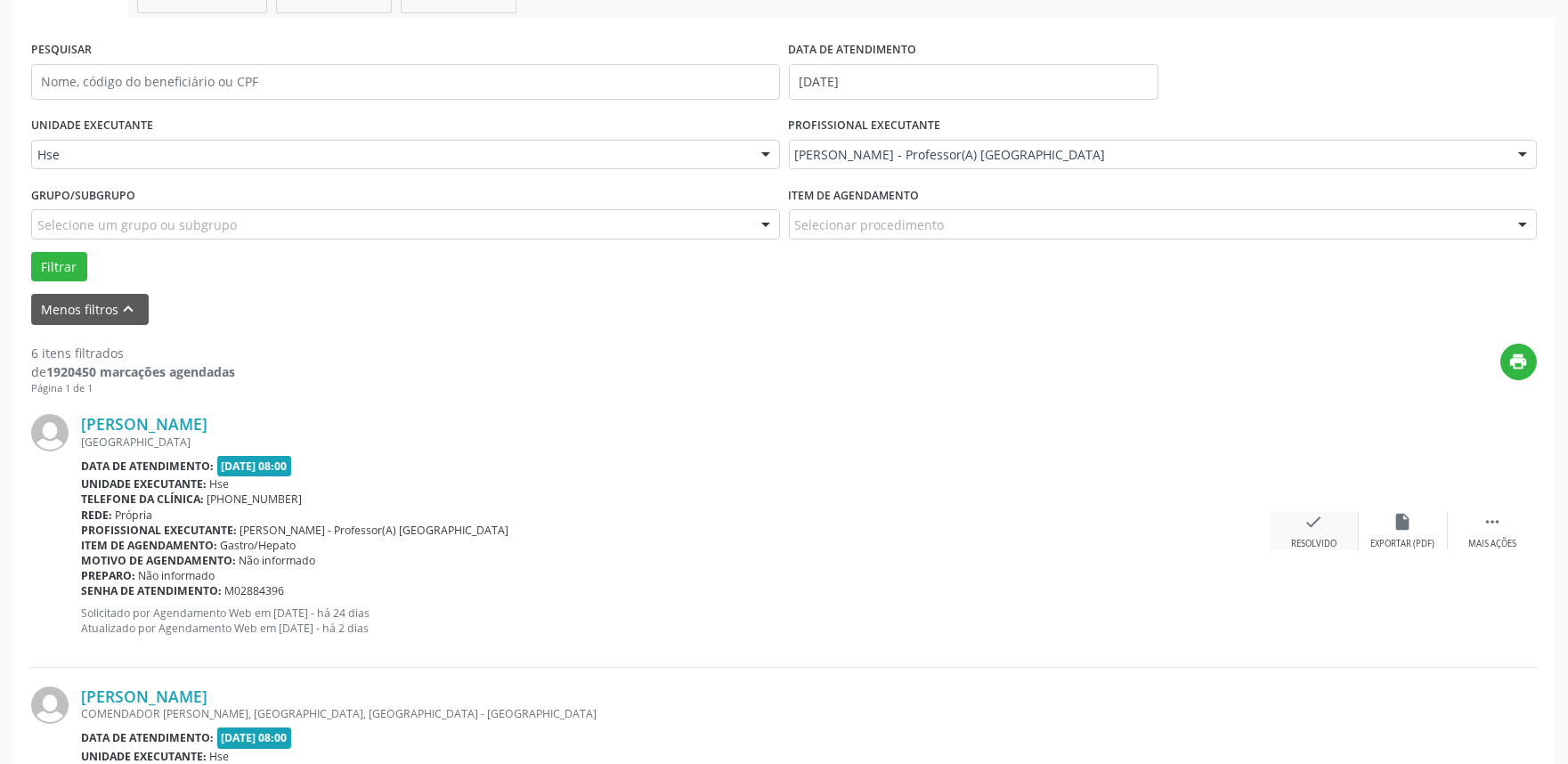
click at [1315, 540] on div "Resolvido" at bounding box center [1314, 544] width 46 height 13
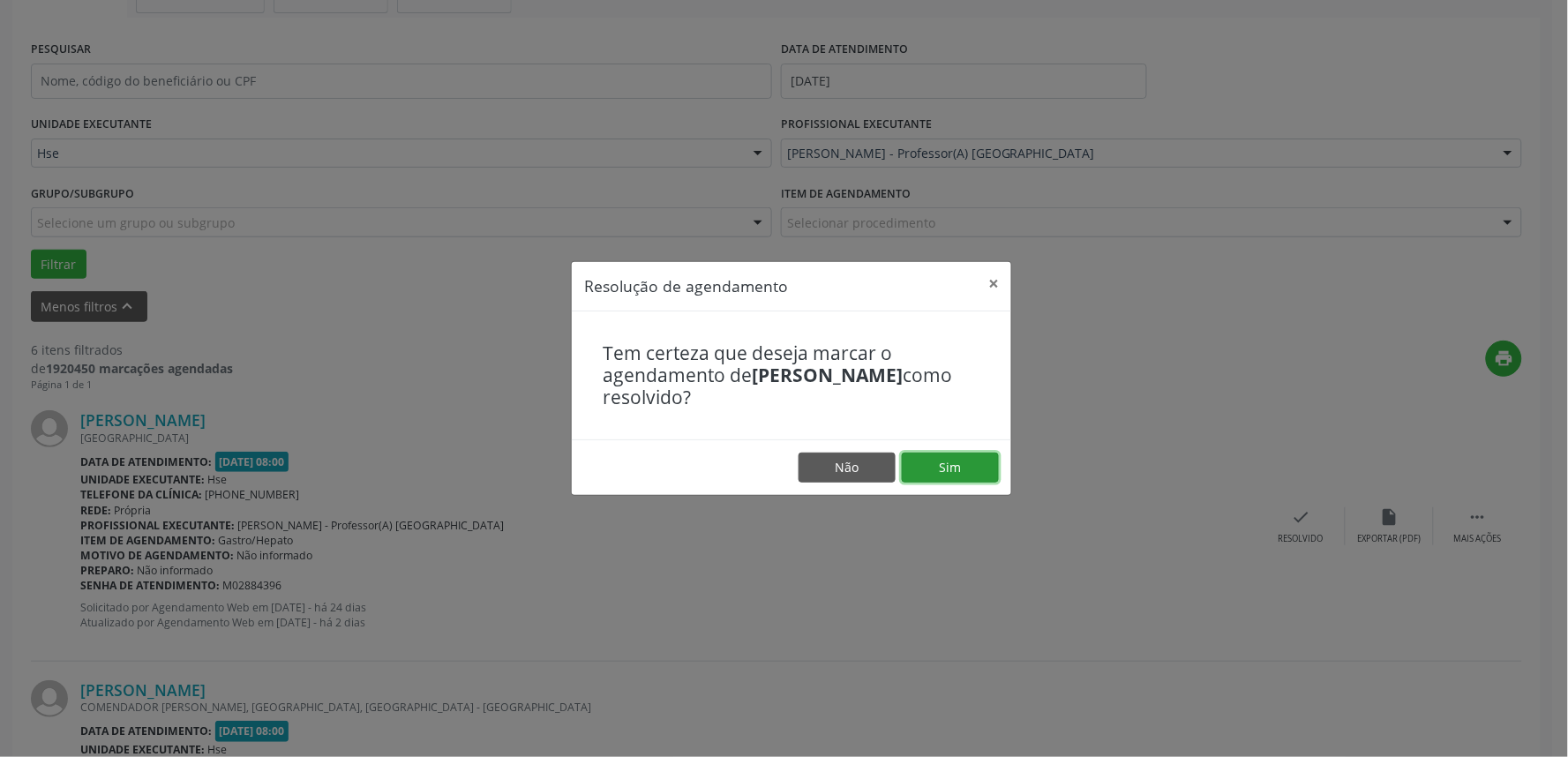
click at [923, 471] on button "Sim" at bounding box center [950, 467] width 97 height 30
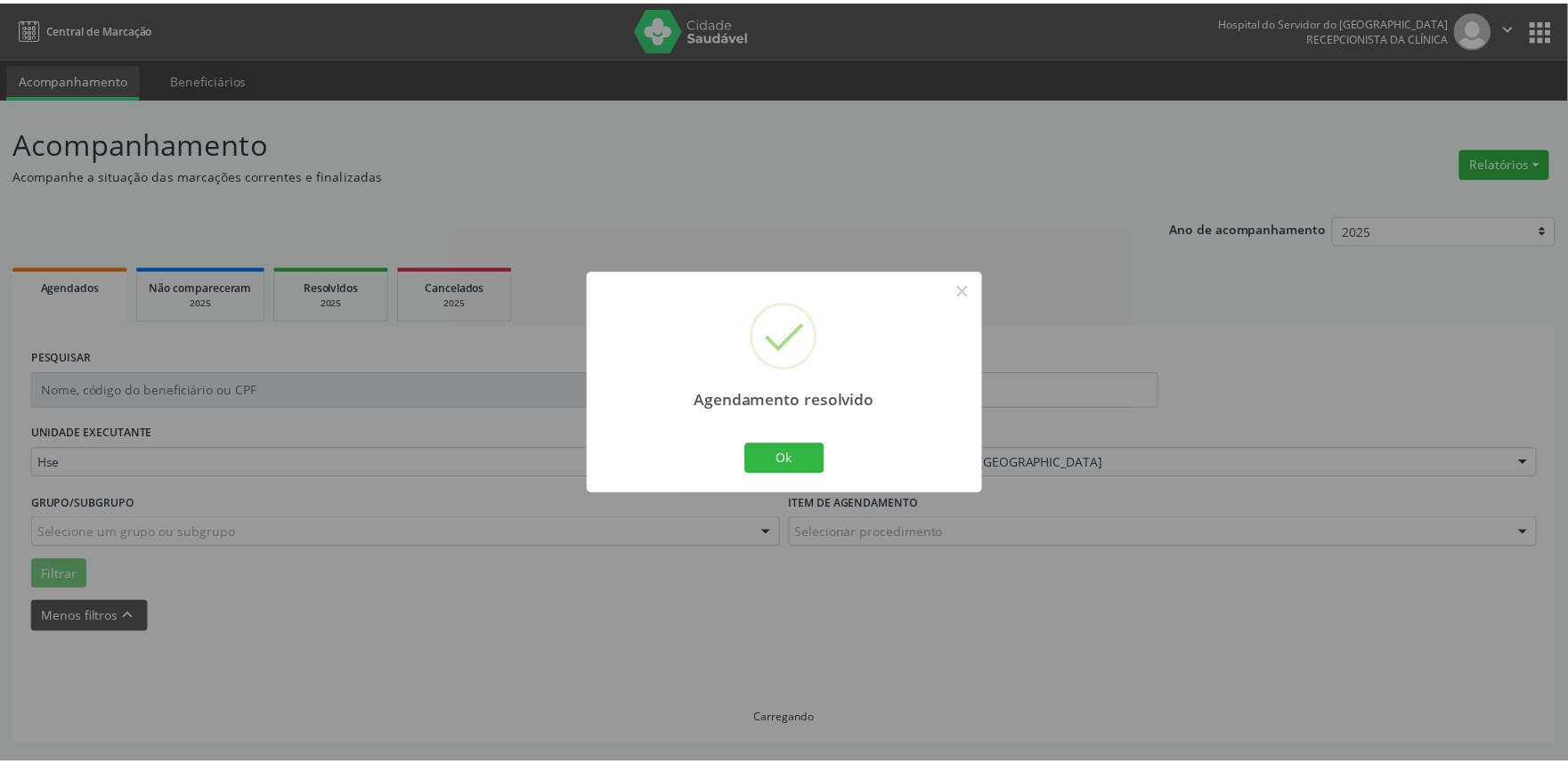
scroll to position [0, 0]
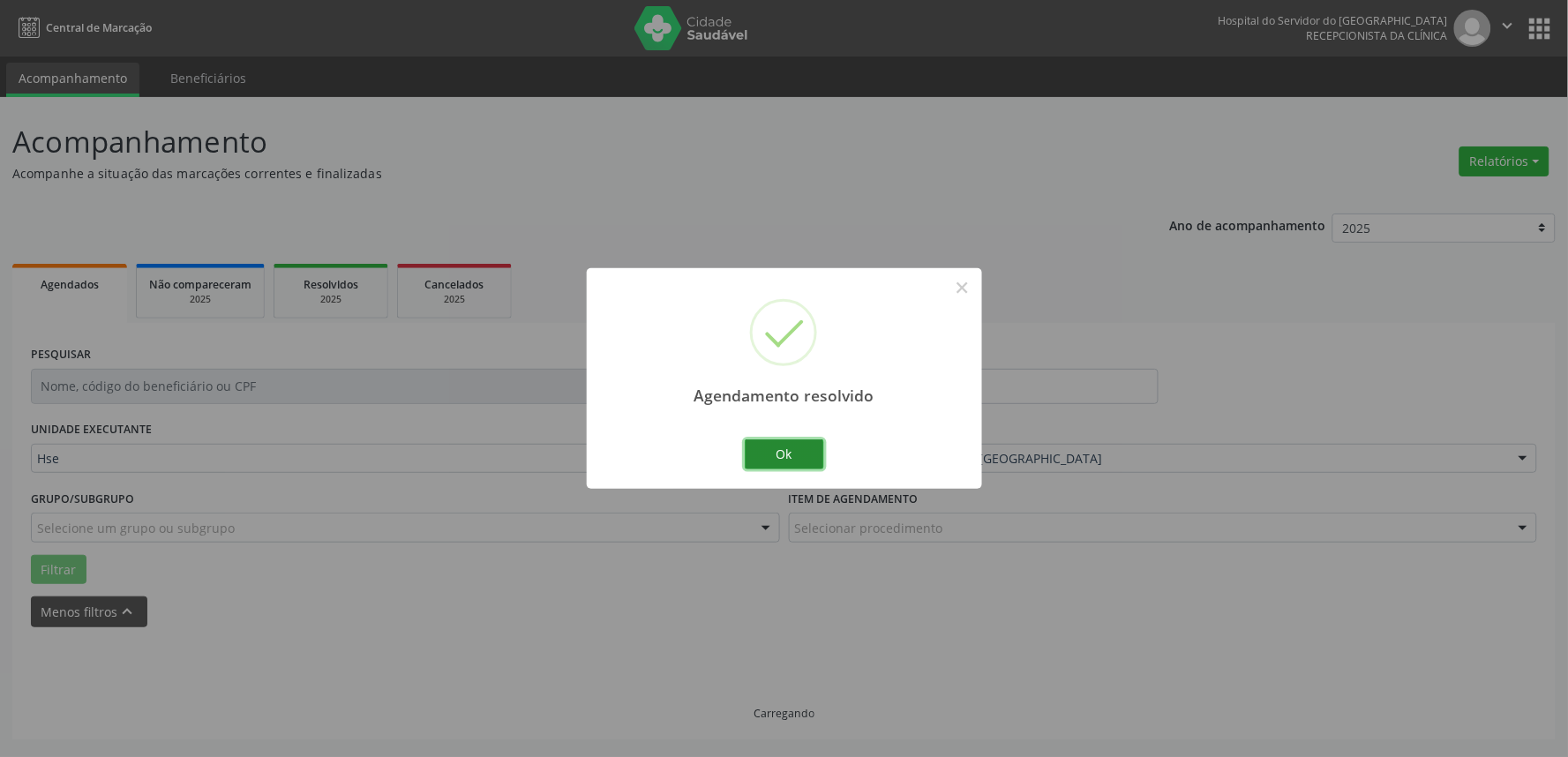
click at [791, 457] on button "Ok" at bounding box center [785, 454] width 80 height 30
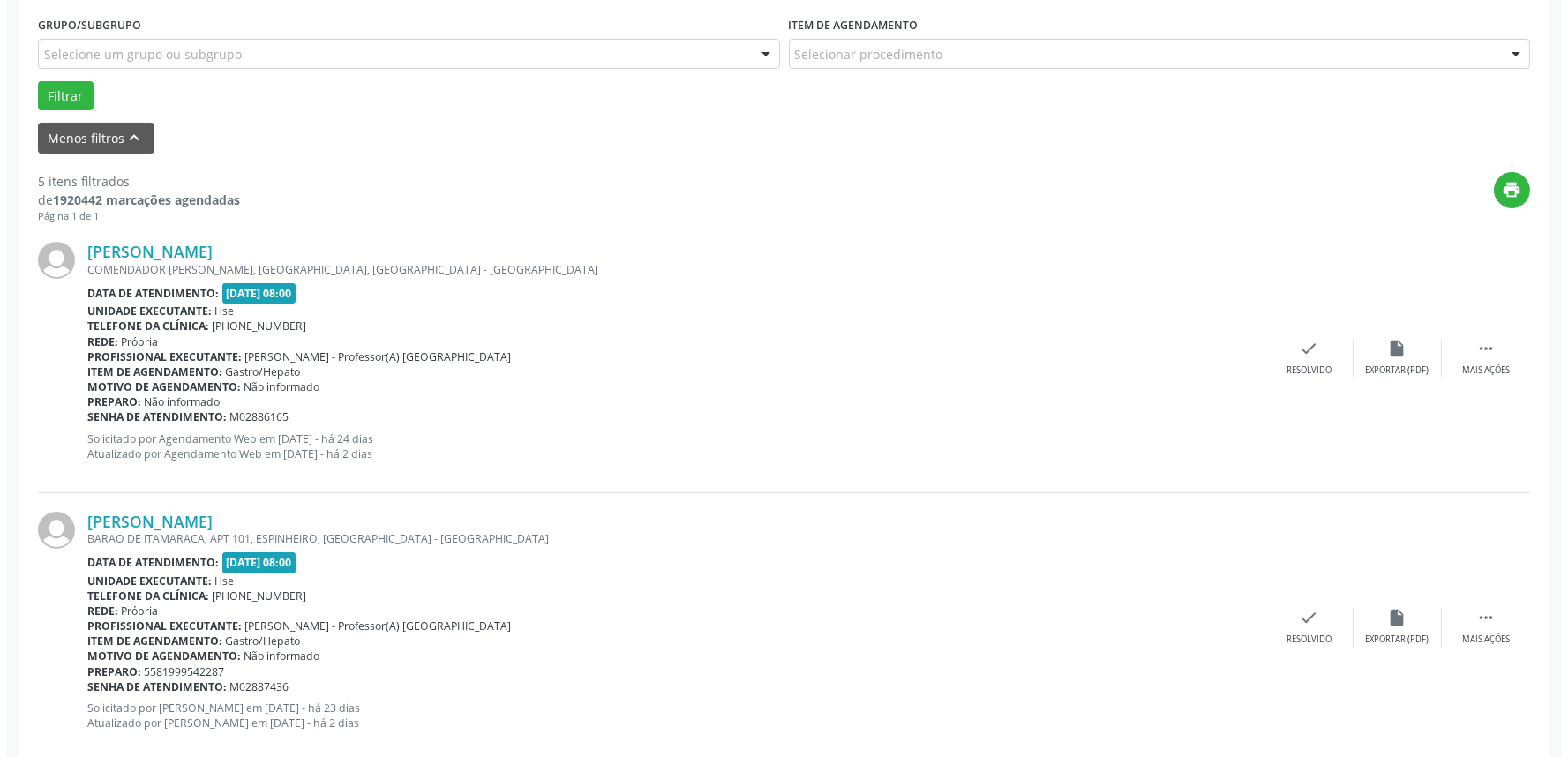
scroll to position [490, 0]
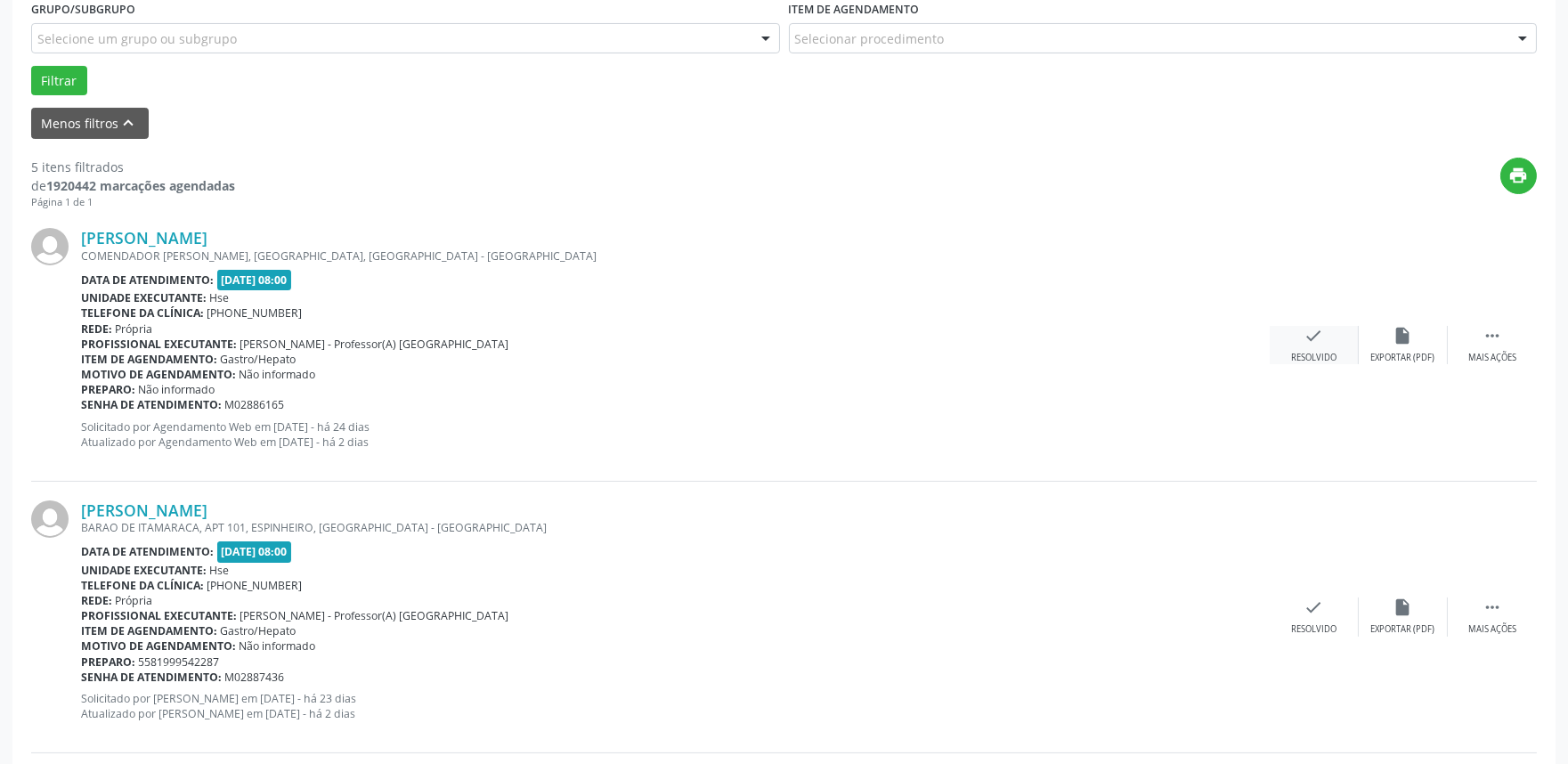
click at [1322, 352] on div "Resolvido" at bounding box center [1314, 358] width 46 height 13
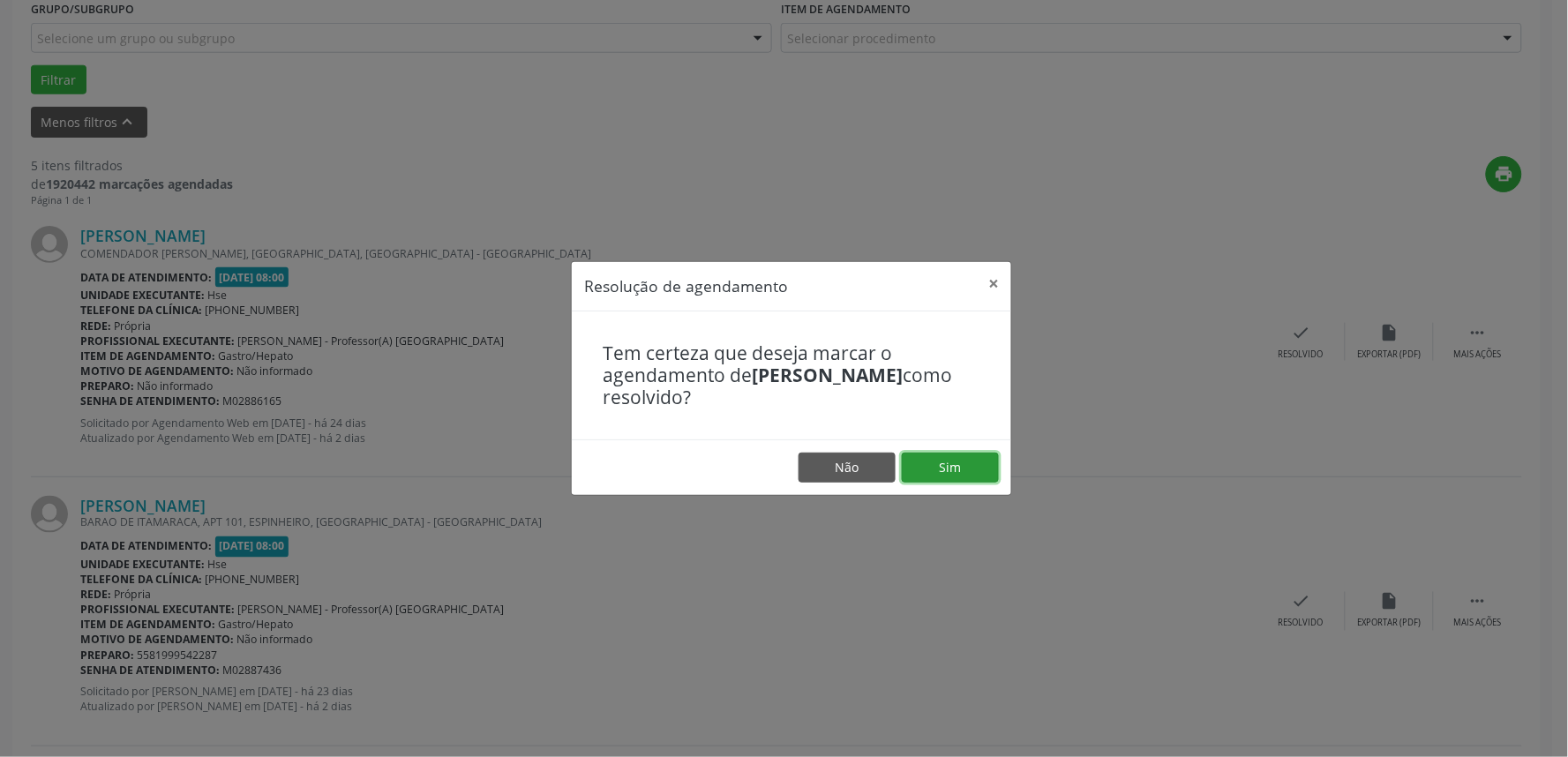
click at [982, 456] on button "Sim" at bounding box center [950, 467] width 97 height 30
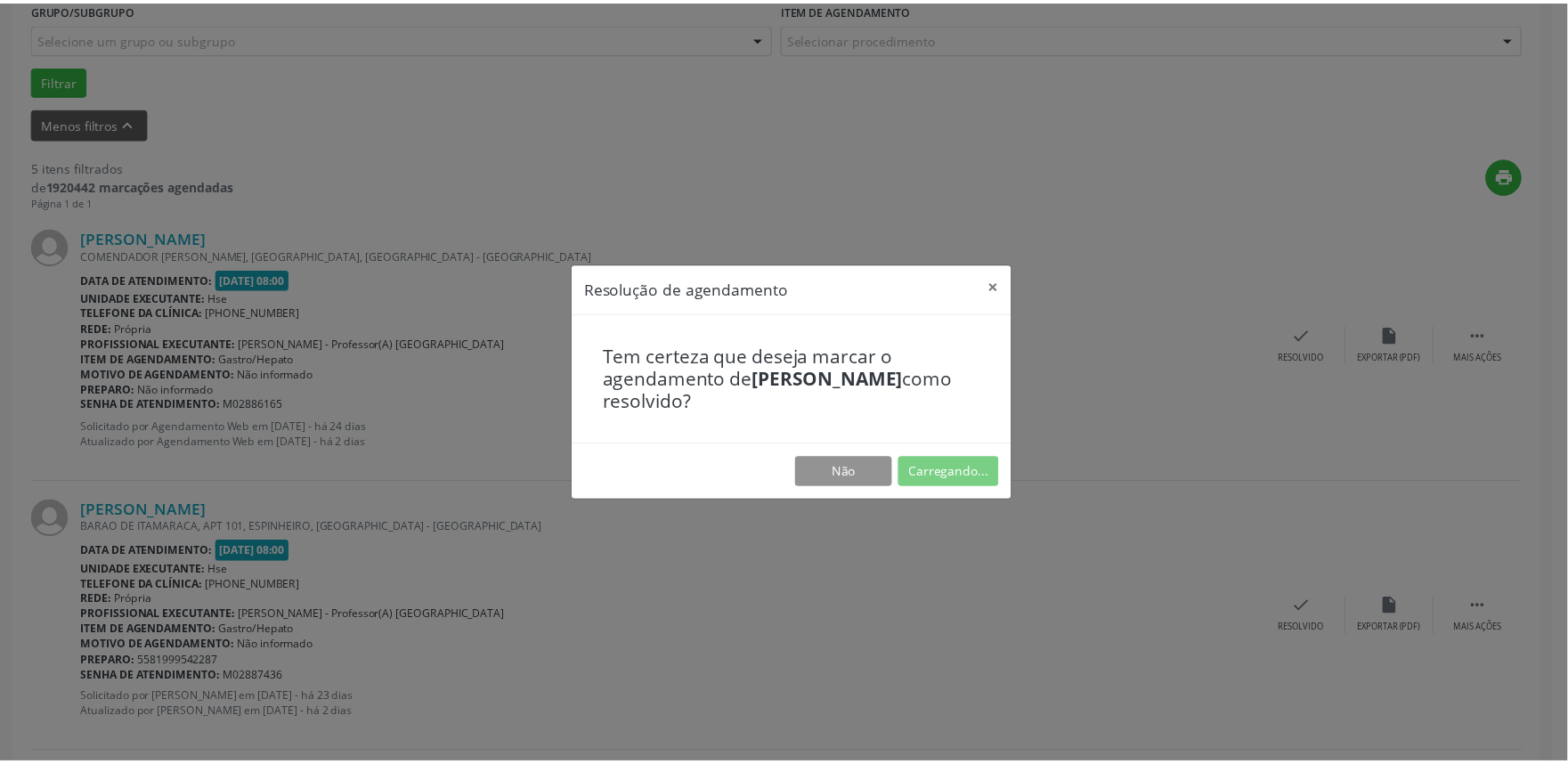
scroll to position [0, 0]
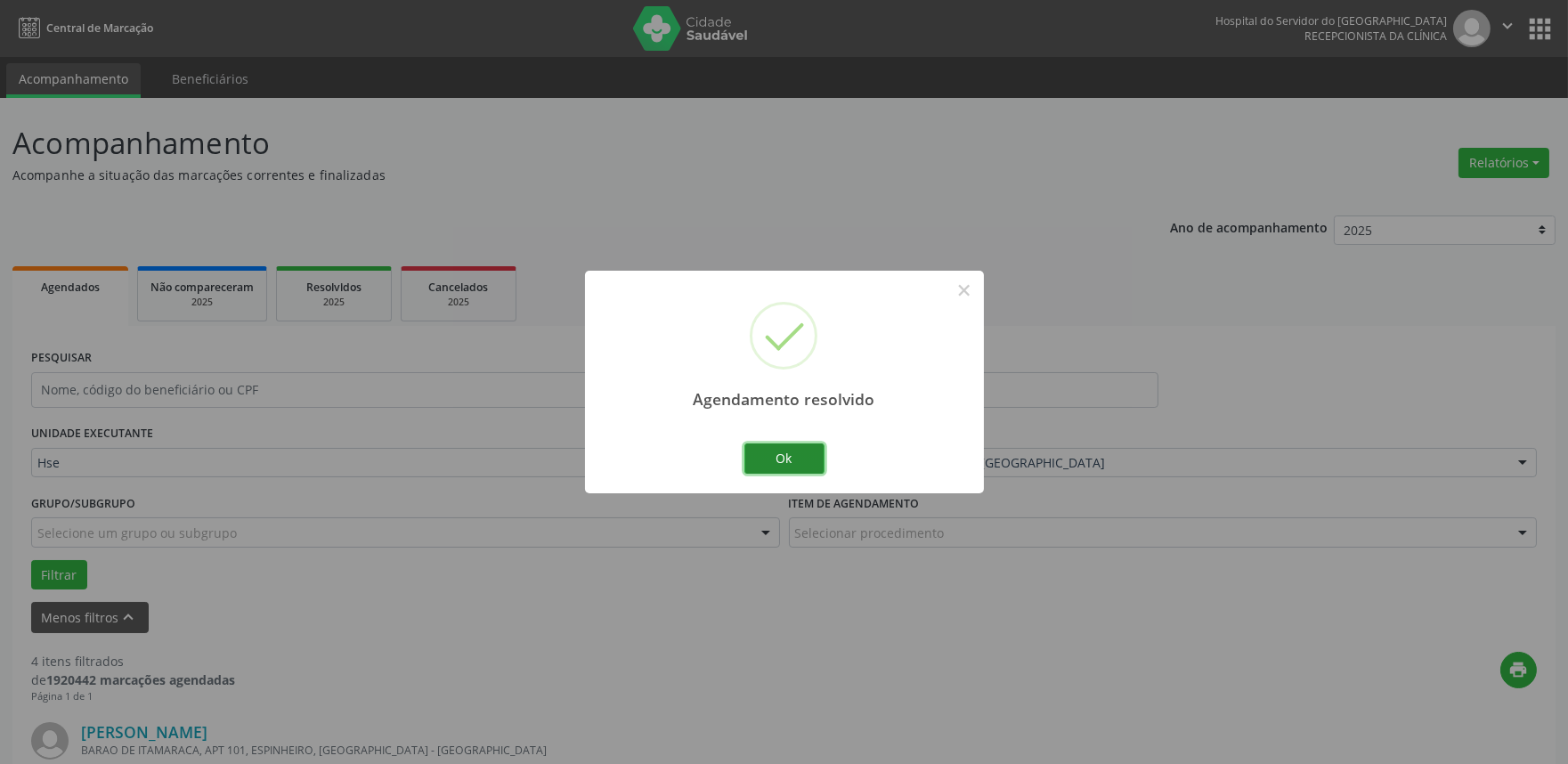
click at [793, 448] on button "Ok" at bounding box center [785, 458] width 81 height 30
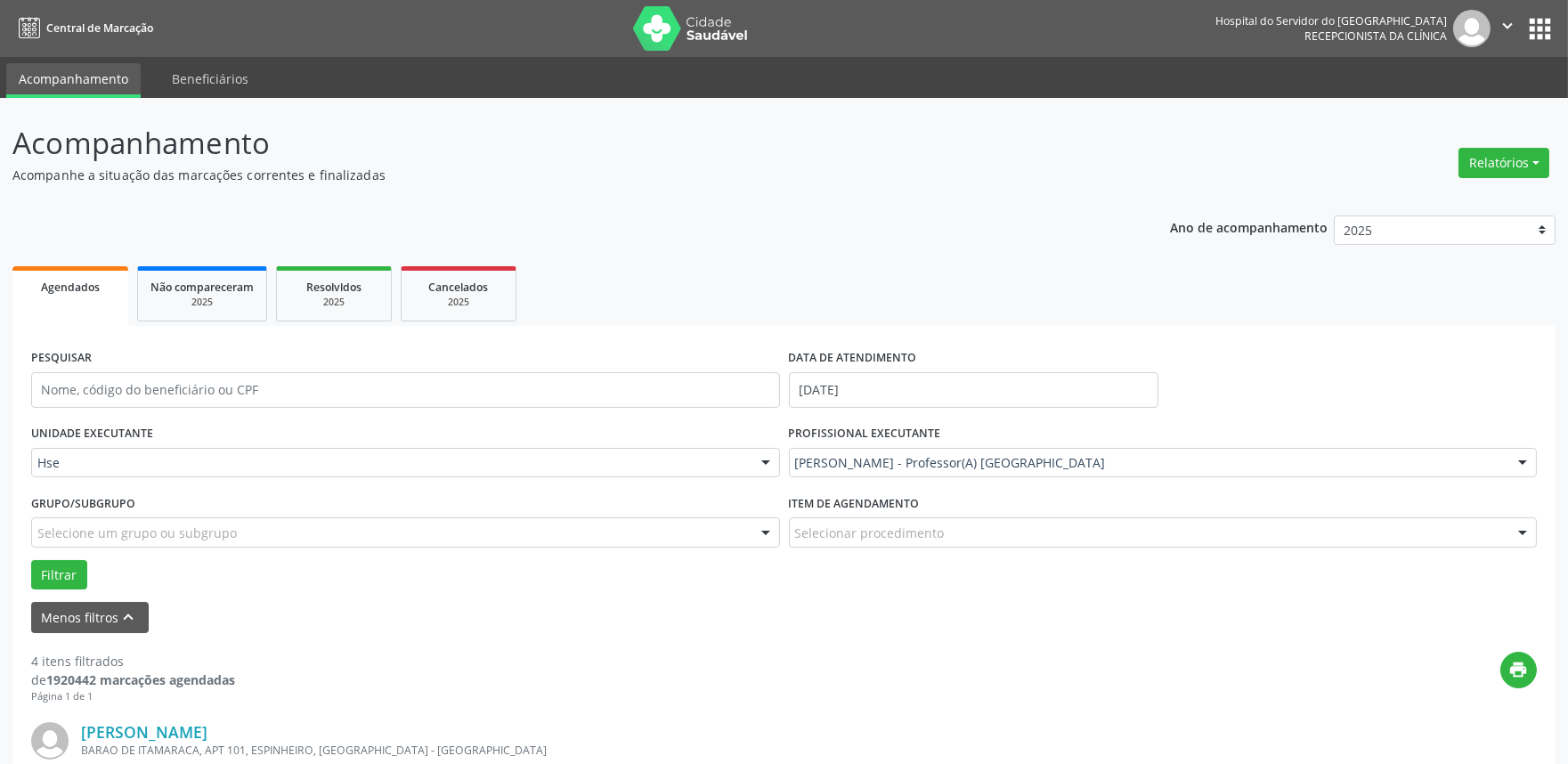
scroll to position [395, 0]
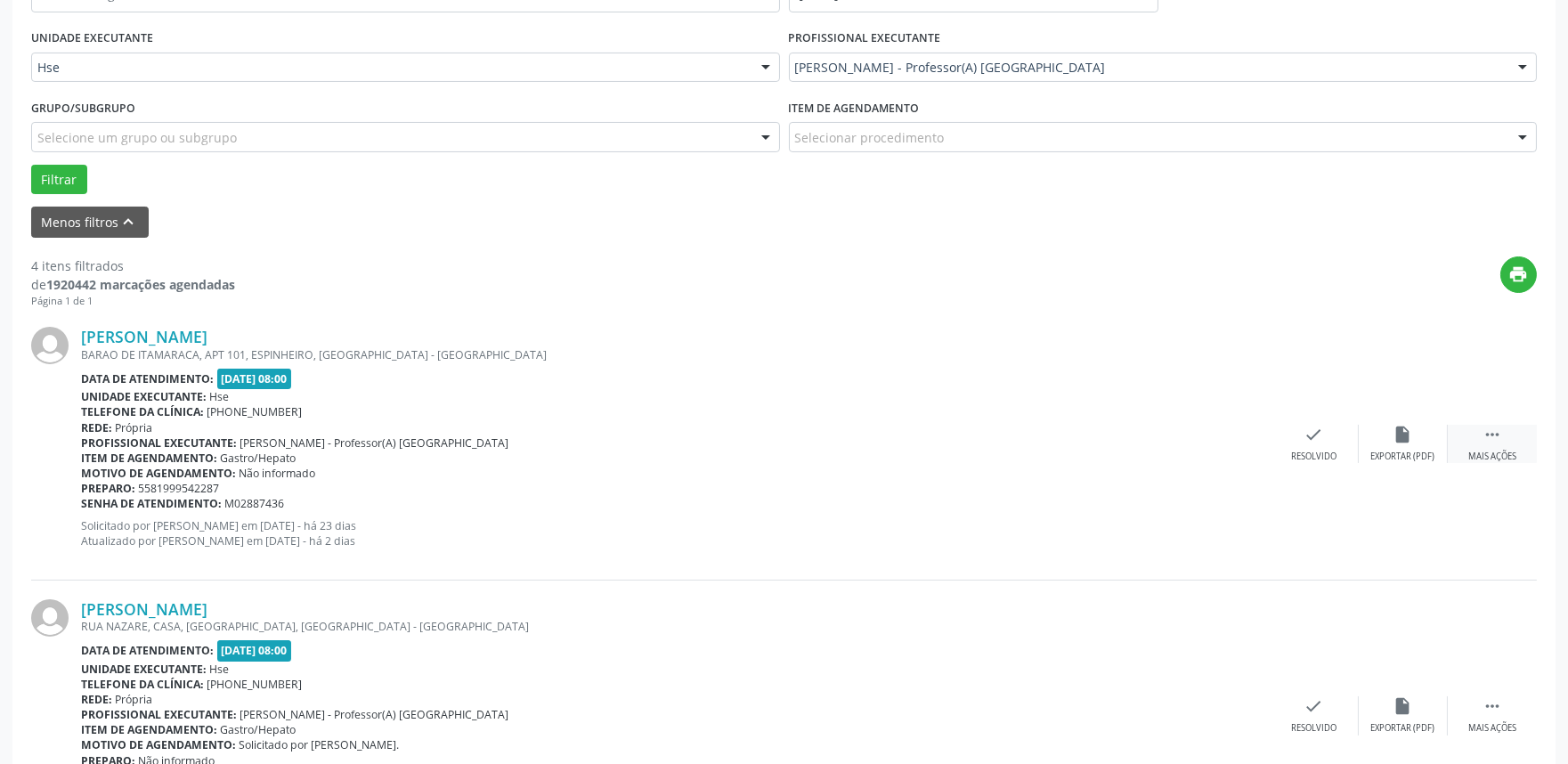
click at [1474, 447] on div " Mais ações" at bounding box center [1492, 444] width 89 height 38
click at [1366, 451] on div "Não compareceu" at bounding box center [1402, 457] width 76 height 13
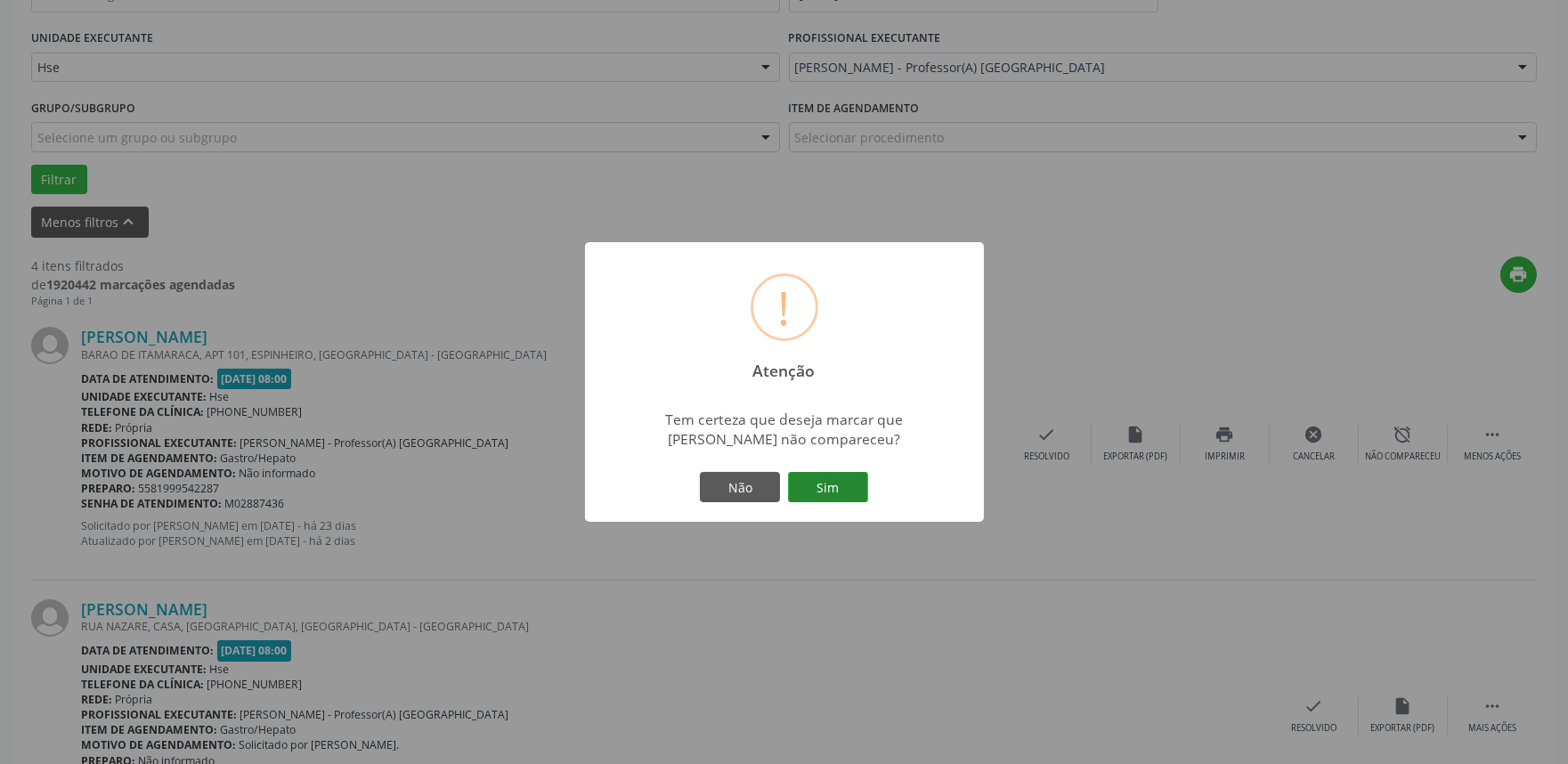
click at [816, 502] on button "Sim" at bounding box center [828, 487] width 81 height 30
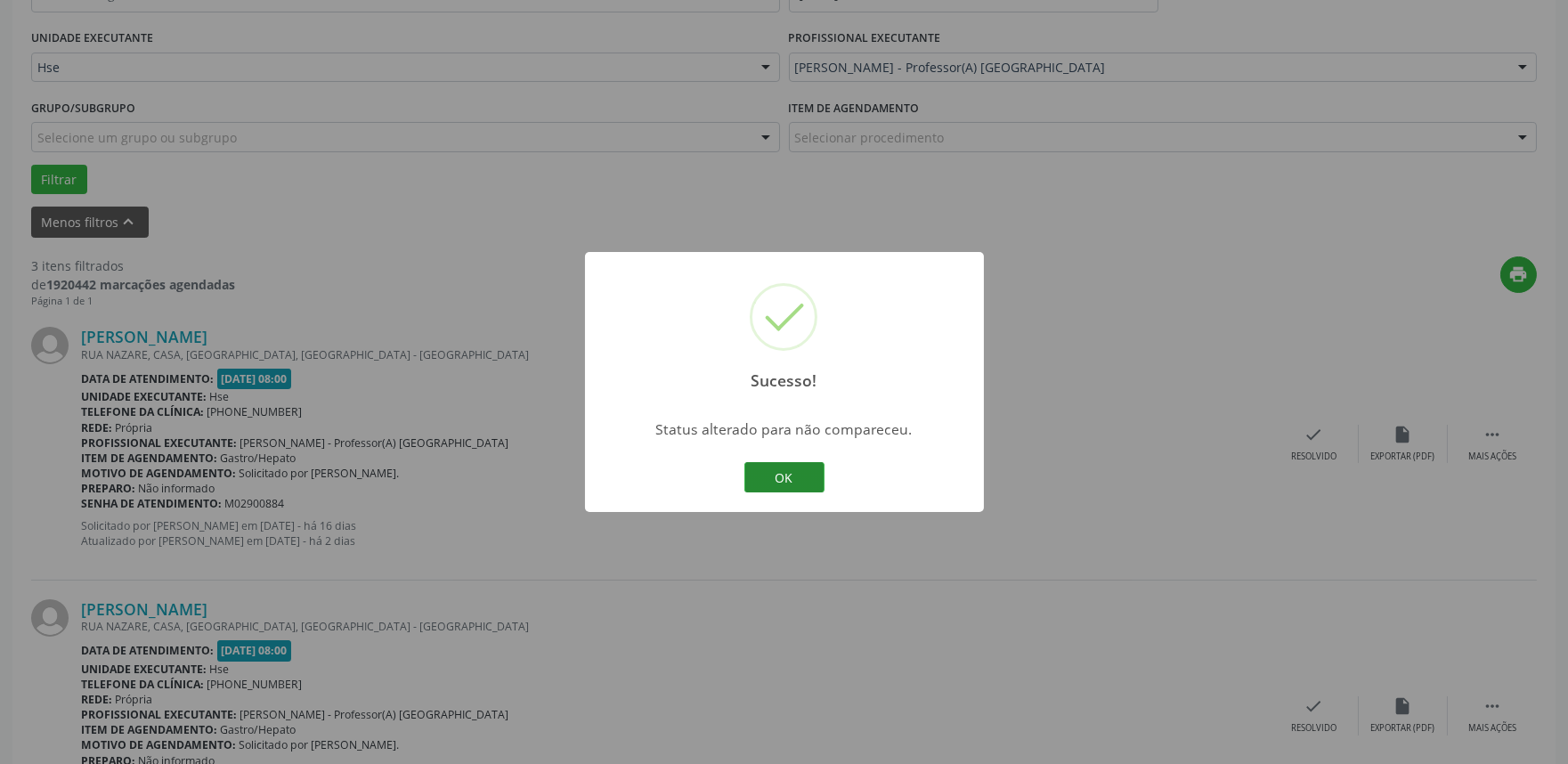
click at [779, 486] on button "OK" at bounding box center [785, 477] width 81 height 30
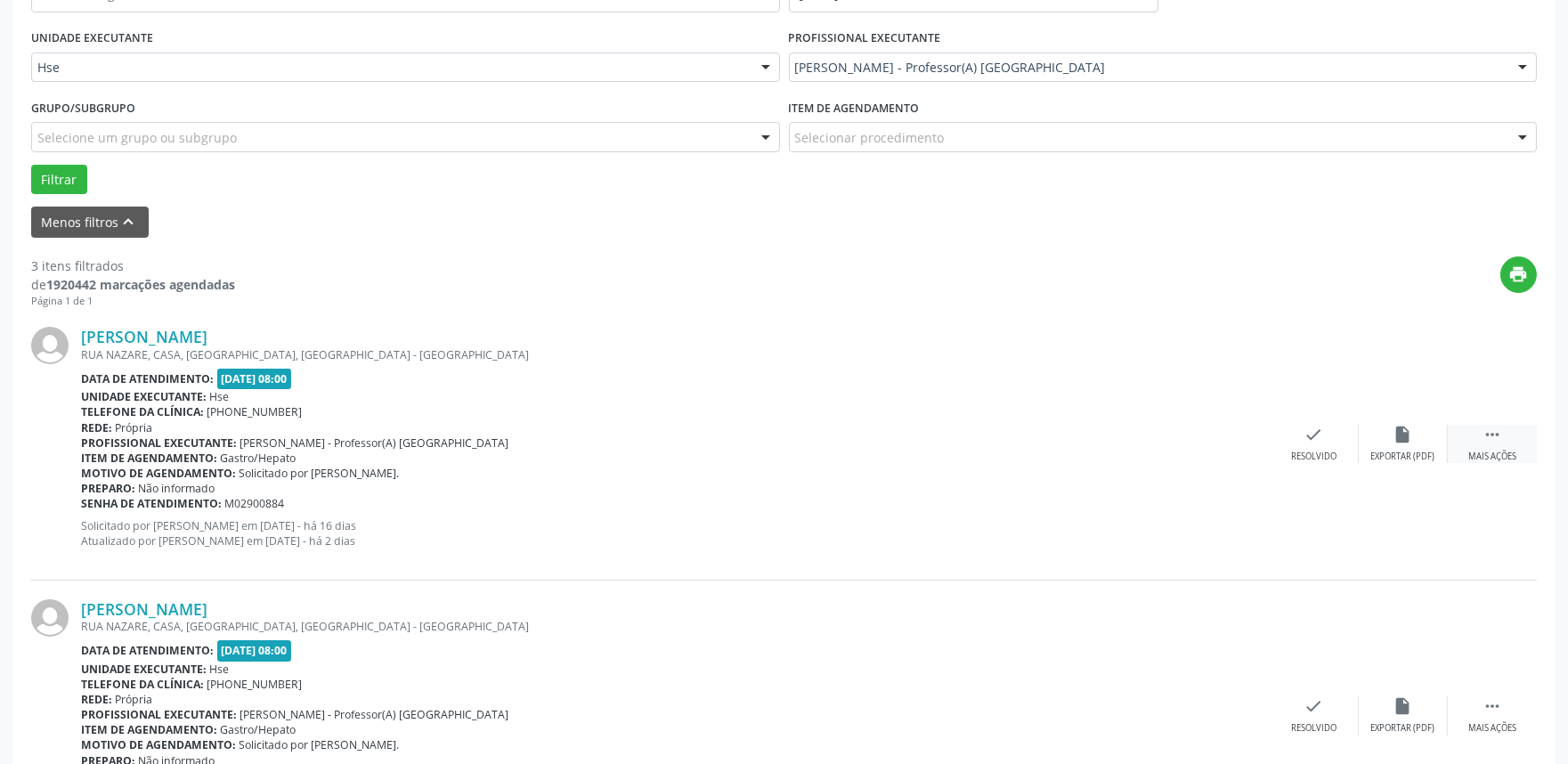
click at [1500, 444] on div " Mais ações" at bounding box center [1492, 444] width 89 height 38
click at [1388, 443] on div "alarm_off Não compareceu" at bounding box center [1402, 444] width 89 height 38
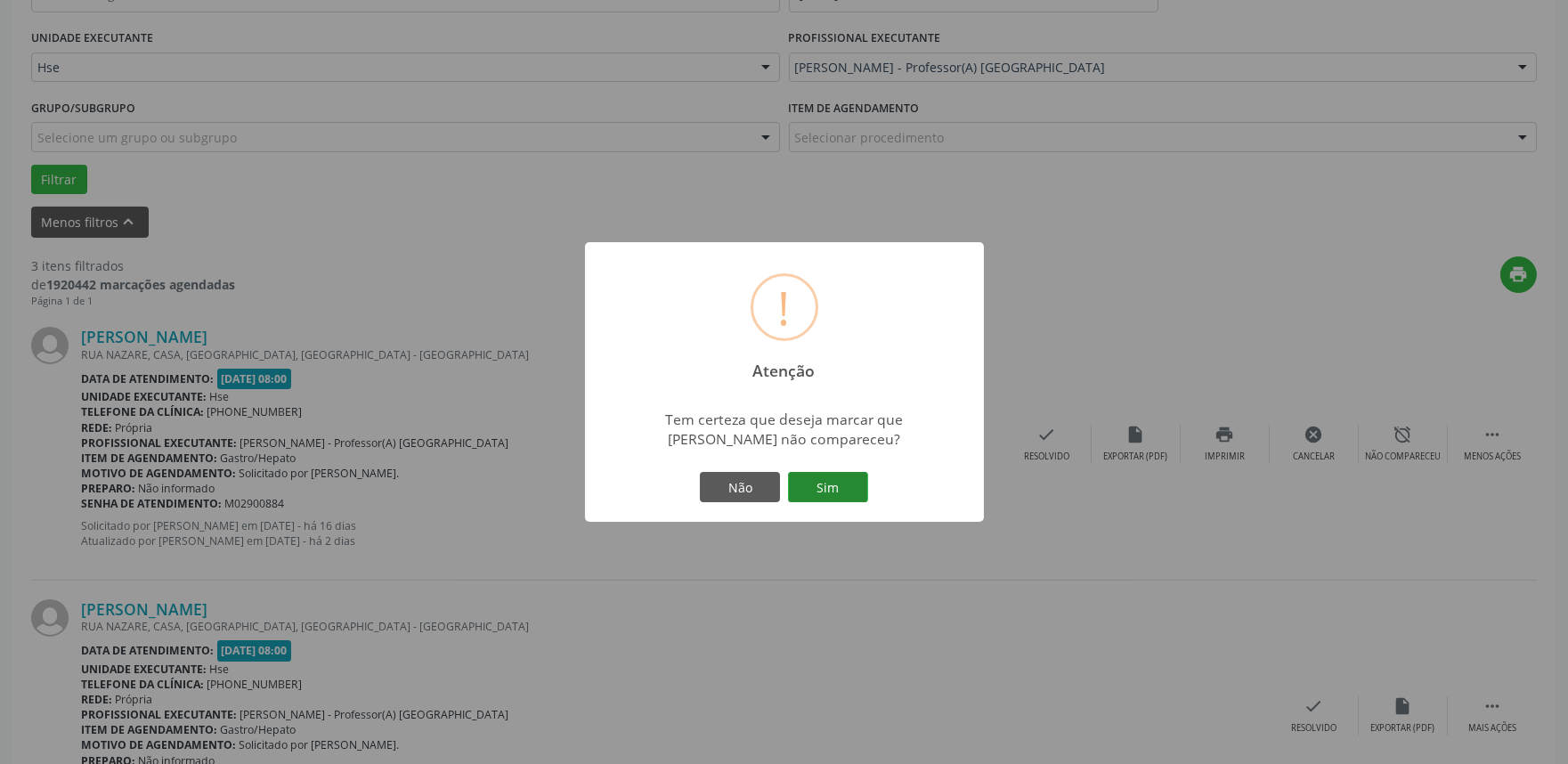
click at [852, 483] on button "Sim" at bounding box center [828, 487] width 81 height 30
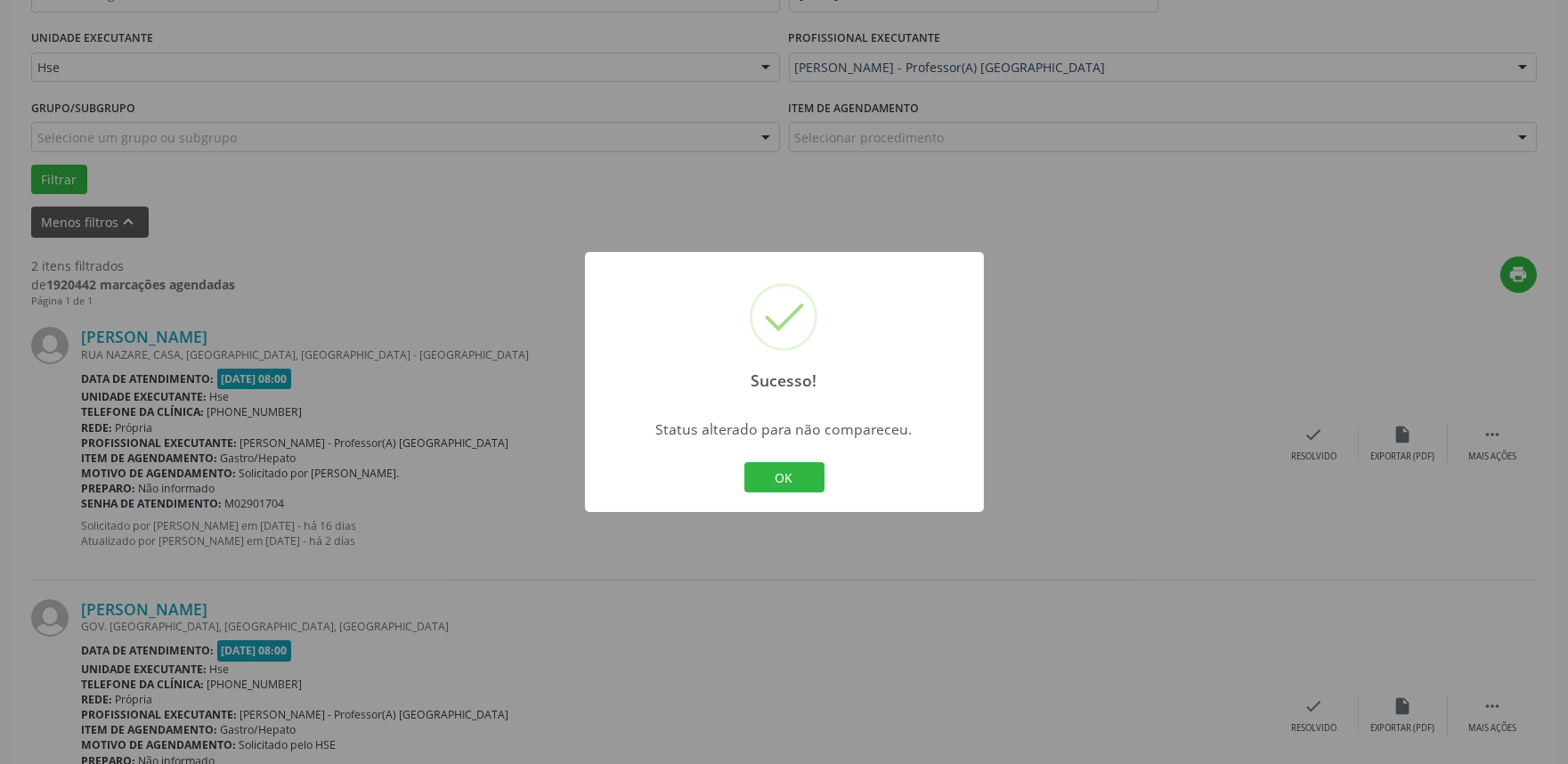
drag, startPoint x: 767, startPoint y: 486, endPoint x: 795, endPoint y: 488, distance: 28.1
click at [768, 486] on button "OK" at bounding box center [785, 477] width 81 height 30
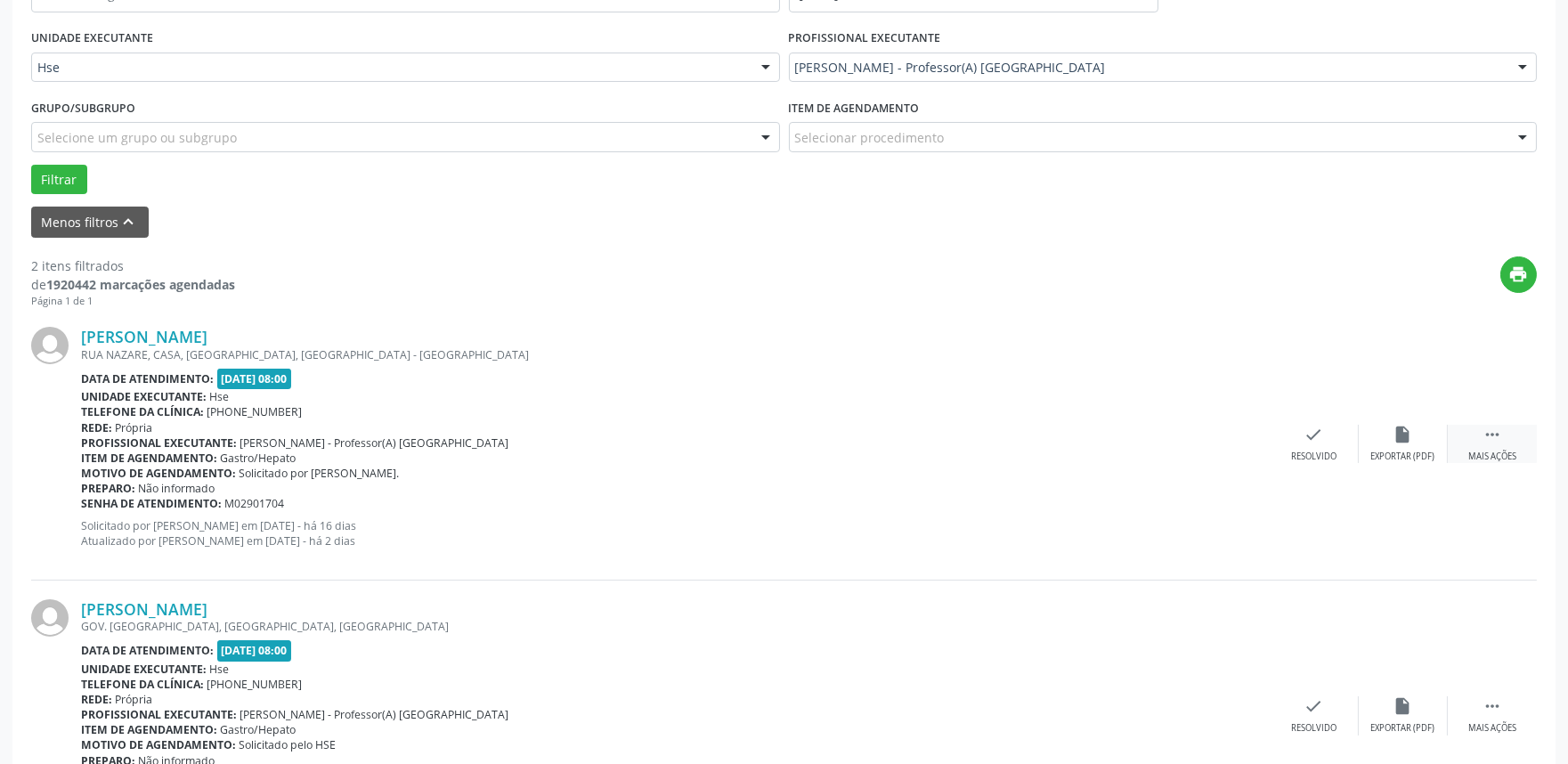
click at [1511, 434] on div " Mais ações" at bounding box center [1492, 444] width 89 height 38
click at [1363, 447] on div "alarm_off Não compareceu" at bounding box center [1402, 444] width 89 height 38
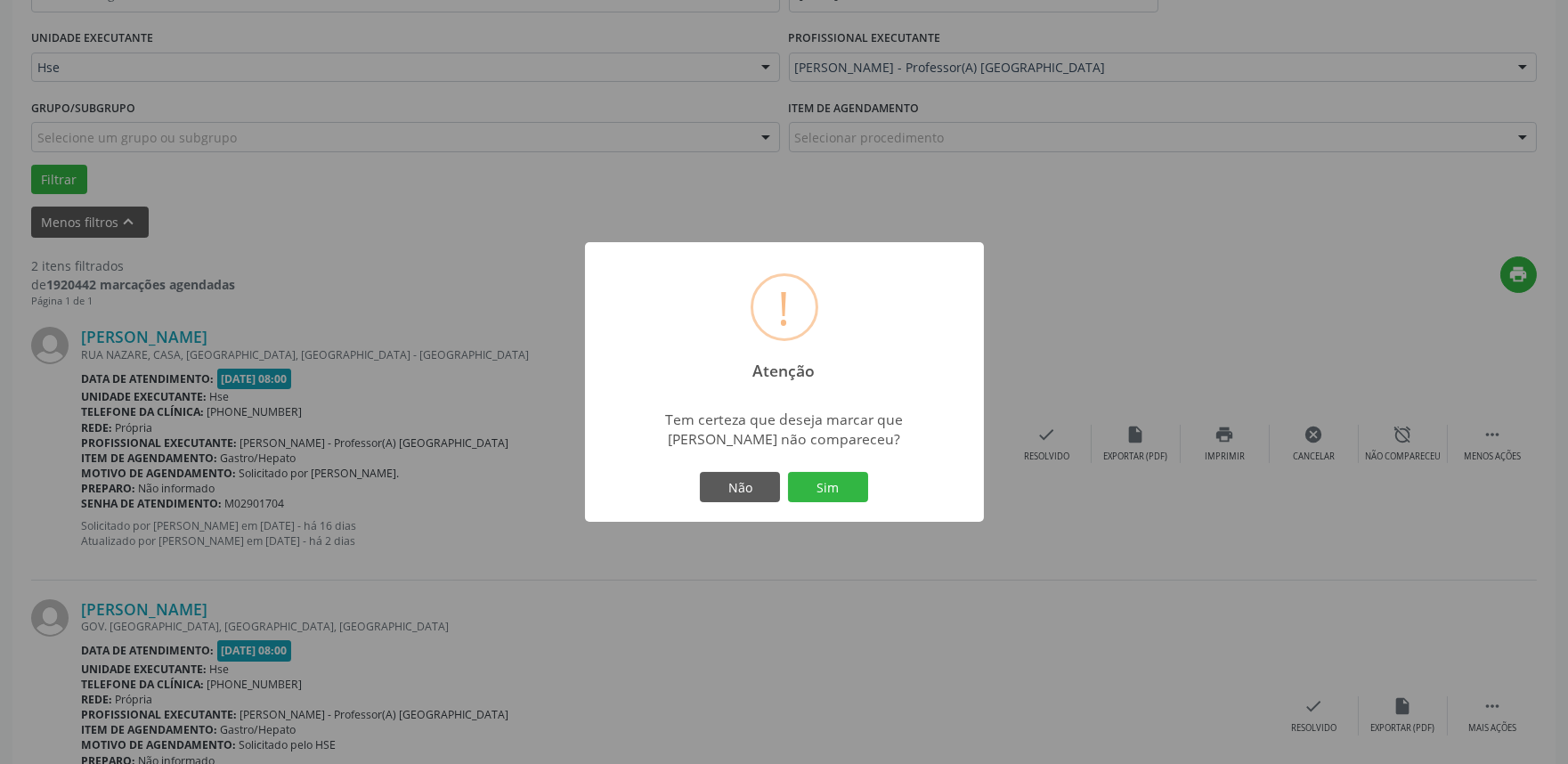
click at [821, 468] on div "Não Sim" at bounding box center [784, 487] width 177 height 38
click at [821, 474] on button "Sim" at bounding box center [828, 487] width 81 height 30
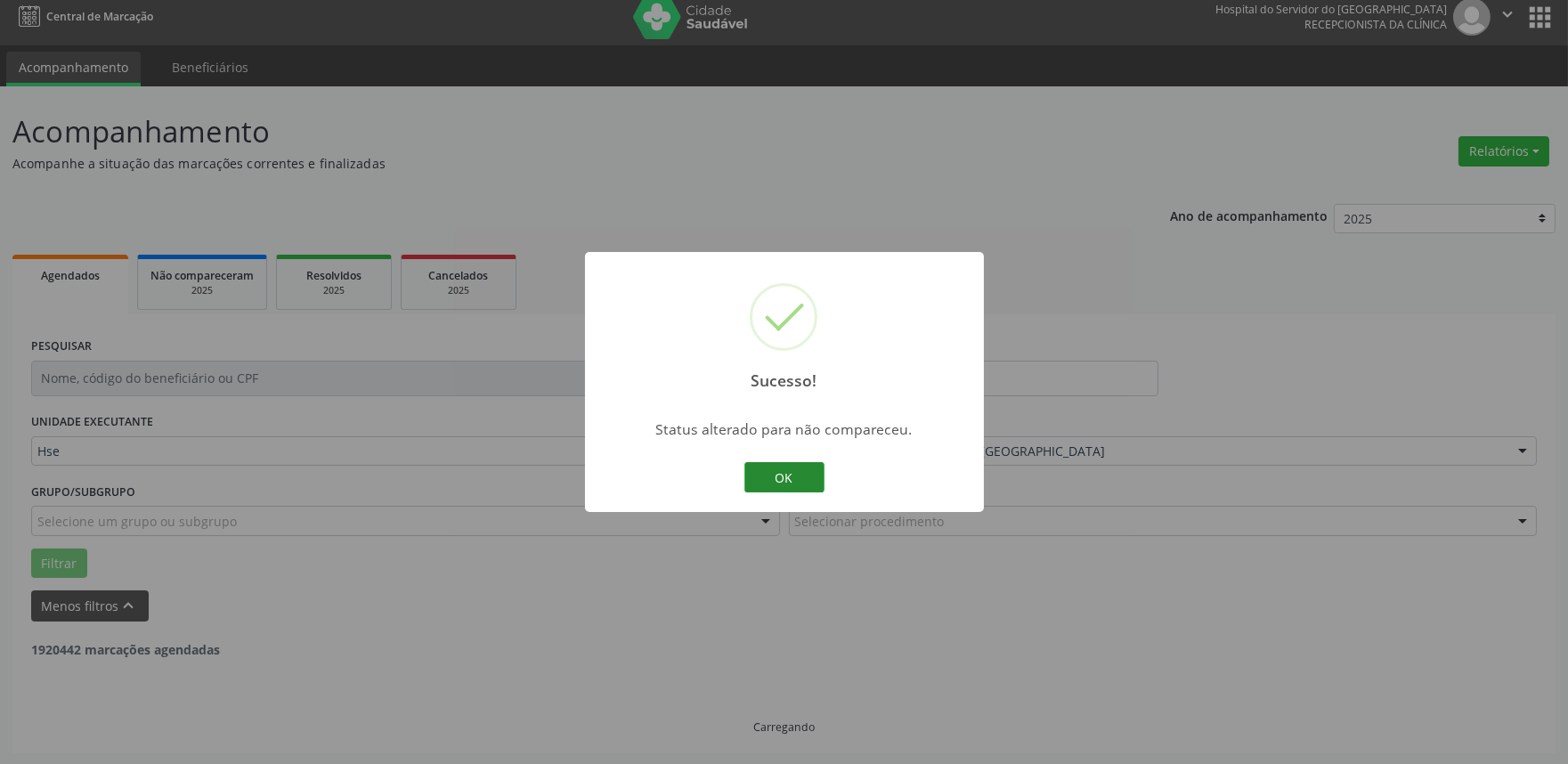
click at [787, 478] on button "OK" at bounding box center [785, 477] width 81 height 30
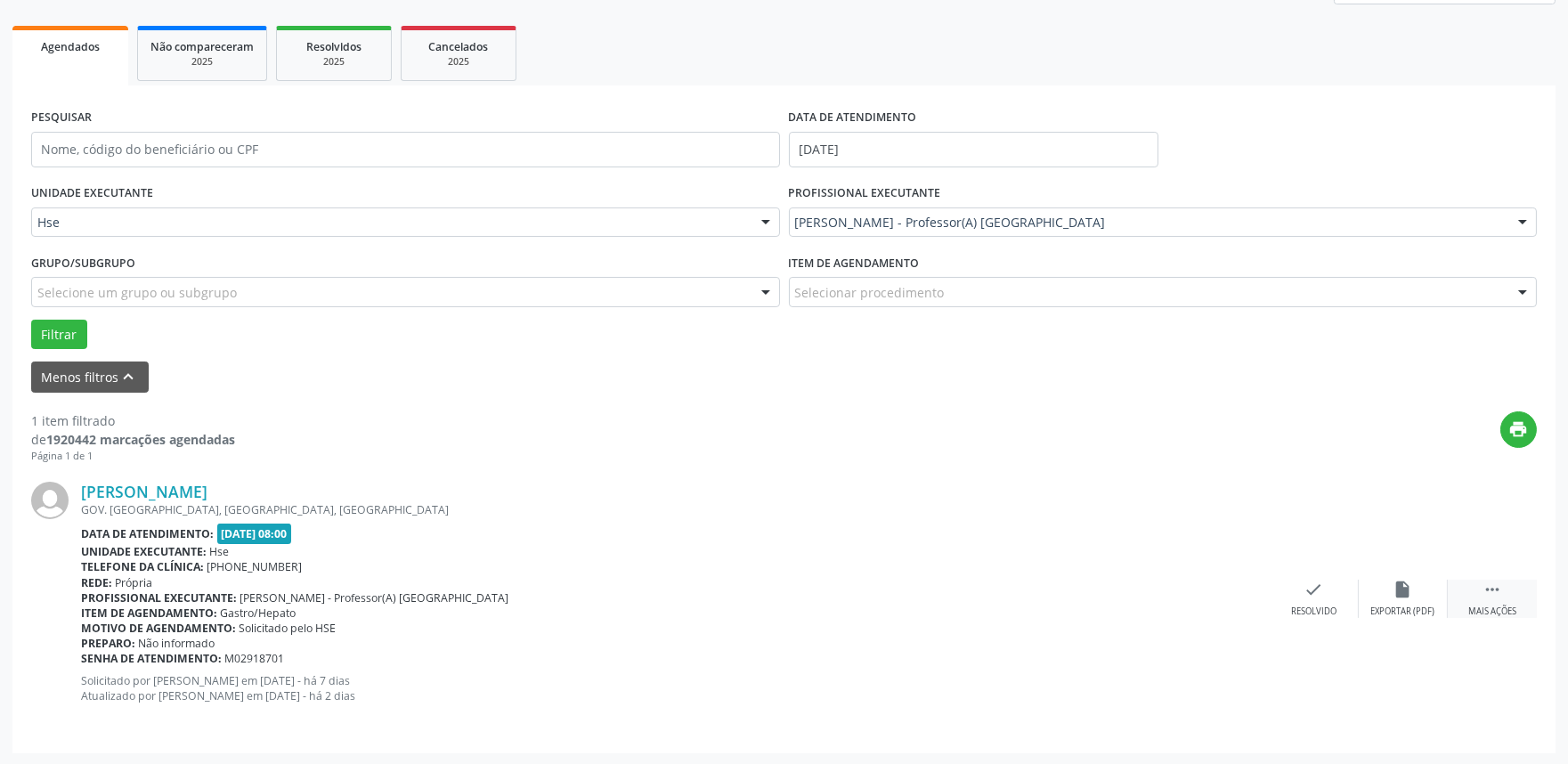
click at [1505, 602] on div " Mais ações" at bounding box center [1492, 599] width 89 height 38
click at [1434, 597] on div "alarm_off Não compareceu" at bounding box center [1402, 599] width 89 height 38
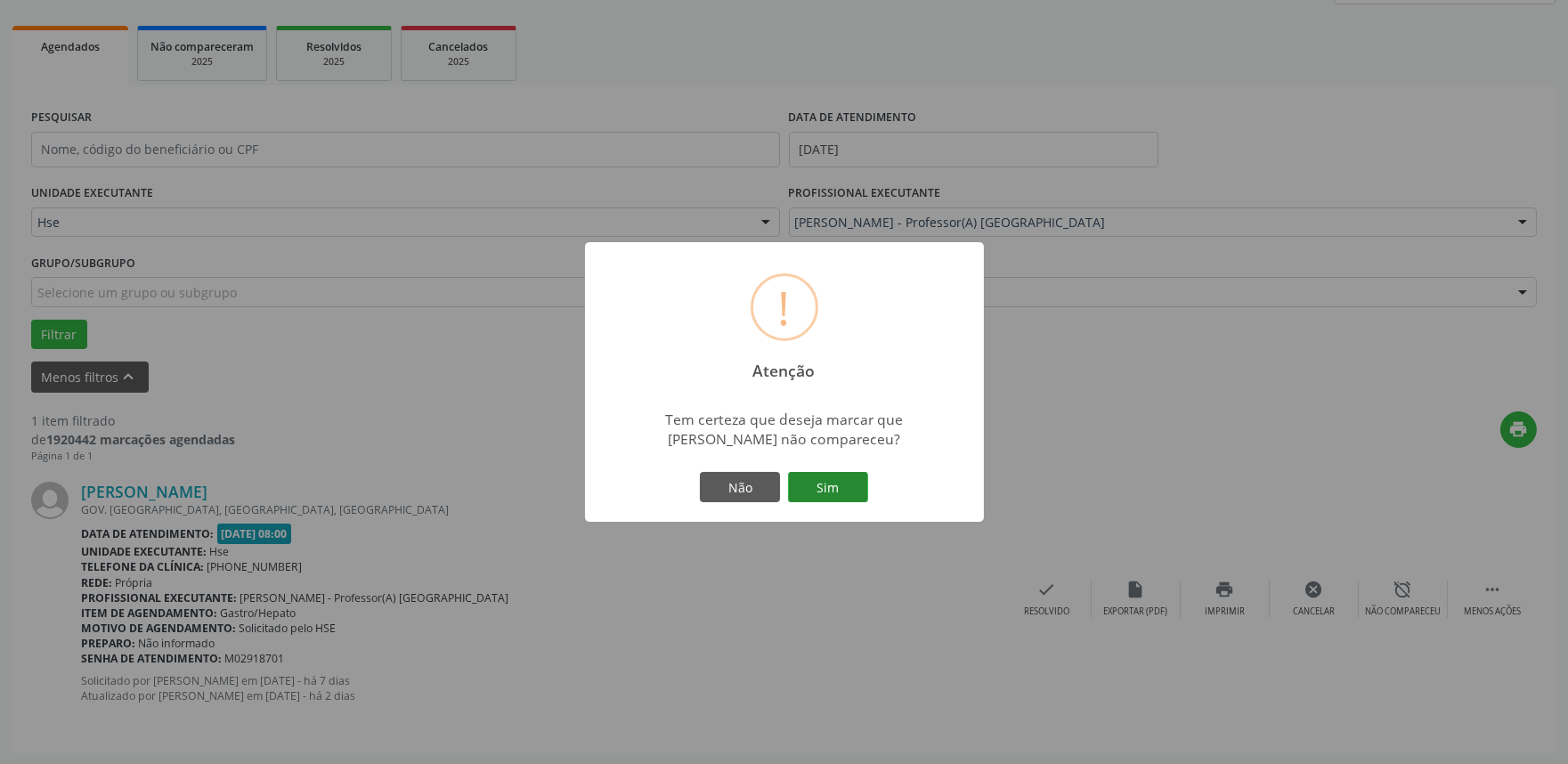
click at [853, 499] on button "Sim" at bounding box center [828, 487] width 81 height 30
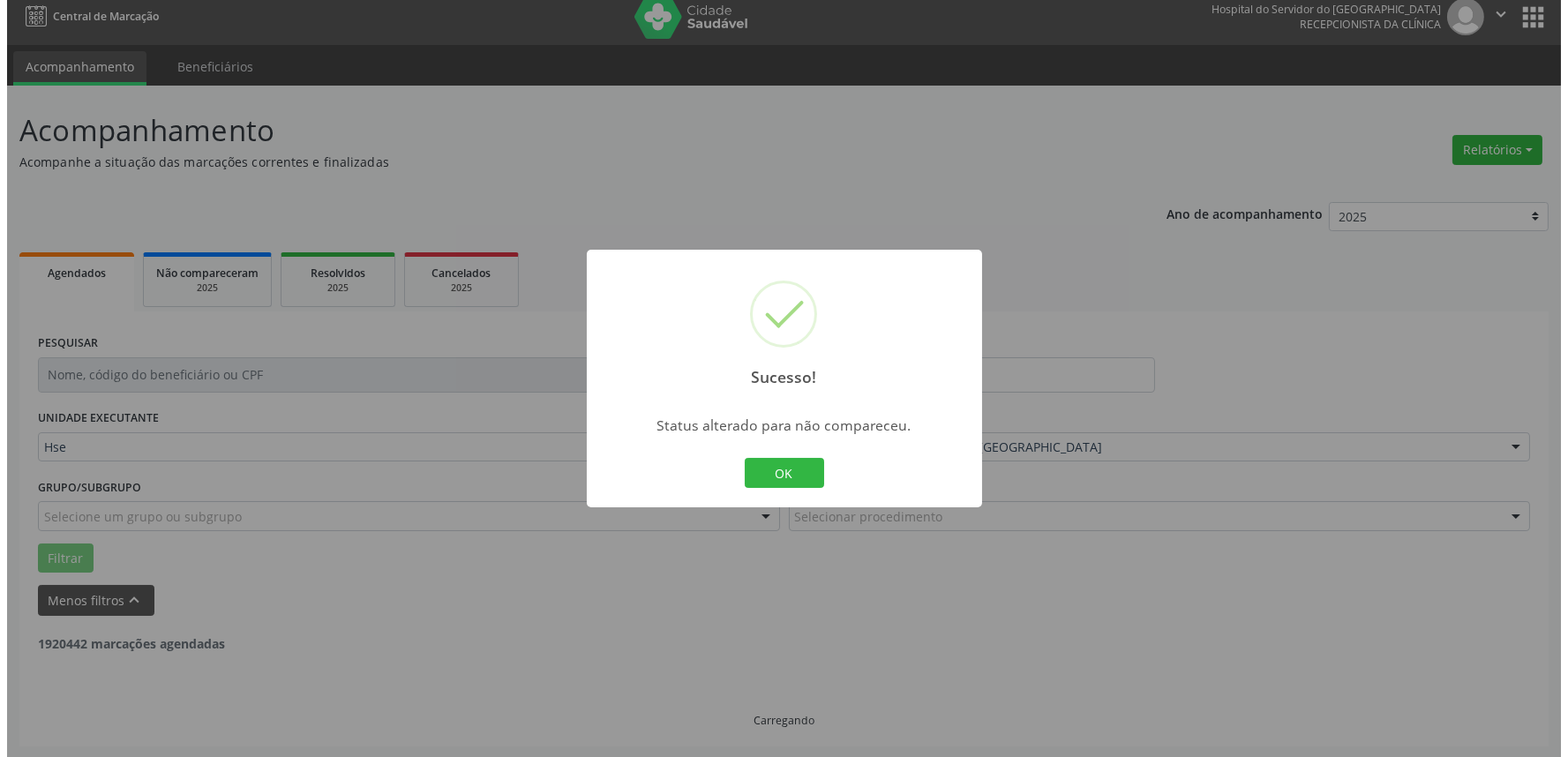
scroll to position [0, 0]
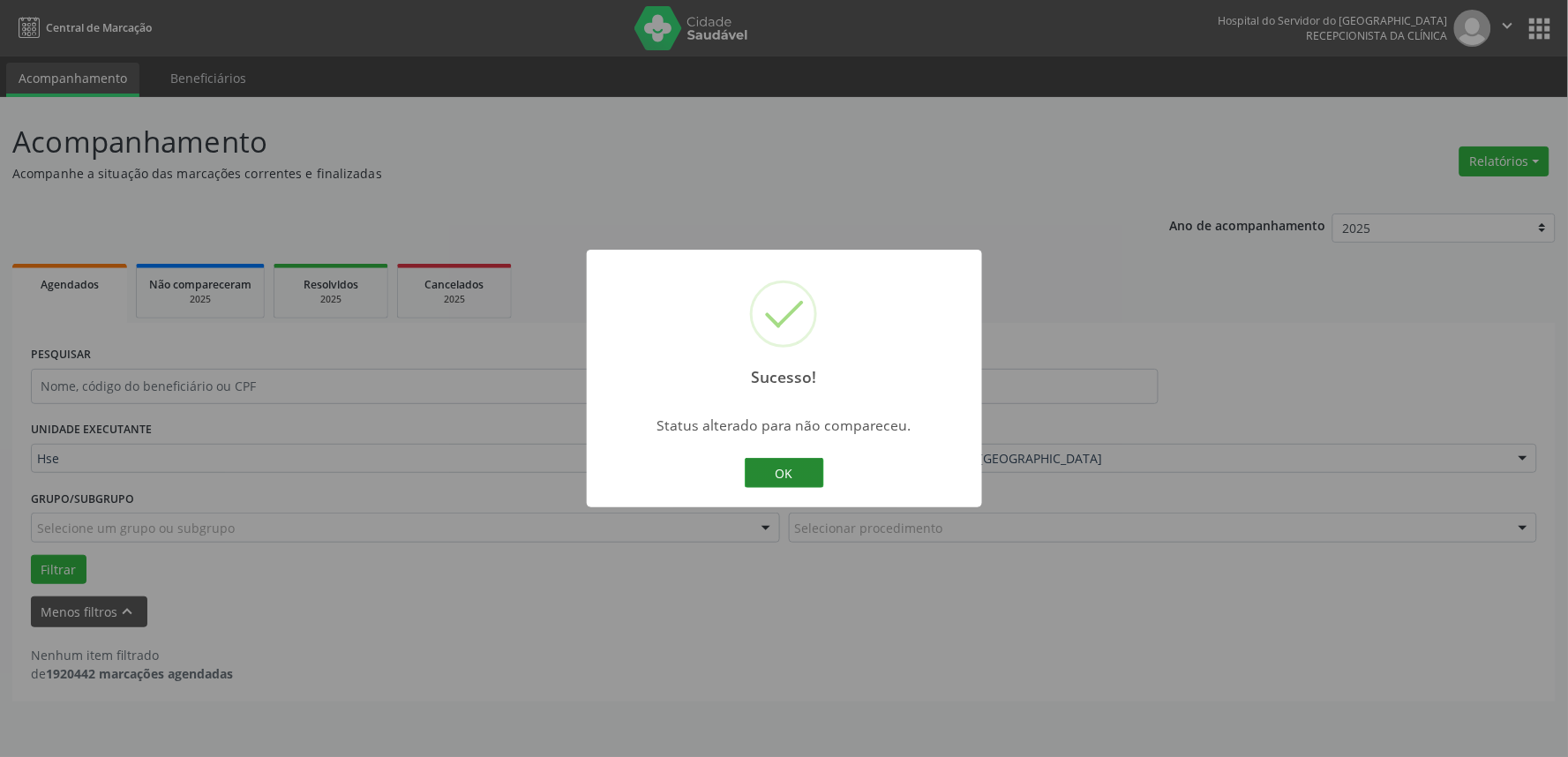
click at [797, 471] on button "OK" at bounding box center [785, 472] width 80 height 30
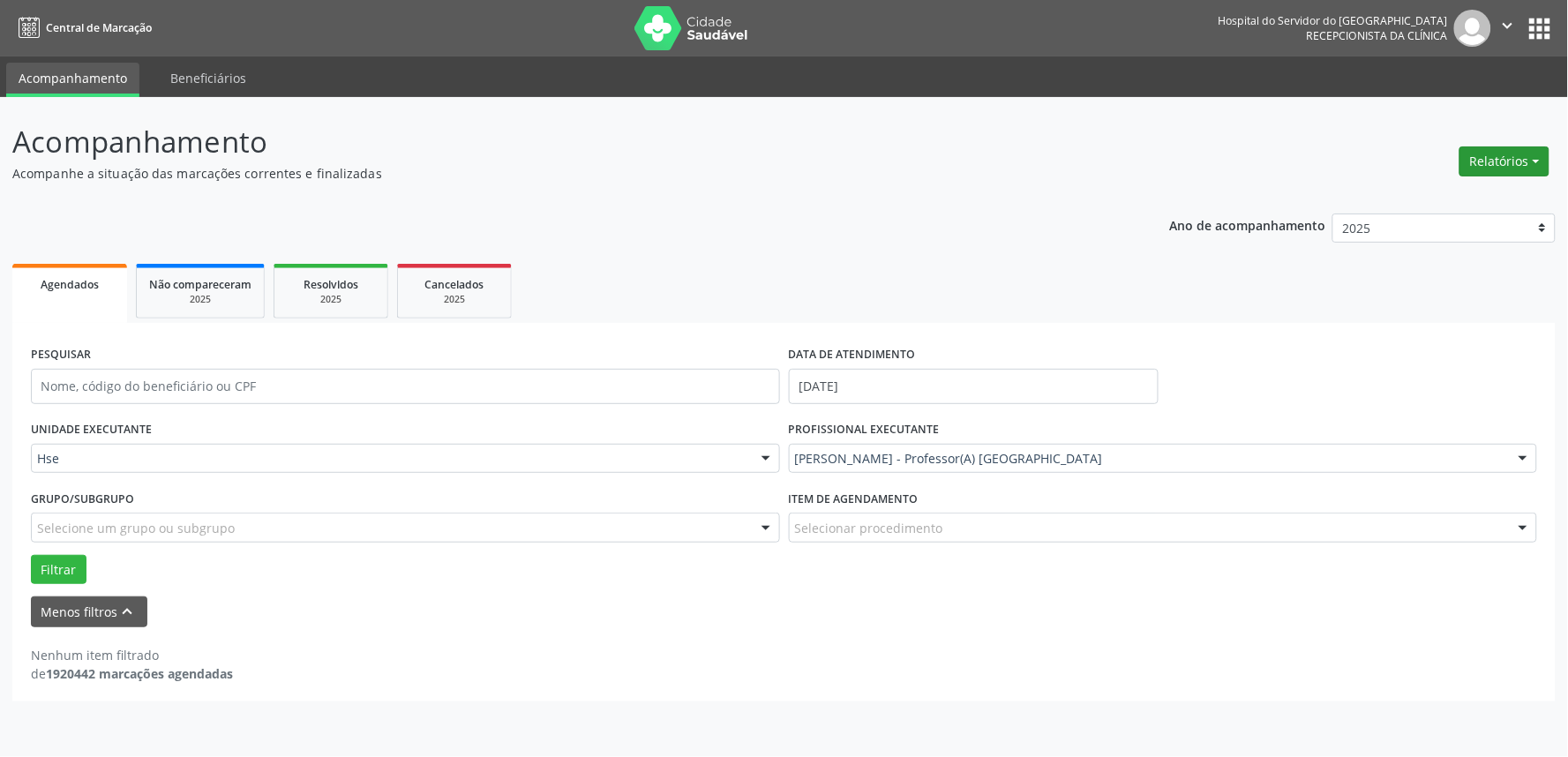
click at [1510, 163] on button "Relatórios" at bounding box center [1504, 161] width 90 height 30
click at [1476, 194] on link "Agendamentos" at bounding box center [1454, 198] width 189 height 24
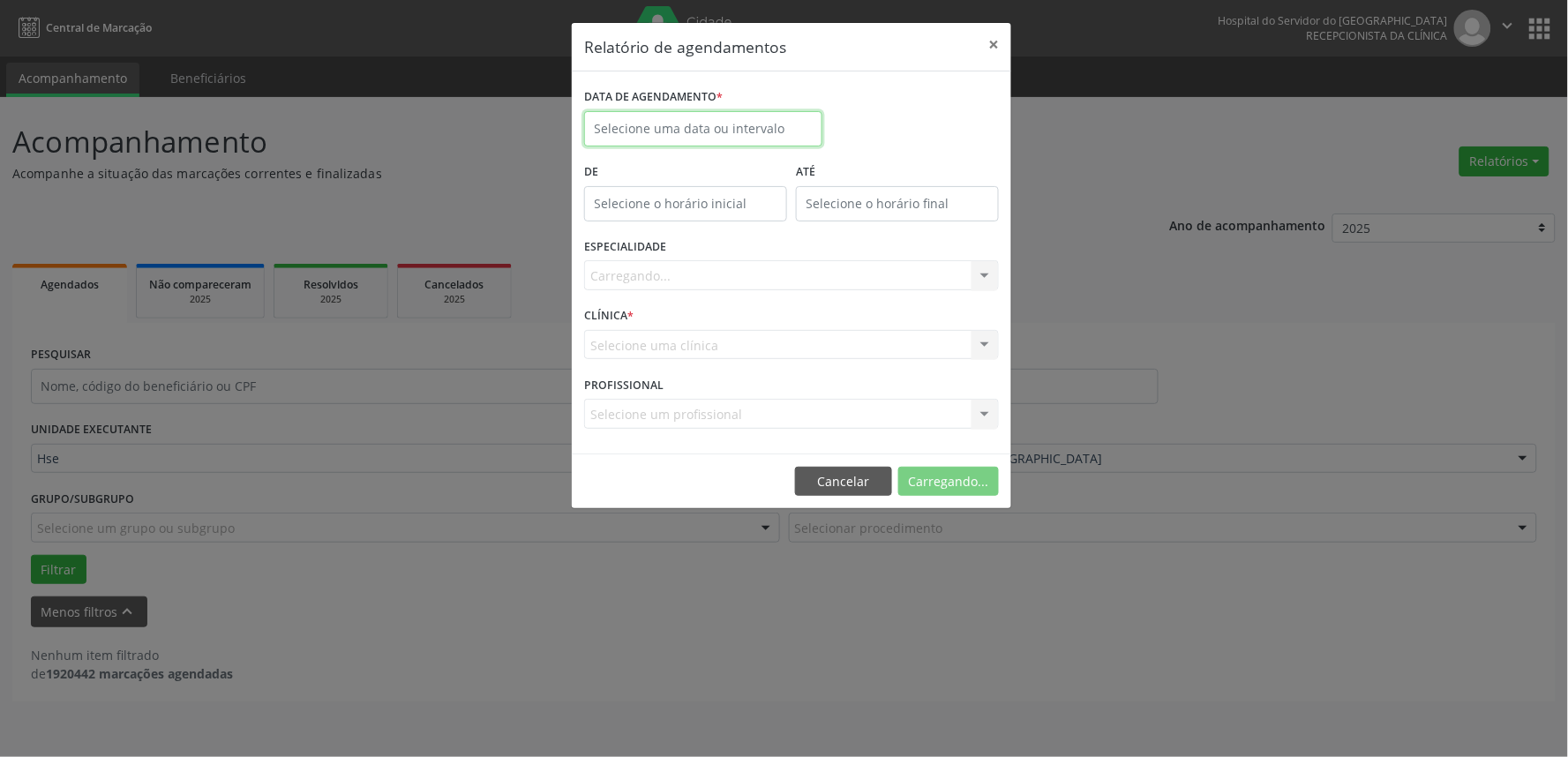
click at [745, 118] on input "text" at bounding box center [702, 129] width 238 height 35
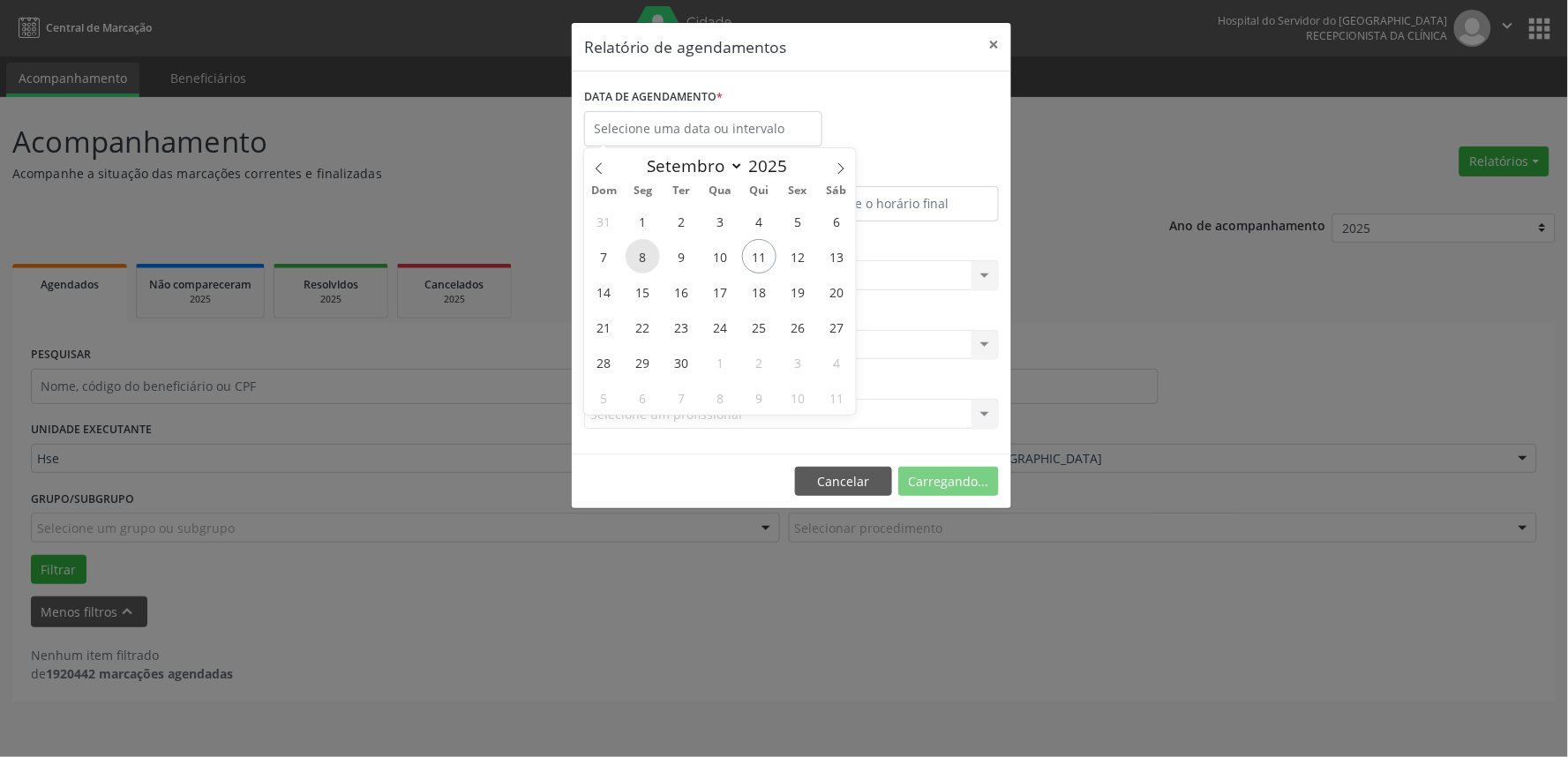
click at [636, 258] on span "8" at bounding box center [643, 257] width 34 height 34
type input "[DATE]"
click at [798, 249] on span "12" at bounding box center [798, 257] width 34 height 34
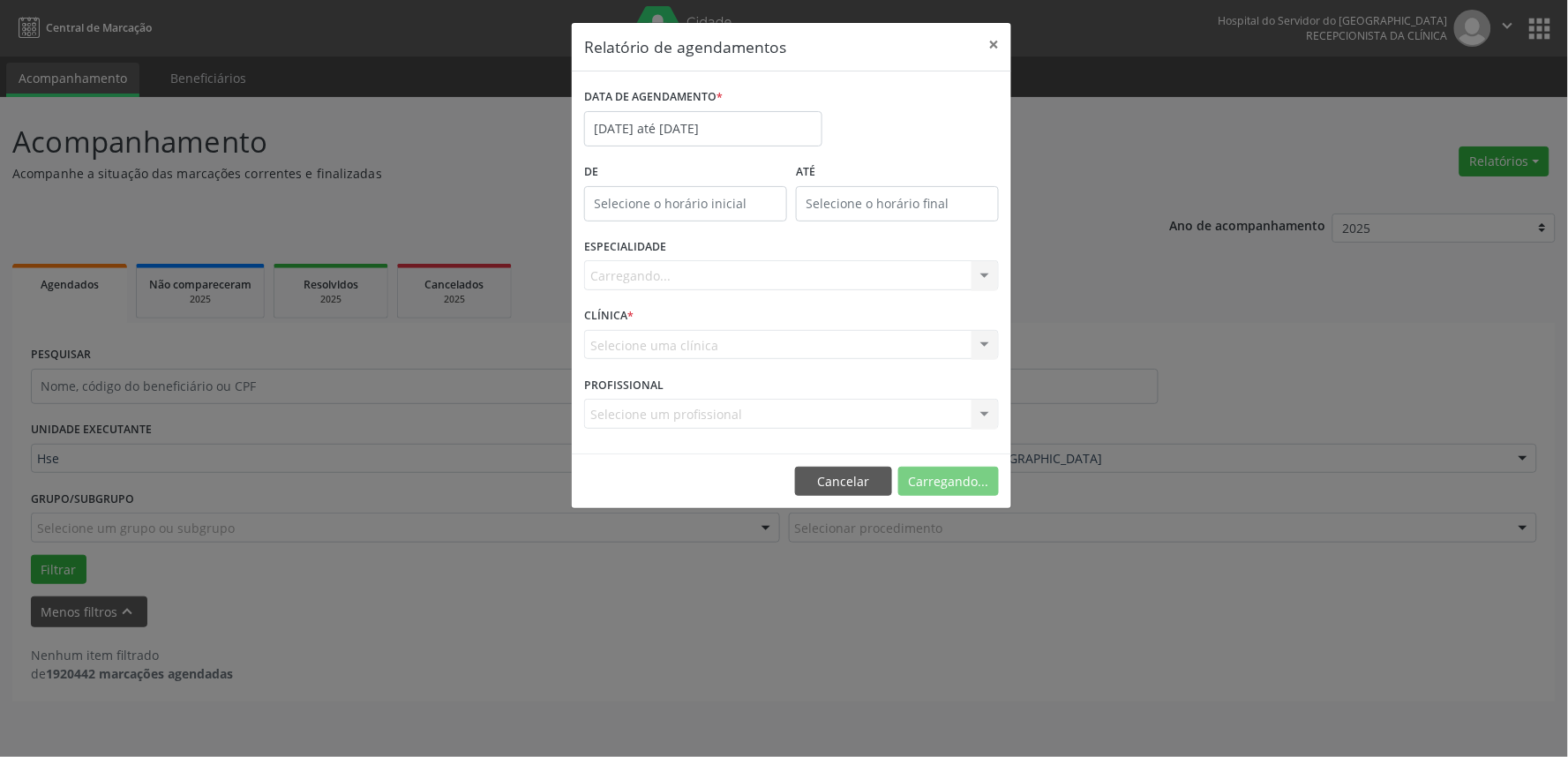
click at [818, 280] on div "Carregando... Todas as especialidades Alergologia Angiologia Arritmologia Cardi…" at bounding box center [790, 275] width 414 height 30
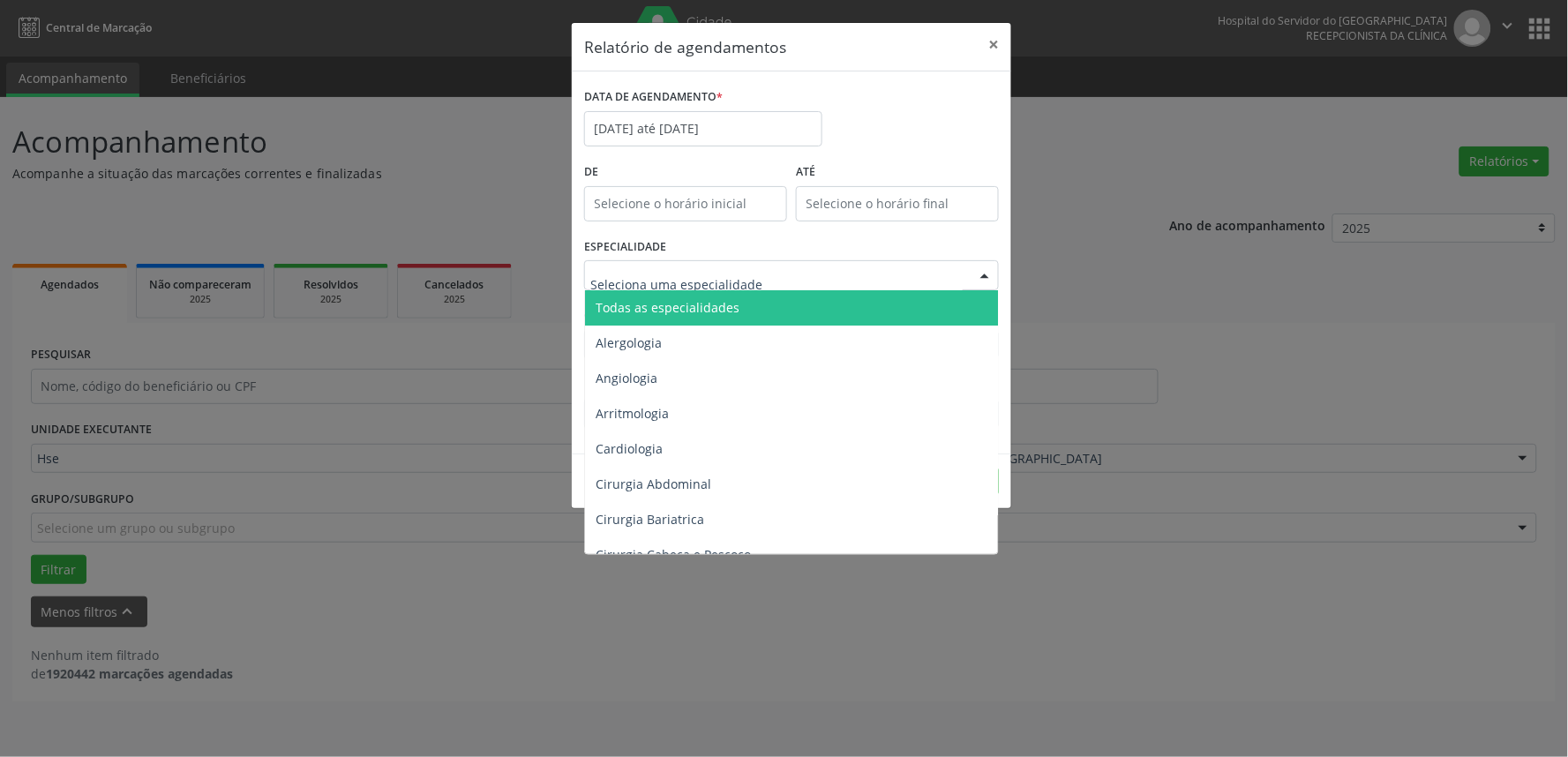
click at [814, 279] on div at bounding box center [790, 275] width 414 height 30
click at [804, 306] on span "Todas as especialidades" at bounding box center [792, 307] width 415 height 35
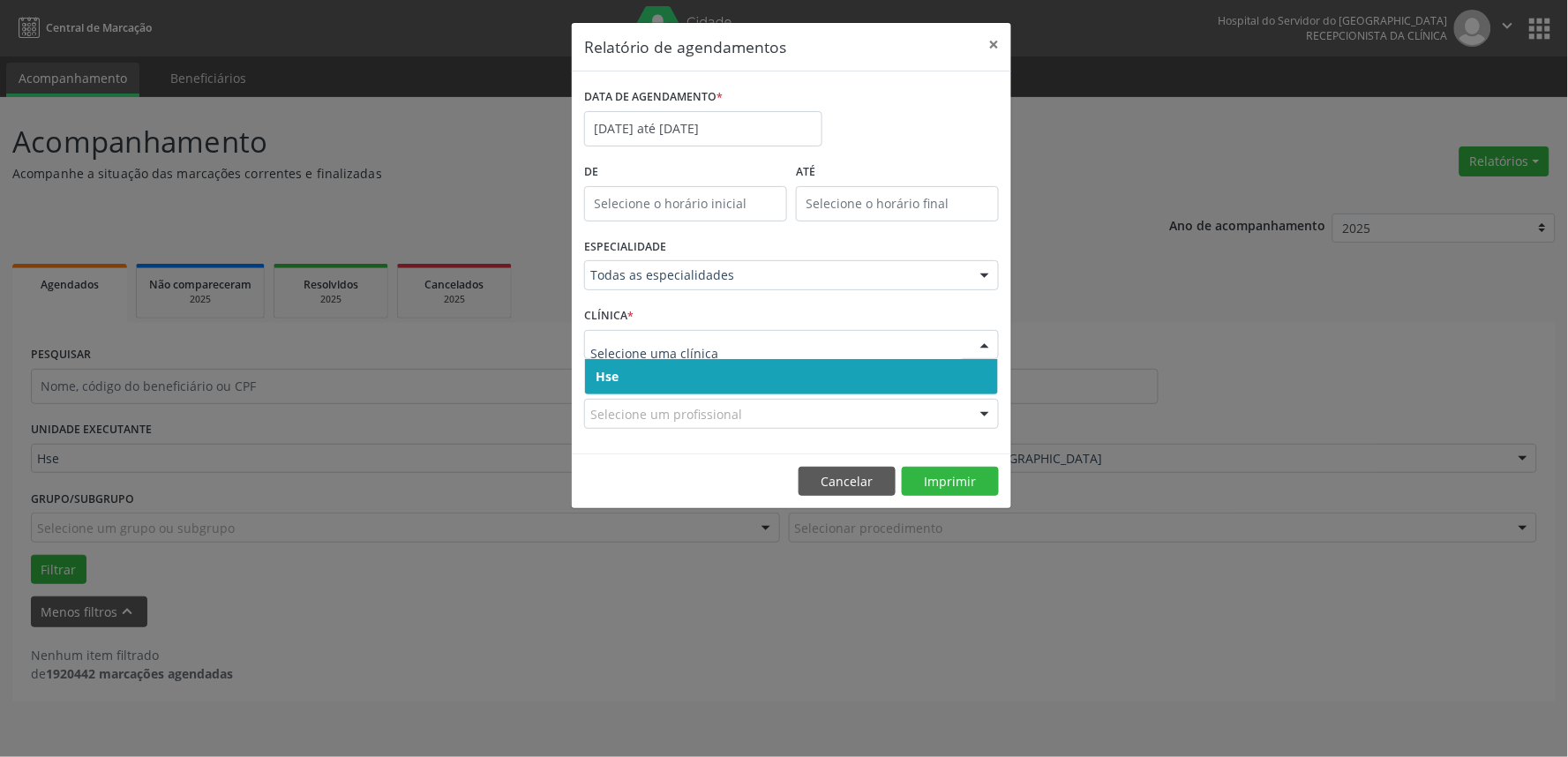
click at [765, 368] on span "Hse" at bounding box center [791, 376] width 413 height 35
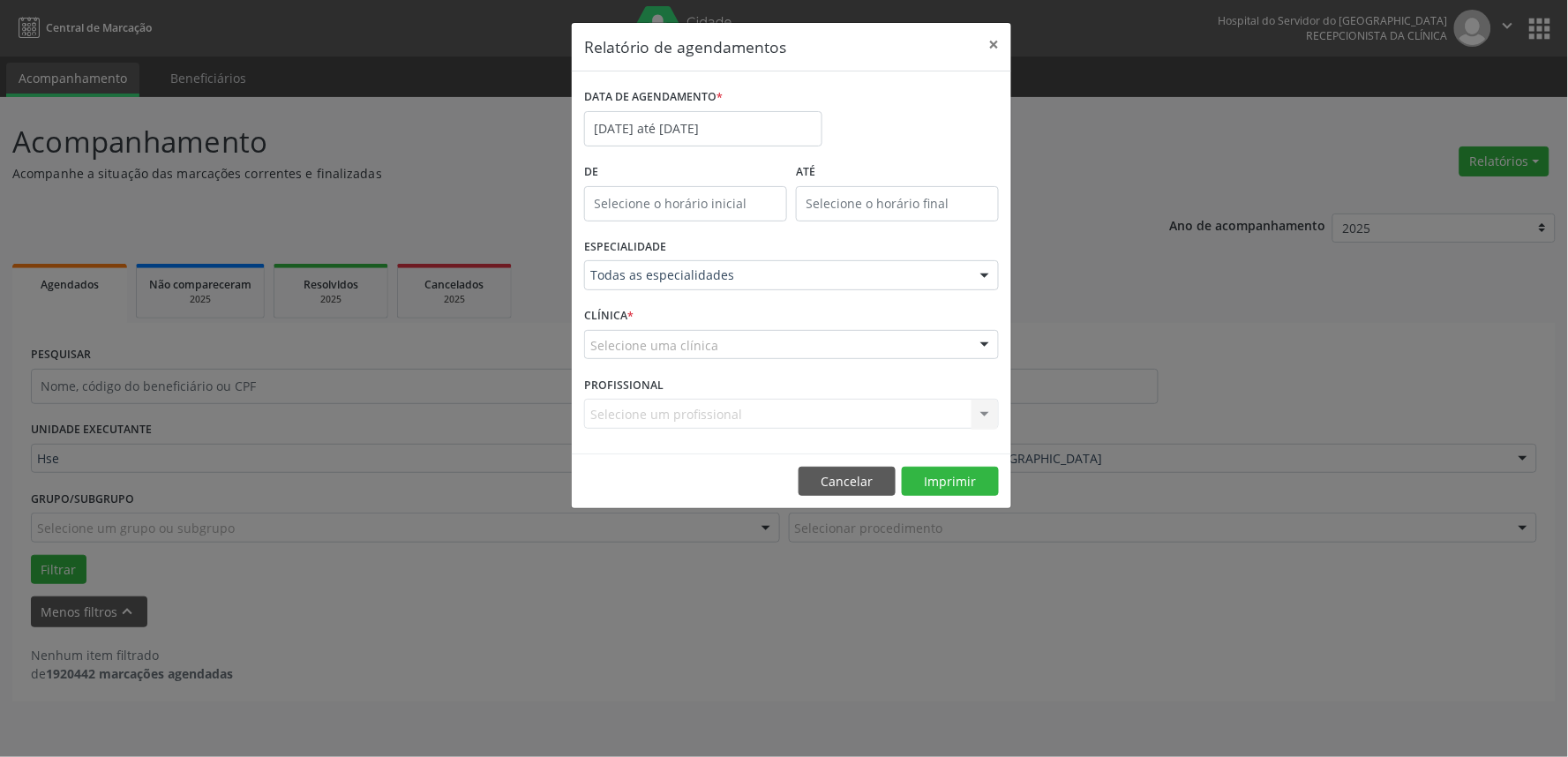
drag, startPoint x: 764, startPoint y: 343, endPoint x: 764, endPoint y: 354, distance: 11.0
click at [764, 345] on div "Selecione uma clínica" at bounding box center [790, 345] width 414 height 30
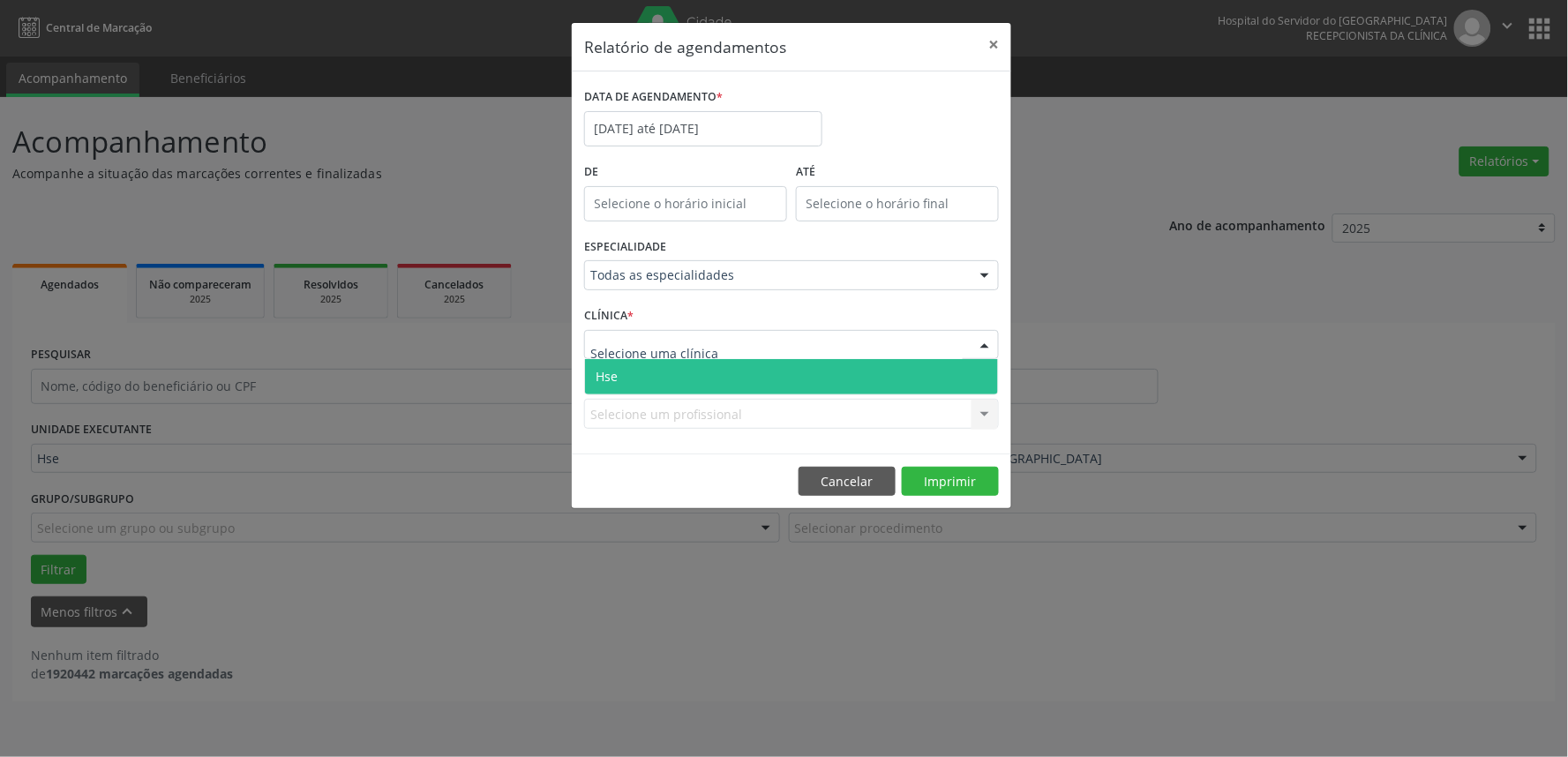
click at [764, 360] on span "Hse" at bounding box center [791, 376] width 413 height 35
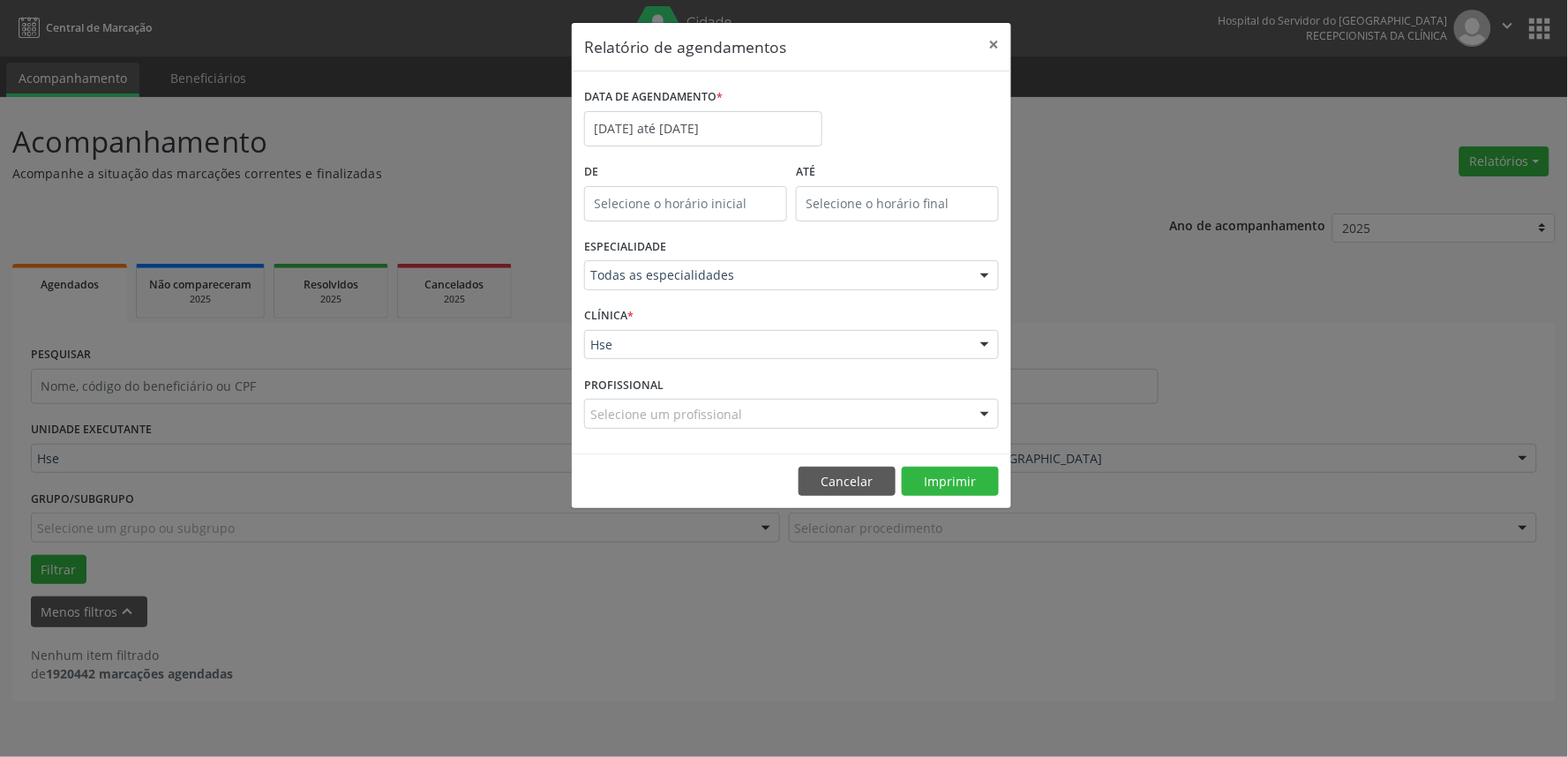
click at [746, 414] on div "Selecione um profissional" at bounding box center [790, 413] width 414 height 30
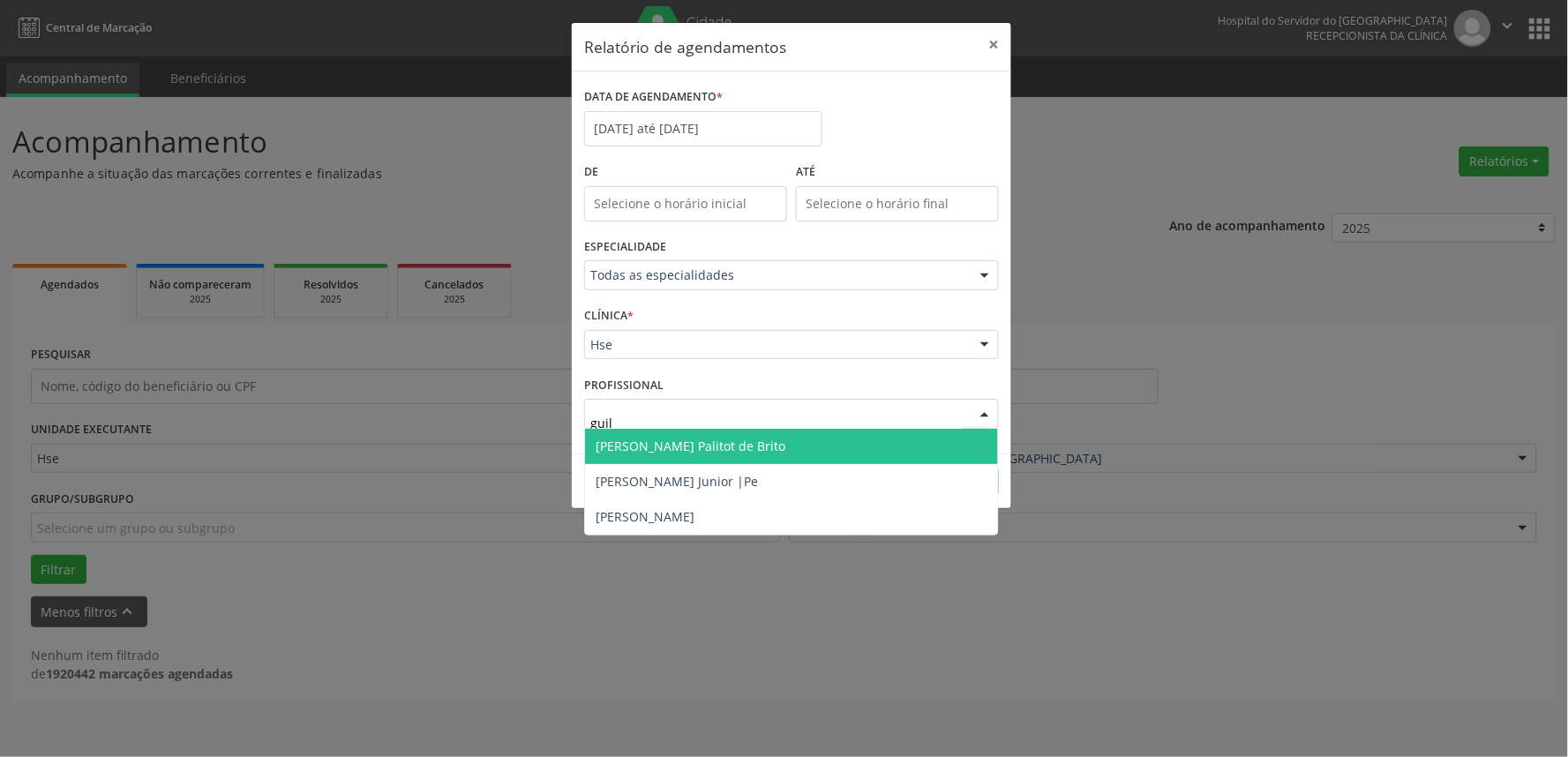
type input "guilh"
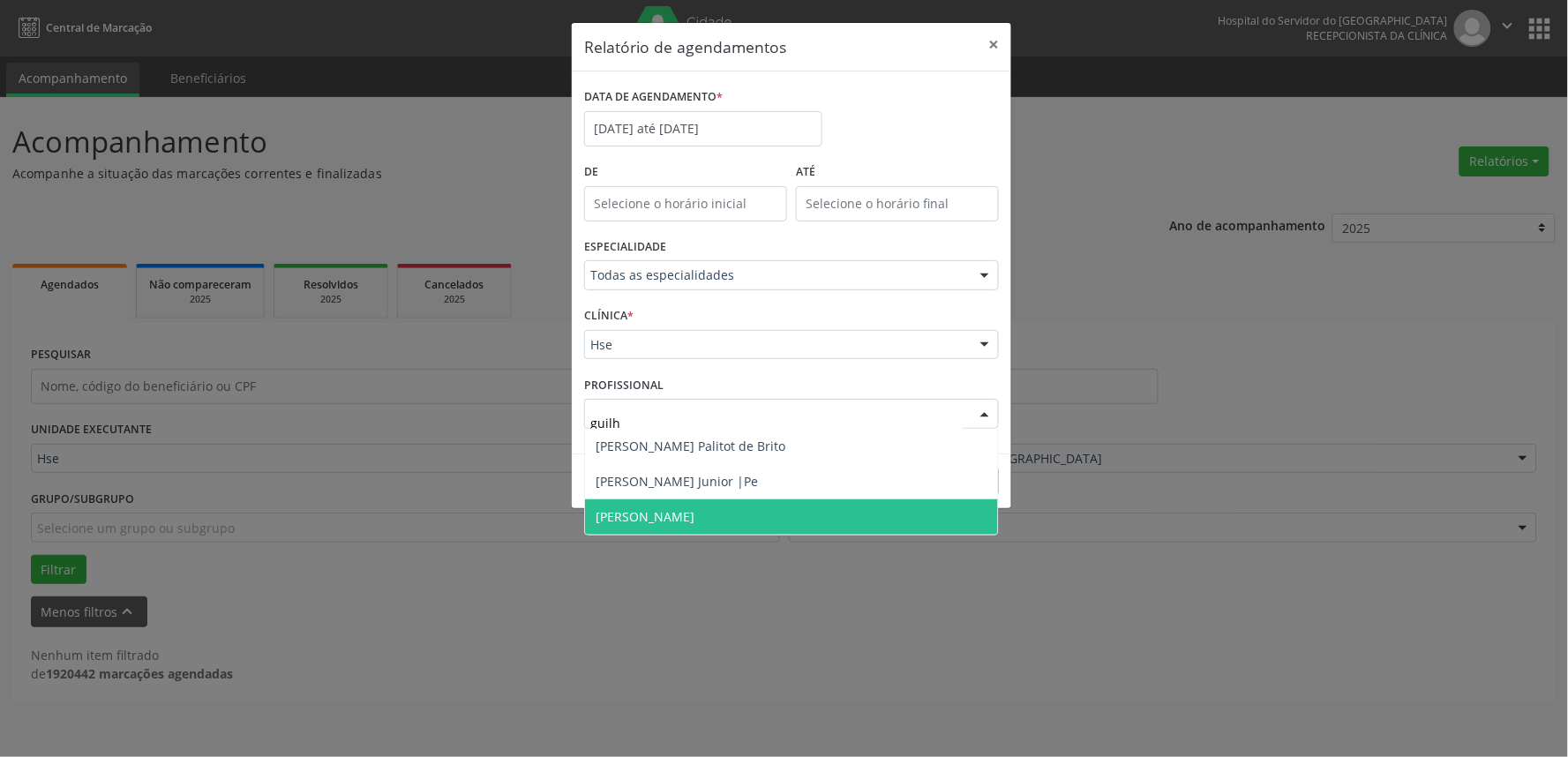
click at [756, 528] on span "[PERSON_NAME]" at bounding box center [791, 517] width 413 height 35
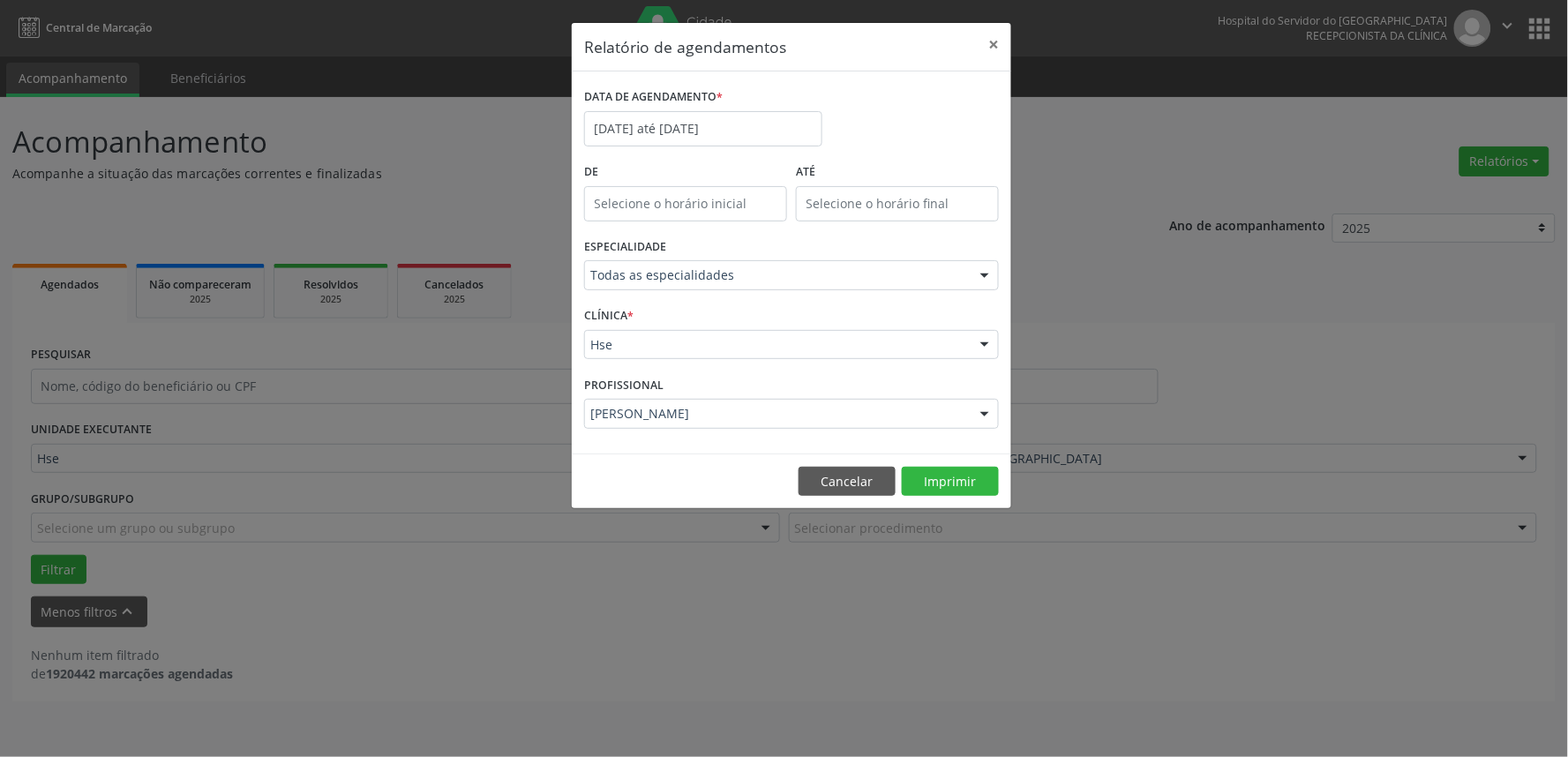
click at [954, 465] on footer "Cancelar Imprimir" at bounding box center [791, 480] width 440 height 55
click at [960, 473] on button "Imprimir" at bounding box center [950, 481] width 97 height 30
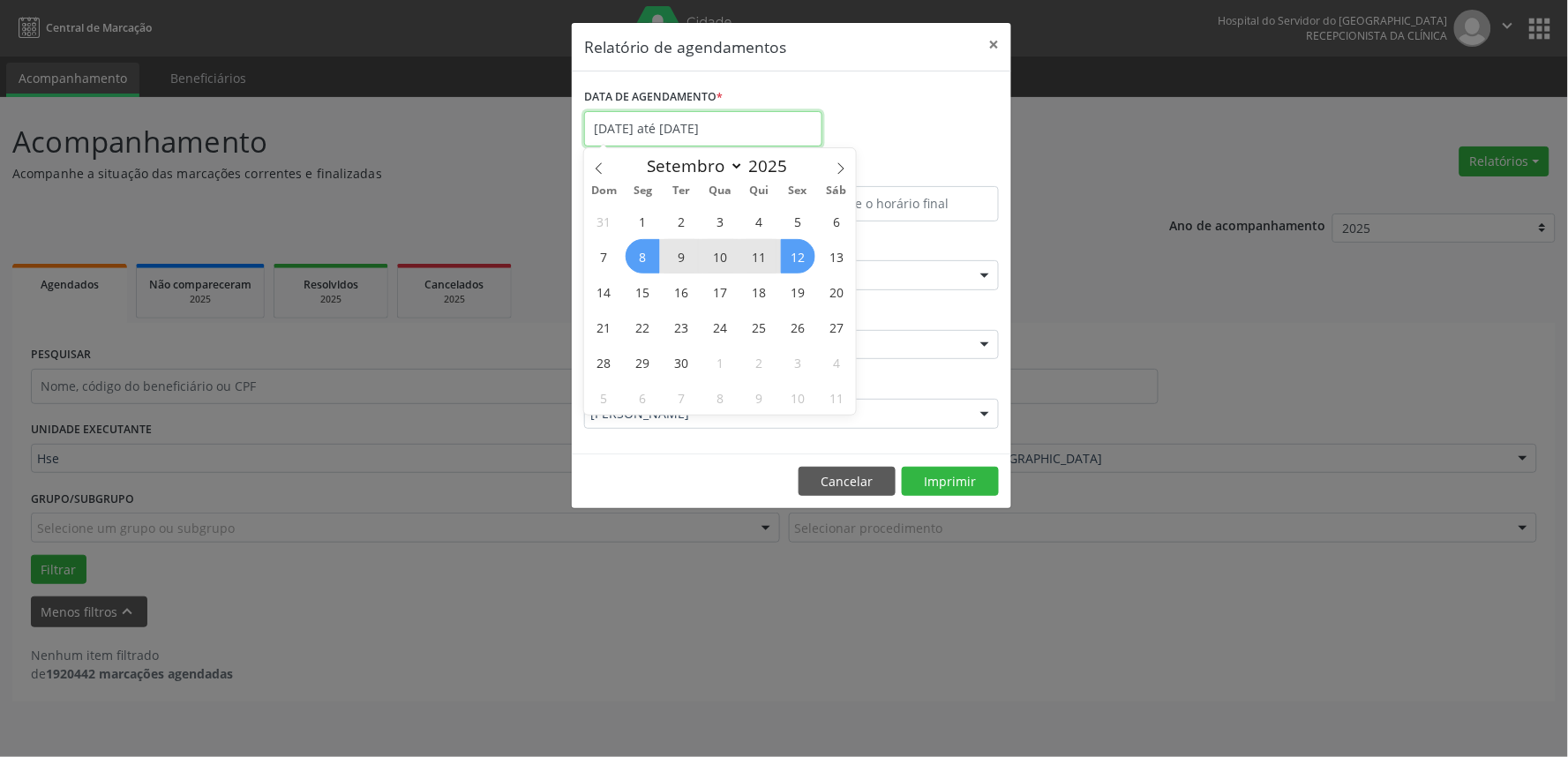
click at [769, 134] on input "[DATE] até [DATE]" at bounding box center [702, 129] width 238 height 35
click at [801, 293] on span "19" at bounding box center [798, 292] width 34 height 34
type input "[DATE]"
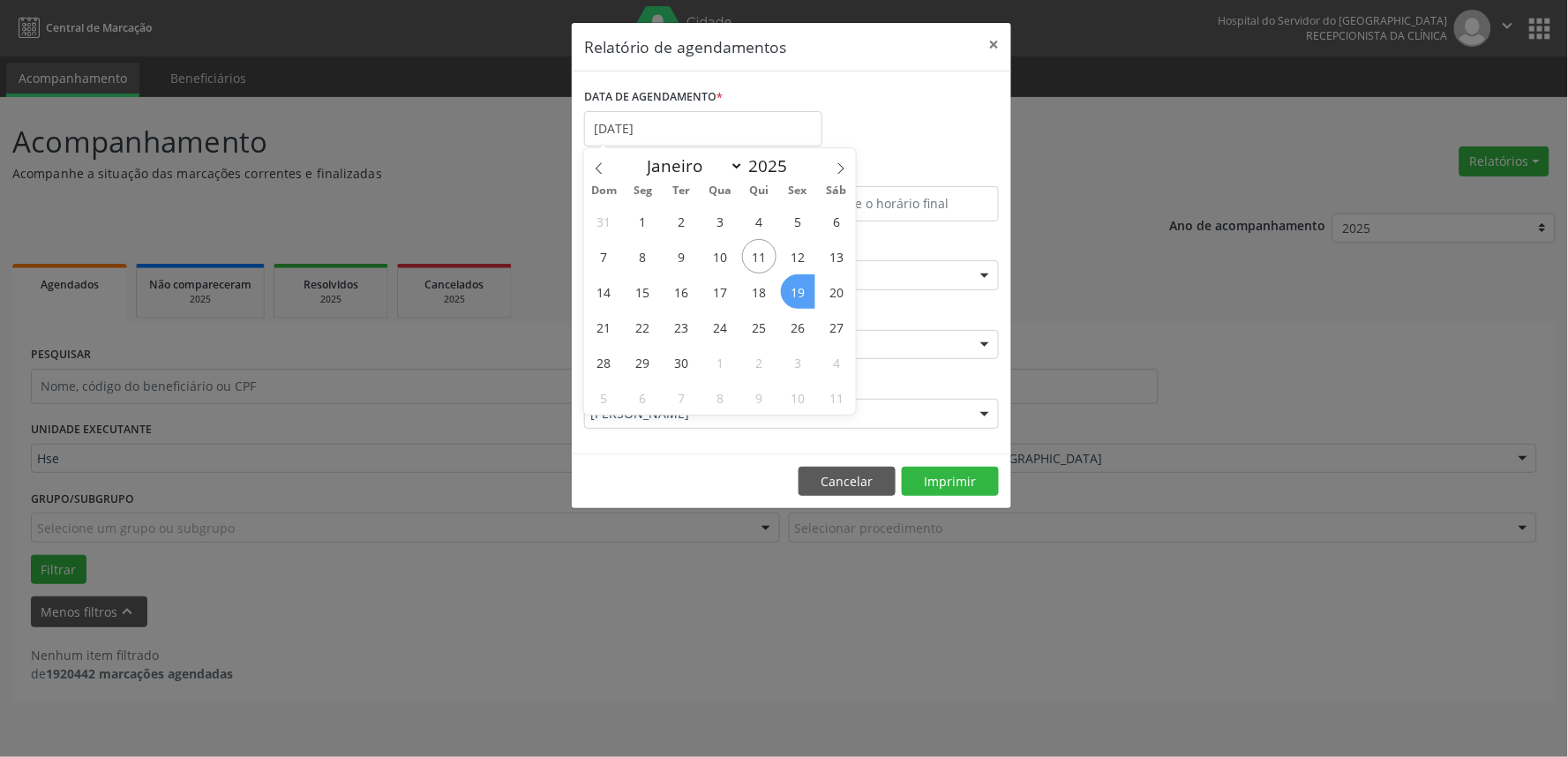
click at [801, 293] on span "19" at bounding box center [798, 292] width 34 height 34
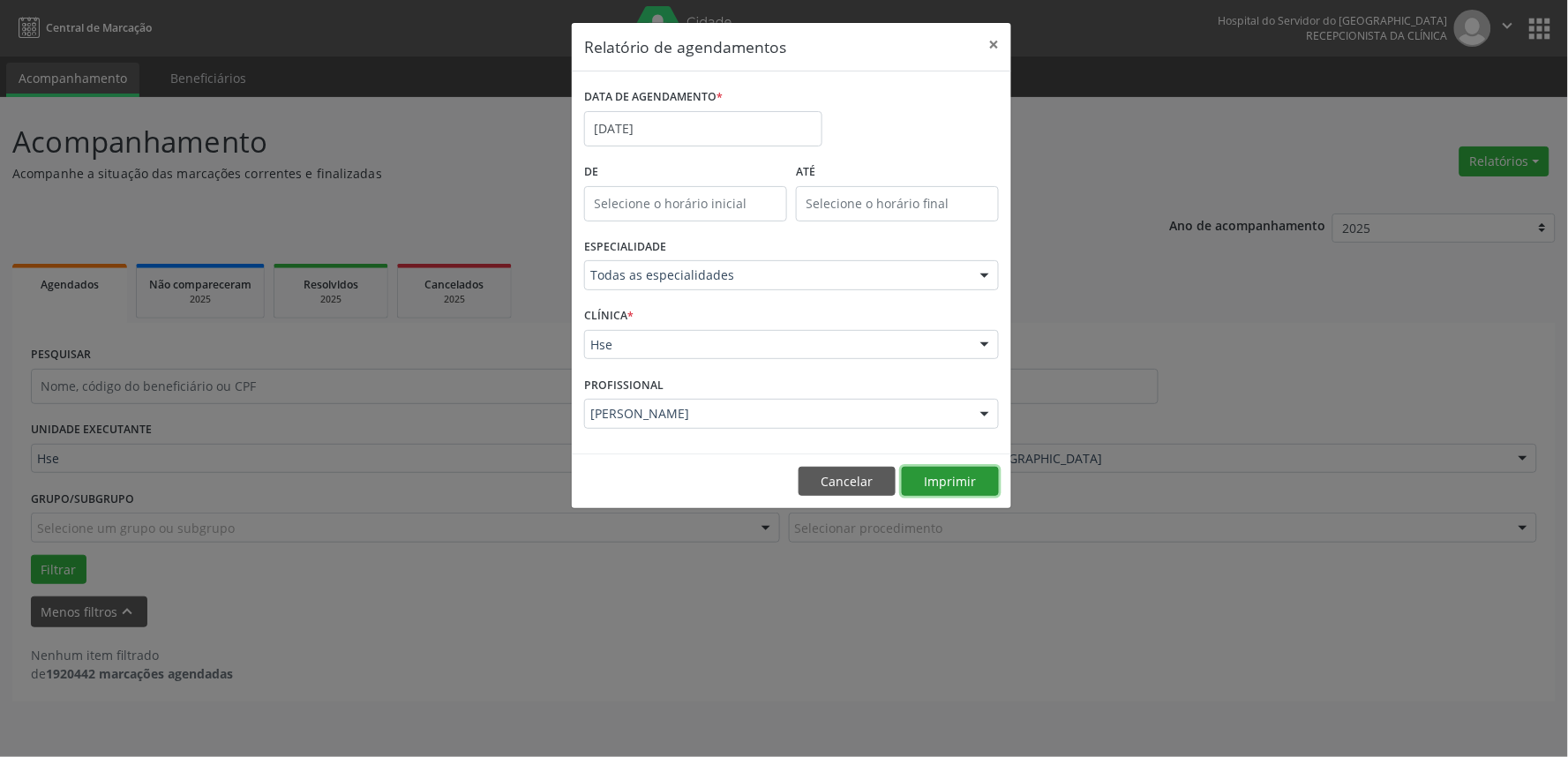
click at [951, 480] on button "Imprimir" at bounding box center [950, 481] width 97 height 30
click at [656, 130] on input "[DATE]" at bounding box center [702, 129] width 238 height 35
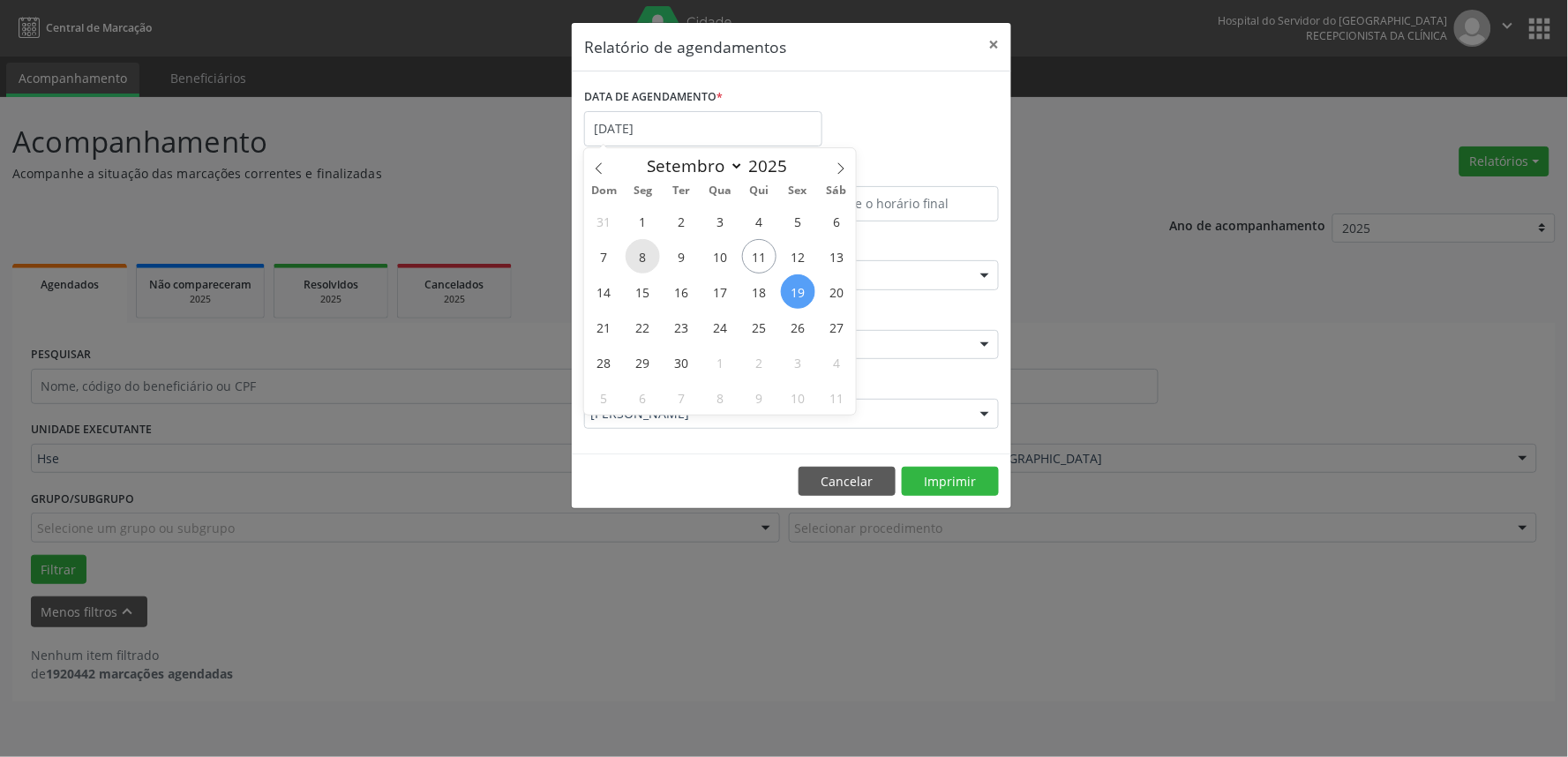
click at [635, 257] on span "8" at bounding box center [643, 257] width 34 height 34
type input "[DATE]"
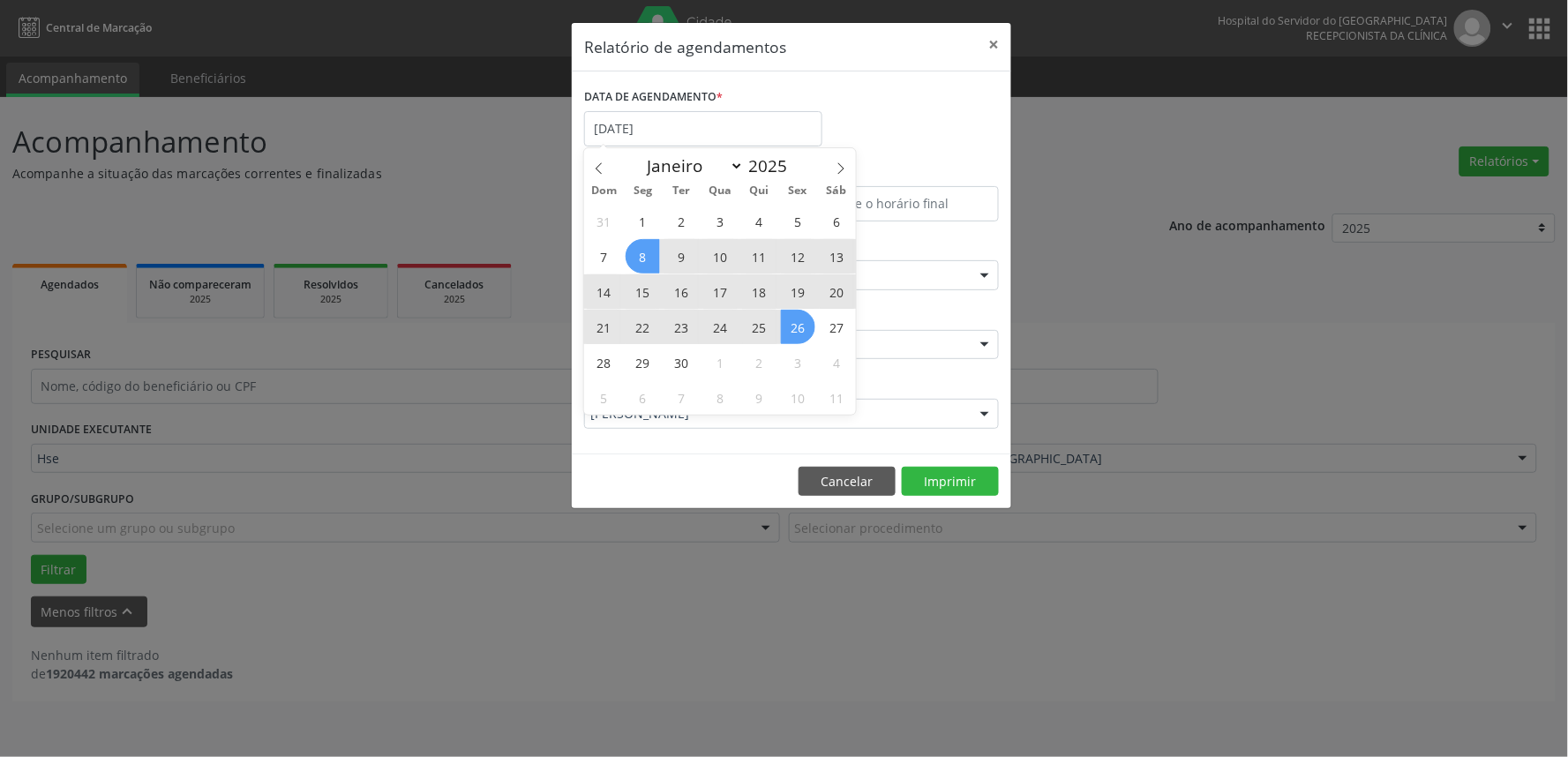
click at [812, 324] on span "26" at bounding box center [798, 327] width 34 height 34
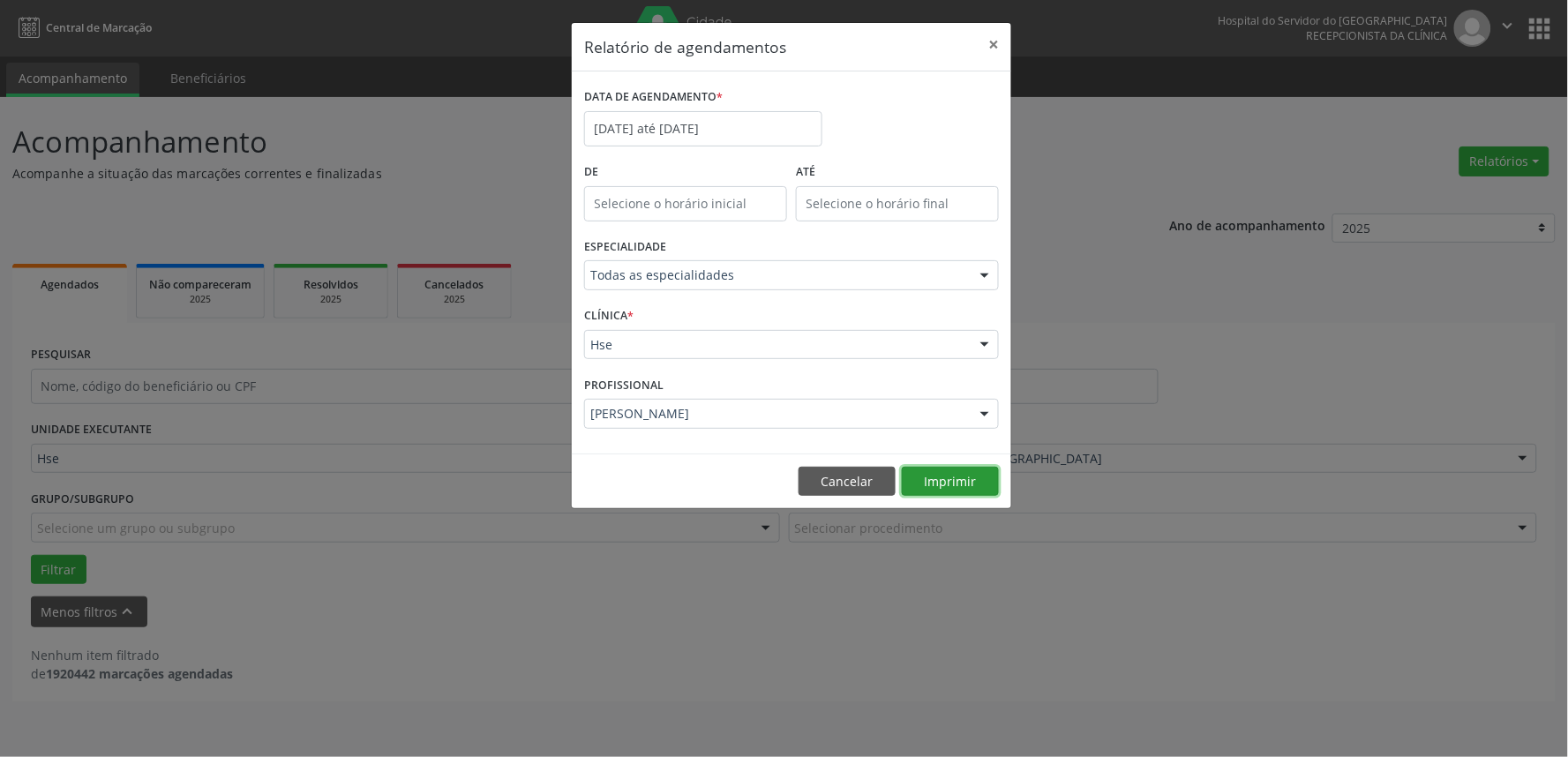
click at [932, 480] on button "Imprimir" at bounding box center [950, 481] width 97 height 30
drag, startPoint x: 829, startPoint y: 399, endPoint x: 829, endPoint y: 409, distance: 10.0
click at [829, 406] on div "[PERSON_NAME]" at bounding box center [790, 413] width 414 height 30
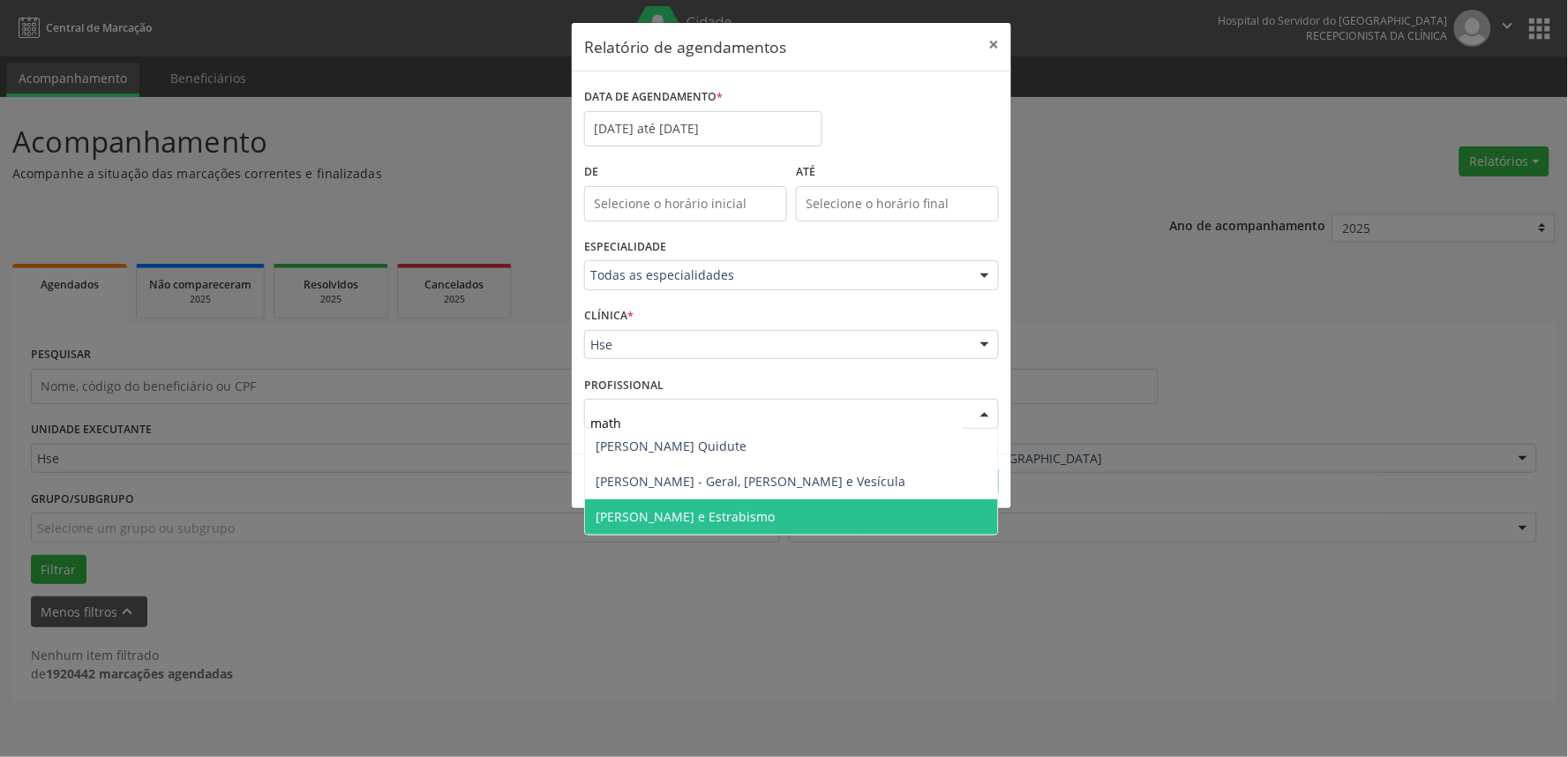
type input "mathe"
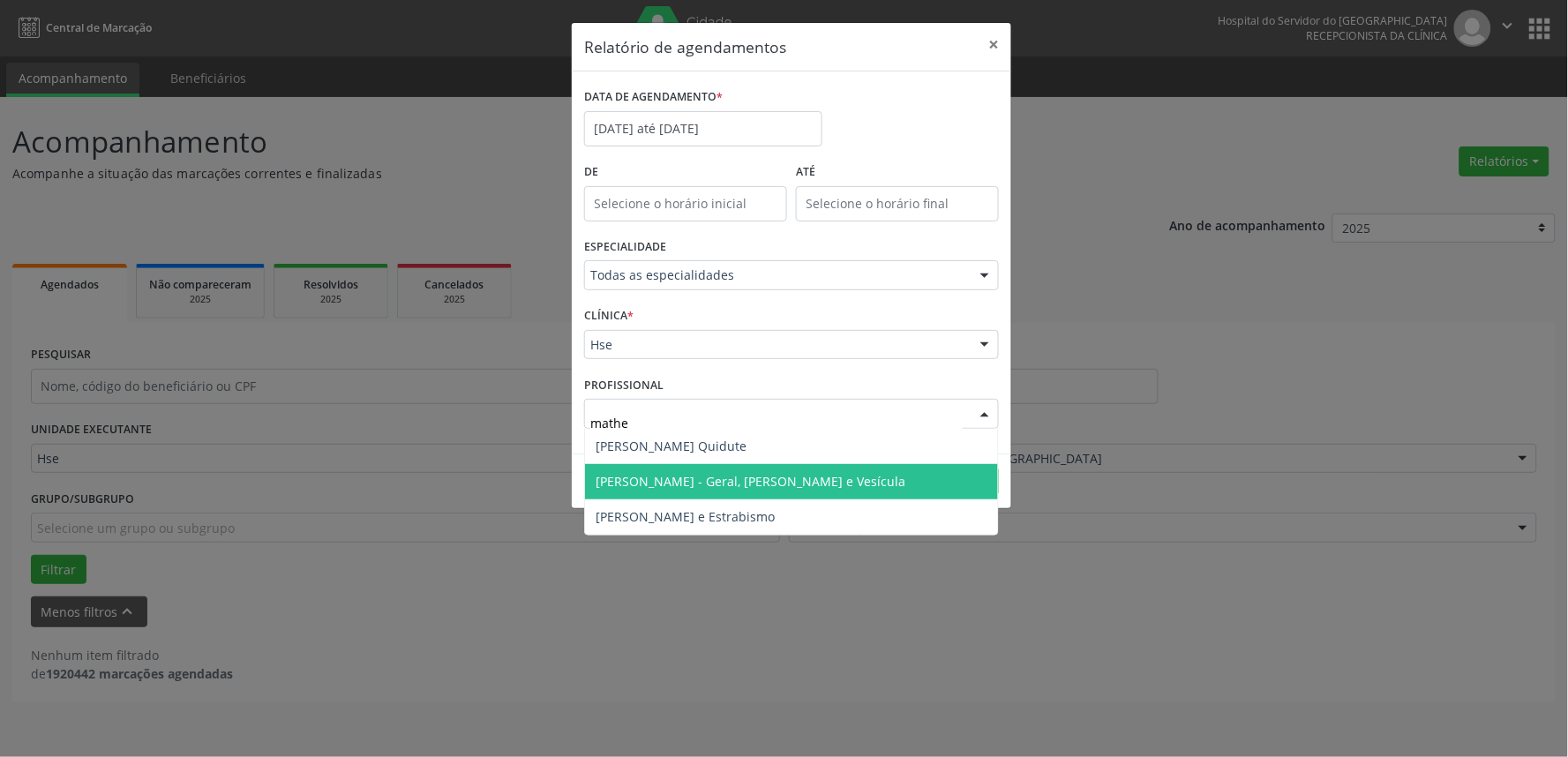
click at [822, 483] on span "[PERSON_NAME] - Geral, [PERSON_NAME] e Vesícula" at bounding box center [750, 481] width 310 height 16
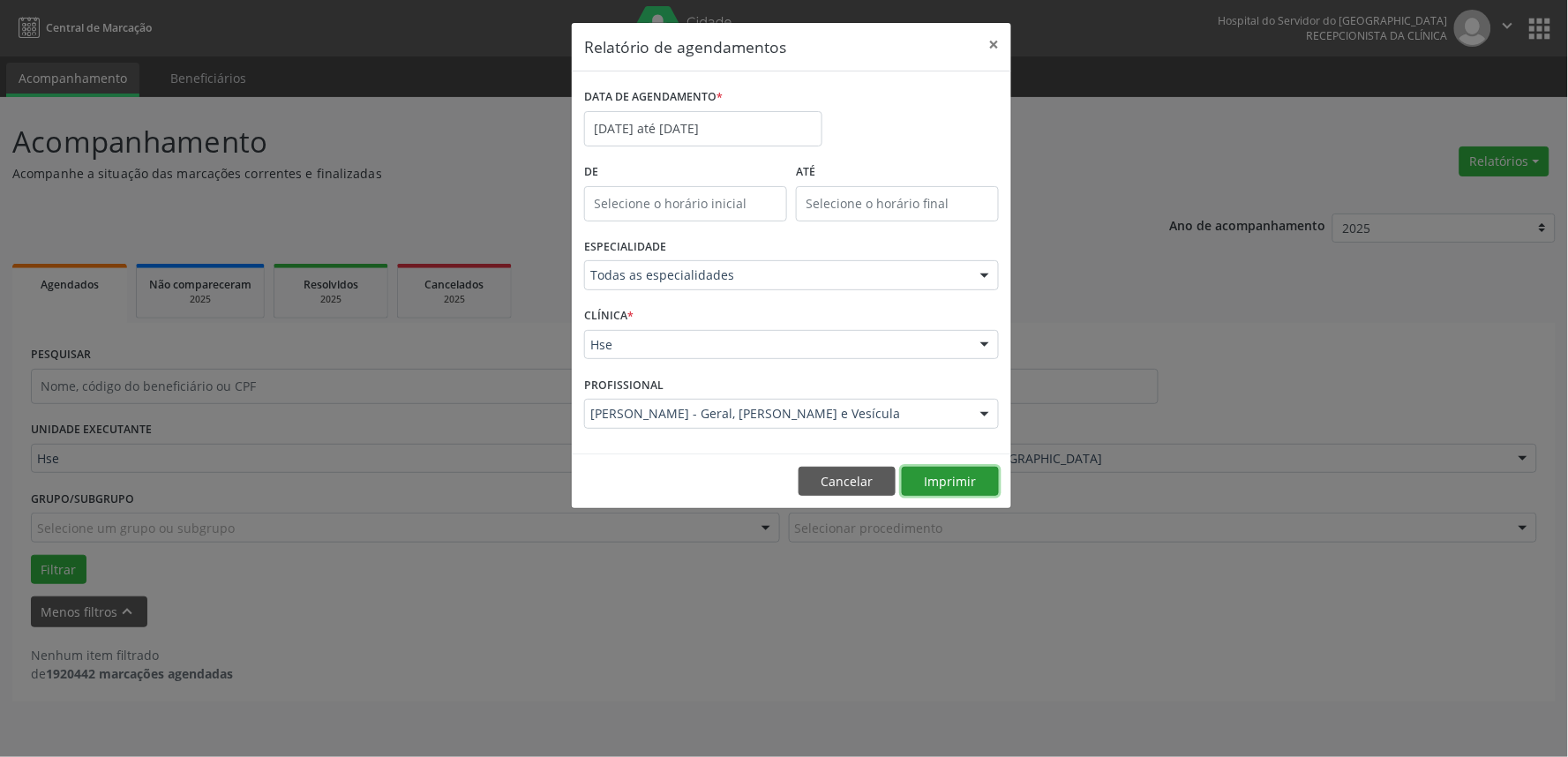
click at [965, 480] on button "Imprimir" at bounding box center [950, 481] width 97 height 30
click at [834, 478] on button "Cancelar" at bounding box center [847, 481] width 97 height 30
